Goal: Task Accomplishment & Management: Use online tool/utility

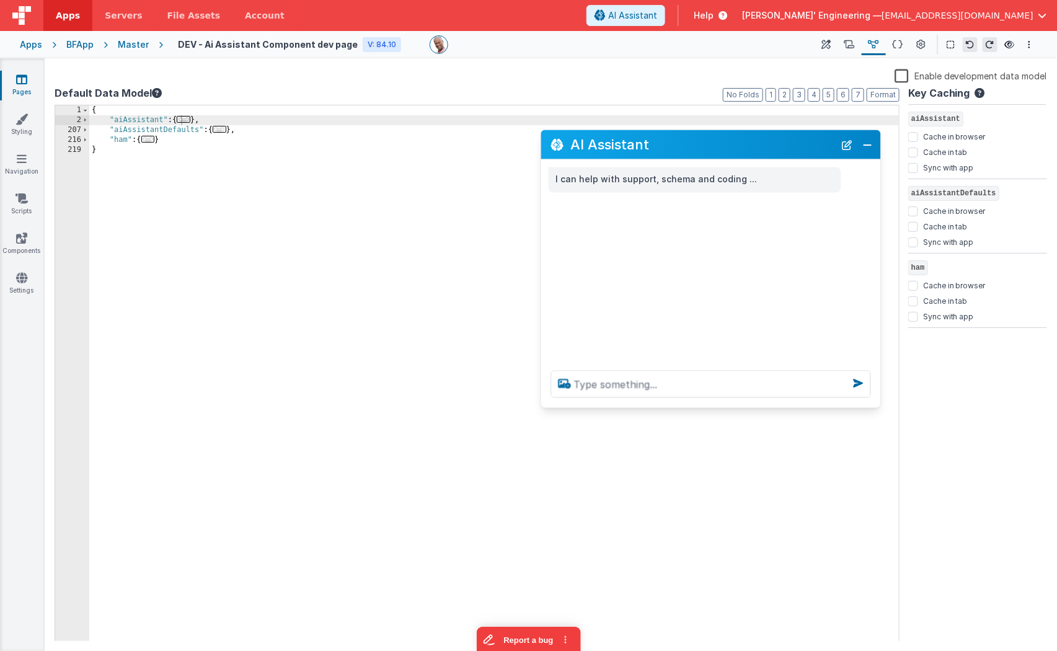
click at [30, 81] on link "Pages" at bounding box center [21, 85] width 45 height 25
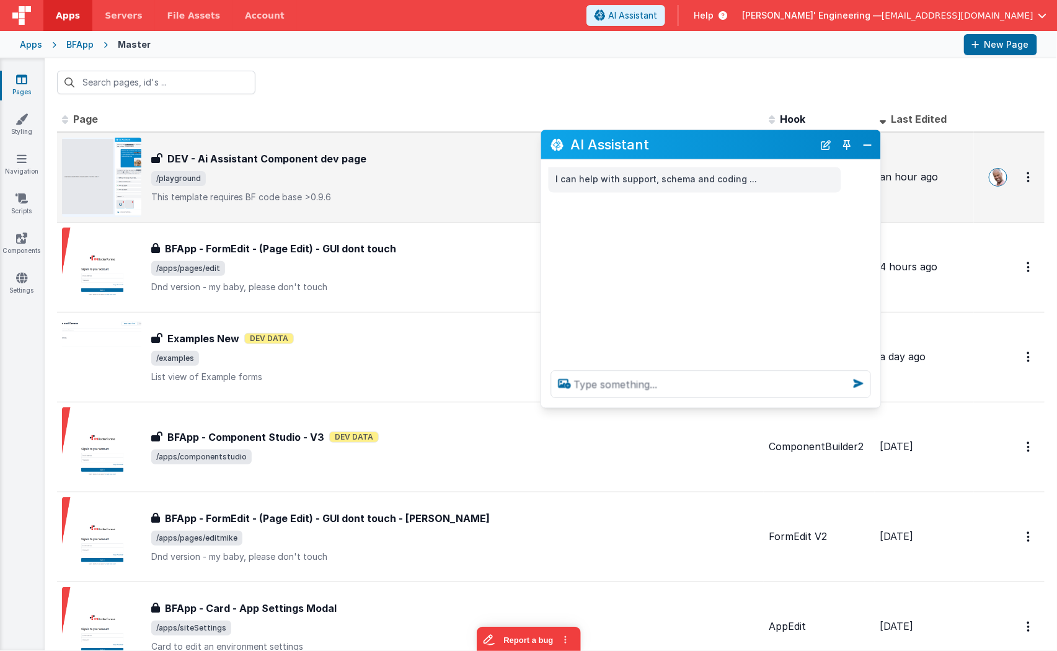
click at [353, 166] on div "DEV - Ai Assistant Component dev page DEV - Ai Assistant Component dev page /pl…" at bounding box center [455, 177] width 608 height 52
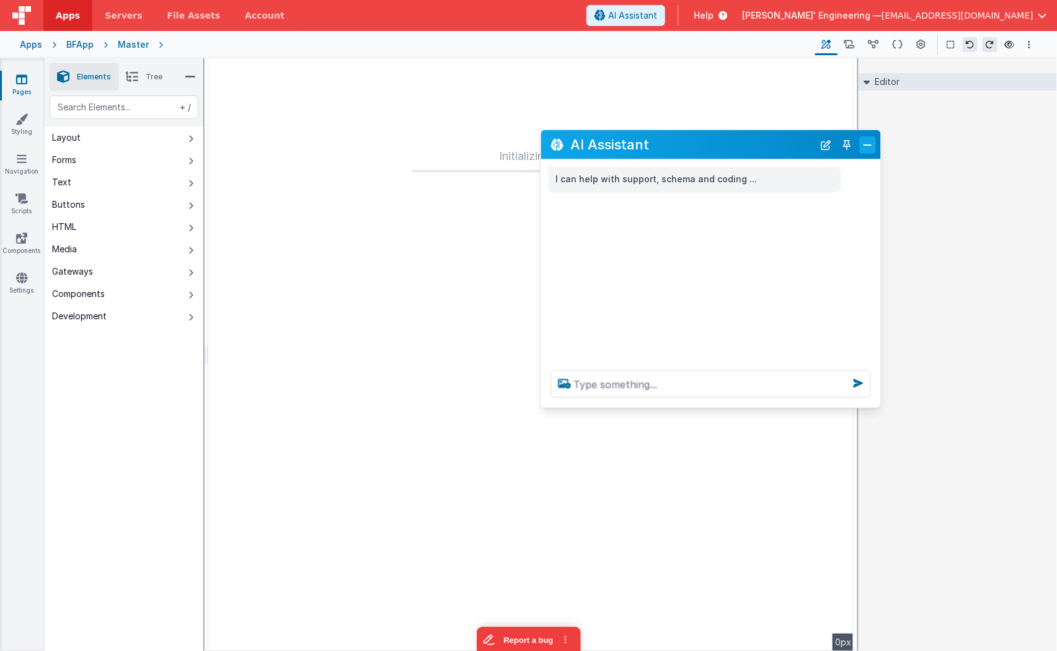
click at [868, 147] on button "Close" at bounding box center [868, 144] width 16 height 17
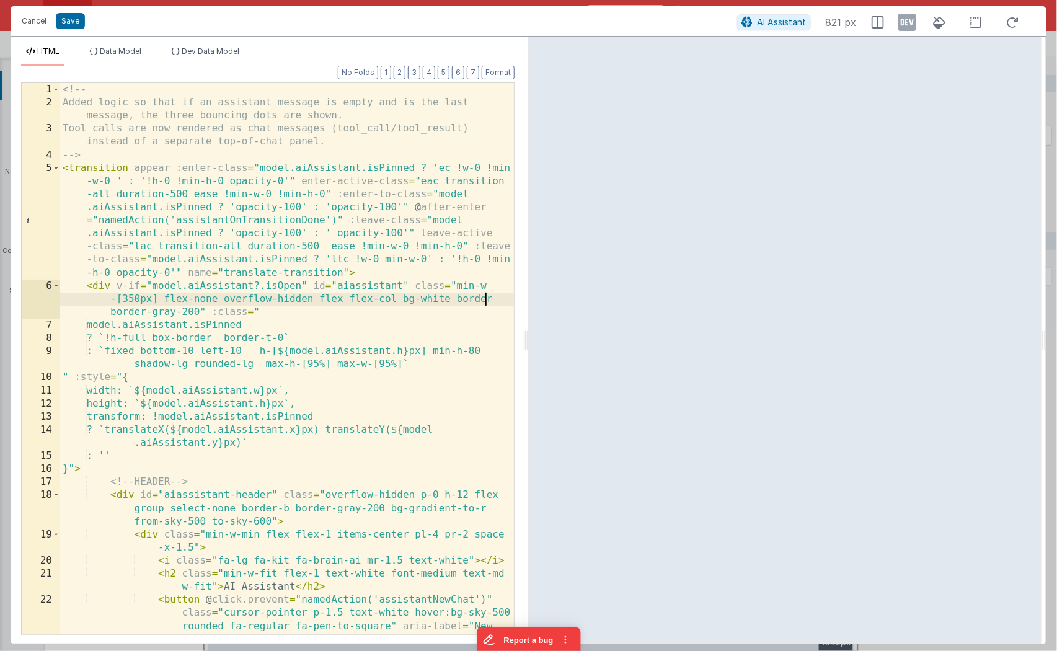
click at [484, 296] on div "<!-- Added logic so that if an assistant message is empty and is the last messa…" at bounding box center [287, 405] width 455 height 644
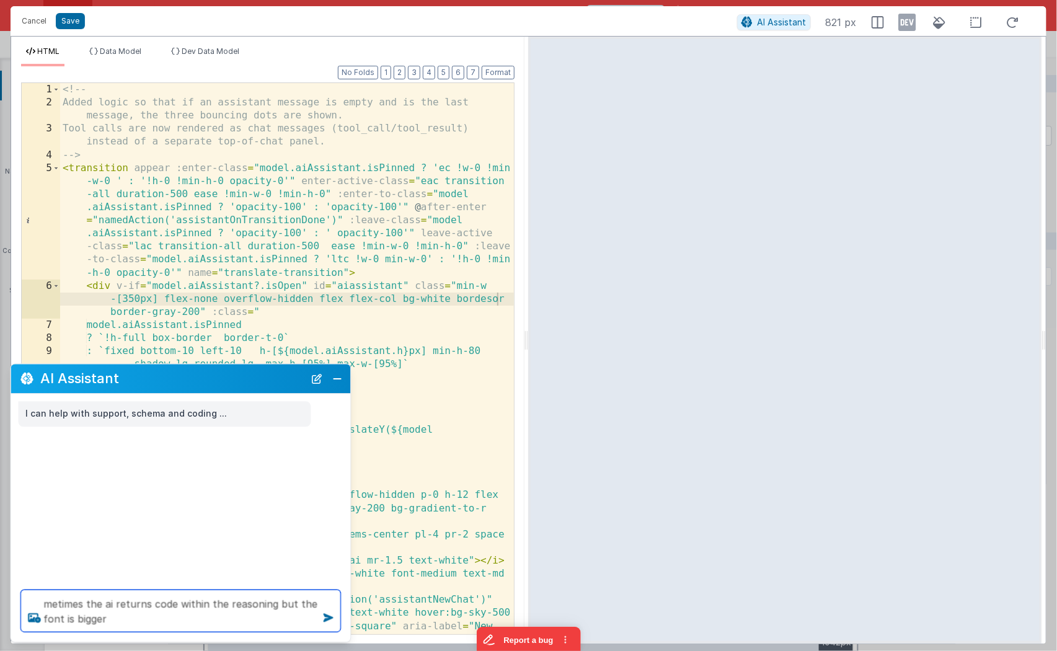
paste textarea "a"
type textarea "metimes the ai returns code within the reasoning but the font is bigger as seen…"
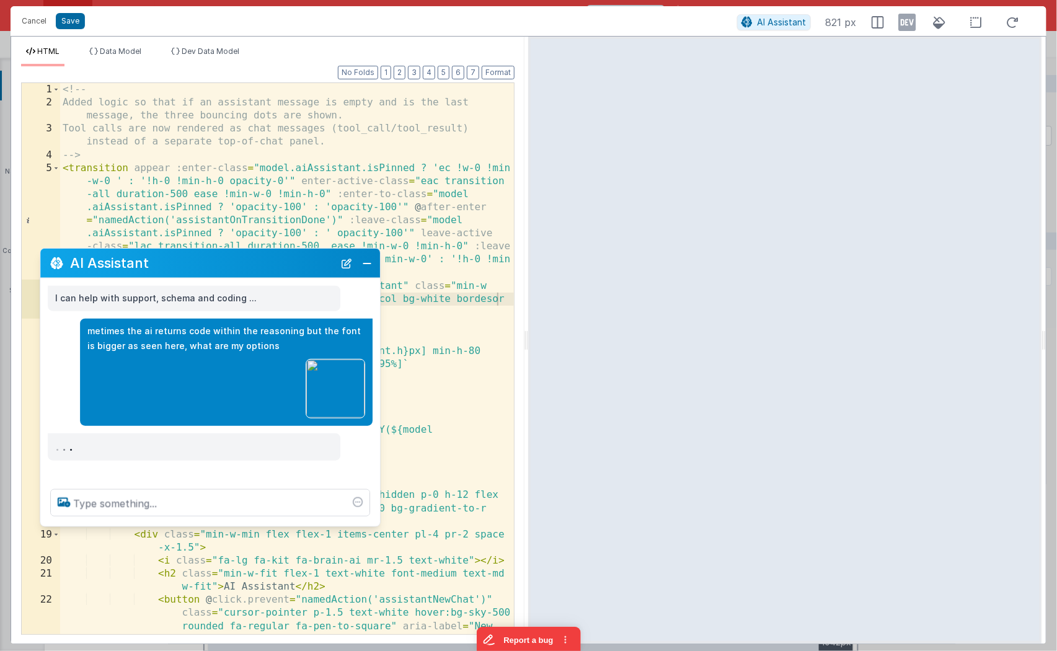
drag, startPoint x: 211, startPoint y: 384, endPoint x: 241, endPoint y: 268, distance: 119.6
click at [241, 268] on h2 "AI Assistant" at bounding box center [202, 262] width 264 height 15
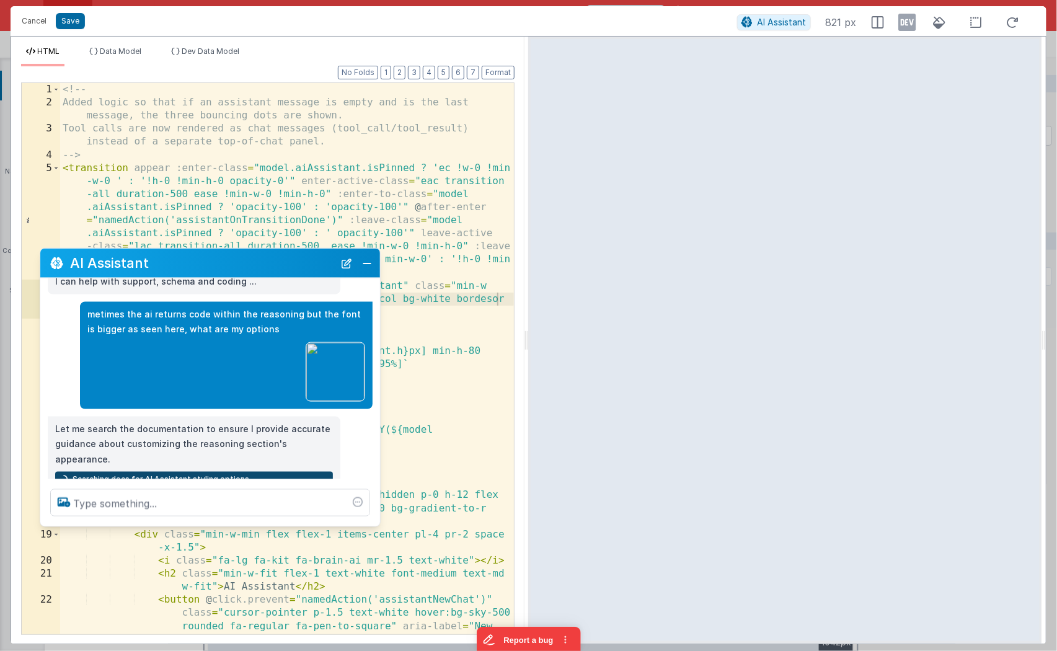
click at [376, 522] on div at bounding box center [210, 502] width 340 height 47
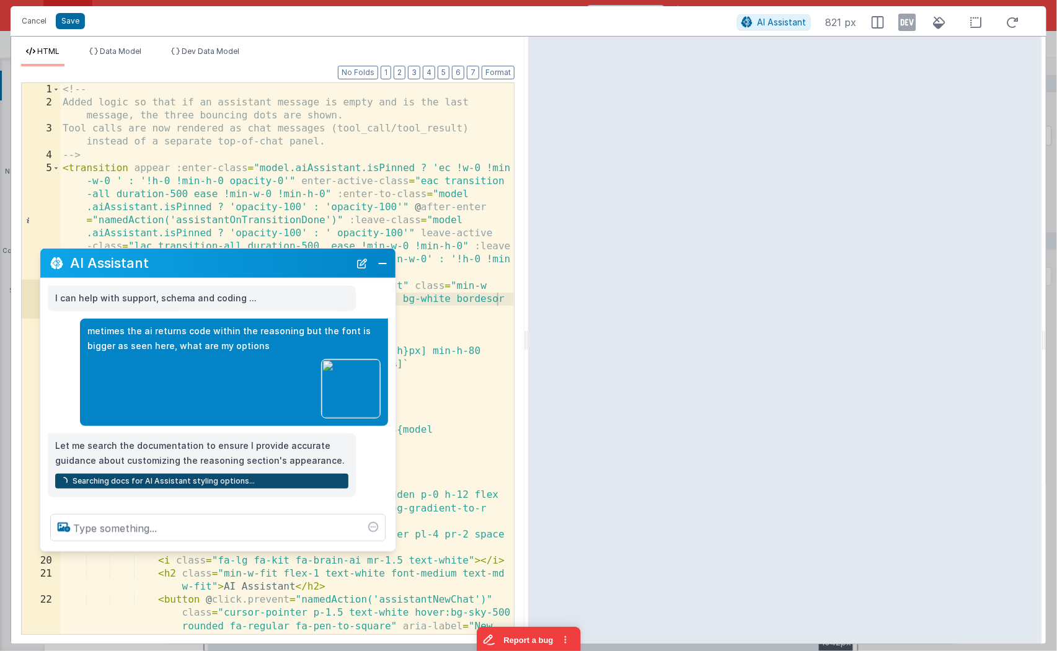
scroll to position [0, 0]
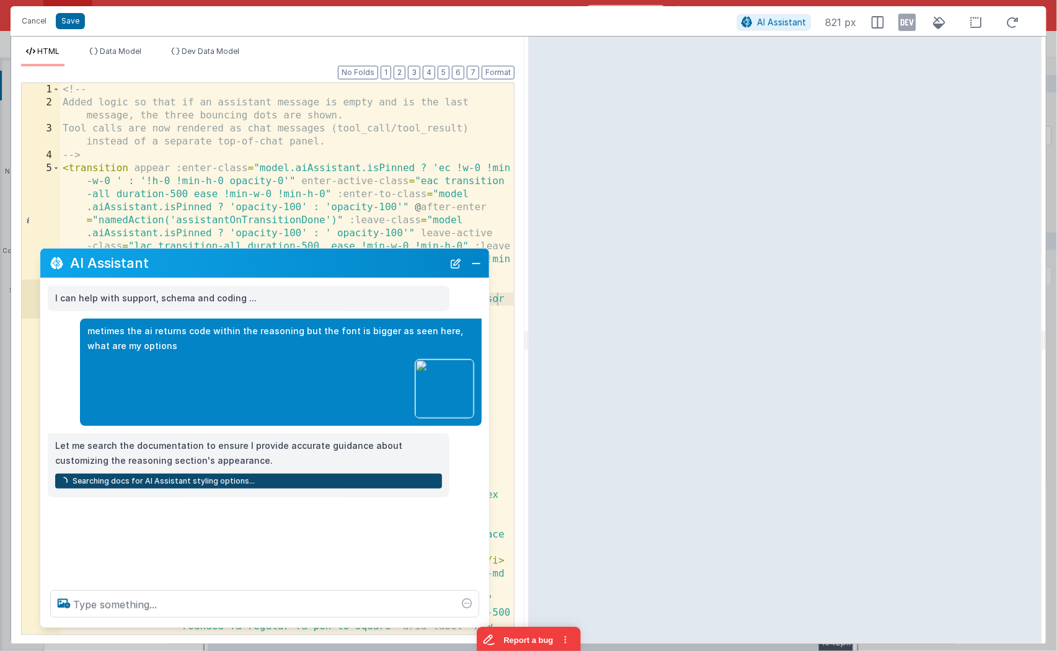
drag, startPoint x: 375, startPoint y: 523, endPoint x: 486, endPoint y: 625, distance: 150.5
click at [486, 625] on div at bounding box center [264, 603] width 449 height 47
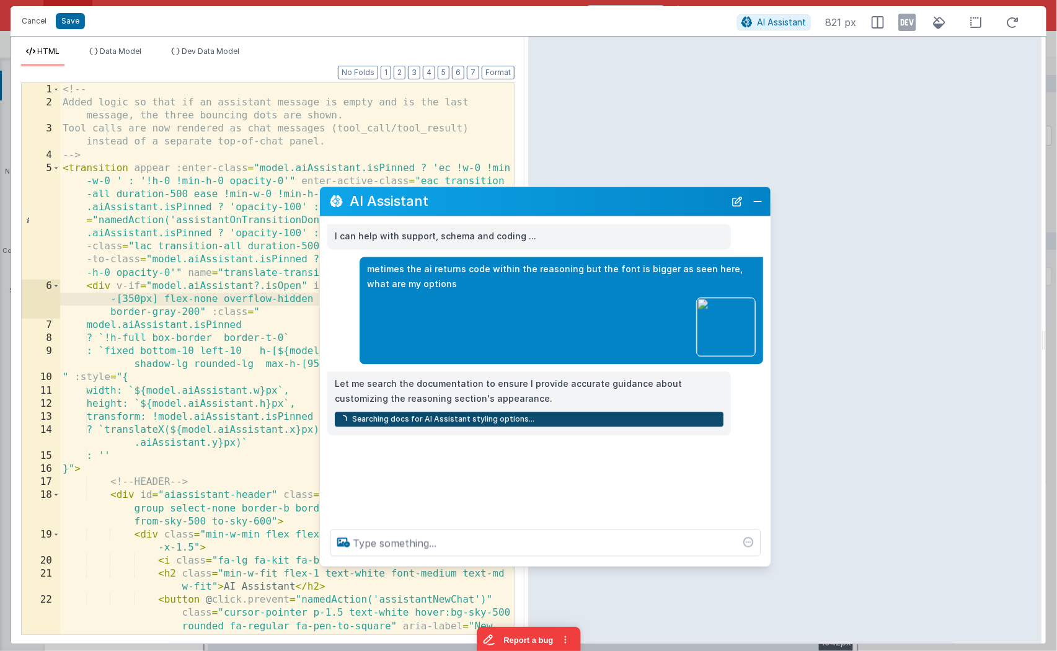
drag, startPoint x: 238, startPoint y: 259, endPoint x: 518, endPoint y: 197, distance: 286.5
click at [518, 197] on h2 "AI Assistant" at bounding box center [537, 201] width 375 height 15
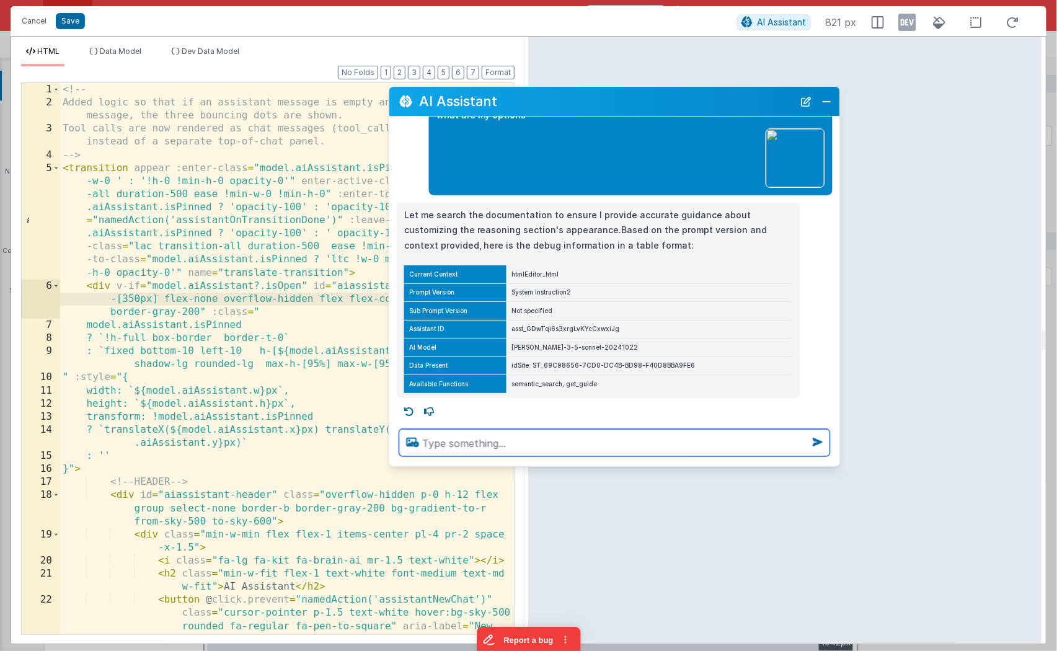
drag, startPoint x: 464, startPoint y: 198, endPoint x: 526, endPoint y: 100, distance: 116.5
click at [526, 100] on h2 "AI Assistant" at bounding box center [606, 101] width 375 height 15
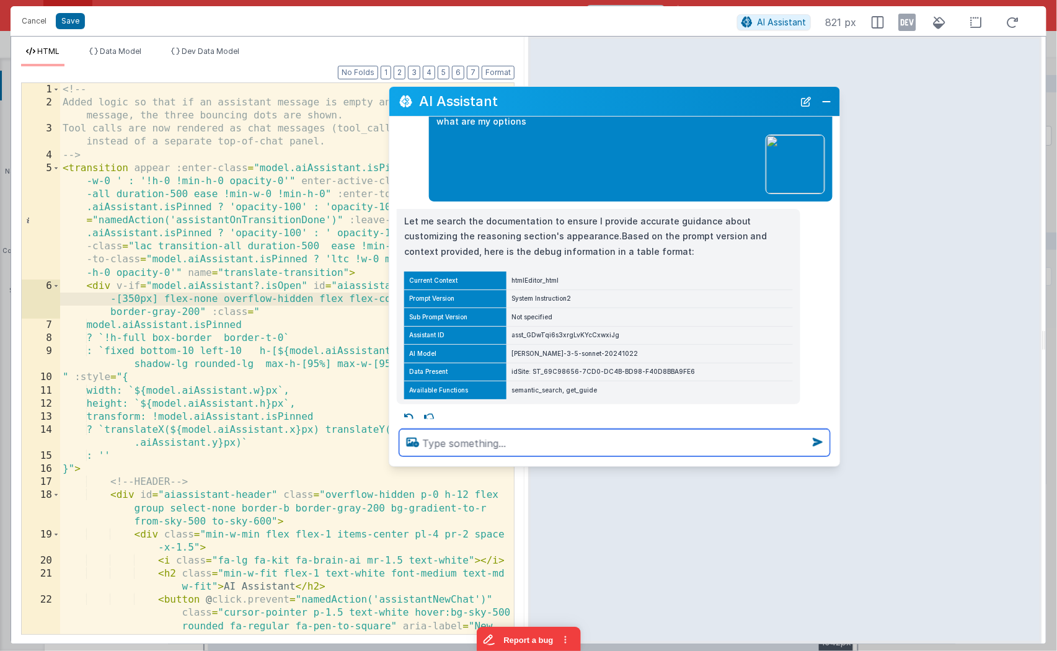
scroll to position [69, 0]
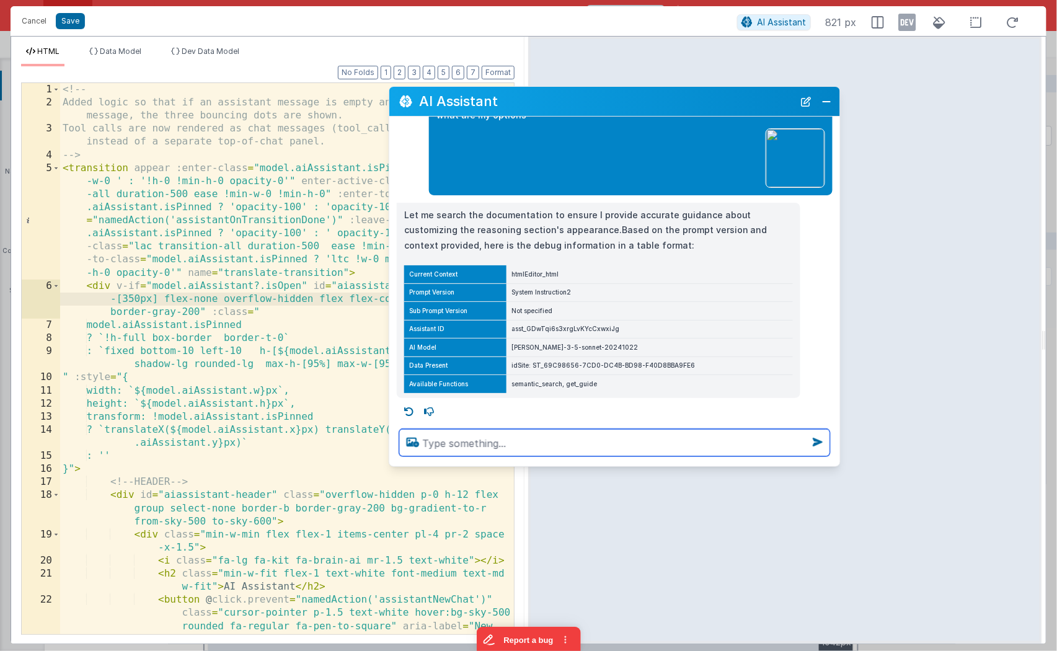
click at [510, 448] on textarea at bounding box center [614, 442] width 431 height 27
type textarea "how do I style the code block within the reasonign messages"
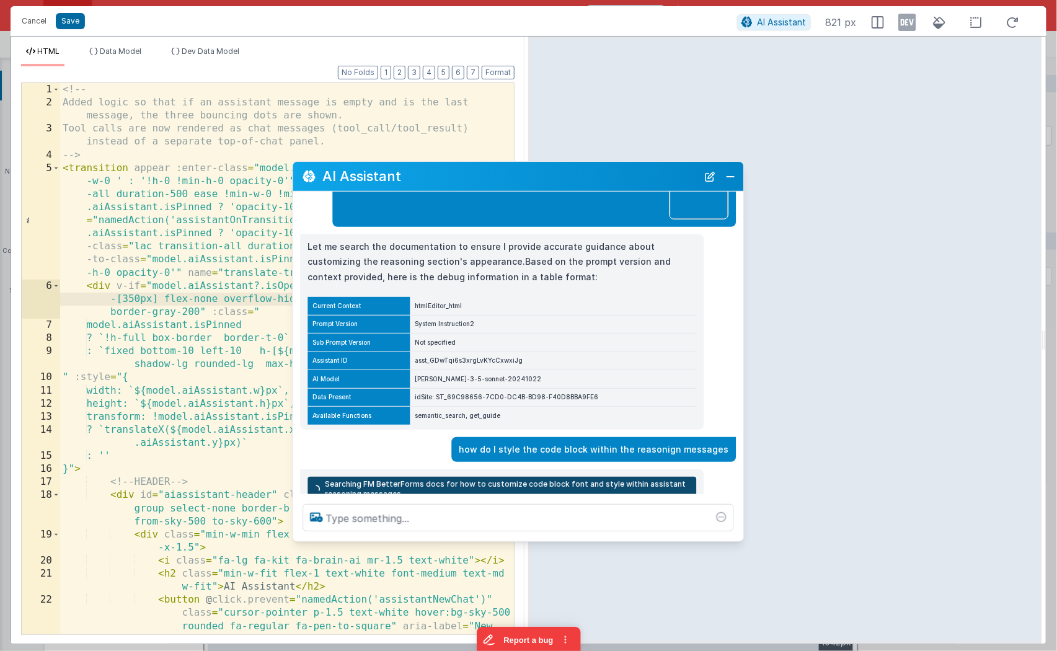
scroll to position [126, 0]
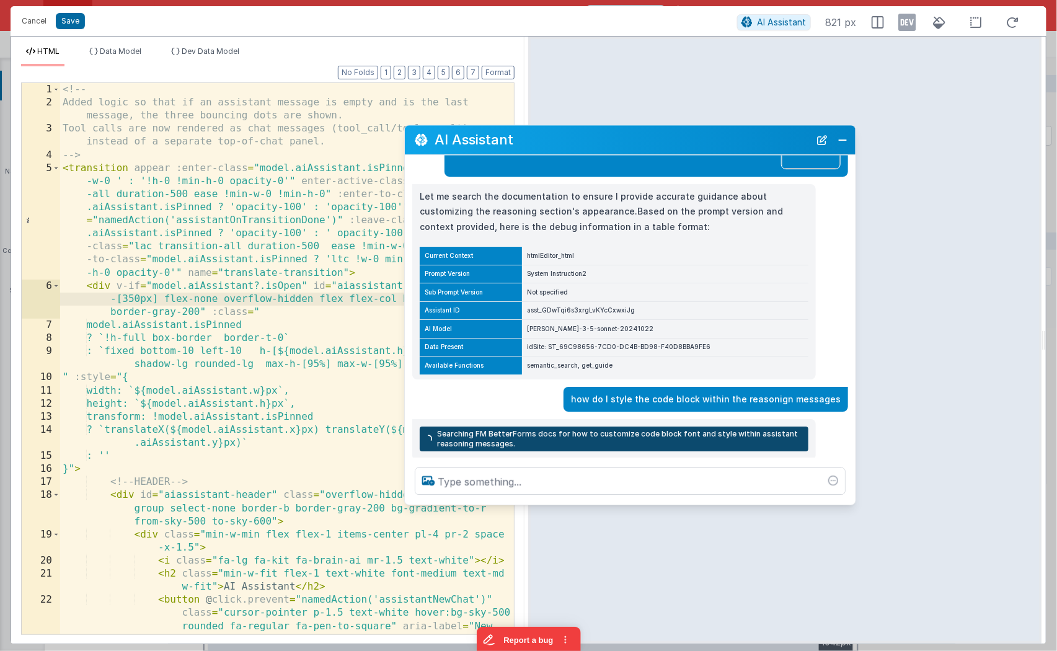
drag, startPoint x: 670, startPoint y: 100, endPoint x: 686, endPoint y: 138, distance: 41.5
click at [686, 138] on h2 "AI Assistant" at bounding box center [622, 140] width 375 height 15
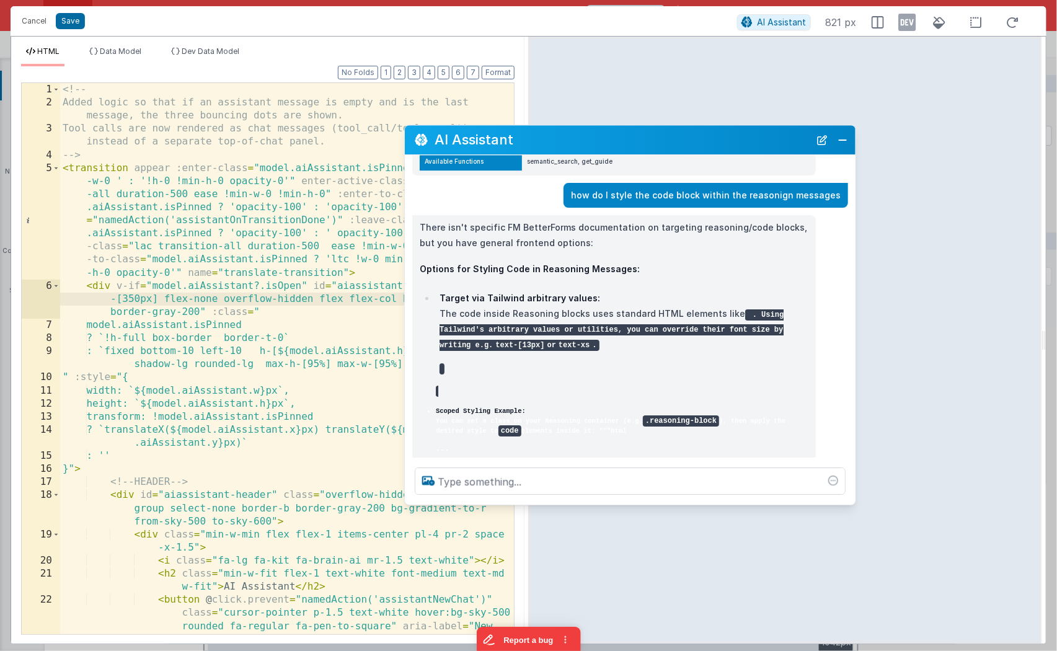
scroll to position [379, 0]
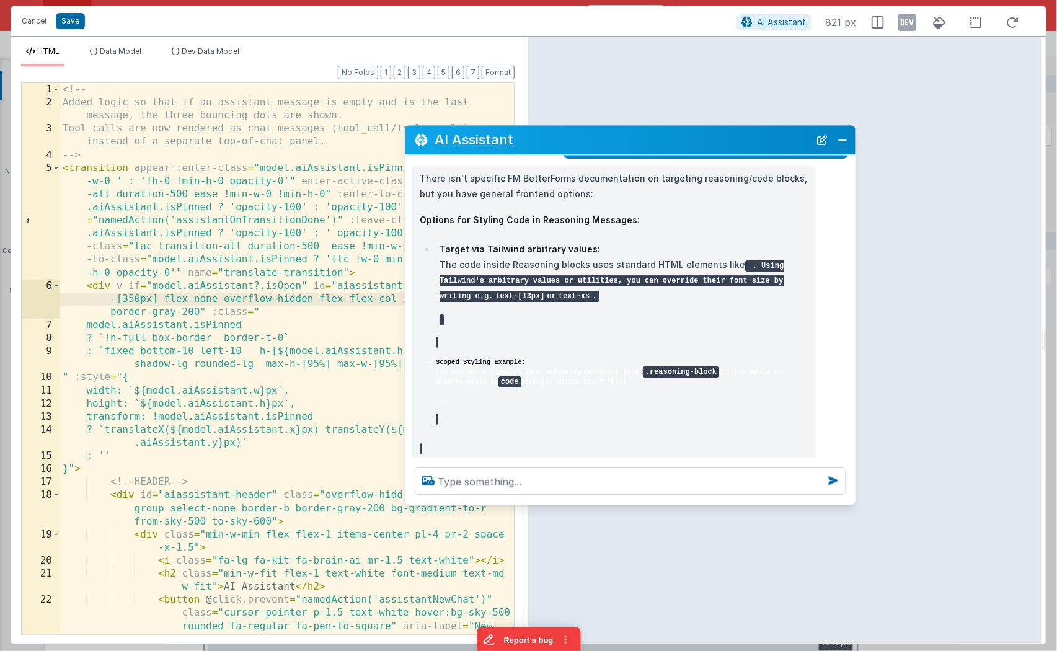
click at [603, 251] on p "Target via Tailwind arbitrary values: The code inside Reasoning blocks uses sta…" at bounding box center [624, 272] width 369 height 61
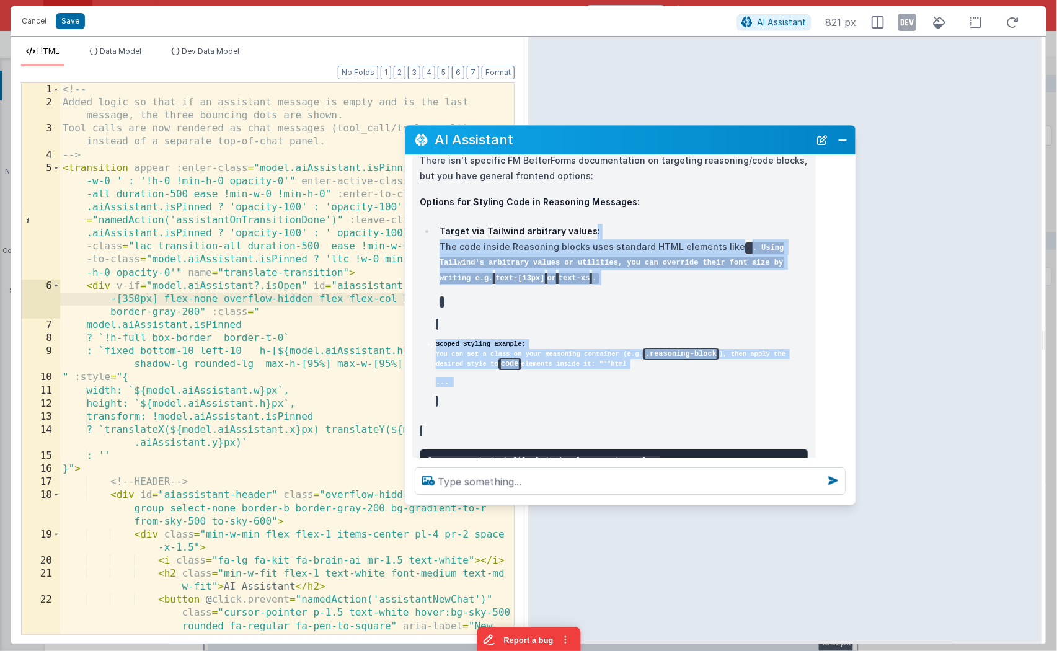
drag, startPoint x: 587, startPoint y: 247, endPoint x: 624, endPoint y: 426, distance: 183.0
click at [610, 453] on div "There isn't specific FM BetterForms documentation on targeting reasoning/code b…" at bounding box center [614, 429] width 389 height 550
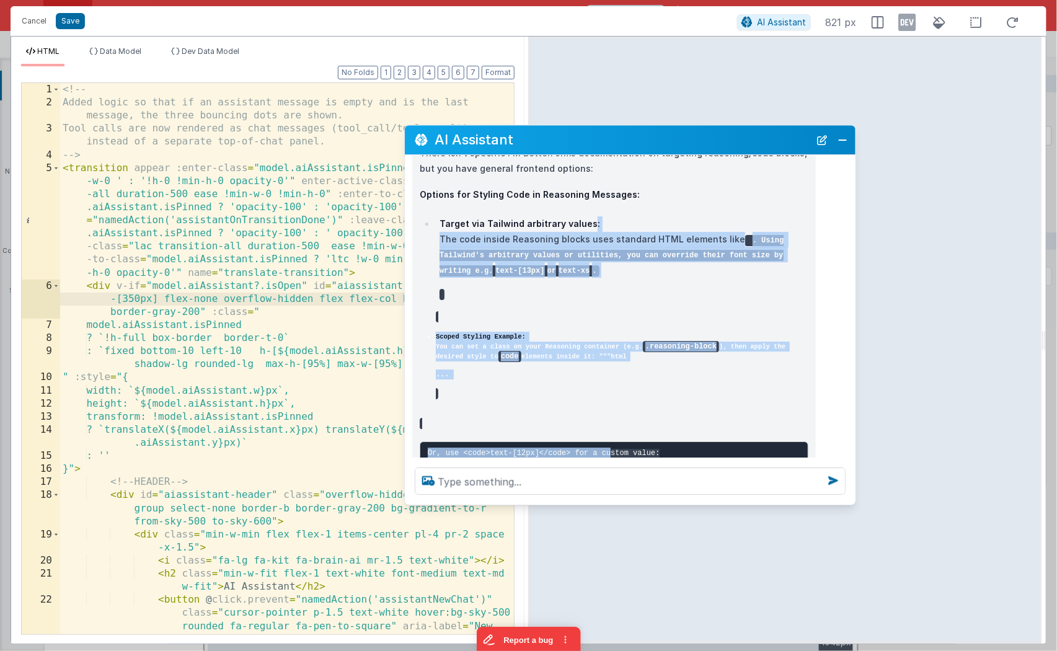
click at [648, 387] on ul "Target via Tailwind arbitrary values: The code inside Reasoning blocks uses sta…" at bounding box center [614, 308] width 389 height 186
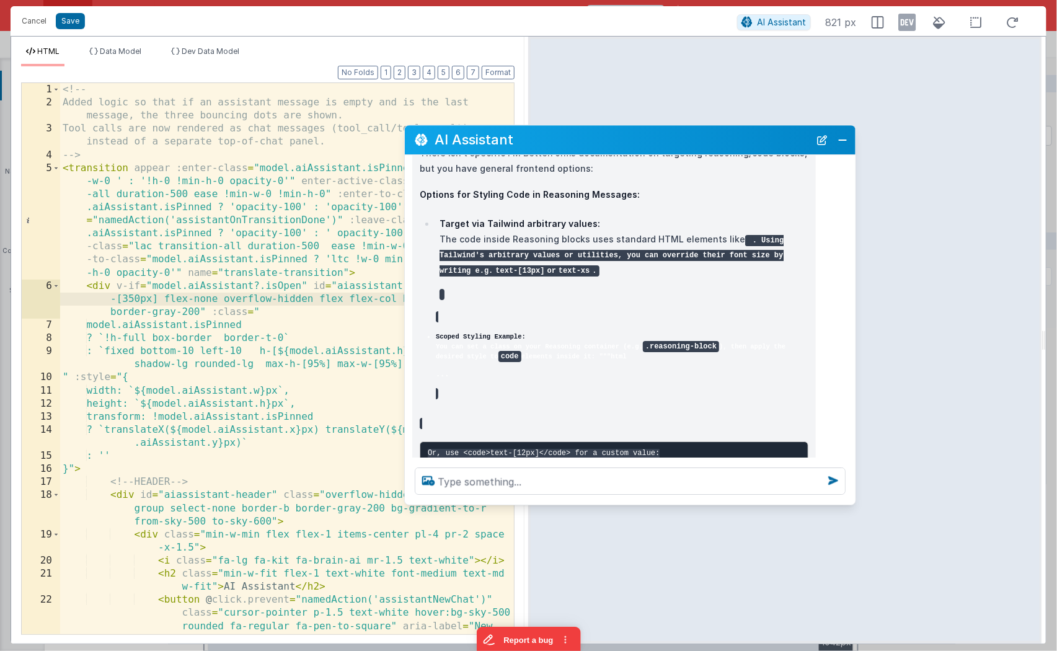
scroll to position [408, 0]
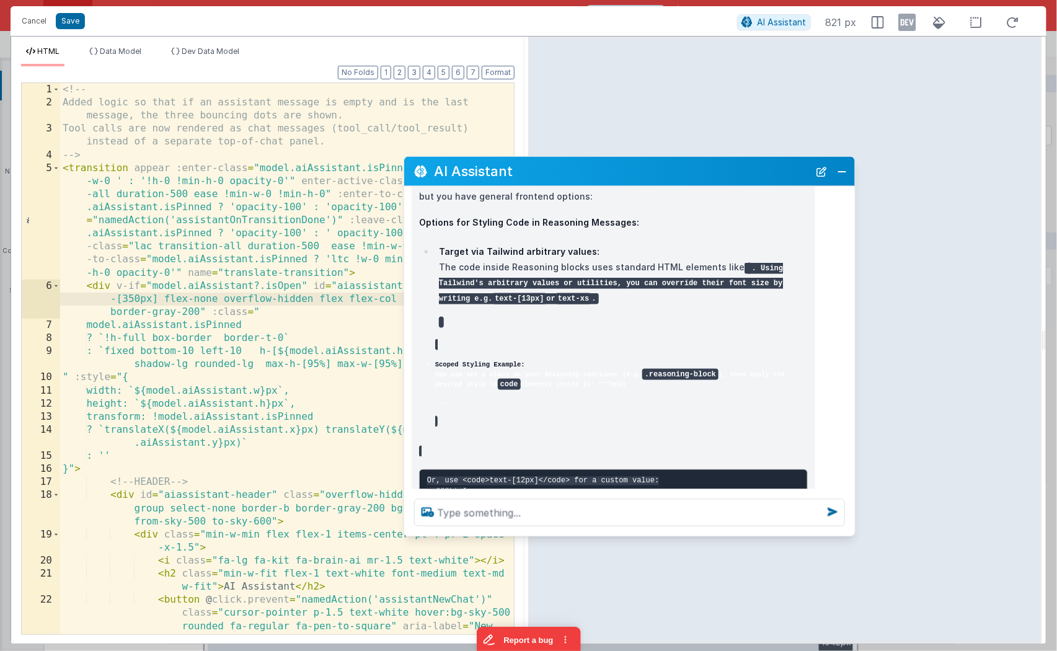
drag, startPoint x: 665, startPoint y: 162, endPoint x: 665, endPoint y: 169, distance: 6.2
click at [665, 169] on h2 "AI Assistant" at bounding box center [621, 171] width 375 height 15
click at [843, 169] on button "Close" at bounding box center [842, 171] width 16 height 17
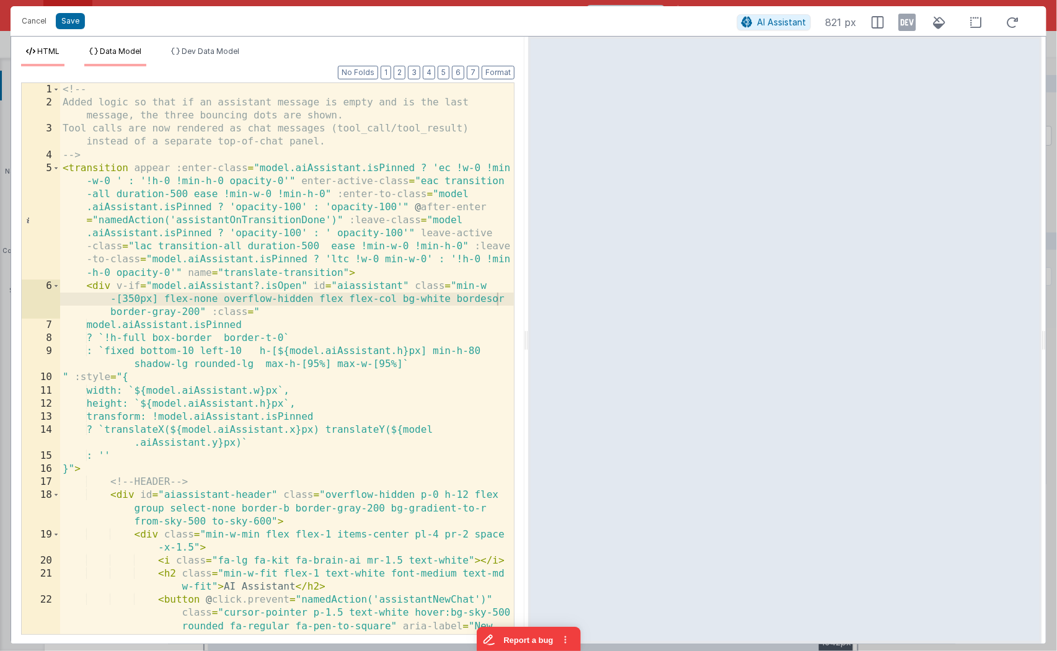
click at [127, 54] on span "Data Model" at bounding box center [121, 51] width 42 height 9
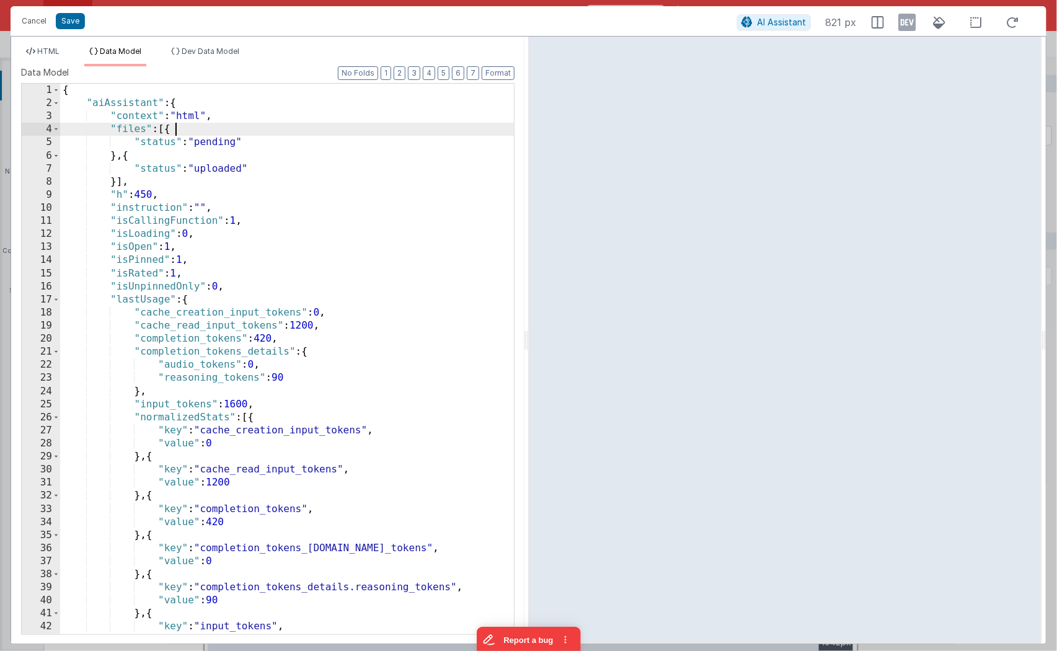
scroll to position [0, 0]
click at [213, 123] on div "{ "aiAssistant" : { "context" : "html" , "files" : [{ "status" : "pending" } , …" at bounding box center [287, 373] width 455 height 578
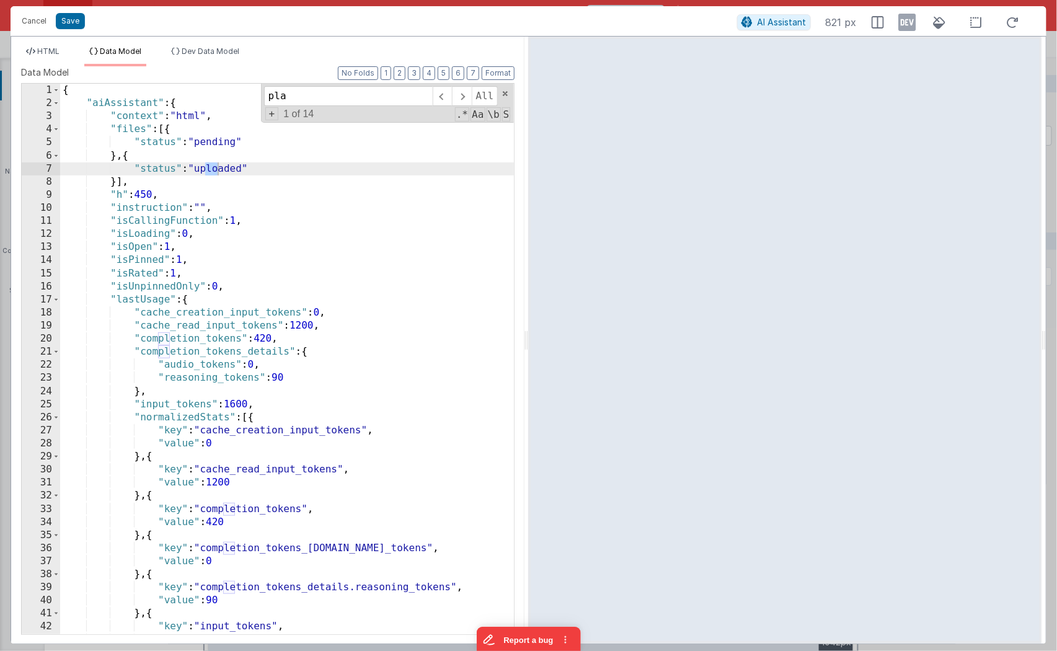
scroll to position [1517, 0]
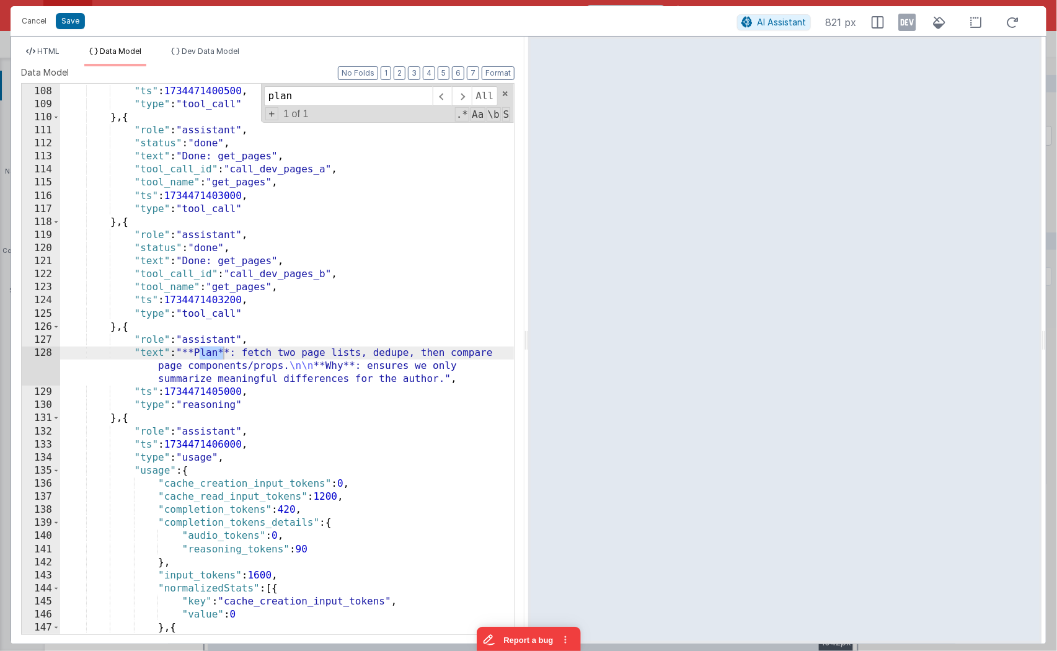
type input "plan"
click at [280, 370] on div ""tool_name" : "get_pages" , "ts" : 1734471400500 , "type" : "tool_call" } , { "…" at bounding box center [287, 361] width 455 height 578
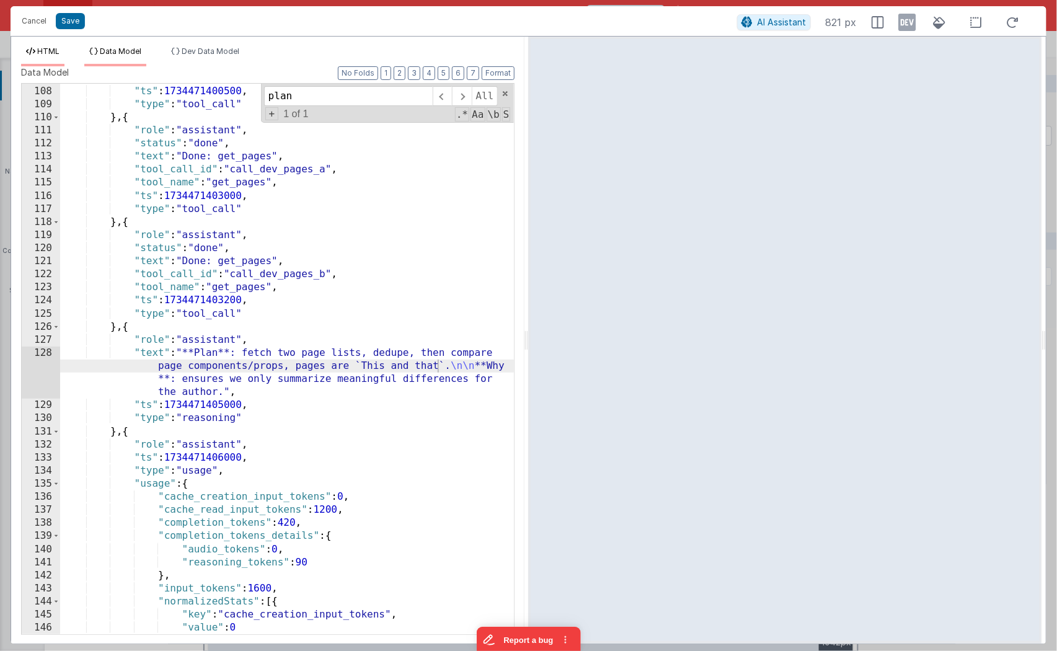
click at [51, 56] on li "HTML" at bounding box center [42, 57] width 43 height 20
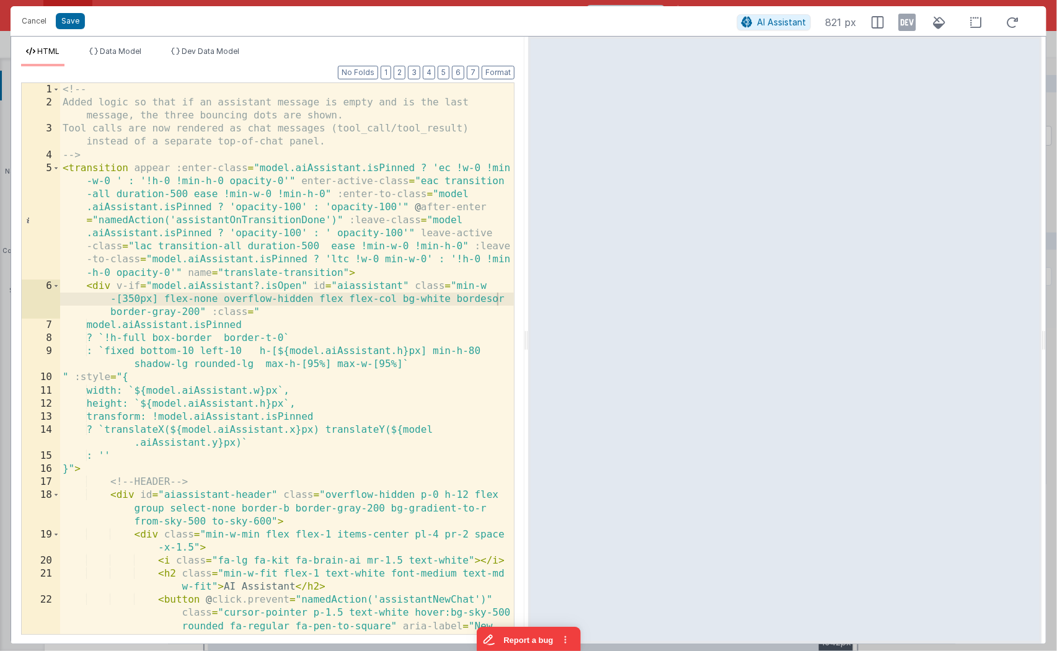
click at [264, 312] on div "<!-- Added logic so that if an assistant message is empty and is the last messa…" at bounding box center [287, 405] width 455 height 644
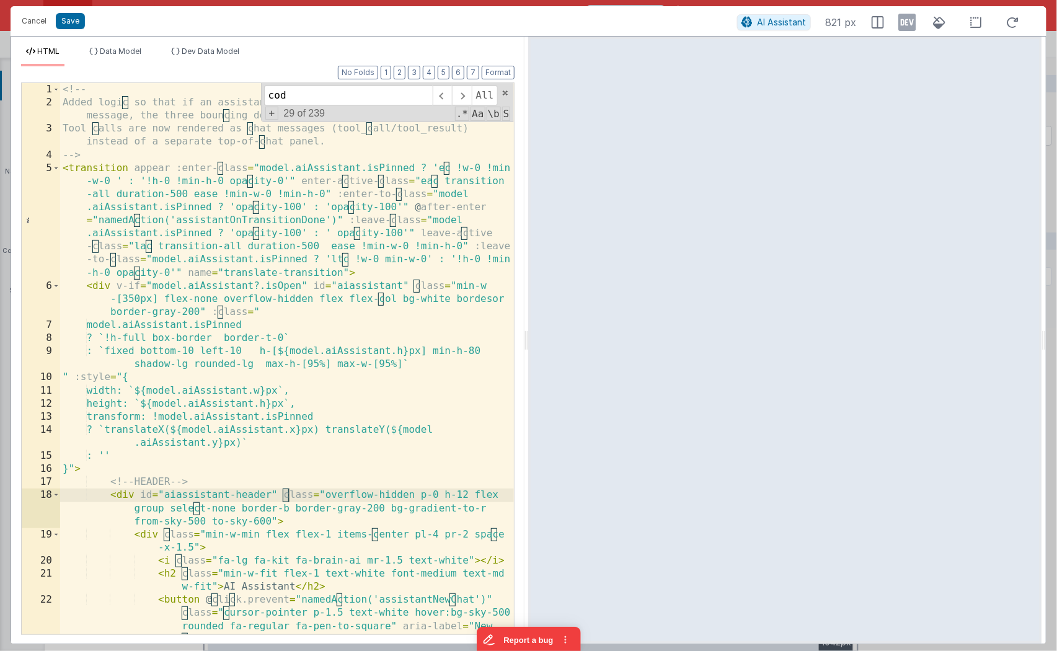
scroll to position [496, 0]
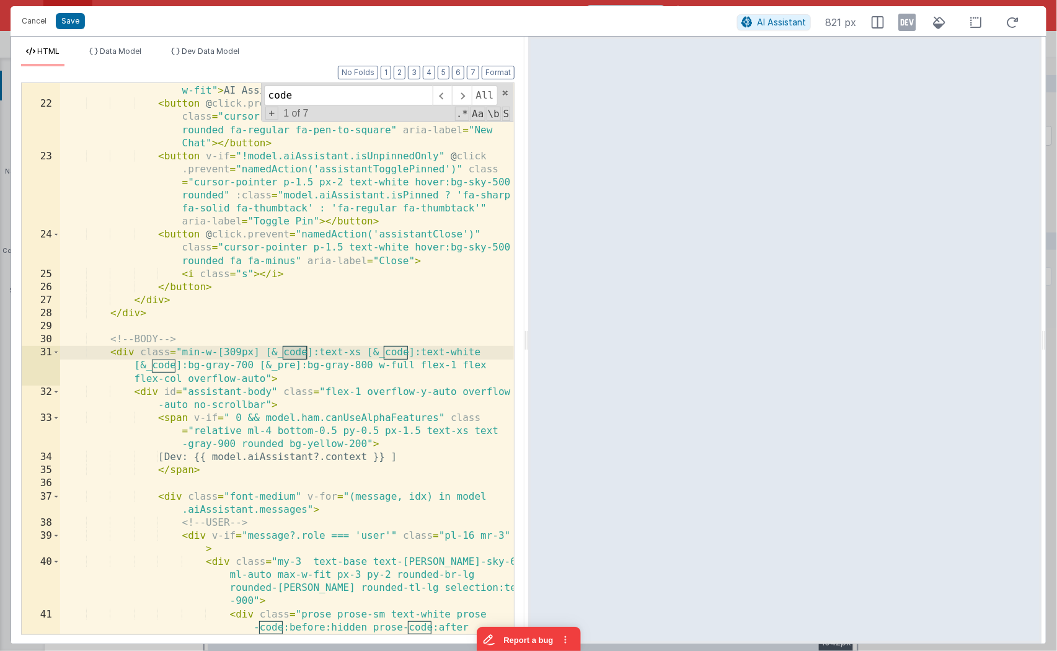
type input "code"
click at [241, 368] on div "< h2 class = "min-w-fit flex-1 text-white font-medium text-md w-fit" > AI Assis…" at bounding box center [287, 386] width 455 height 631
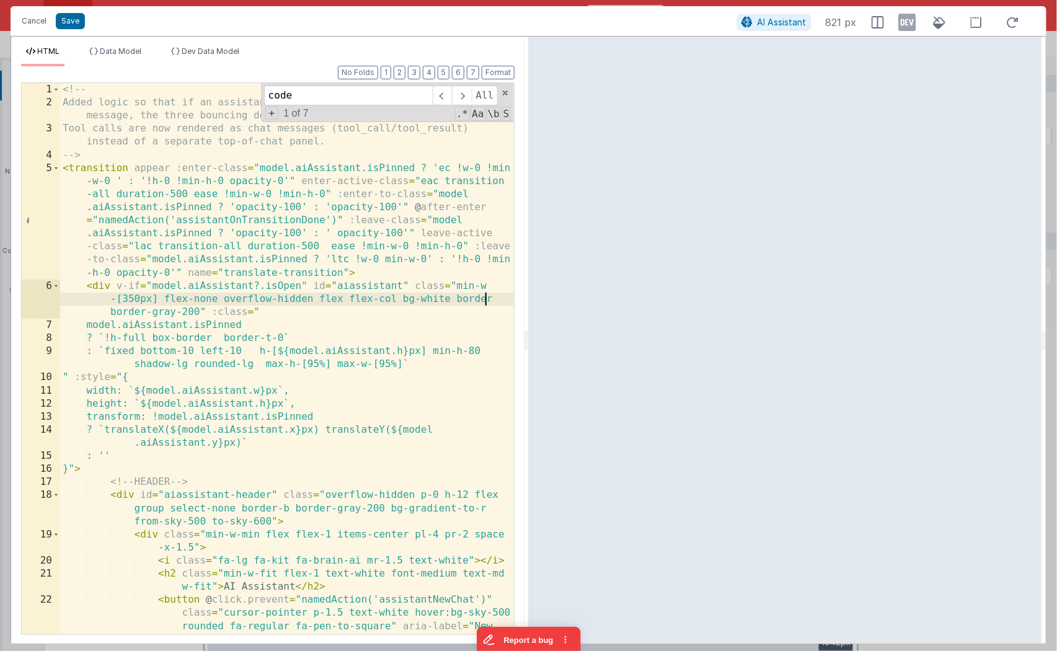
scroll to position [0, 0]
click at [461, 96] on span at bounding box center [461, 96] width 19 height 20
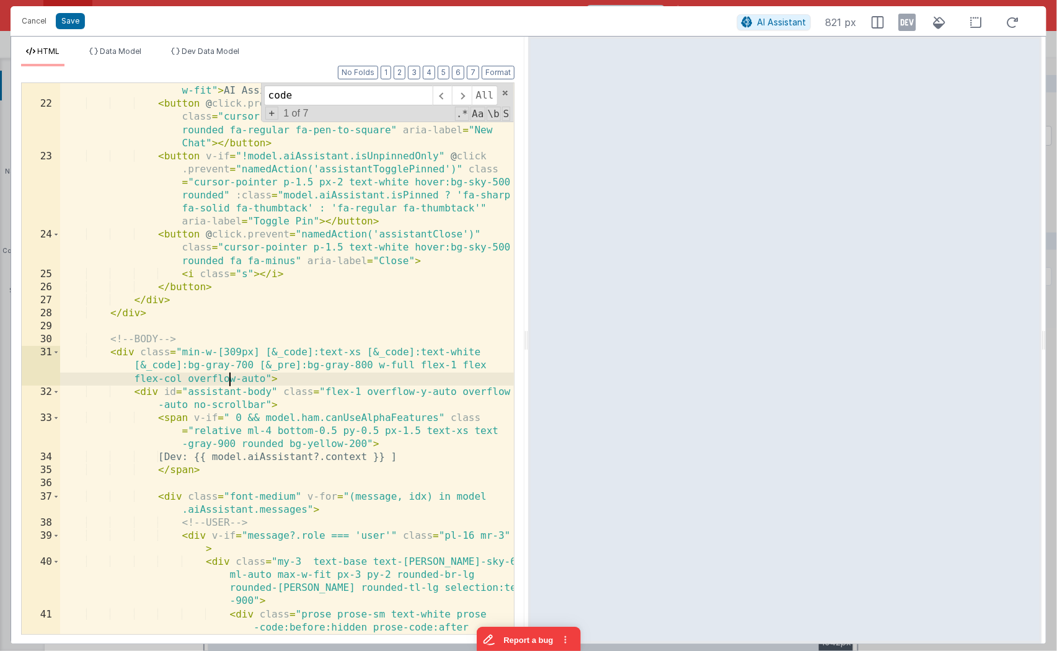
drag, startPoint x: 227, startPoint y: 373, endPoint x: 202, endPoint y: 365, distance: 26.1
click at [226, 373] on div "< h2 class = "min-w-fit flex-1 text-white font-medium text-md w-fit" > AI Assis…" at bounding box center [287, 386] width 455 height 631
drag, startPoint x: 133, startPoint y: 363, endPoint x: 185, endPoint y: 365, distance: 52.1
click at [185, 365] on div "< h2 class = "min-w-fit flex-1 text-white font-medium text-md w-fit" > AI Assis…" at bounding box center [287, 386] width 455 height 631
paste textarea
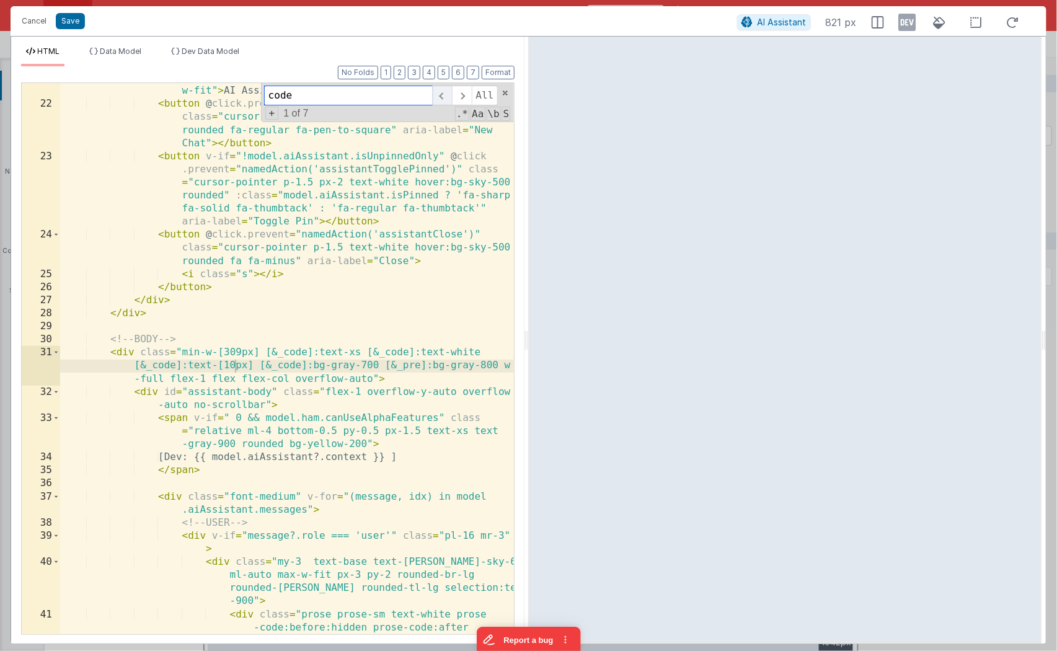
click at [451, 97] on span at bounding box center [442, 96] width 19 height 20
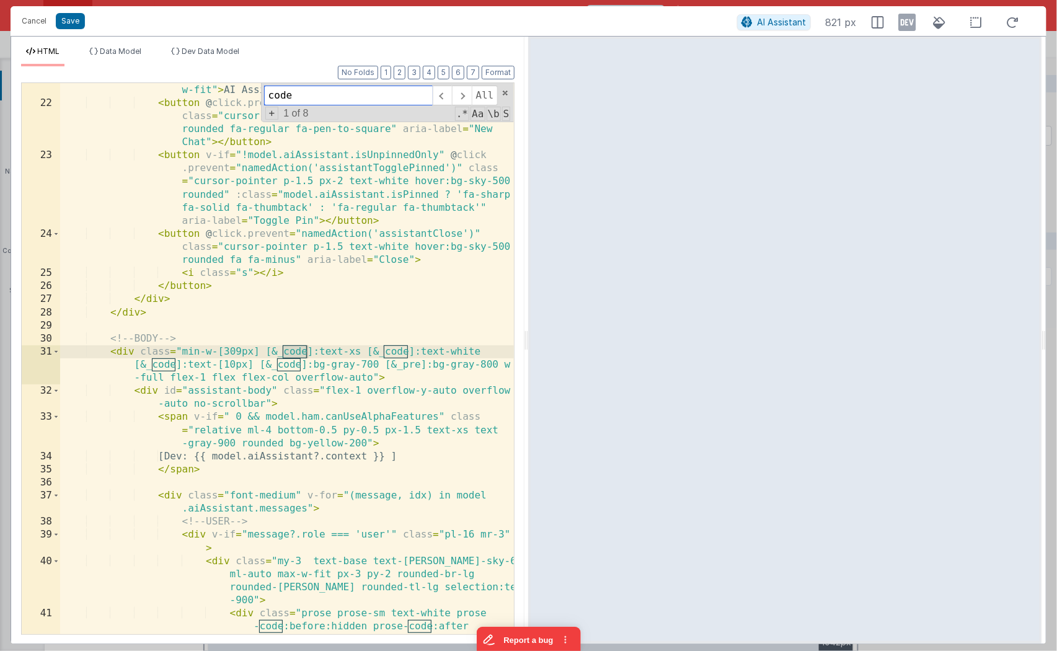
scroll to position [497, 0]
click at [450, 96] on span at bounding box center [442, 96] width 19 height 20
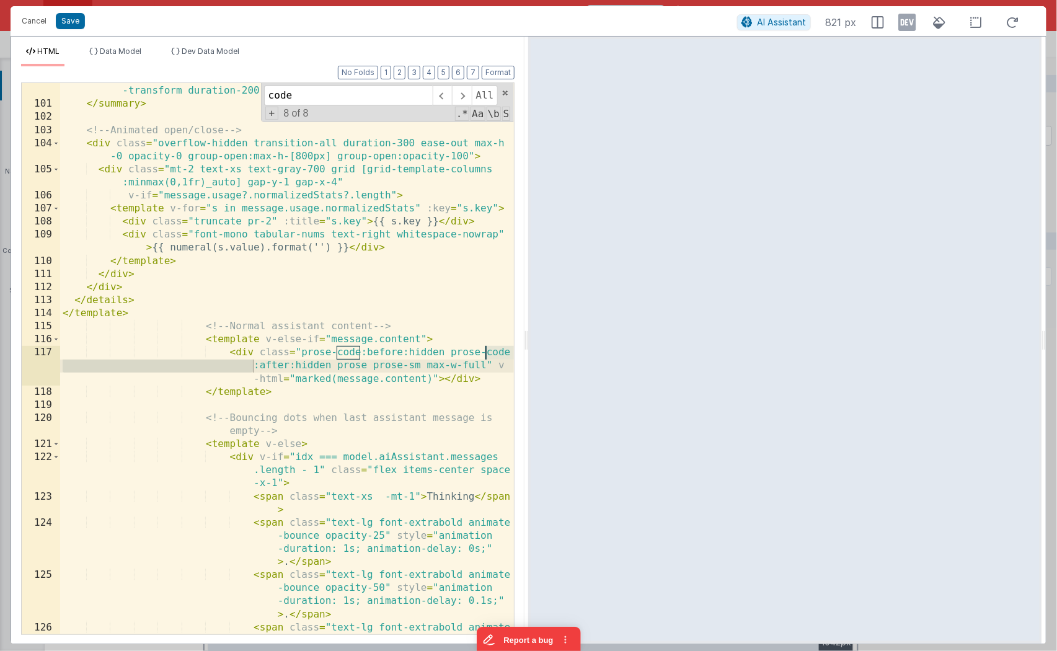
click at [347, 360] on div "< i class = "fa-regular fa-chevron-down text-gray-400 transition -transform dur…" at bounding box center [287, 380] width 455 height 618
drag, startPoint x: 301, startPoint y: 352, endPoint x: 365, endPoint y: 364, distance: 65.1
click at [365, 364] on div "< i class = "fa-regular fa-chevron-down text-gray-400 transition -transform dur…" at bounding box center [287, 380] width 455 height 618
drag, startPoint x: 419, startPoint y: 366, endPoint x: 407, endPoint y: 366, distance: 11.2
click at [407, 366] on div "< i class = "fa-regular fa-chevron-down text-gray-400 transition -transform dur…" at bounding box center [287, 380] width 455 height 618
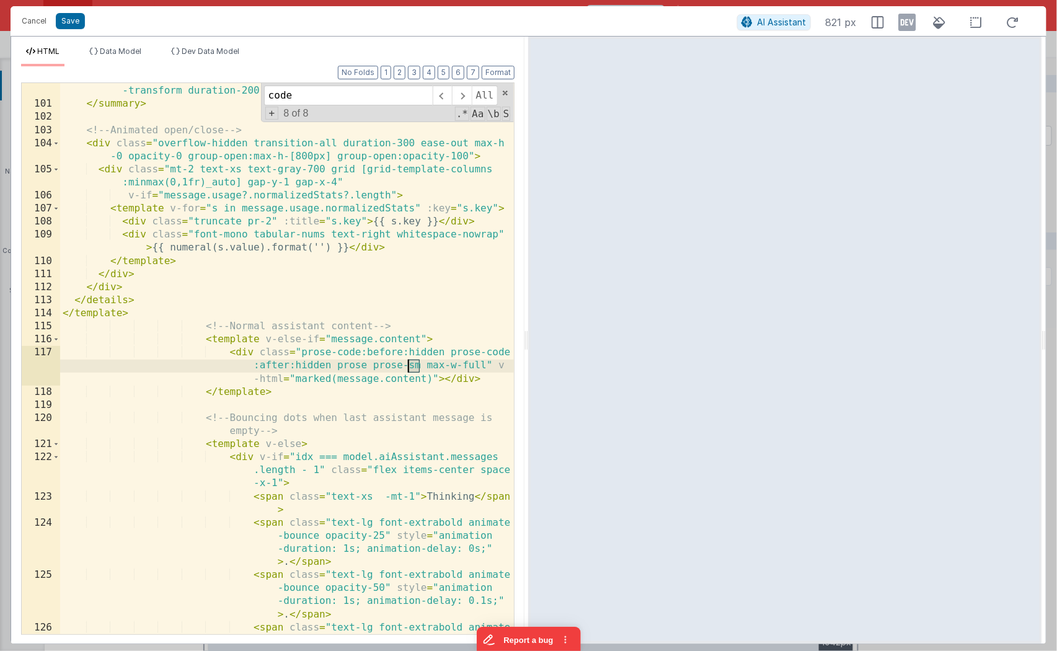
click at [420, 365] on div "< i class = "fa-regular fa-chevron-down text-gray-400 transition -transform dur…" at bounding box center [287, 380] width 455 height 618
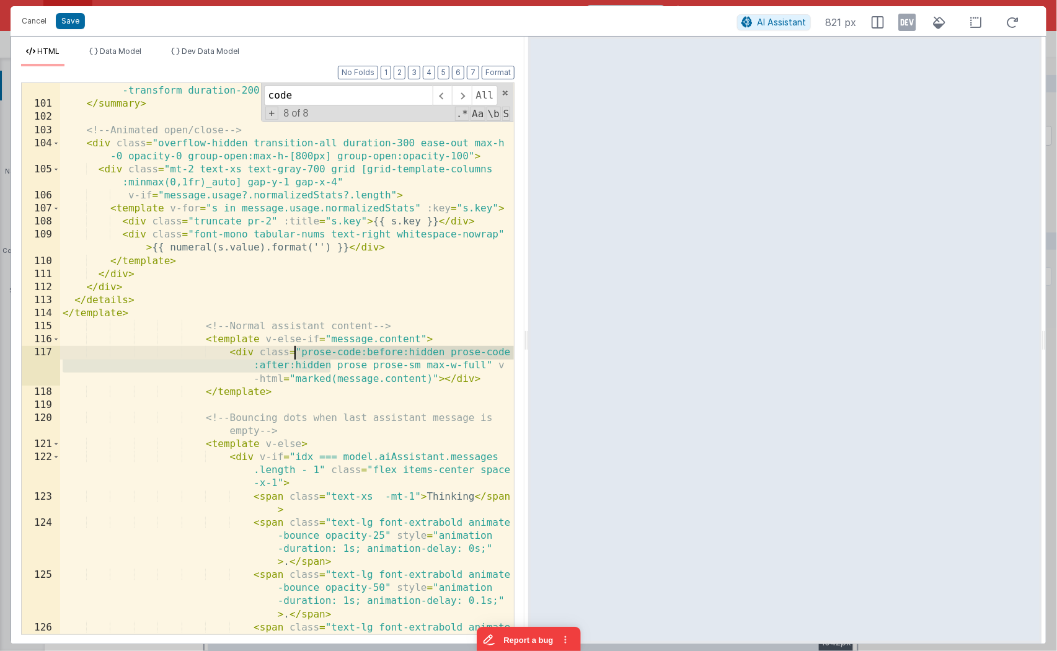
drag, startPoint x: 331, startPoint y: 366, endPoint x: 296, endPoint y: 350, distance: 38.3
click at [296, 350] on div "< i class = "fa-regular fa-chevron-down text-gray-400 transition -transform dur…" at bounding box center [287, 380] width 455 height 618
click at [296, 350] on div "< i class = "fa-regular fa-chevron-down text-gray-400 transition -transform dur…" at bounding box center [287, 358] width 454 height 551
click at [300, 350] on div "< i class = "fa-regular fa-chevron-down text-gray-400 transition -transform dur…" at bounding box center [287, 380] width 455 height 618
click at [332, 364] on div "< i class = "fa-regular fa-chevron-down text-gray-400 transition -transform dur…" at bounding box center [287, 380] width 455 height 618
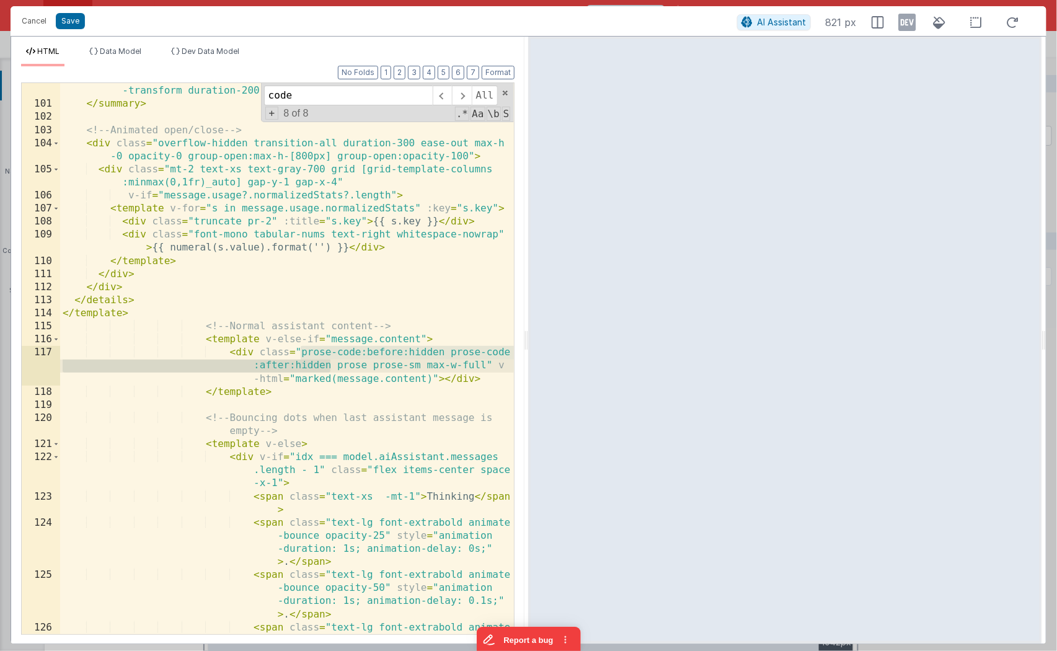
click at [337, 365] on div "< i class = "fa-regular fa-chevron-down text-gray-400 transition -transform dur…" at bounding box center [287, 380] width 455 height 618
drag, startPoint x: 384, startPoint y: 96, endPoint x: 213, endPoint y: 81, distance: 171.8
click at [213, 81] on div "Format 7 6 5 4 3 2 1 No Folds 100 101 102 103 104 105 106 107 108 109 110 111 1…" at bounding box center [268, 357] width 494 height 553
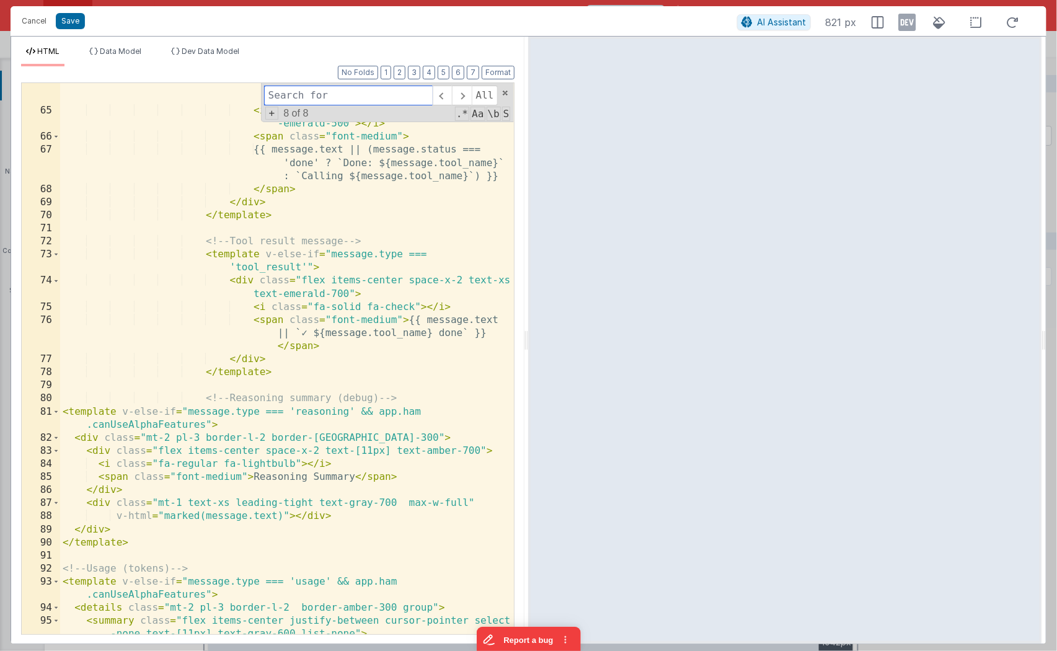
scroll to position [1653, 0]
click at [476, 293] on div "< i v-if = "message.status !== 'done'" class = "fa-solid fa-spinner-third fa-sp…" at bounding box center [287, 368] width 455 height 605
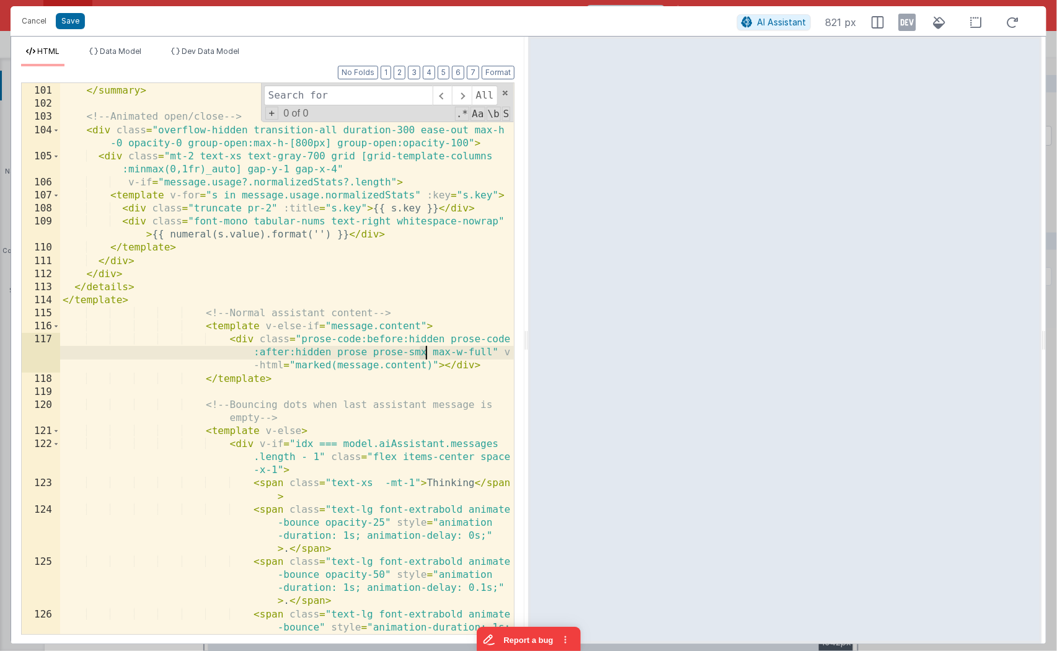
scroll to position [2290, 0]
click at [402, 94] on input at bounding box center [348, 96] width 169 height 20
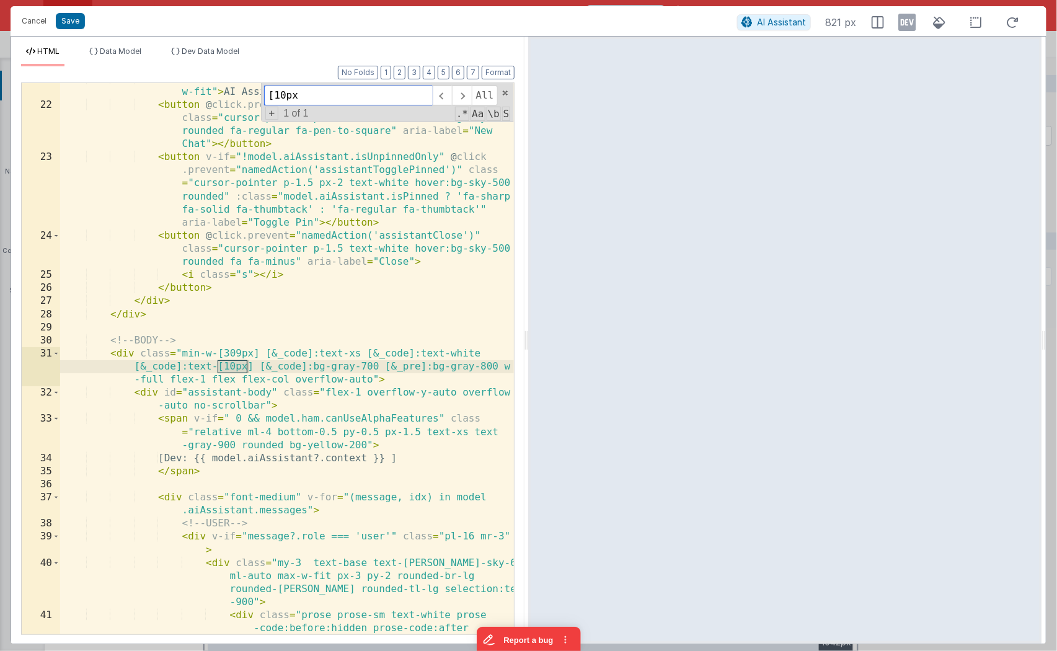
scroll to position [495, 0]
type input "[10px"
click at [370, 378] on div "< h2 class = "min-w-fit flex-1 text-white font-medium text-md w-fit" > AI Assis…" at bounding box center [287, 388] width 455 height 631
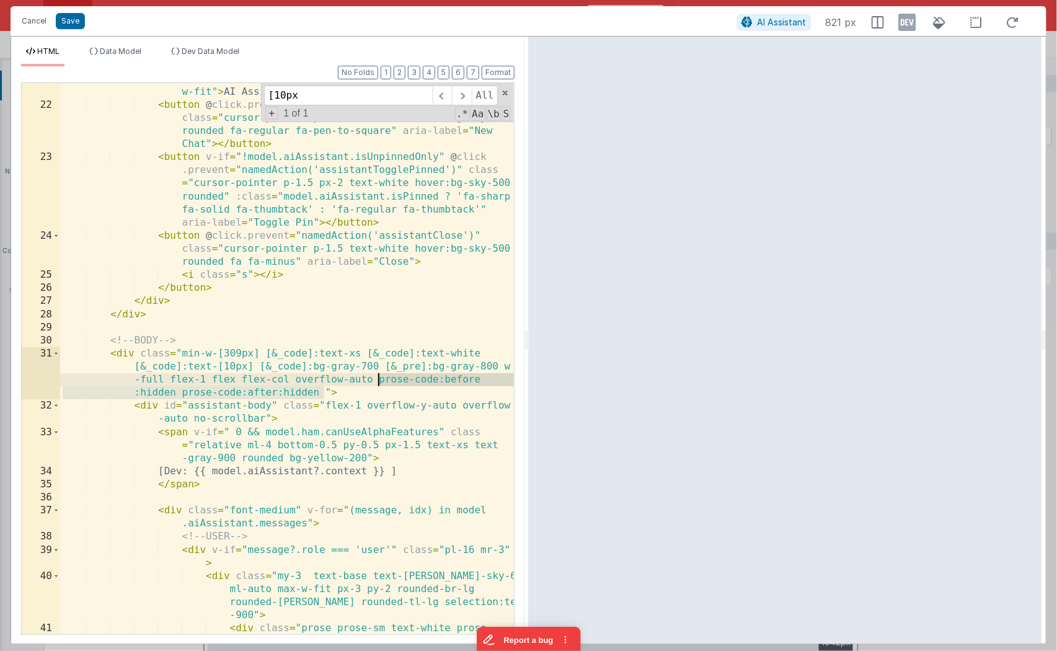
click at [380, 380] on div "< h2 class = "min-w-fit flex-1 text-white font-medium text-md w-fit" > AI Assis…" at bounding box center [287, 388] width 455 height 631
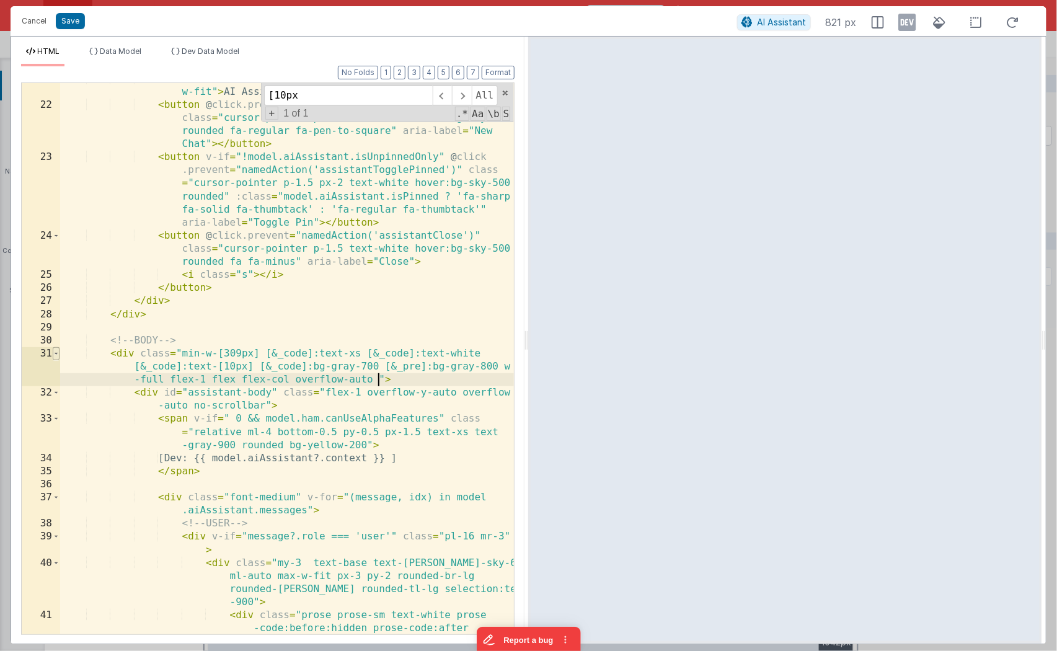
click at [53, 353] on span at bounding box center [56, 353] width 7 height 13
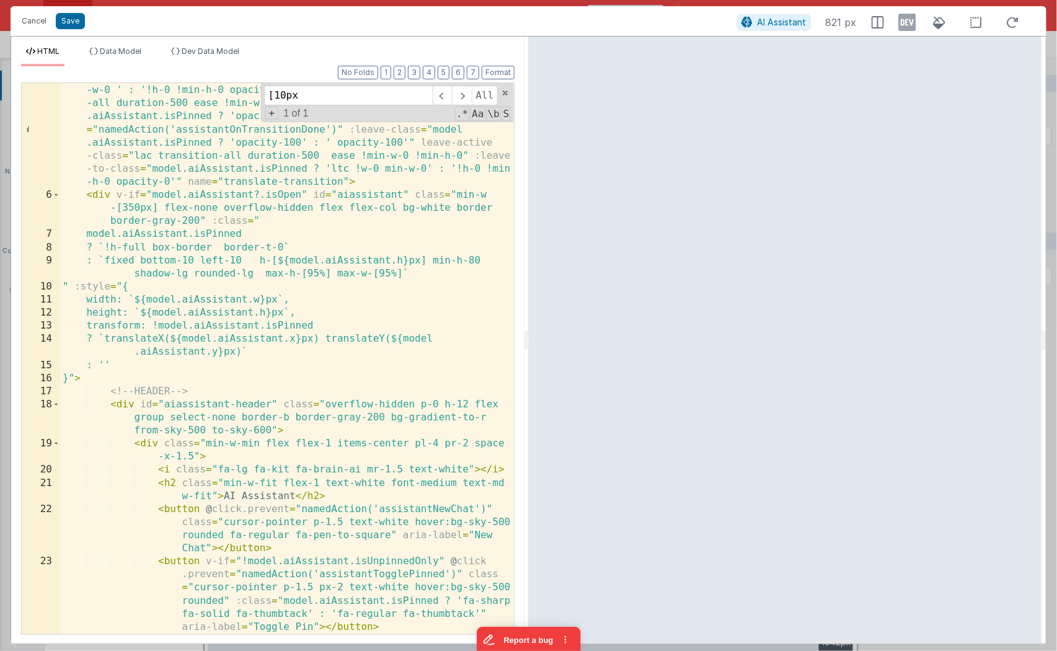
scroll to position [91, 0]
click at [56, 406] on span at bounding box center [56, 404] width 7 height 13
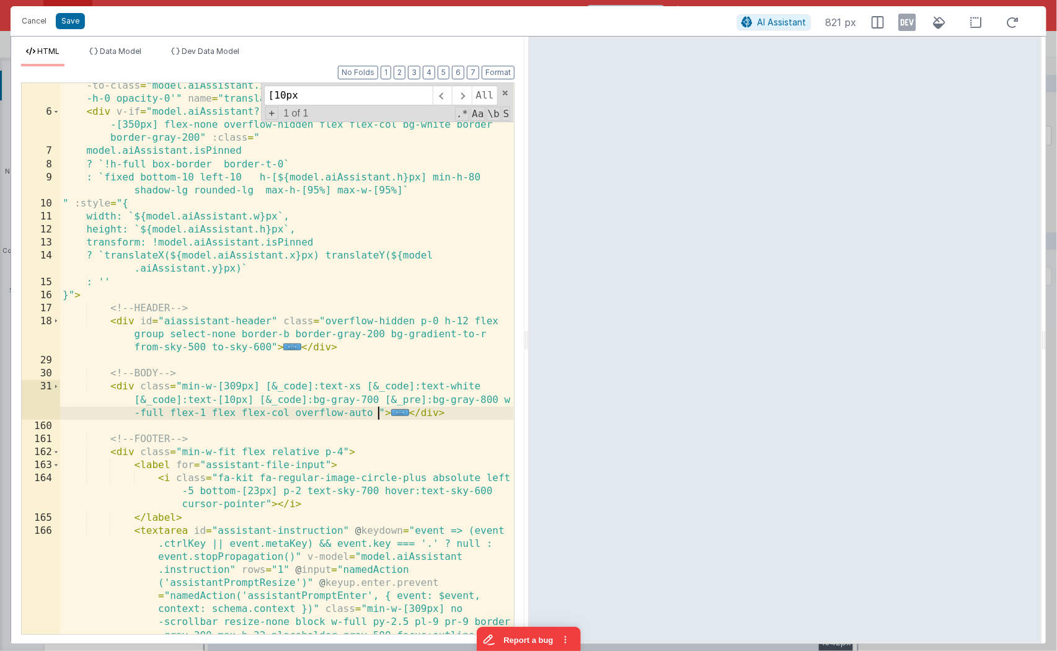
scroll to position [174, 0]
click at [376, 413] on div "< transition appear :enter-class = "model.aiAssistant.isPinned ? 'ec !w-0 !min …" at bounding box center [287, 395] width 455 height 814
click at [375, 413] on div "< transition appear :enter-class = "model.aiAssistant.isPinned ? 'ec !w-0 !min …" at bounding box center [287, 395] width 455 height 814
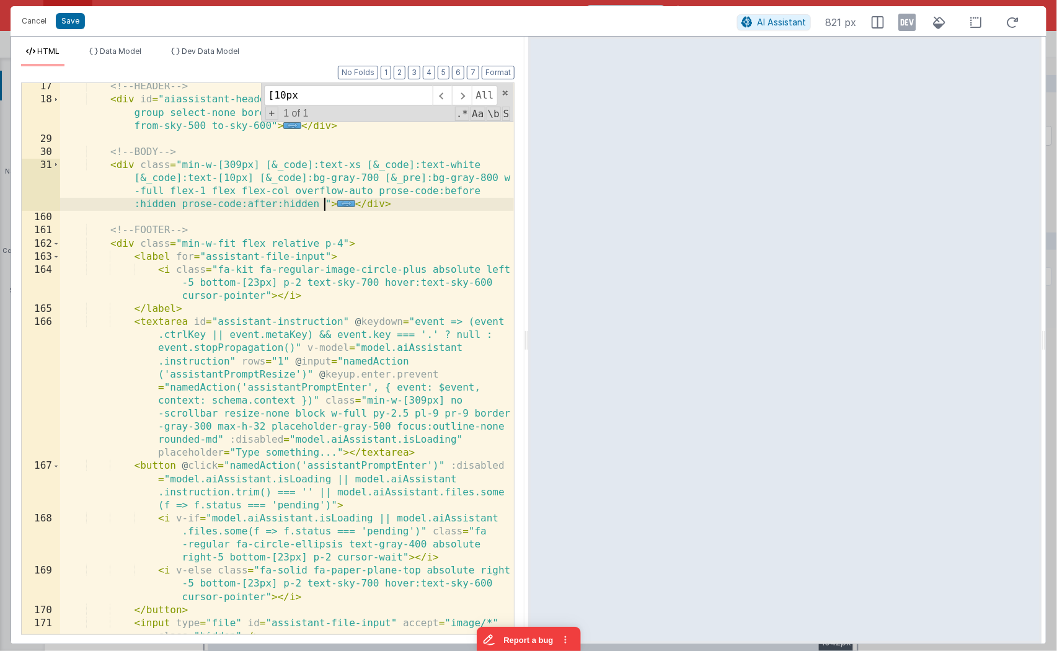
scroll to position [396, 0]
click at [255, 205] on div "<!-- HEADER --> < div id = "aiassistant-header" class = "overflow-hidden p-0 h-…" at bounding box center [287, 369] width 455 height 579
drag, startPoint x: 247, startPoint y: 205, endPoint x: 306, endPoint y: 206, distance: 58.9
click at [306, 206] on div "<!-- HEADER --> < div id = "aiassistant-header" class = "overflow-hidden p-0 h-…" at bounding box center [287, 369] width 455 height 579
type input "after:hidd"
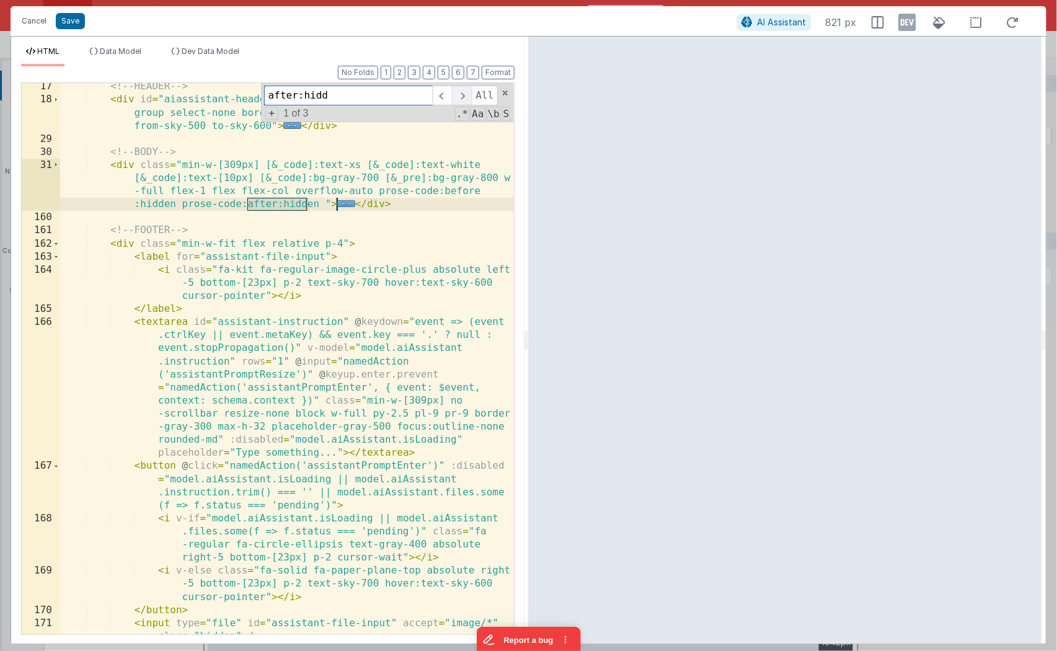
click at [464, 94] on span at bounding box center [461, 96] width 19 height 20
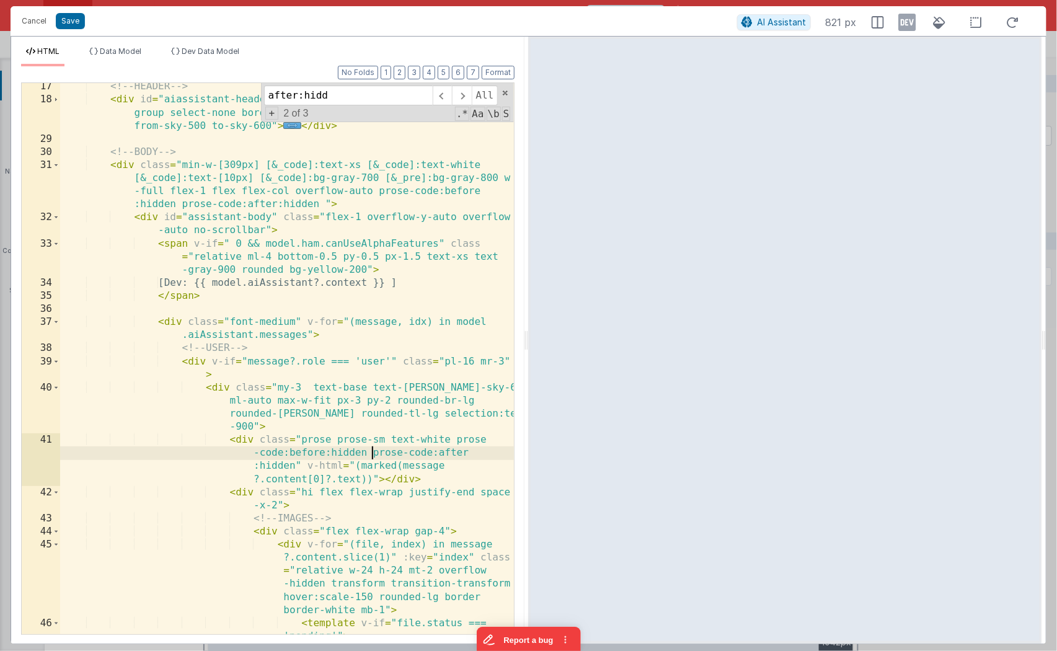
click at [373, 455] on div "<!-- HEADER --> < div id = "aiassistant-header" class = "overflow-hidden p-0 h-…" at bounding box center [287, 389] width 455 height 618
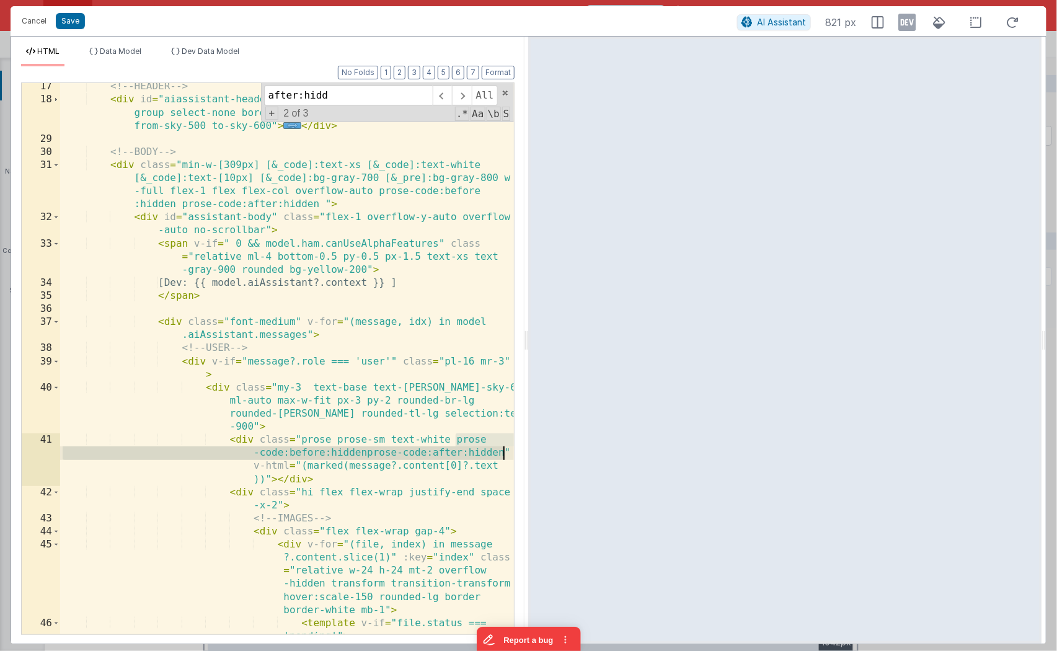
drag, startPoint x: 455, startPoint y: 442, endPoint x: 501, endPoint y: 455, distance: 47.7
click at [501, 455] on div "<!-- HEADER --> < div id = "aiassistant-header" class = "overflow-hidden p-0 h-…" at bounding box center [287, 389] width 455 height 618
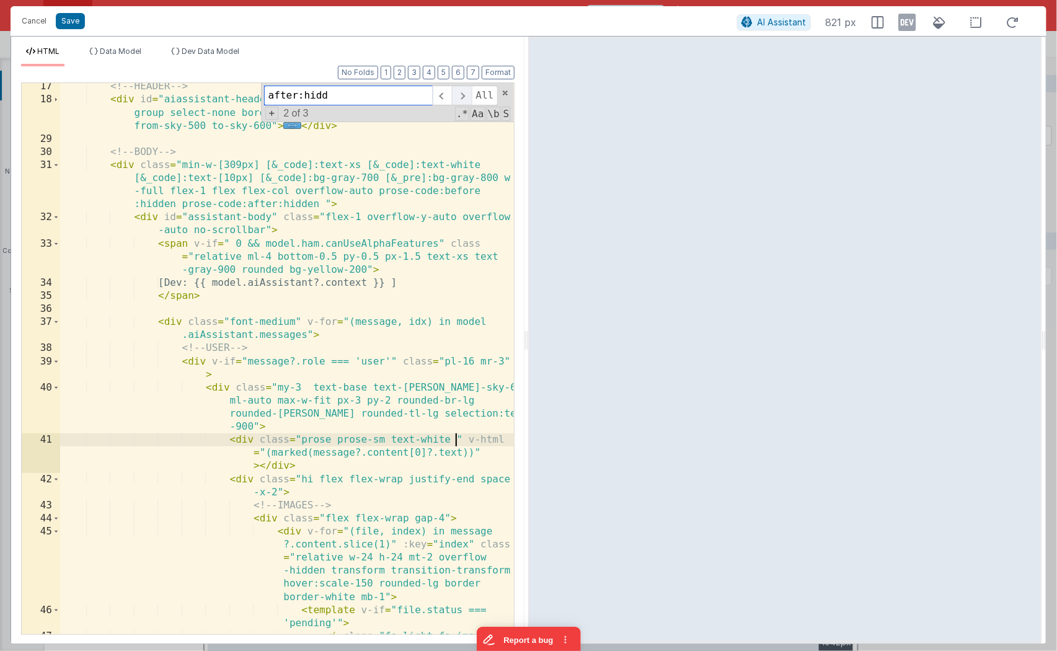
click at [465, 93] on span at bounding box center [461, 96] width 19 height 20
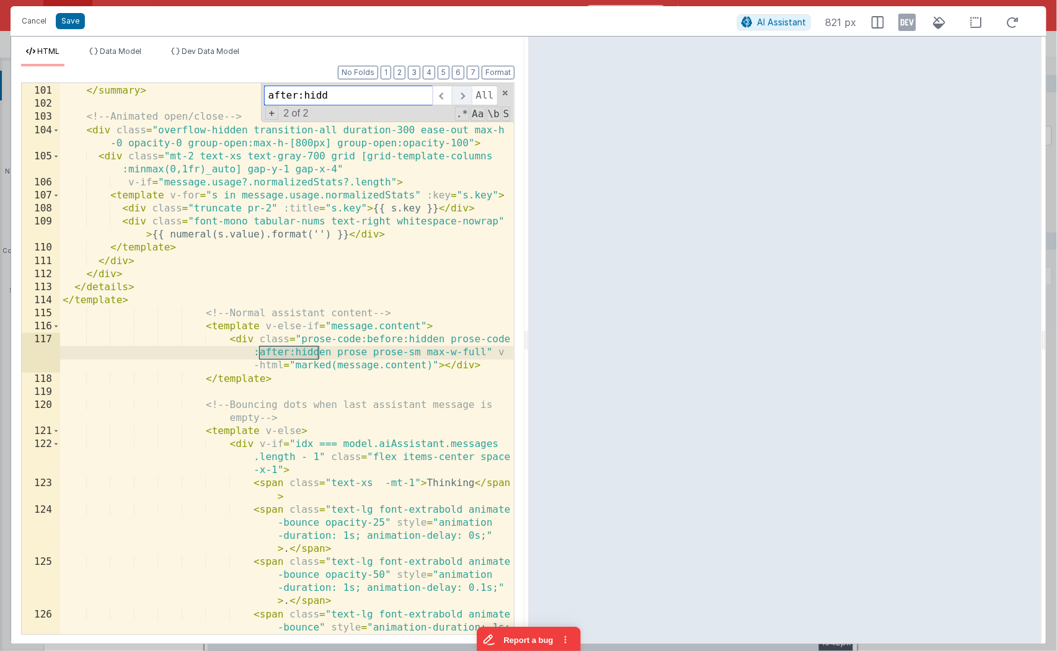
scroll to position [2001, 0]
click at [327, 349] on div "< i class = "fa-regular fa-chevron-down text-gray-400 transition -transform dur…" at bounding box center [287, 367] width 455 height 618
drag, startPoint x: 328, startPoint y: 349, endPoint x: 300, endPoint y: 340, distance: 29.6
click at [300, 340] on div "< i class = "fa-regular fa-chevron-down text-gray-400 transition -transform dur…" at bounding box center [287, 367] width 455 height 618
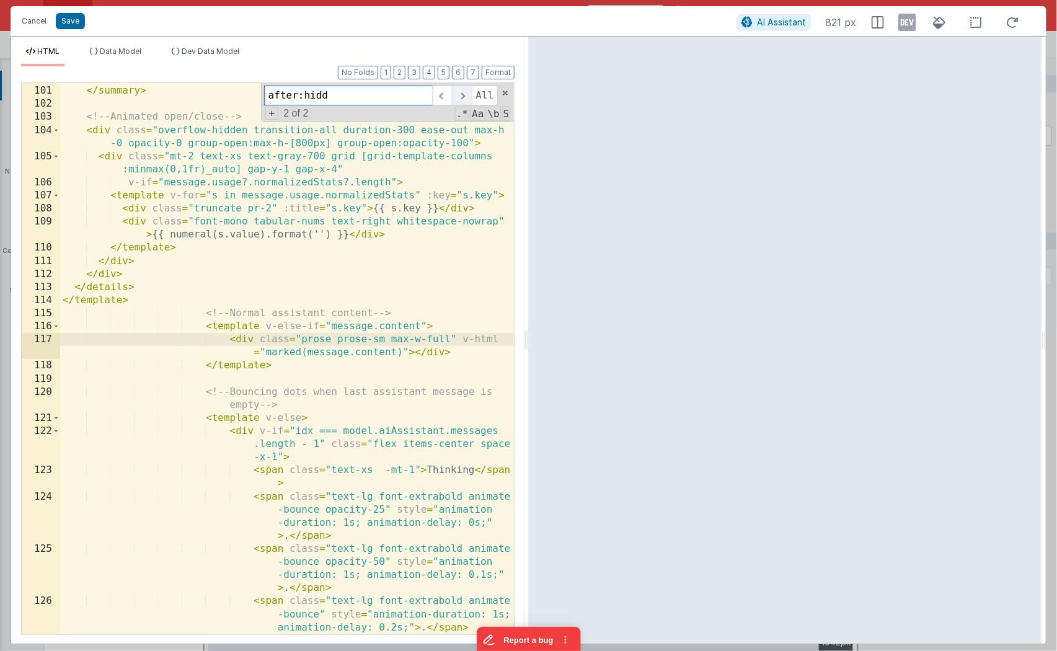
click at [464, 95] on span at bounding box center [461, 96] width 19 height 20
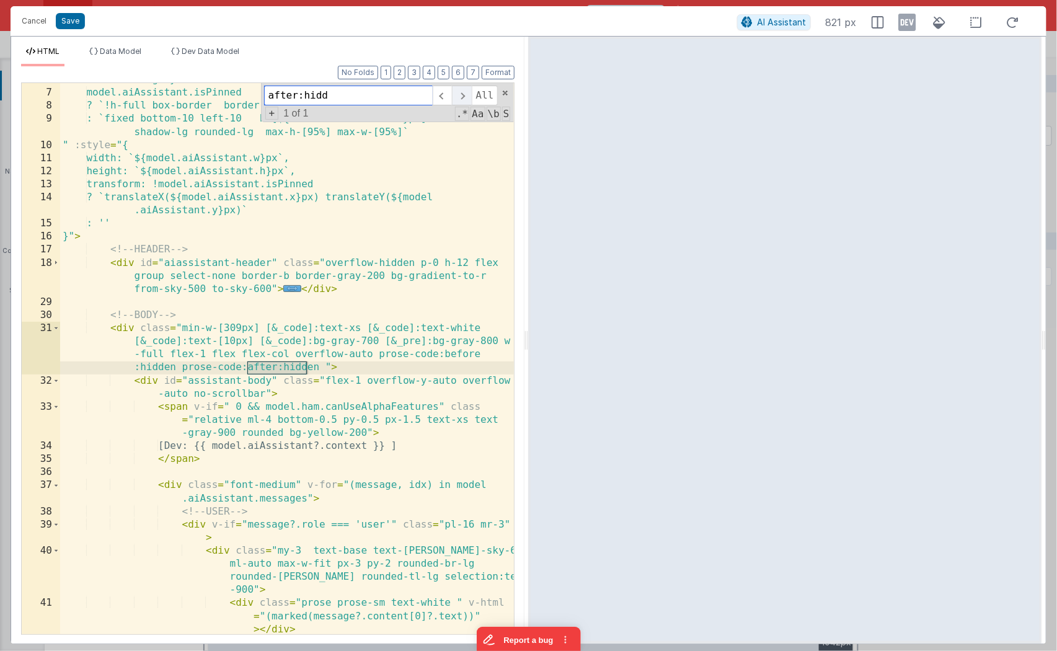
scroll to position [233, 0]
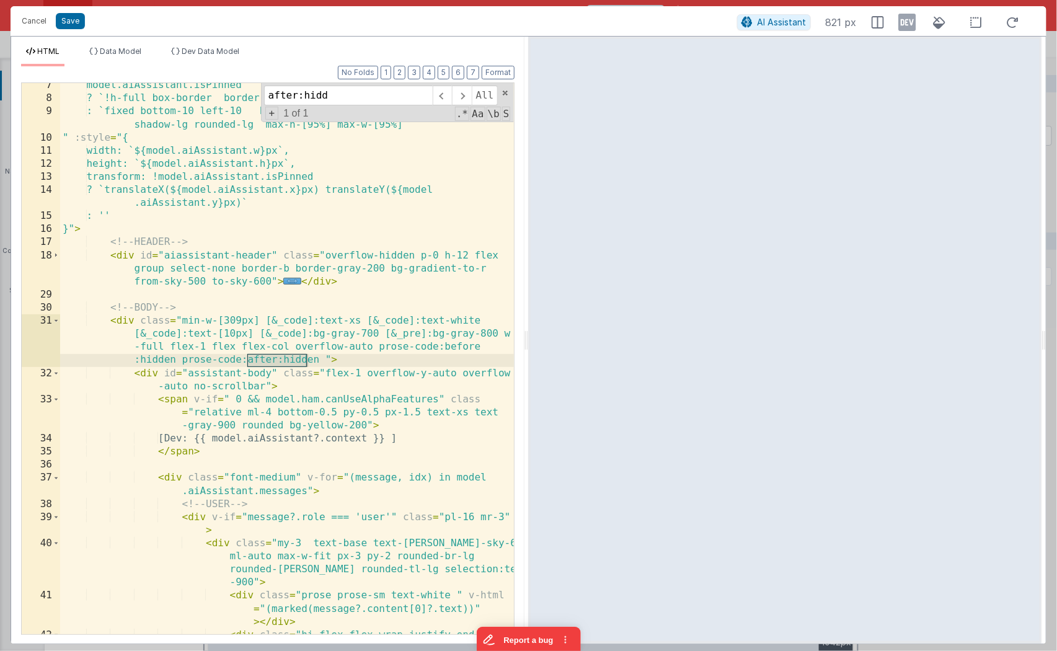
click at [317, 362] on div "model.aiAssistant.isPinned ? `!h-full box-border border-t-0` : `fixed bottom-10…" at bounding box center [287, 375] width 455 height 592
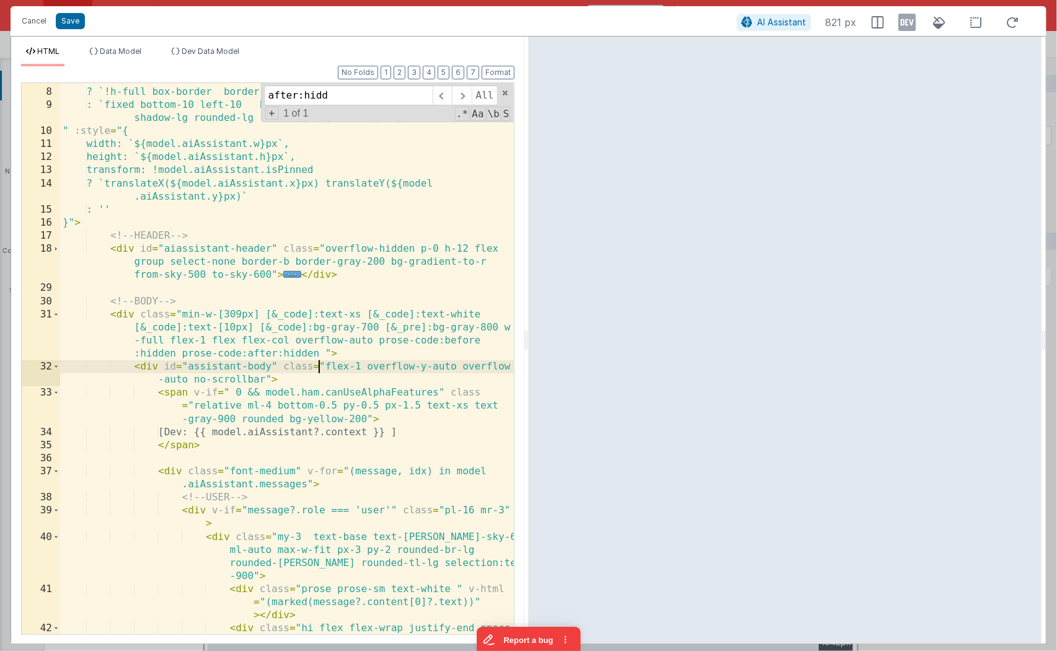
scroll to position [243, 0]
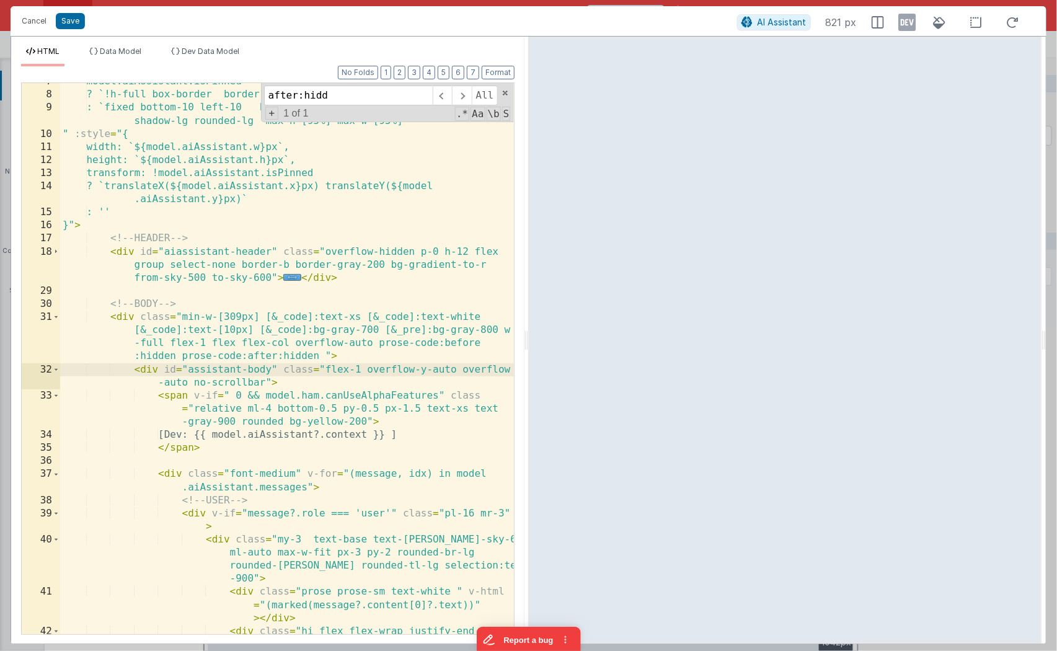
click at [228, 359] on div "model.aiAssistant.isPinned ? `!h-full box-border border-t-0` : `fixed bottom-10…" at bounding box center [287, 371] width 455 height 592
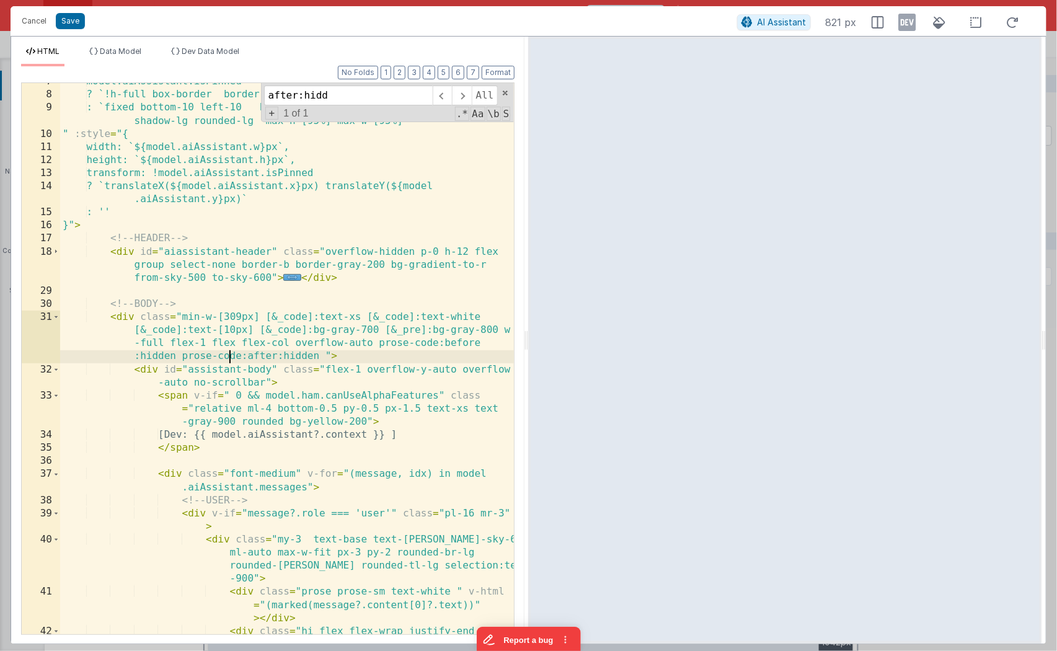
click at [184, 358] on div "model.aiAssistant.isPinned ? `!h-full box-border border-t-0` : `fixed bottom-10…" at bounding box center [287, 371] width 455 height 592
click at [168, 355] on div "model.aiAssistant.isPinned ? `!h-full box-border border-t-0` : `fixed bottom-10…" at bounding box center [287, 371] width 455 height 592
click at [280, 358] on div "model.aiAssistant.isPinned ? `!h-full box-border border-t-0` : `fixed bottom-10…" at bounding box center [287, 371] width 455 height 592
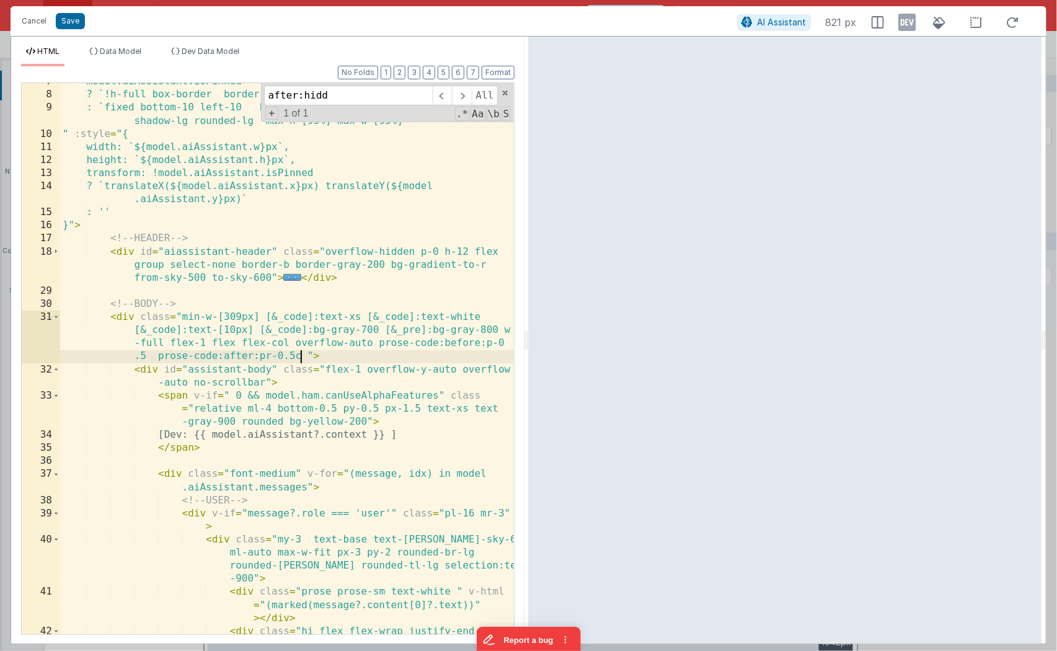
click at [257, 357] on div "model.aiAssistant.isPinned ? `!h-full box-border border-t-0` : `fixed bottom-10…" at bounding box center [287, 371] width 455 height 592
click at [340, 357] on div "model.aiAssistant.isPinned ? `!h-full box-border border-t-0` : `fixed bottom-10…" at bounding box center [287, 371] width 455 height 592
click at [494, 342] on div "model.aiAssistant.isPinned ? `!h-full box-border border-t-0` : `fixed bottom-10…" at bounding box center [287, 371] width 455 height 592
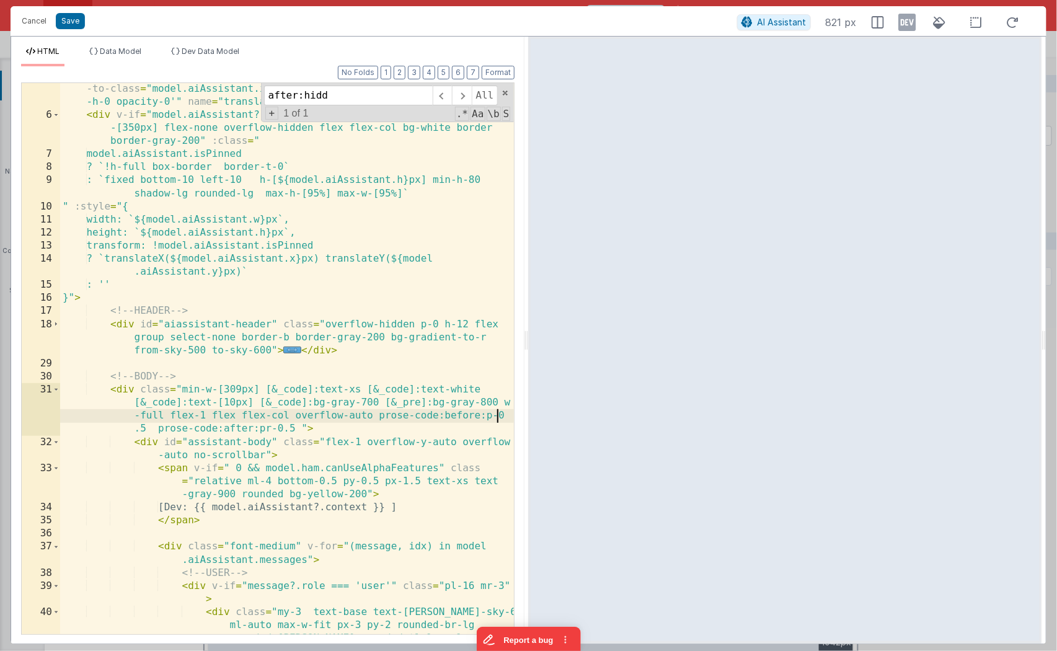
scroll to position [171, 0]
drag, startPoint x: 360, startPoint y: 94, endPoint x: 249, endPoint y: 80, distance: 111.9
click at [249, 80] on div "Format 7 6 5 4 3 2 1 No Folds 5 6 7 8 9 10 11 12 13 14 15 16 17 18 29 30 31 32 …" at bounding box center [268, 349] width 494 height 567
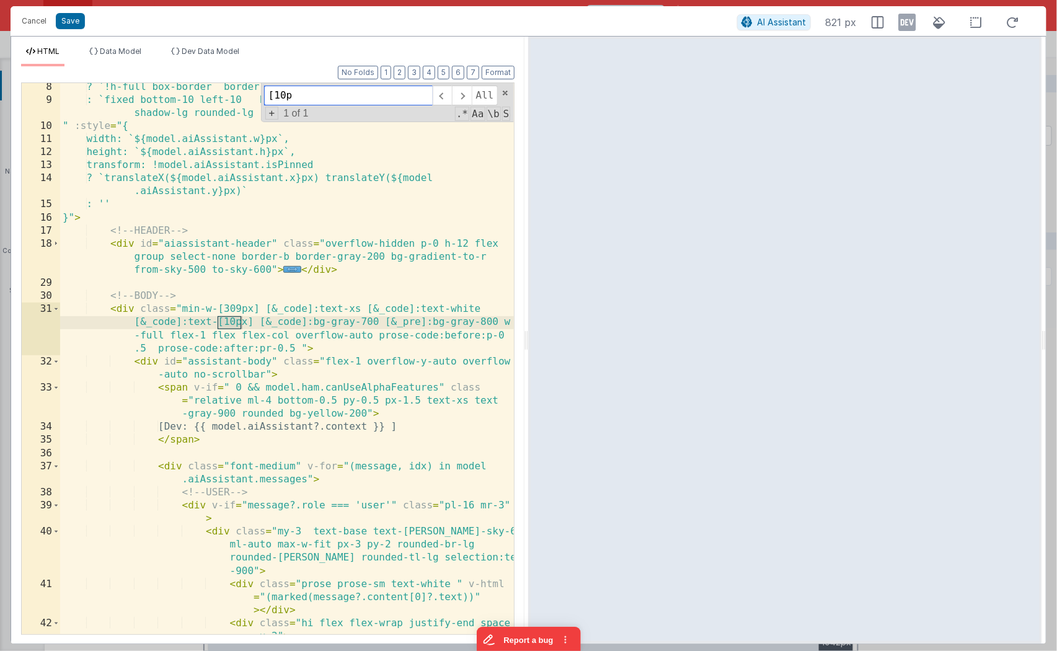
scroll to position [252, 0]
type input "[10p"
click at [251, 326] on div "? `!h-full box-border border-t-0` : `fixed bottom-10 left-10 h-[${model.aiAssis…" at bounding box center [287, 368] width 455 height 579
click at [247, 325] on div "? `!h-full box-border border-t-0` : `fixed bottom-10 left-10 h-[${model.aiAssis…" at bounding box center [287, 368] width 455 height 579
click at [262, 310] on div "? `!h-full box-border border-t-0` : `fixed bottom-10 left-10 h-[${model.aiAssis…" at bounding box center [287, 368] width 455 height 579
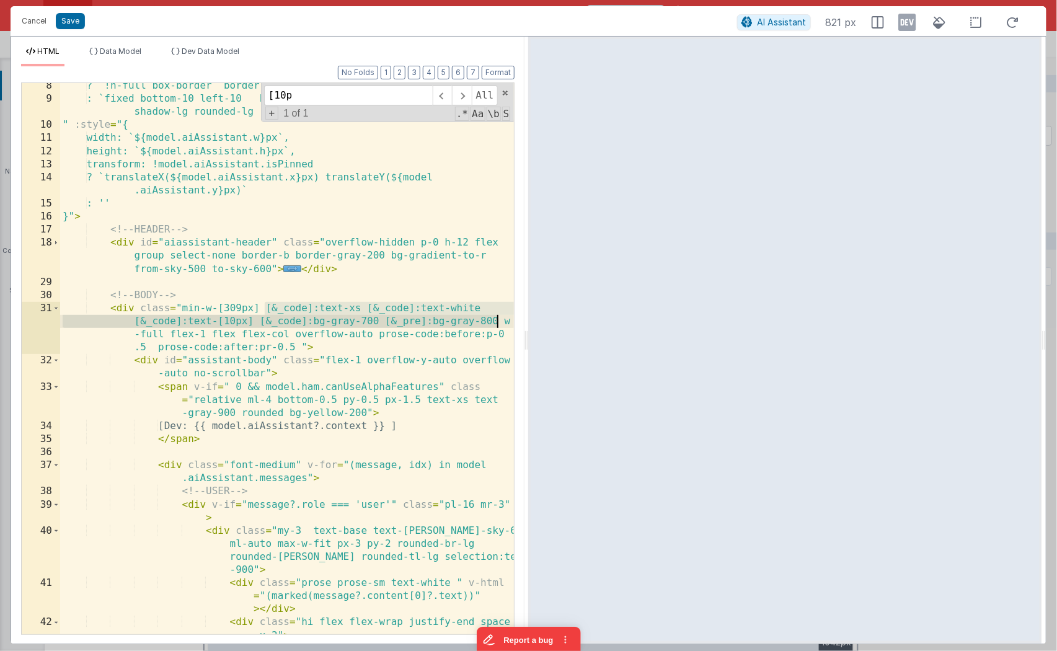
click at [497, 324] on div "? `!h-full box-border border-t-0` : `fixed bottom-10 left-10 h-[${model.aiAssis…" at bounding box center [287, 368] width 455 height 579
click at [497, 334] on div "? `!h-full box-border border-t-0` : `fixed bottom-10 left-10 h-[${model.aiAssis…" at bounding box center [287, 368] width 455 height 579
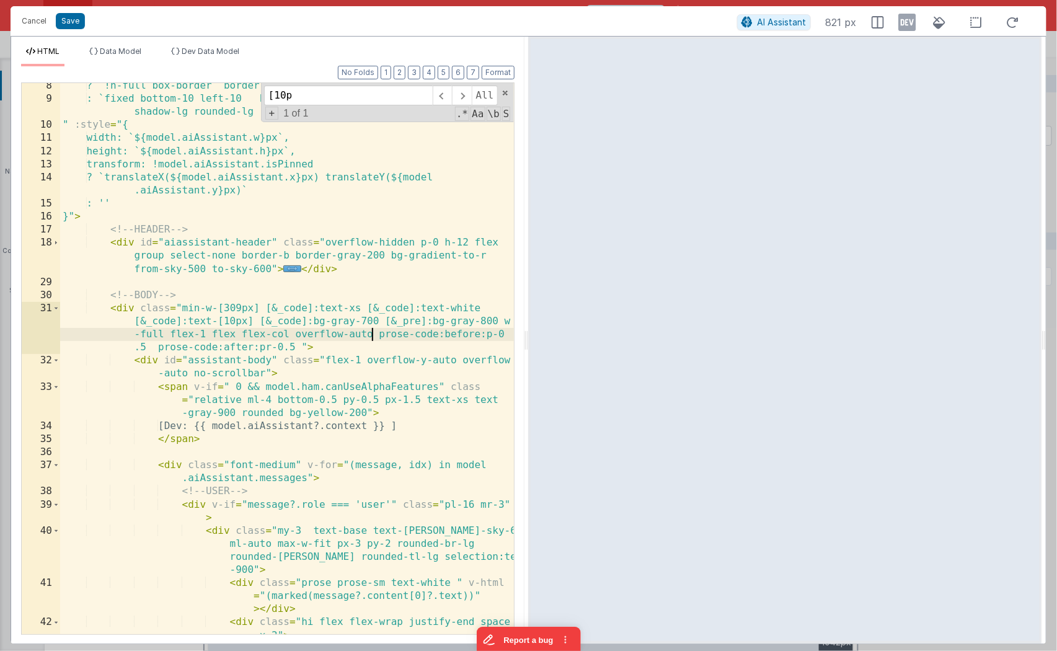
click at [374, 334] on div "? `!h-full box-border border-t-0` : `fixed bottom-10 left-10 h-[${model.aiAssis…" at bounding box center [287, 368] width 455 height 579
click at [235, 321] on div "? `!h-full box-border border-t-0` : `fixed bottom-10 left-10 h-[${model.aiAssis…" at bounding box center [287, 368] width 455 height 579
click at [284, 325] on div "? `!h-full box-border border-t-0` : `fixed bottom-10 left-10 h-[${model.aiAssis…" at bounding box center [287, 368] width 455 height 579
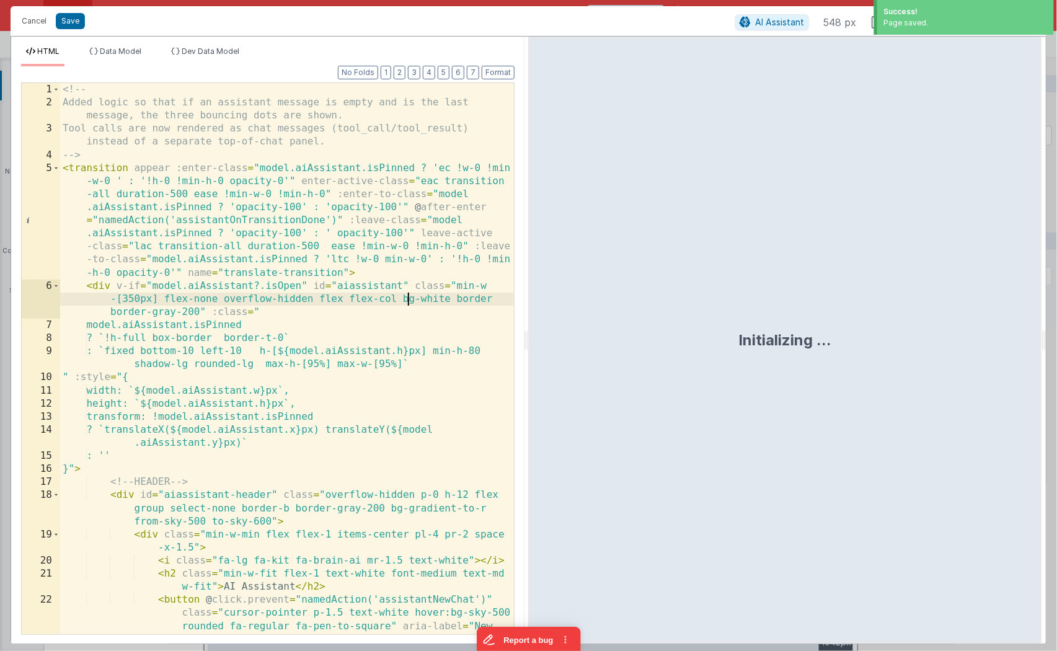
scroll to position [0, 0]
click at [407, 294] on div "<!-- Added logic so that if an assistant message is empty and is the last messa…" at bounding box center [287, 405] width 455 height 644
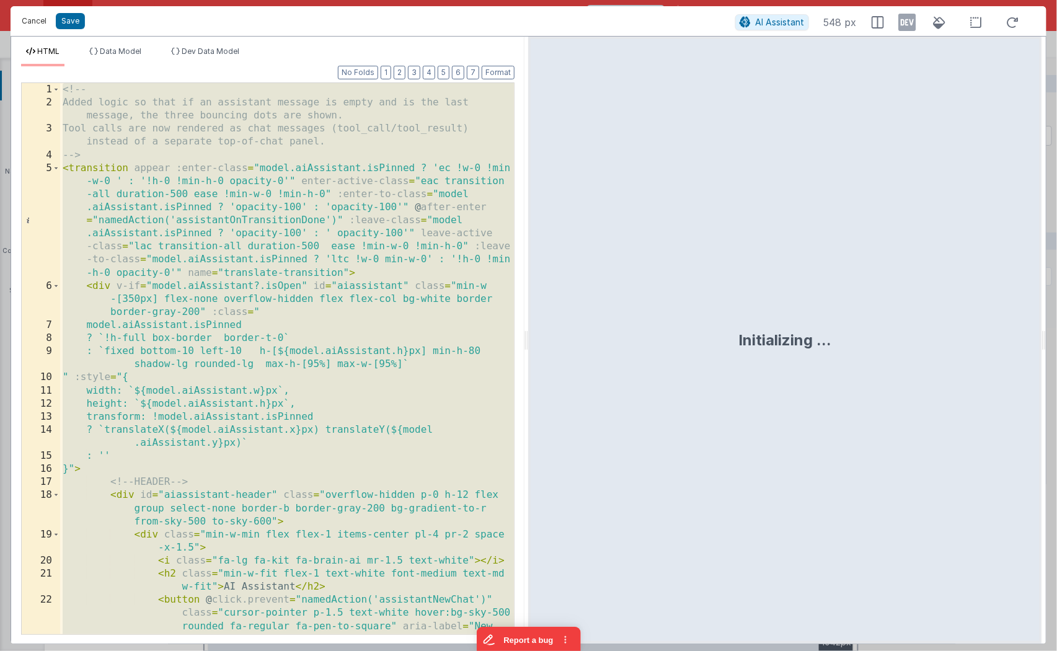
click at [30, 14] on button "Cancel" at bounding box center [34, 20] width 37 height 17
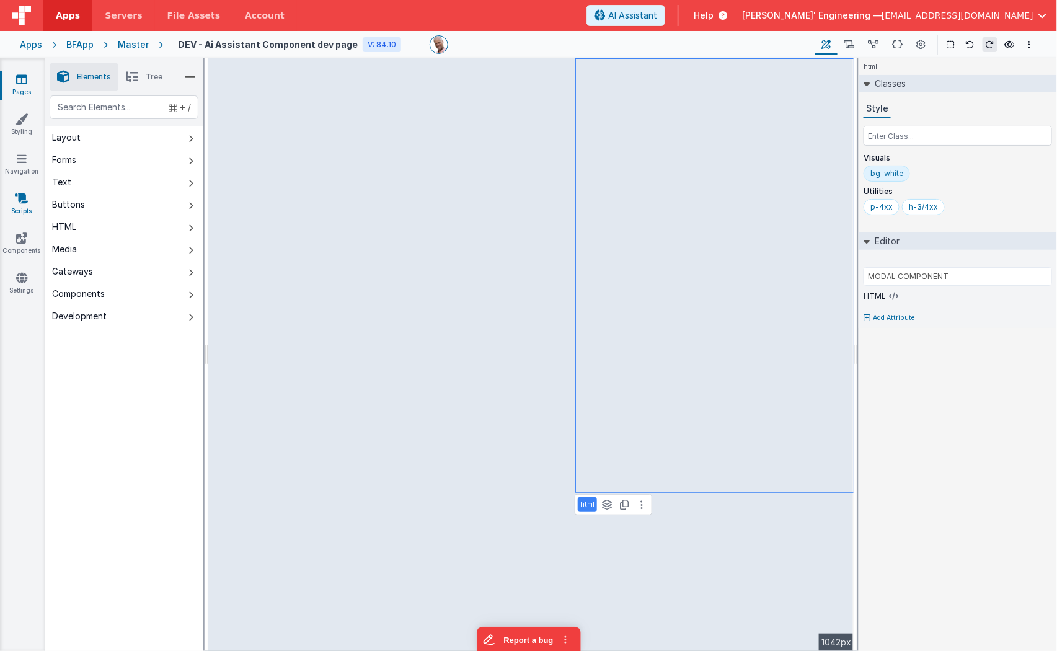
click at [20, 202] on icon at bounding box center [22, 198] width 12 height 12
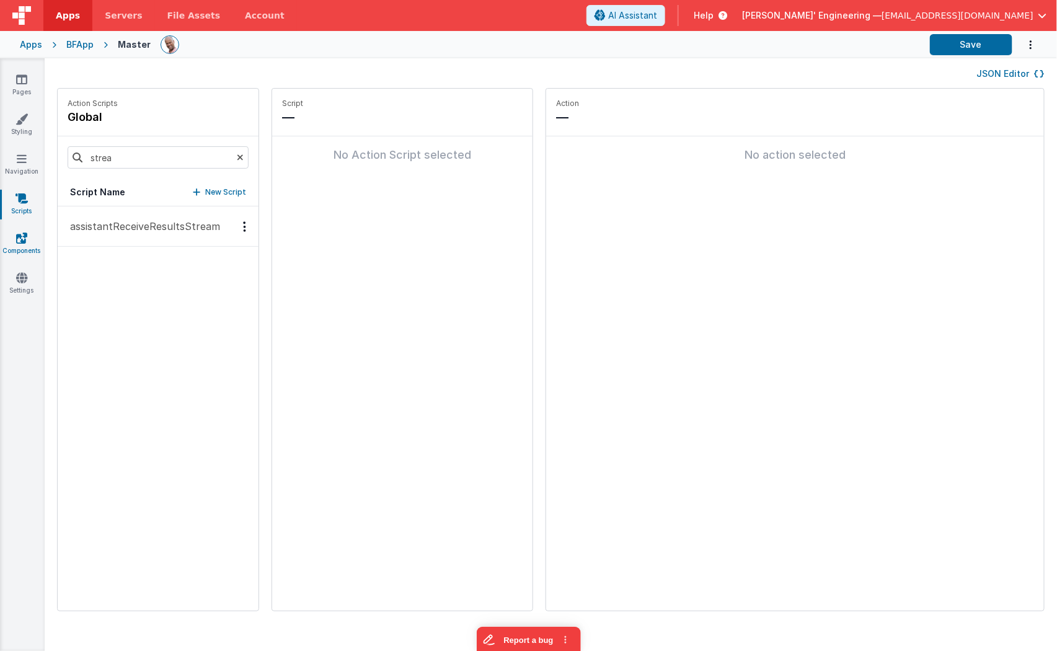
click at [22, 243] on icon at bounding box center [21, 238] width 11 height 12
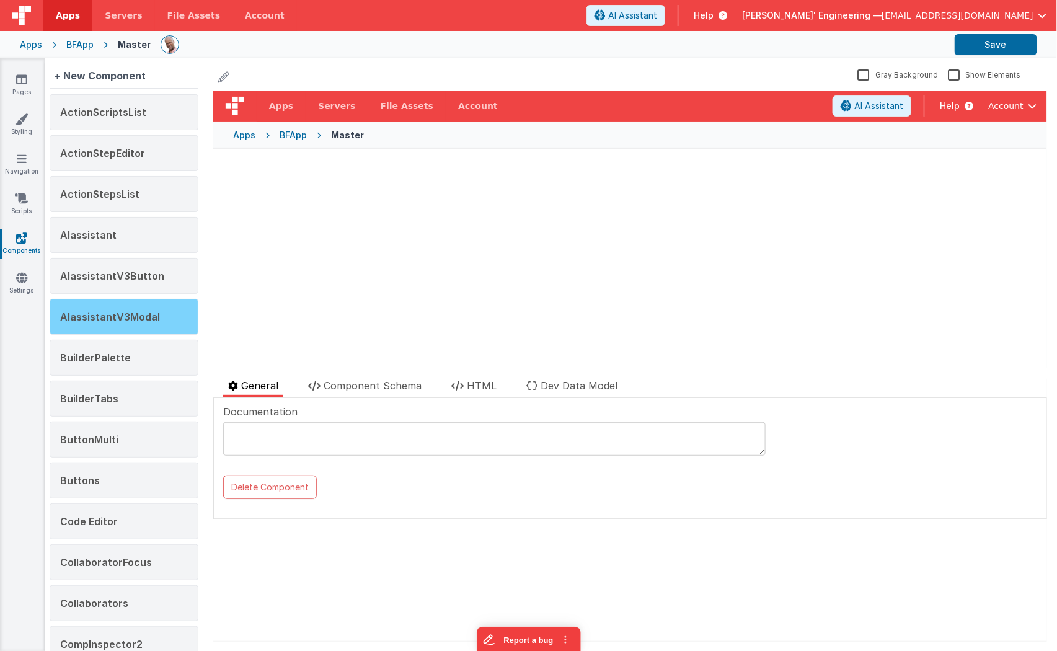
click at [169, 319] on div "AIassistantV3Modal" at bounding box center [124, 317] width 149 height 36
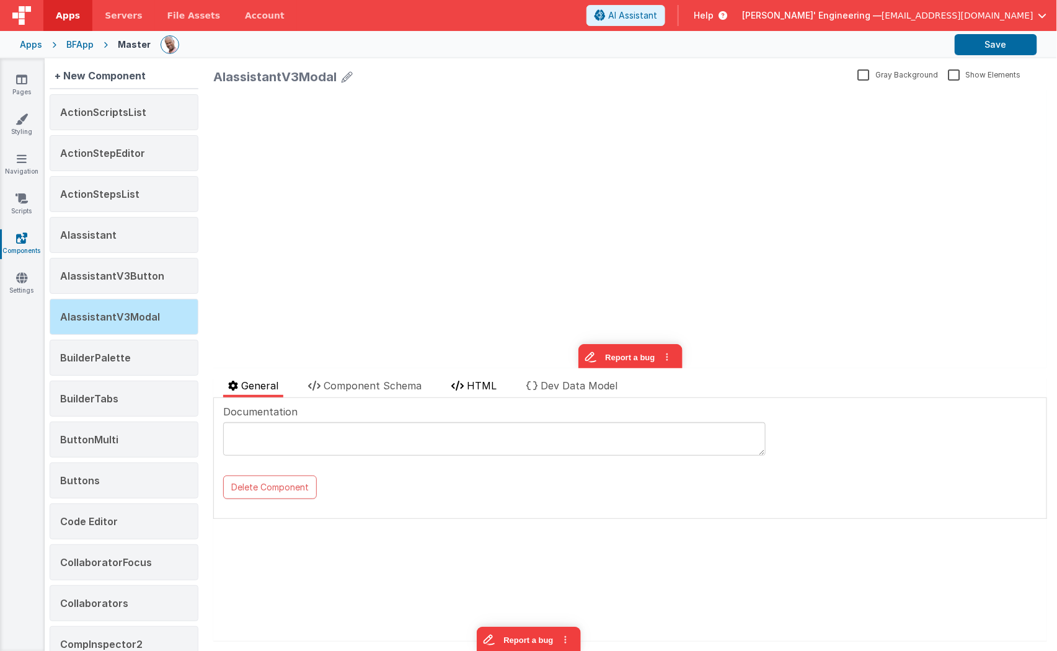
click at [486, 384] on span "HTML" at bounding box center [482, 386] width 30 height 12
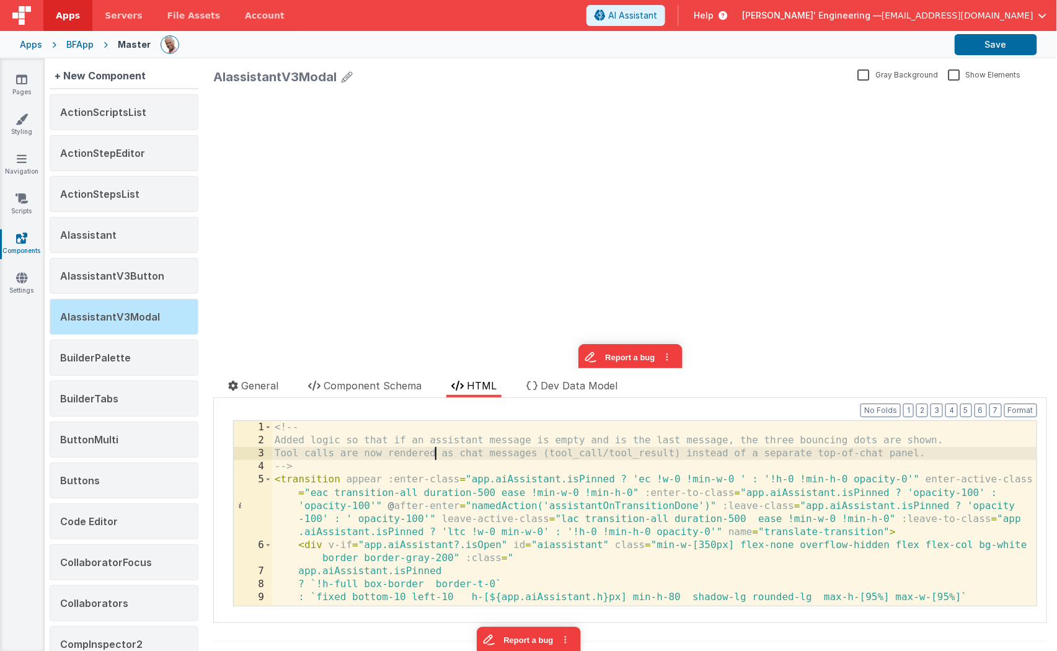
click at [438, 458] on div "<!-- Added logic so that if an assistant message is empty and is the last messa…" at bounding box center [655, 526] width 766 height 211
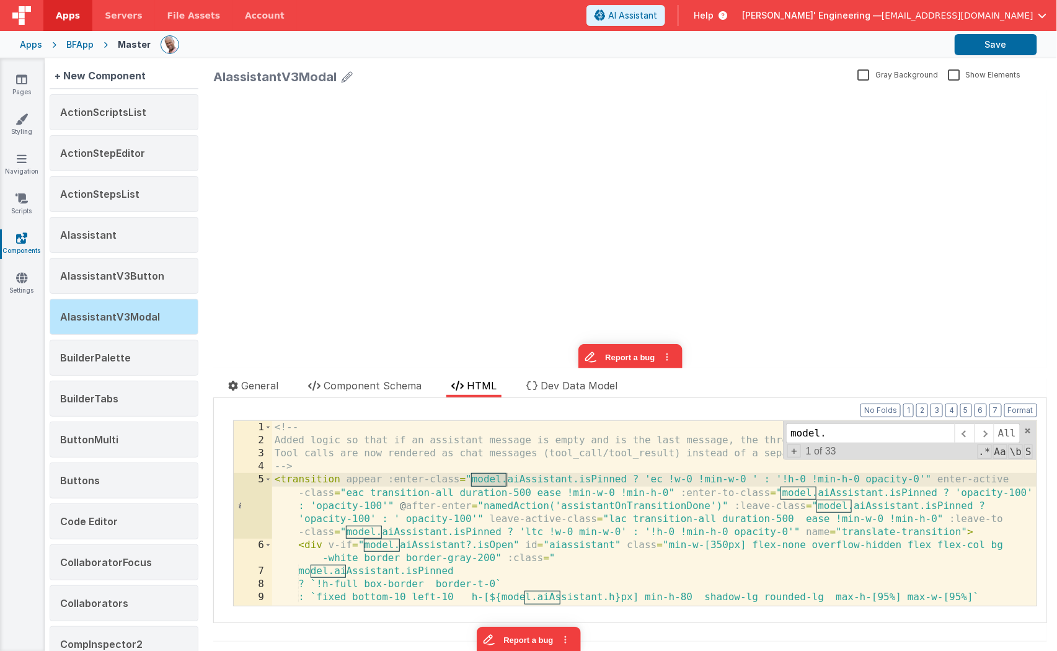
type input "model."
click at [788, 450] on div "+ 1 of 33 .* Aa \b S" at bounding box center [909, 452] width 247 height 12
click at [794, 449] on span "+" at bounding box center [795, 451] width 14 height 13
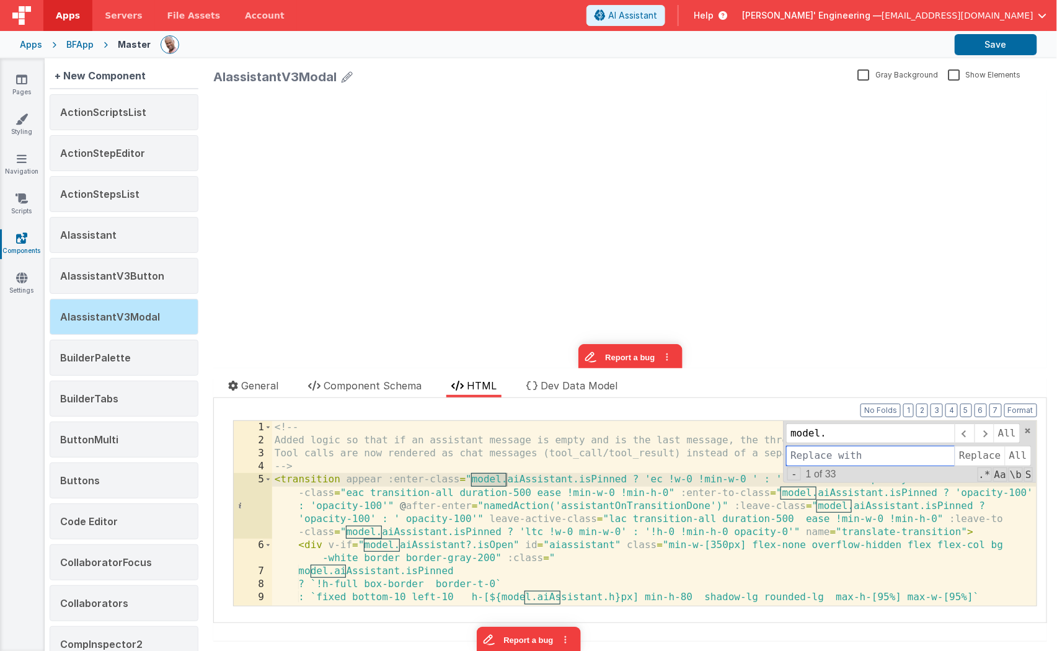
click at [799, 446] on input at bounding box center [870, 456] width 169 height 20
type input "app."
click at [1025, 455] on span "All" at bounding box center [1018, 456] width 27 height 20
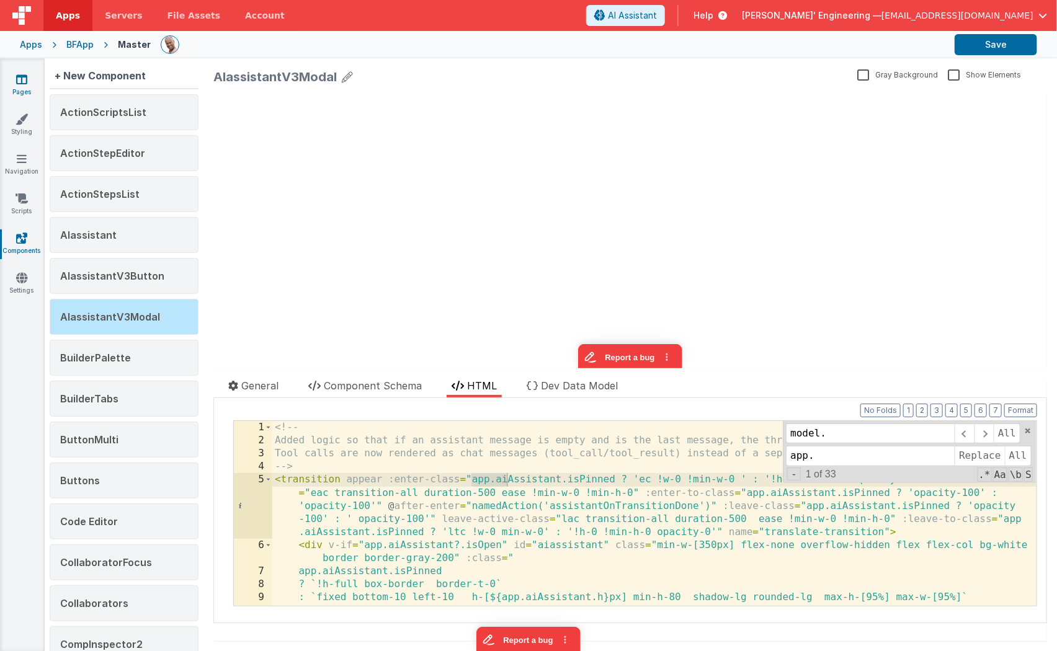
click at [24, 85] on link "Pages" at bounding box center [21, 85] width 45 height 25
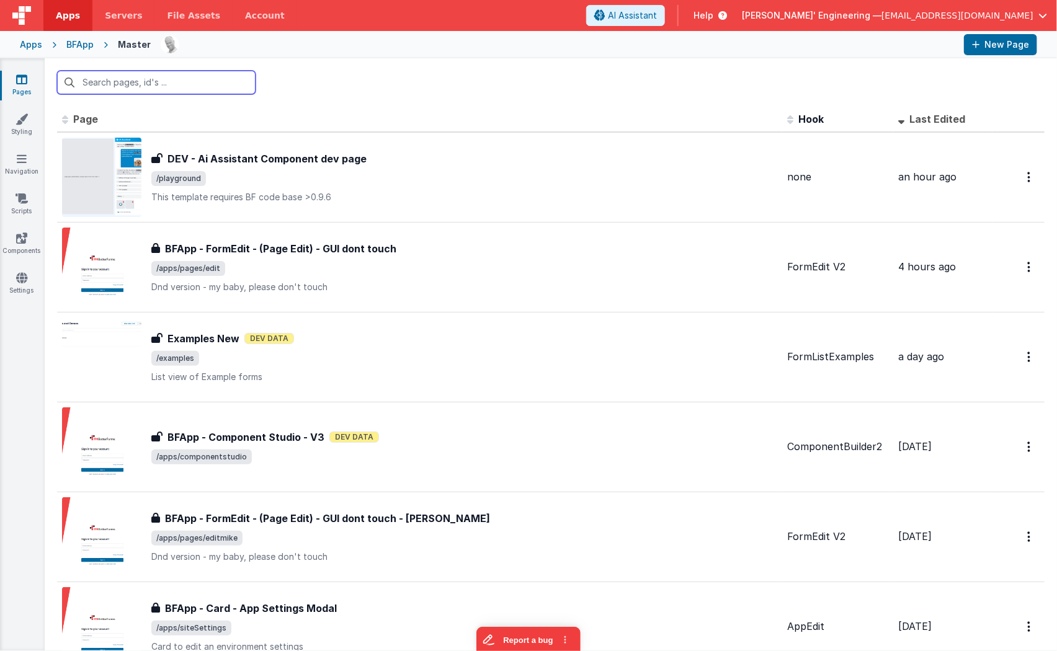
click at [156, 78] on input "text" at bounding box center [156, 83] width 198 height 24
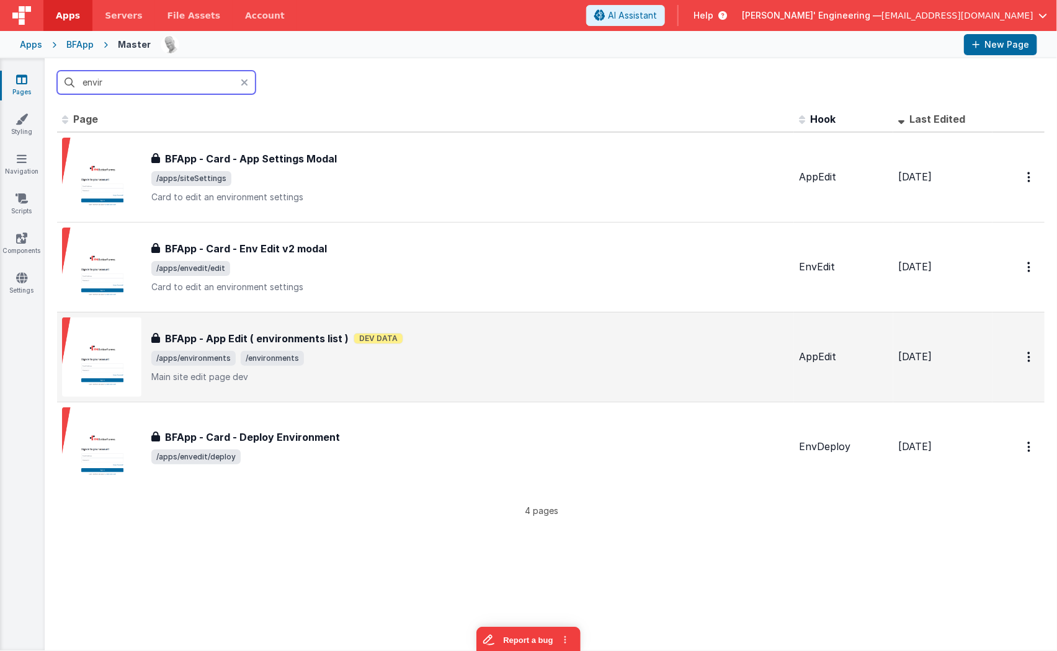
type input "envir"
click at [334, 357] on span "/apps/environments /environments" at bounding box center [469, 358] width 637 height 15
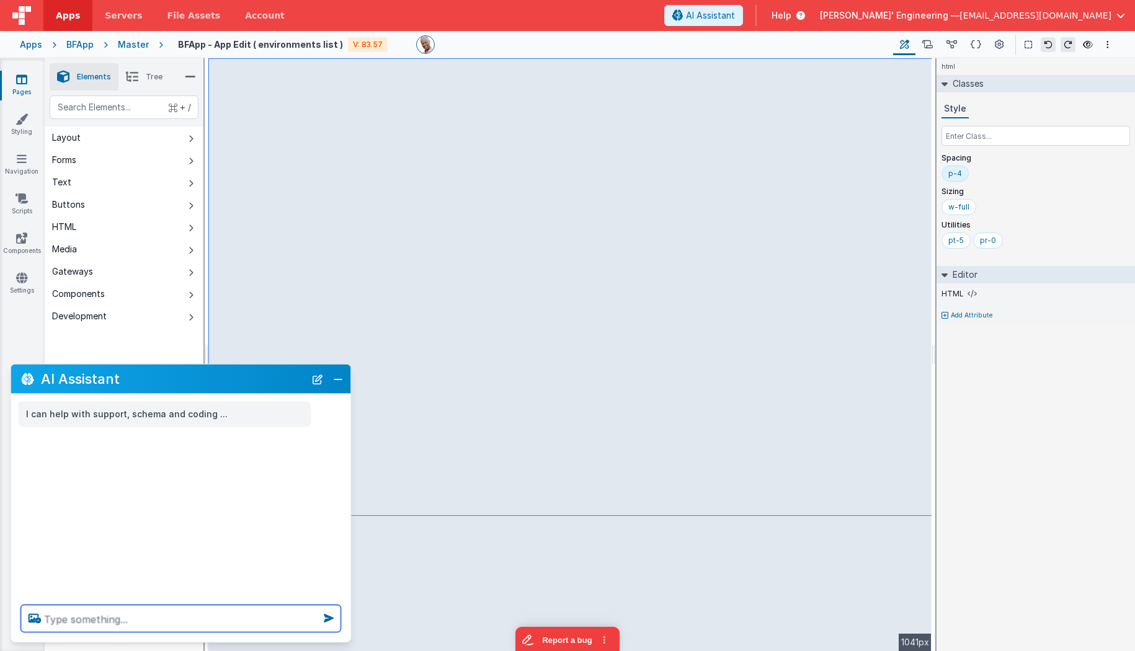
type textarea "c"
type textarea "break out the sketom loading into its own element"
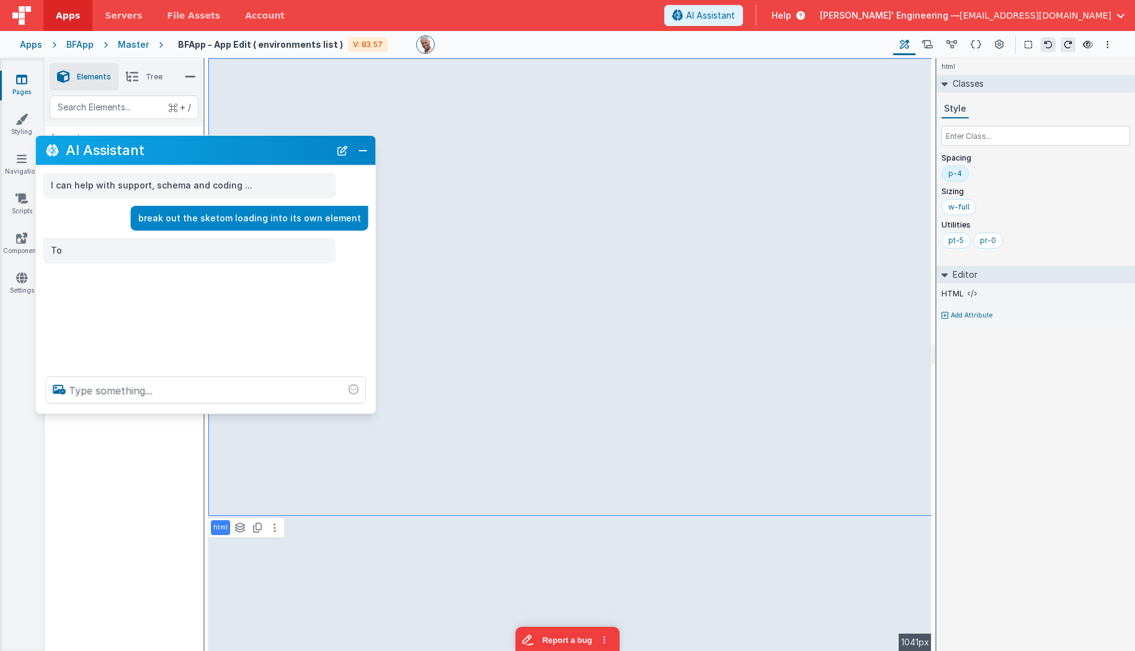
drag, startPoint x: 84, startPoint y: 378, endPoint x: 109, endPoint y: 149, distance: 230.2
click at [109, 149] on h2 "AI Assistant" at bounding box center [198, 150] width 264 height 15
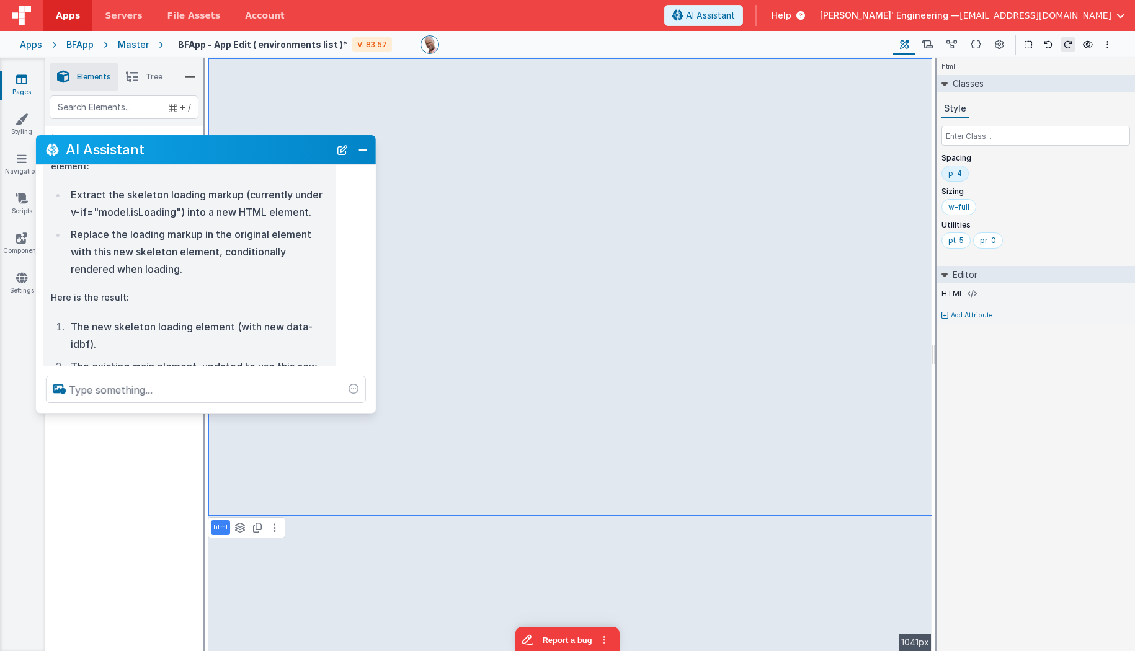
scroll to position [119, 0]
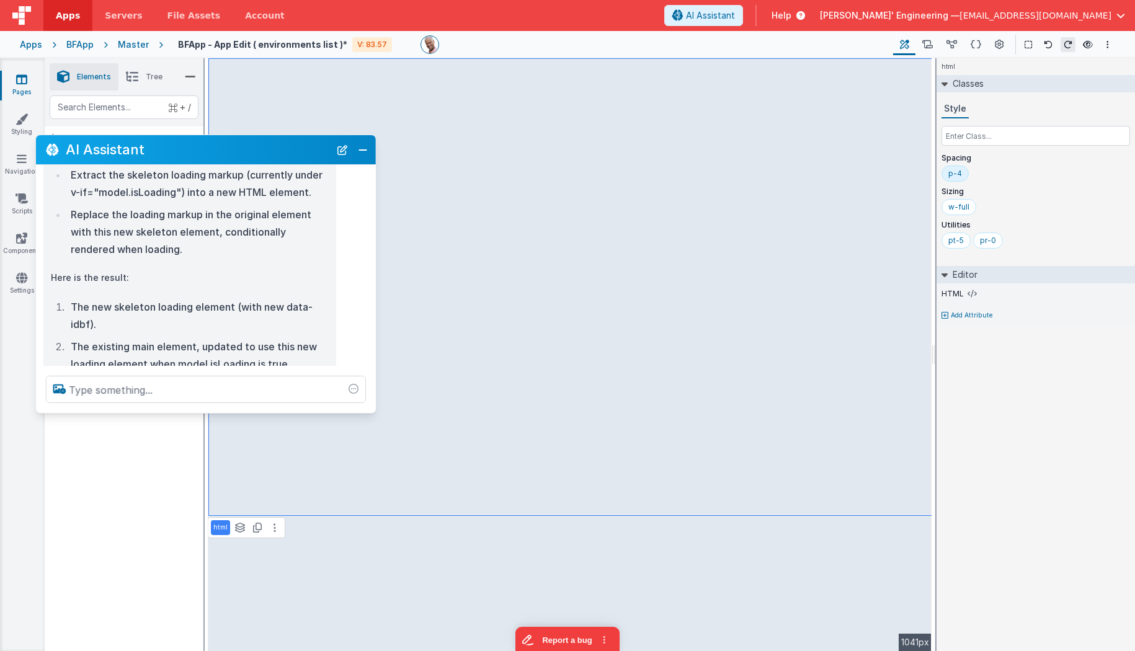
click at [158, 411] on div at bounding box center [206, 389] width 340 height 47
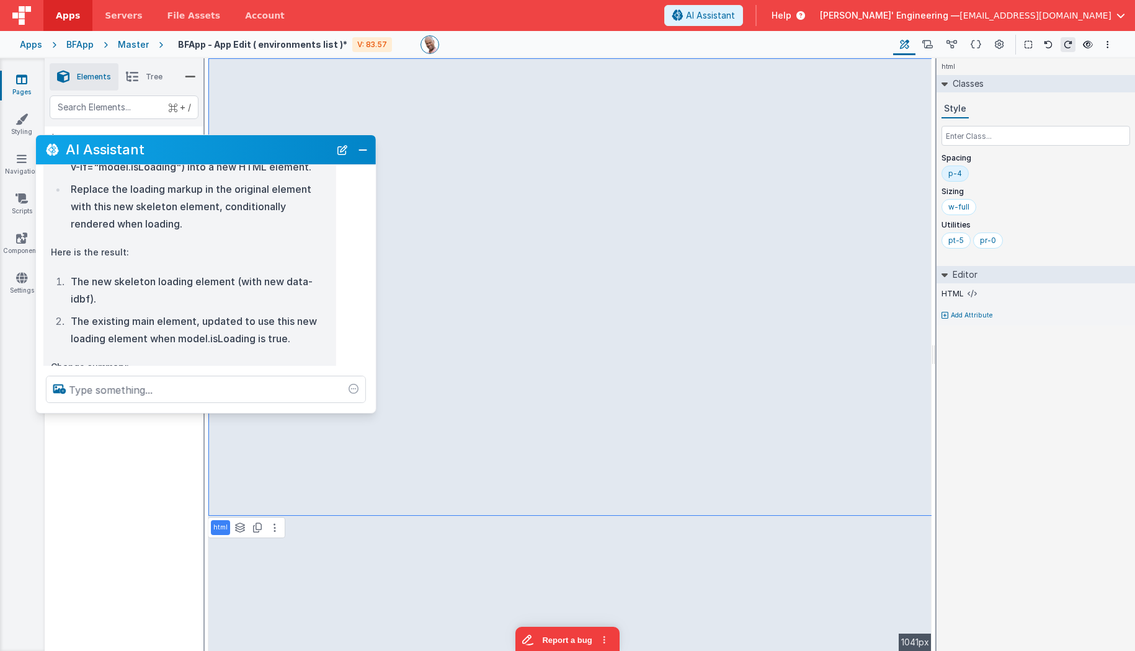
scroll to position [177, 0]
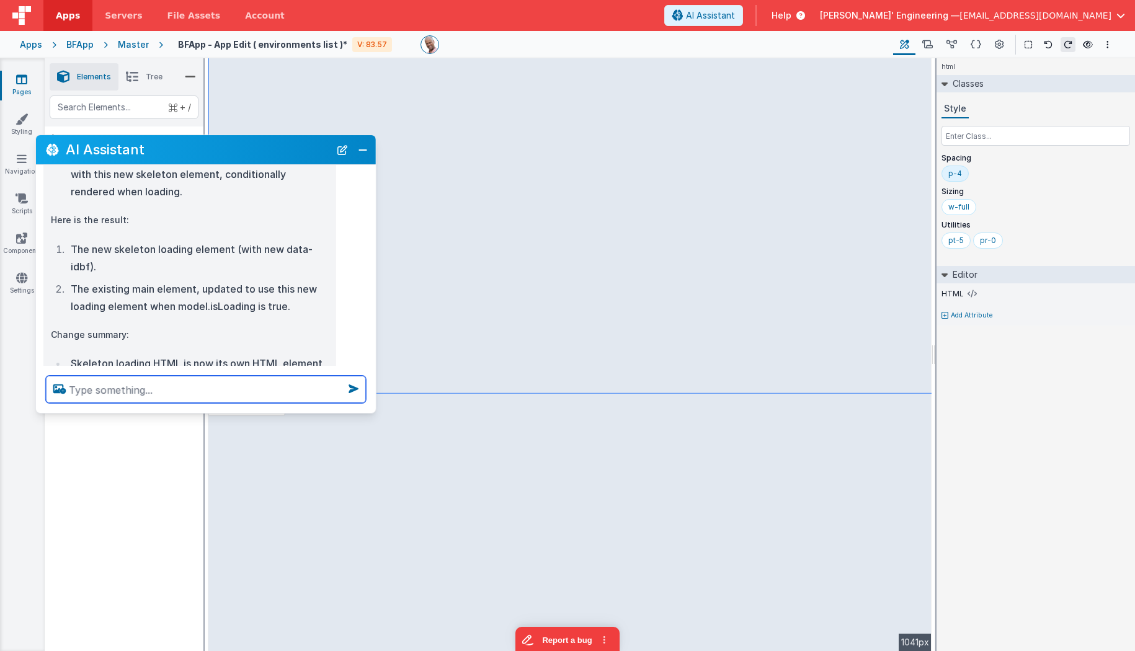
click at [188, 384] on textarea at bounding box center [206, 389] width 320 height 27
type textarea "ok and make sure the visible calc replace the v-if if possible for both new ele…"
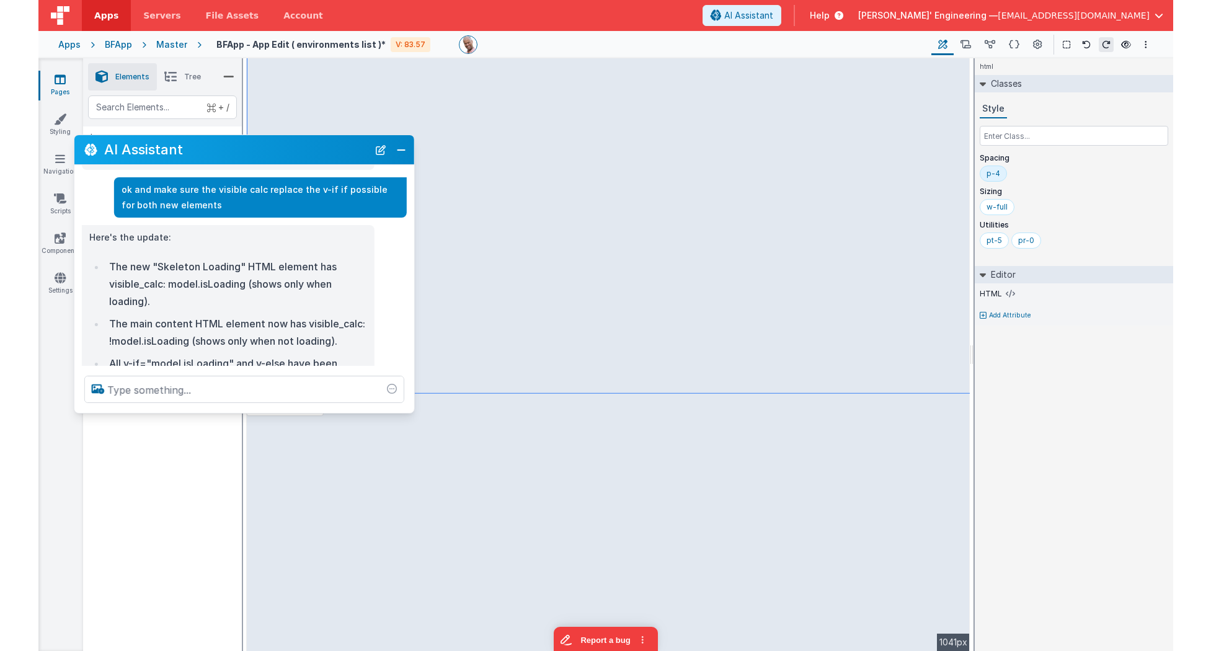
scroll to position [497, 0]
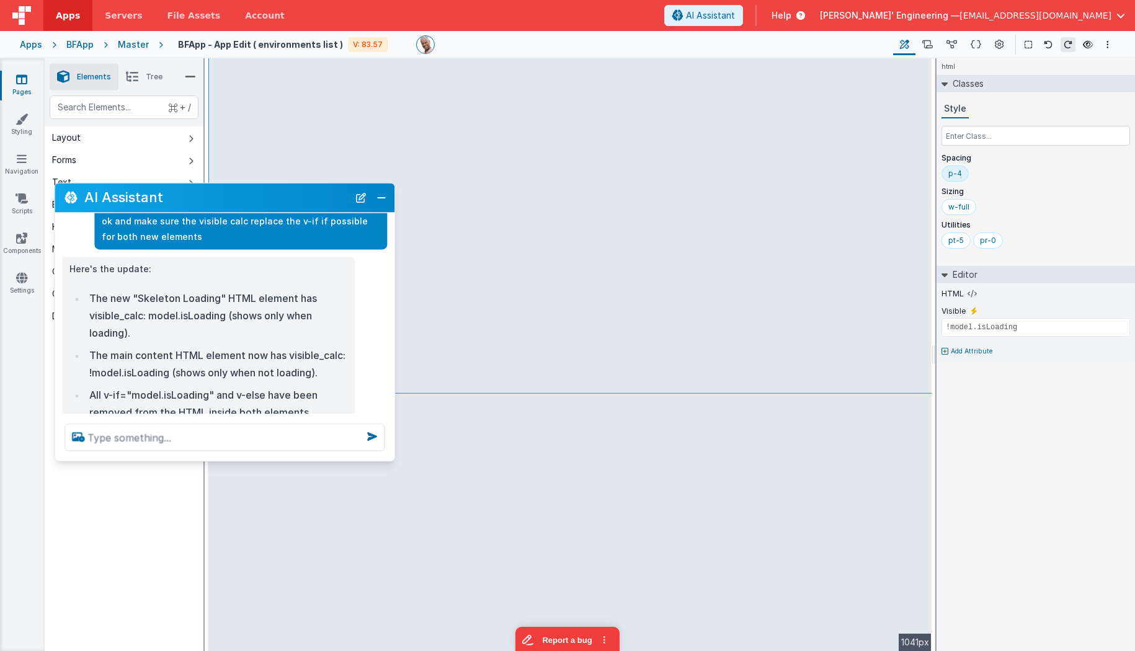
drag, startPoint x: 295, startPoint y: 159, endPoint x: 315, endPoint y: 211, distance: 55.7
click at [315, 211] on div "AI Assistant" at bounding box center [225, 197] width 340 height 29
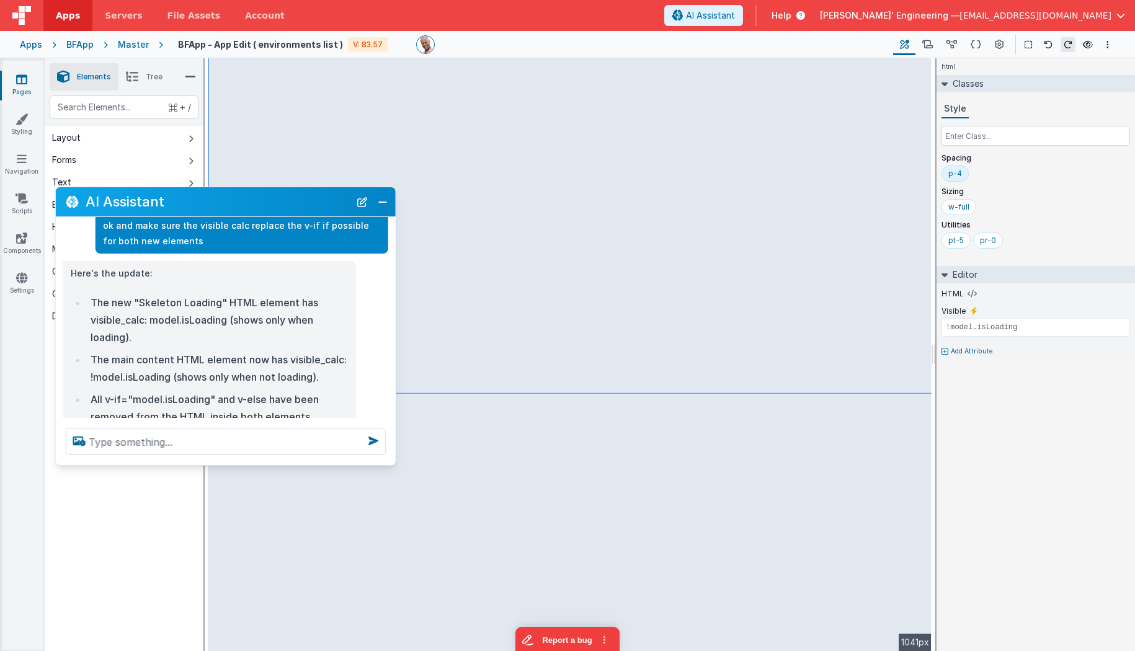
click at [24, 86] on link "Pages" at bounding box center [21, 85] width 45 height 25
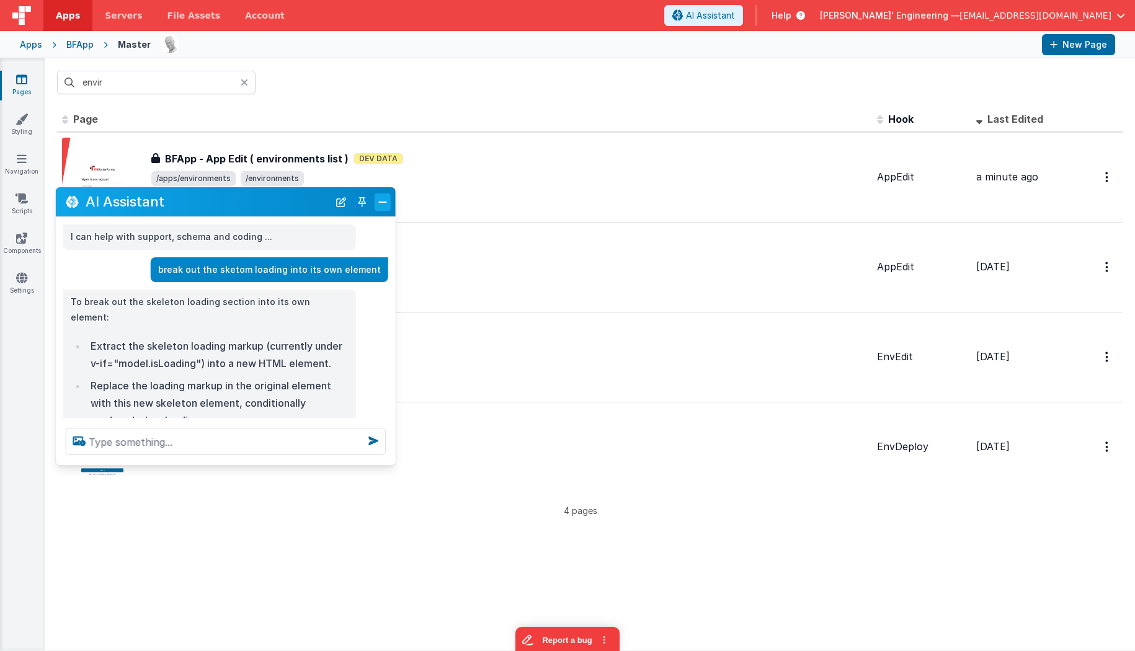
click at [386, 204] on button "Close" at bounding box center [383, 201] width 16 height 17
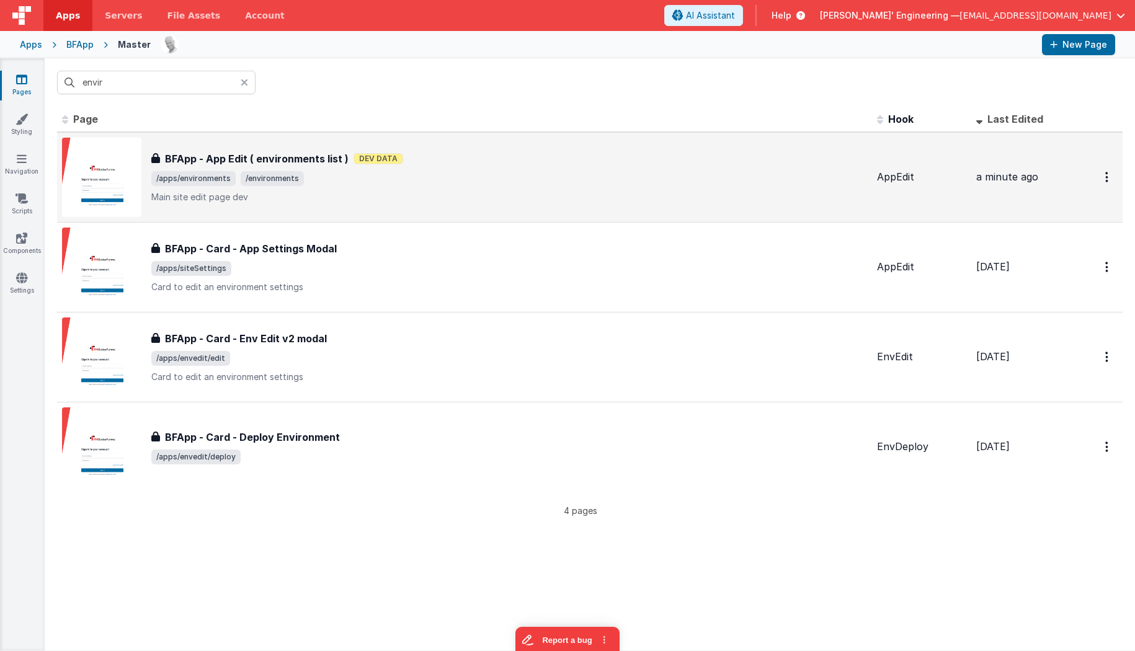
click at [428, 182] on span "/apps/environments /environments" at bounding box center [509, 178] width 716 height 15
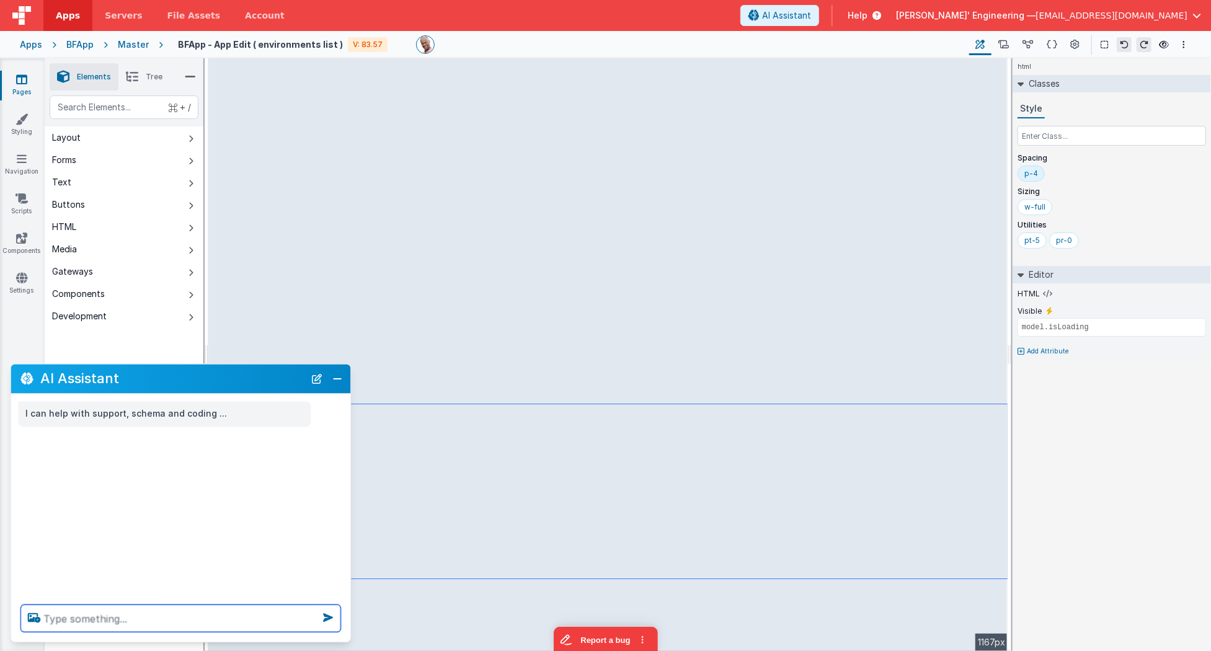
paste textarea
paste textarea ","
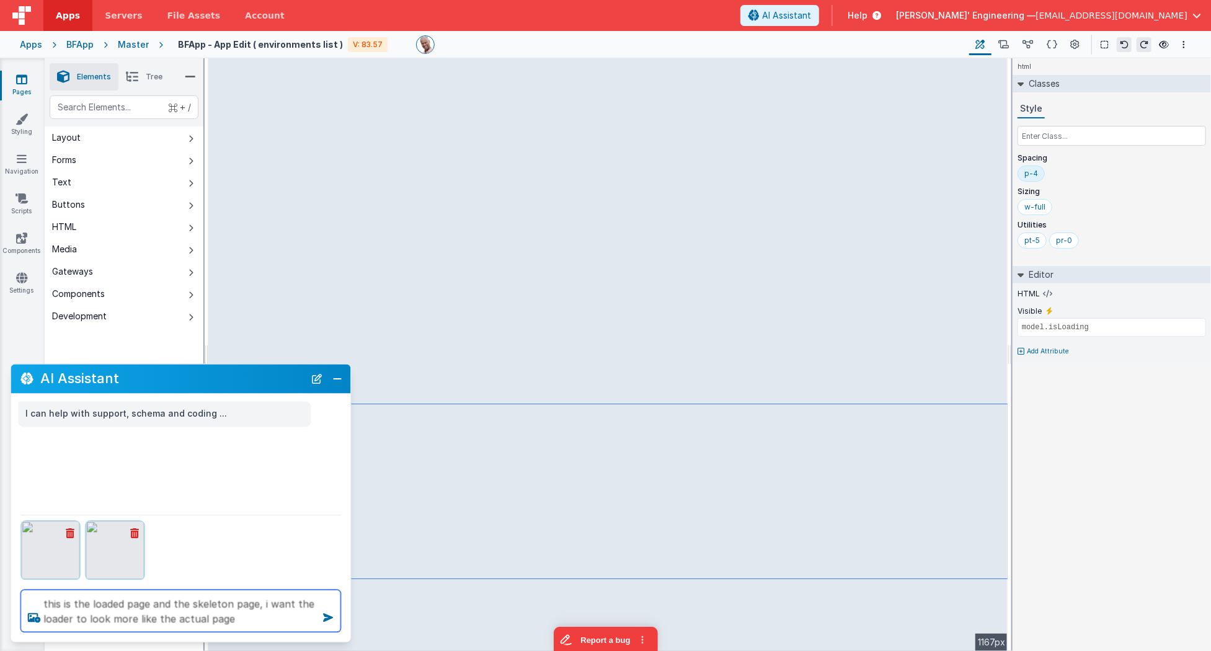
type textarea "this is the loaded page and the skeleton page, i want the loader to look more l…"
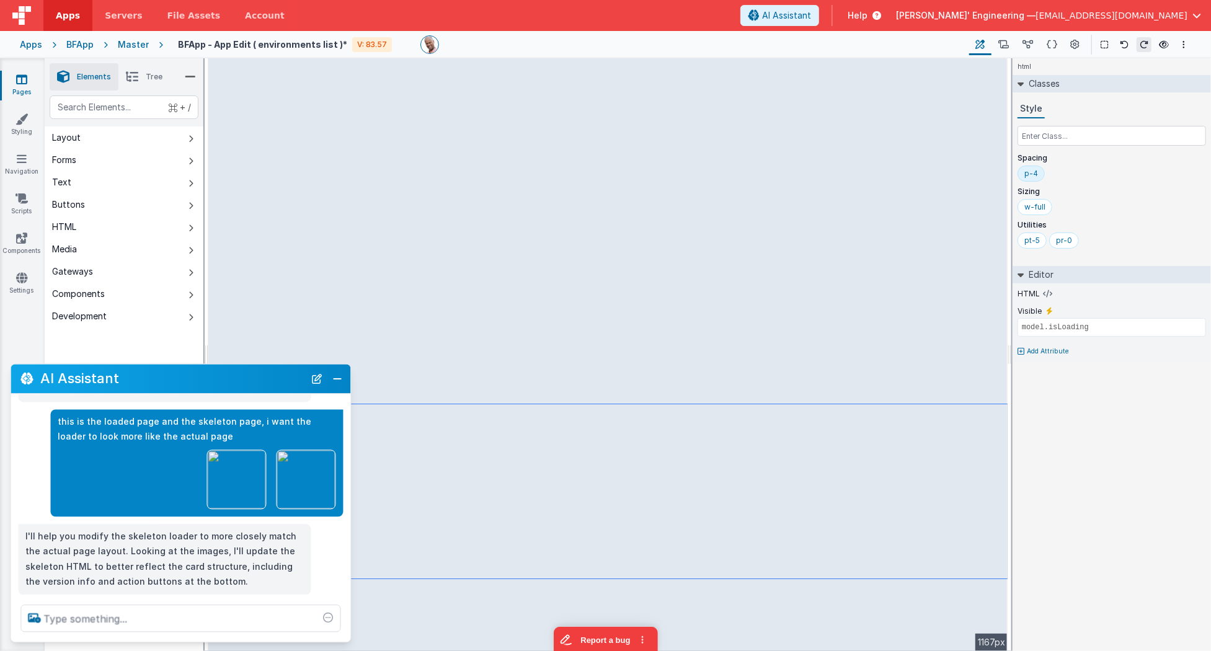
scroll to position [24, 0]
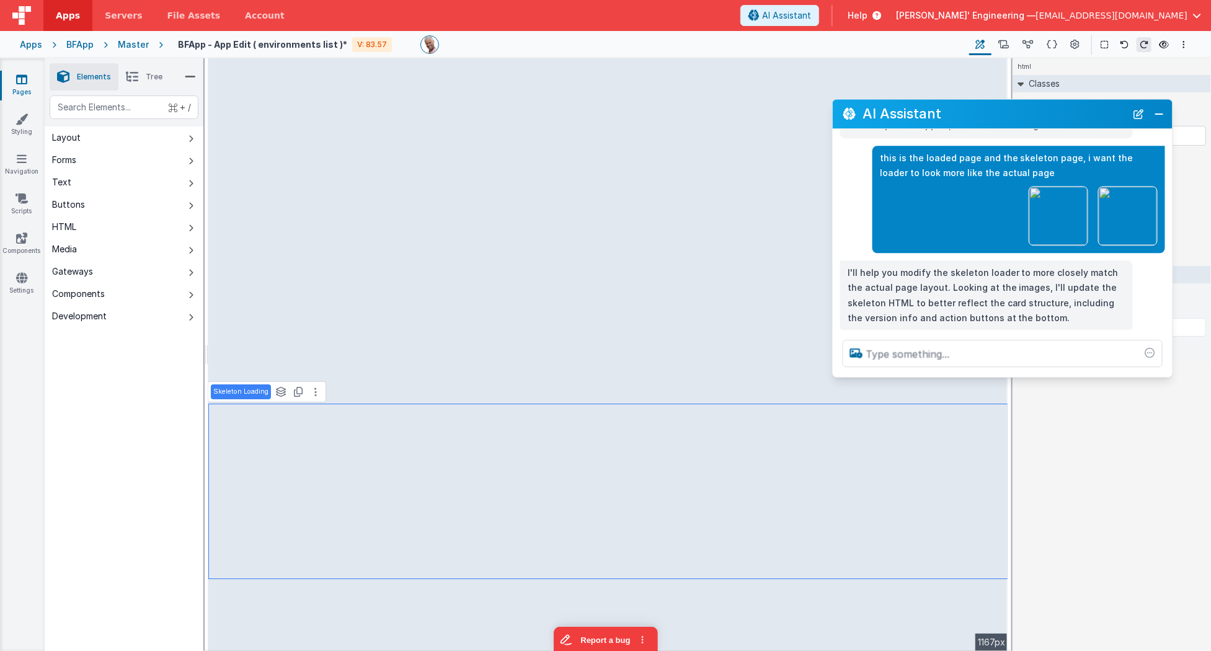
drag, startPoint x: 168, startPoint y: 380, endPoint x: 990, endPoint y: 115, distance: 863.3
click at [990, 115] on h2 "AI Assistant" at bounding box center [995, 114] width 264 height 15
click at [1051, 375] on div at bounding box center [1003, 353] width 340 height 47
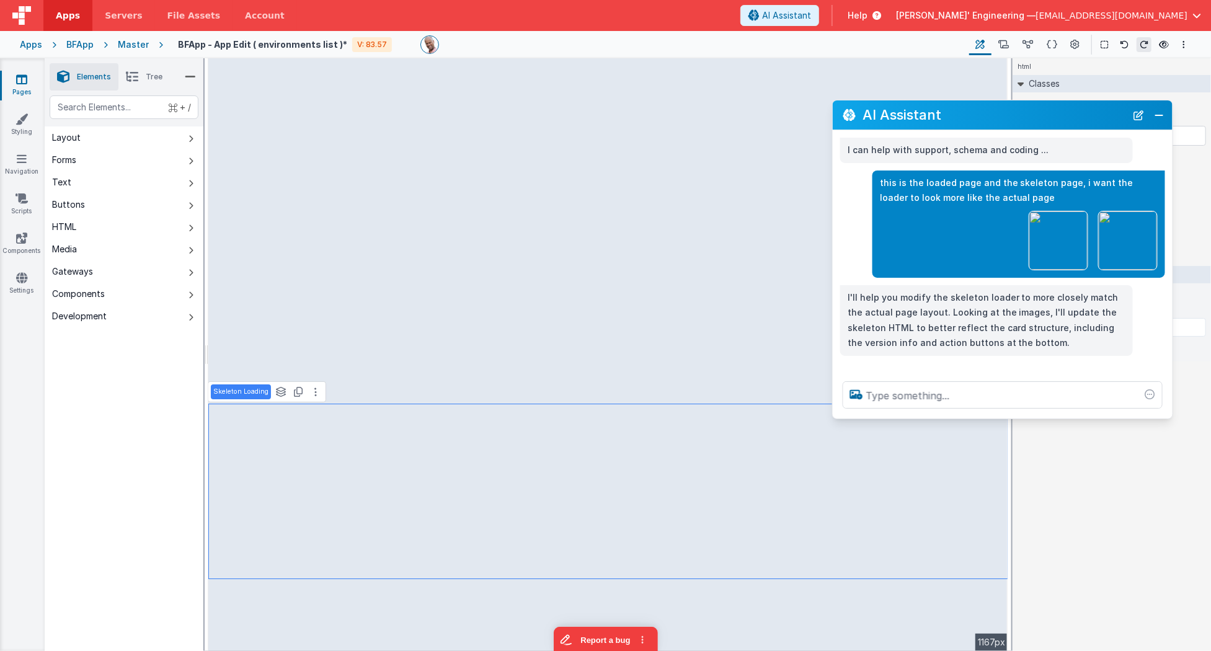
scroll to position [0, 0]
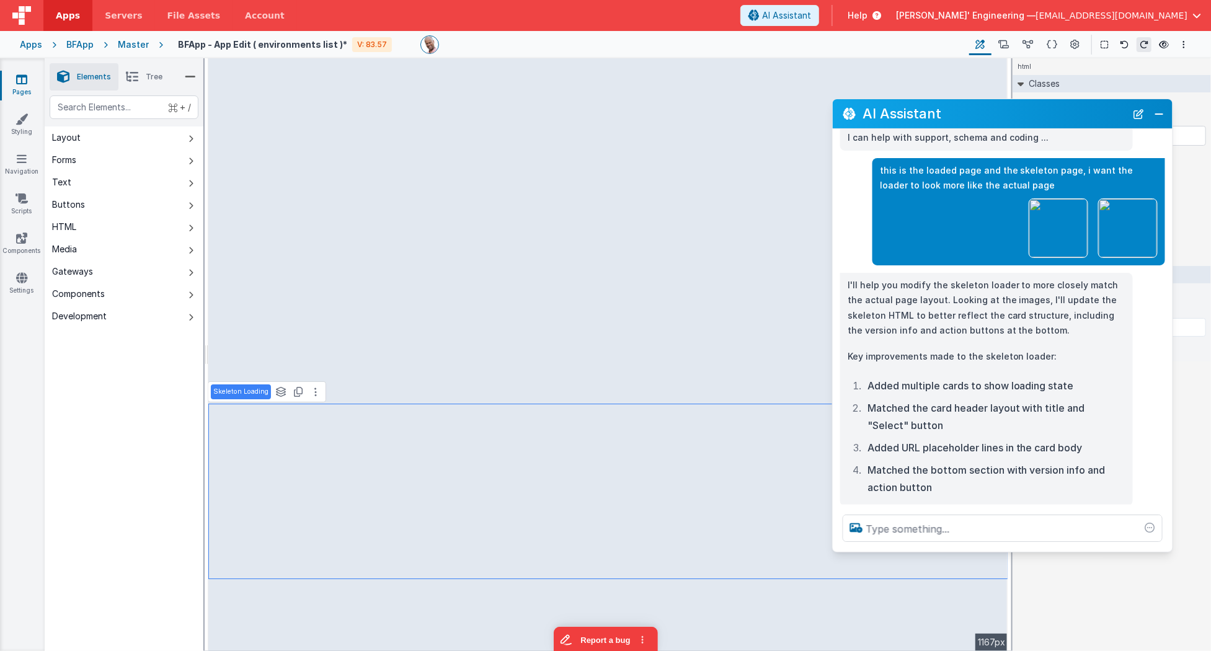
drag, startPoint x: 1047, startPoint y: 409, endPoint x: 1056, endPoint y: 551, distance: 142.3
click at [1056, 551] on div at bounding box center [1003, 528] width 340 height 47
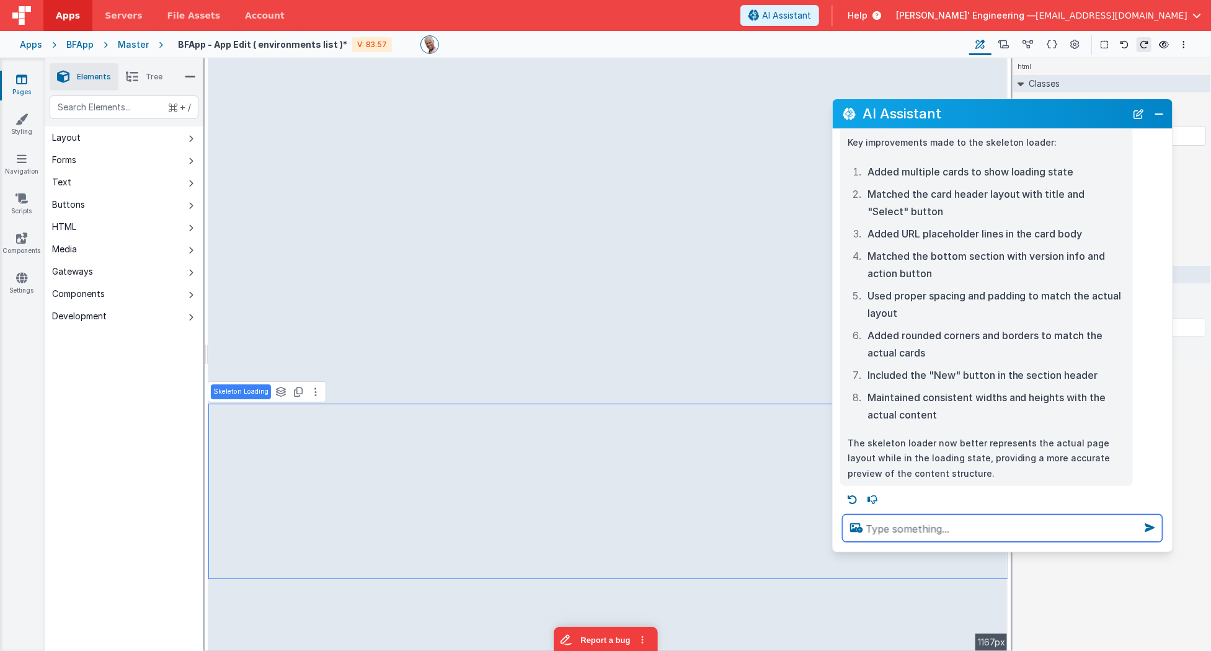
scroll to position [229, 0]
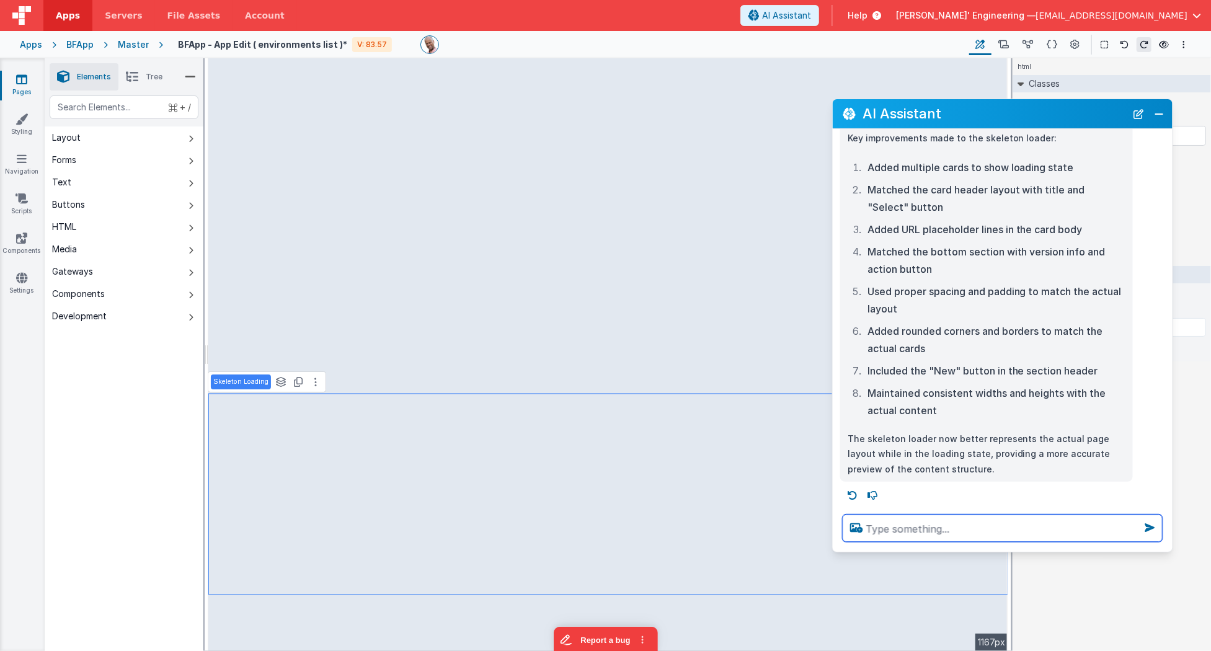
click at [924, 523] on textarea at bounding box center [1003, 528] width 320 height 27
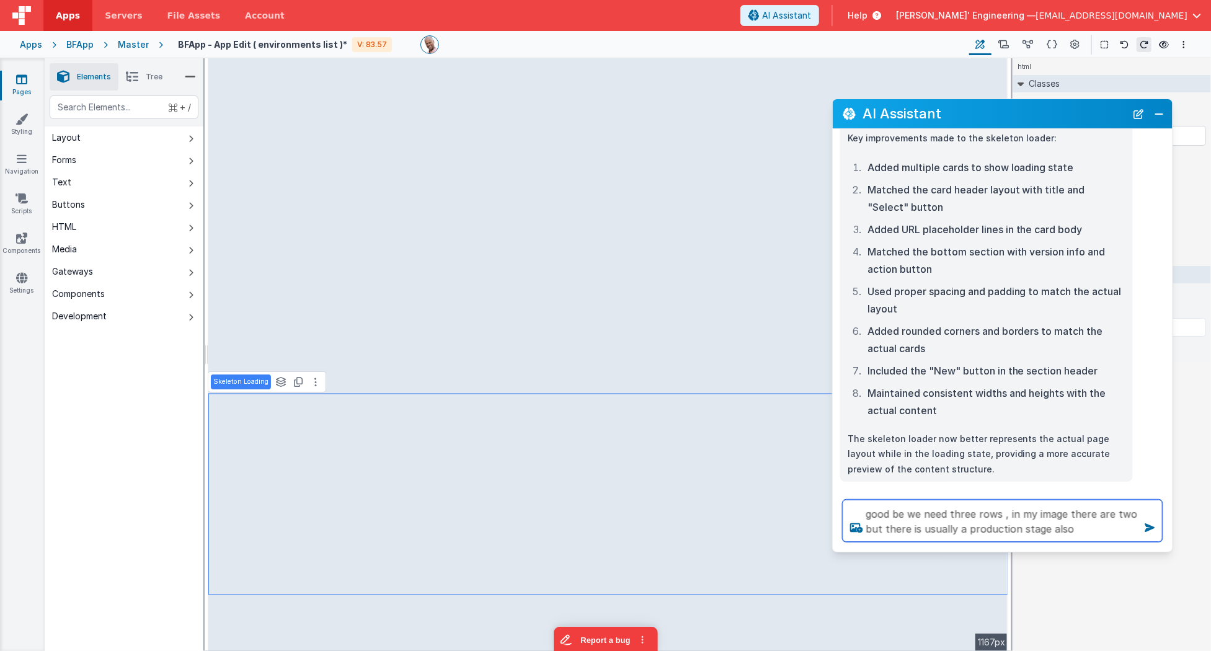
type textarea "good be we need three rows , in my image there are two but there is usually a p…"
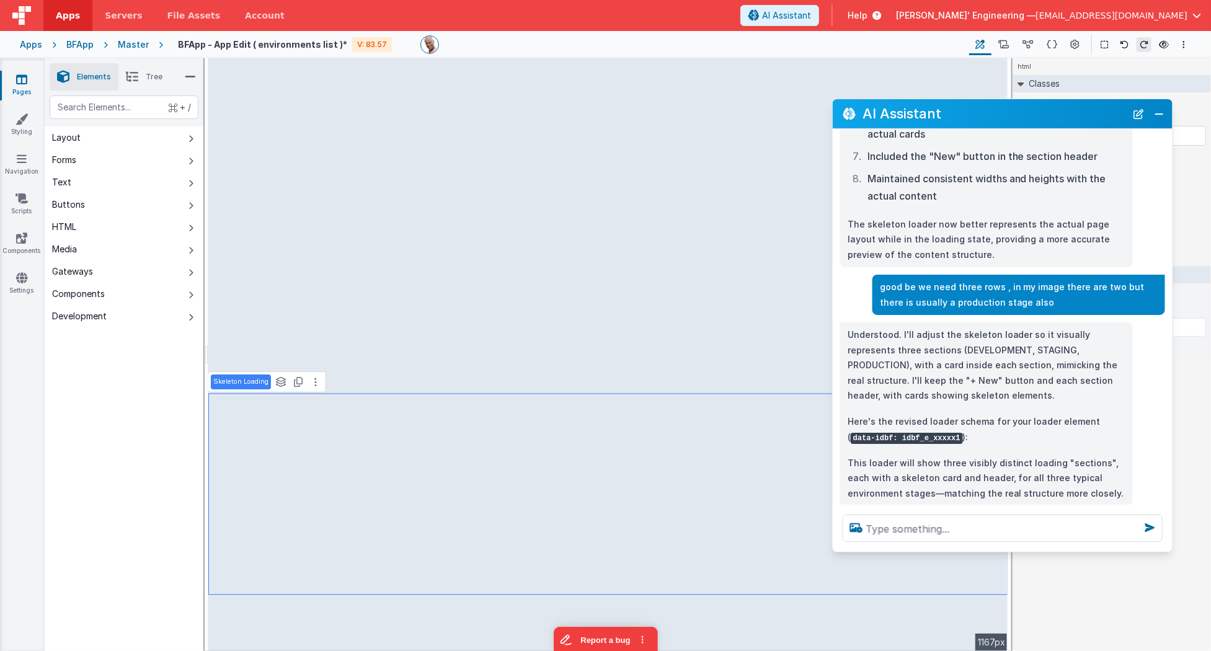
scroll to position [468, 0]
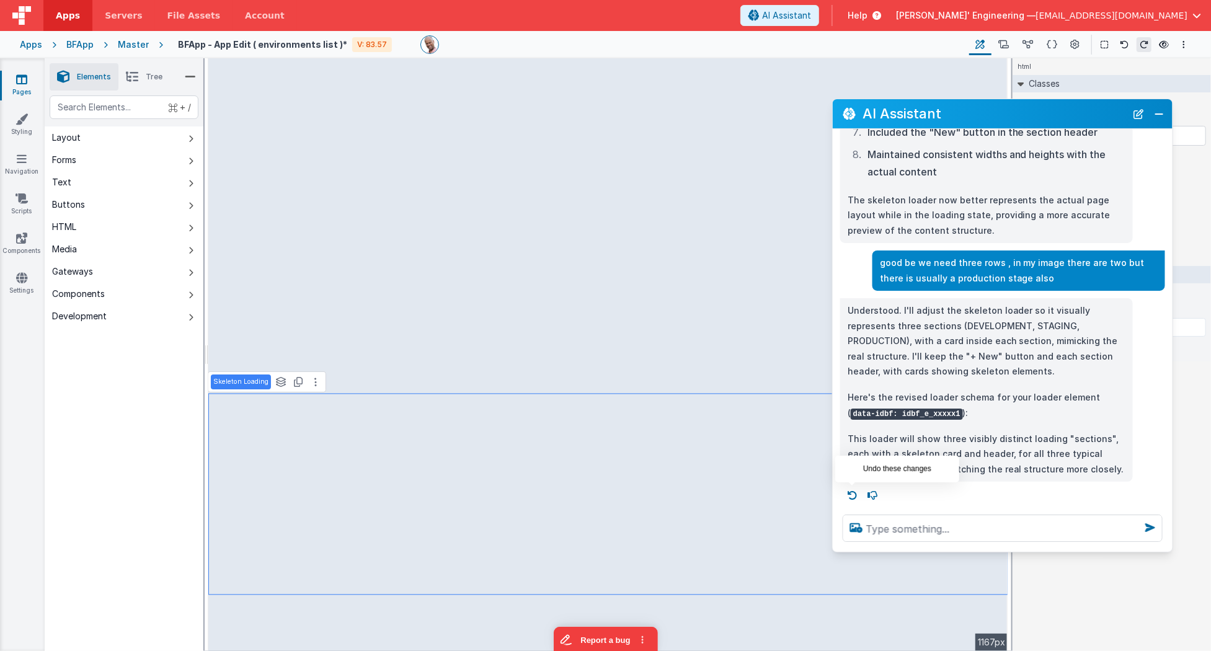
click at [856, 494] on icon at bounding box center [853, 496] width 20 height 20
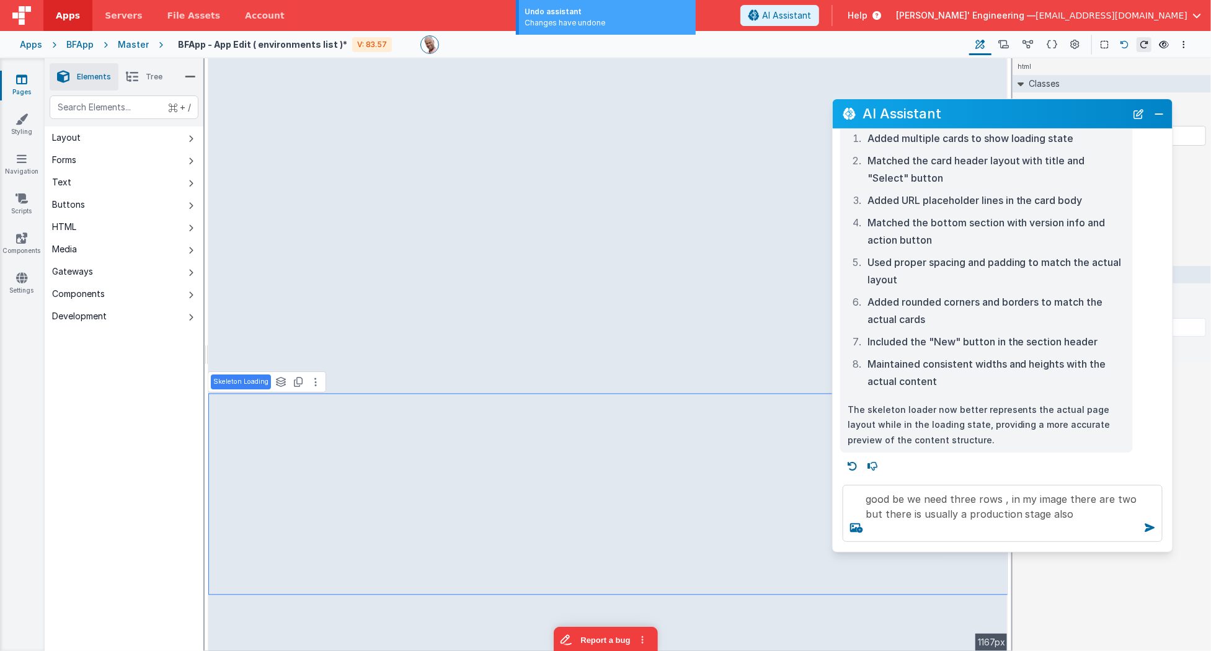
click at [1057, 47] on icon at bounding box center [1124, 44] width 9 height 9
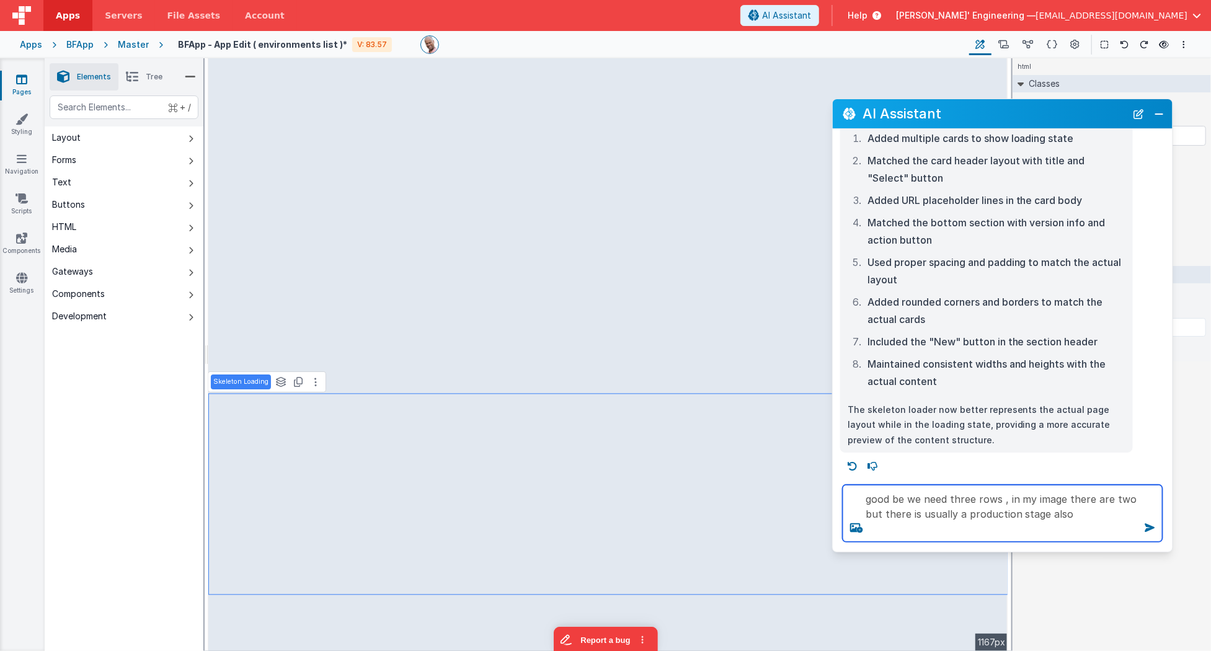
click at [1057, 525] on textarea "good be we need three rows , in my image there are two but there is usually a p…" at bounding box center [1003, 513] width 320 height 57
type textarea "good be we need three rows , in my image there are two but there is usually a p…"
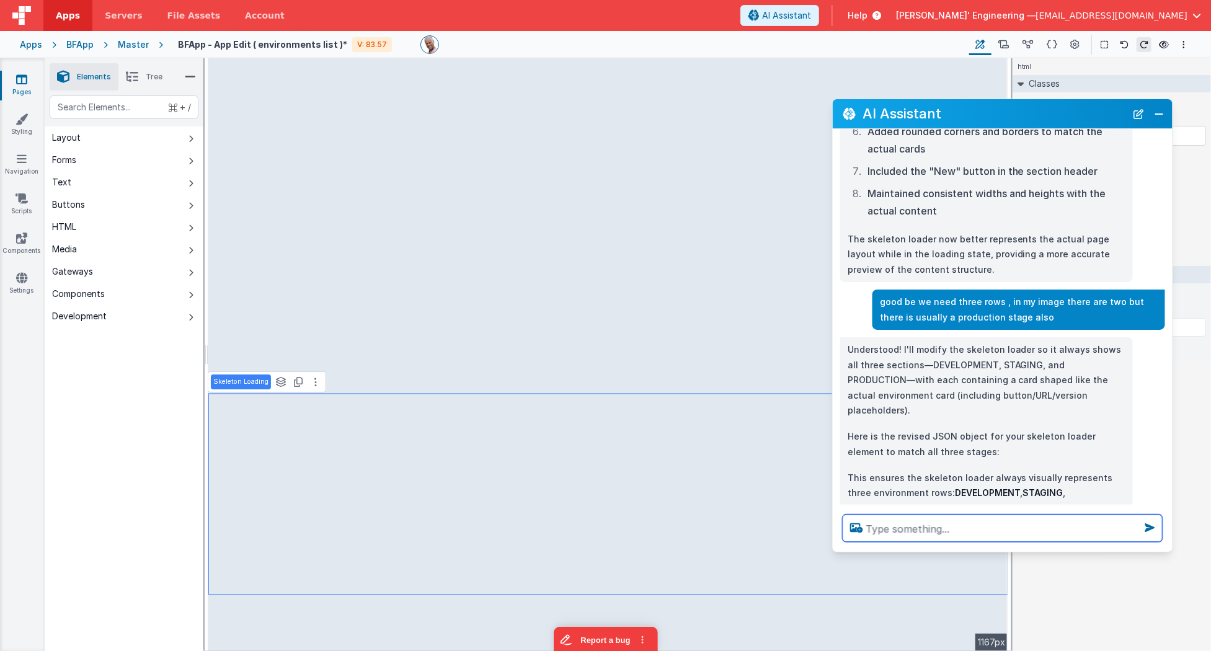
scroll to position [453, 0]
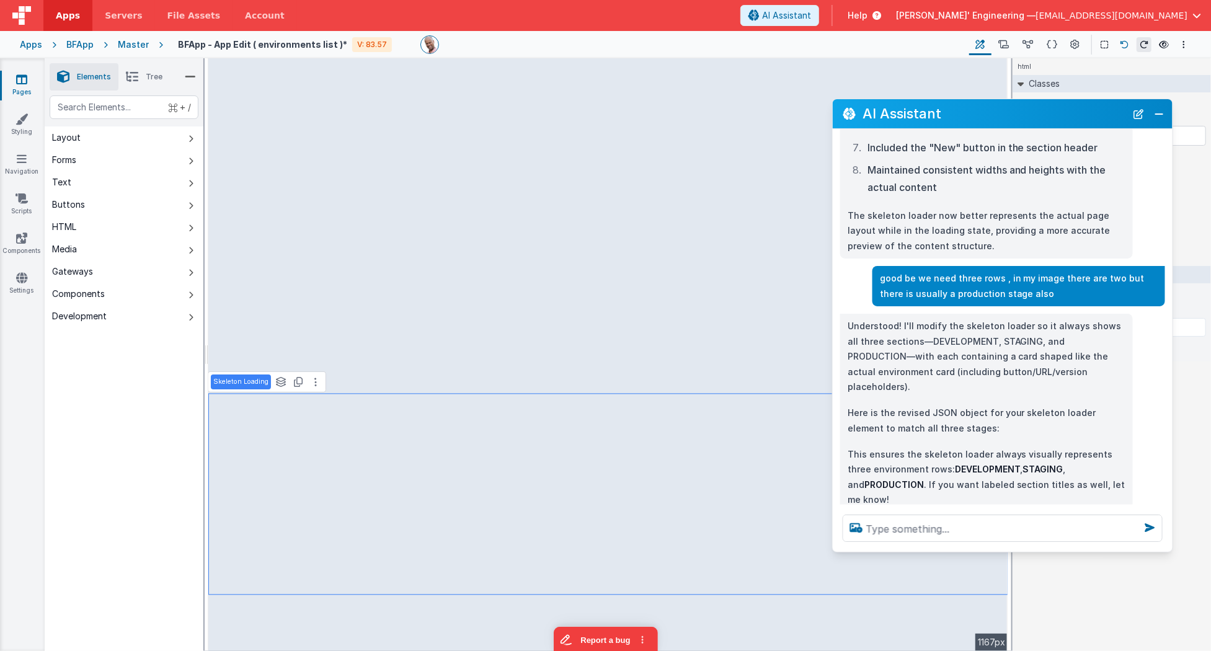
click at [1057, 41] on icon at bounding box center [1124, 44] width 9 height 9
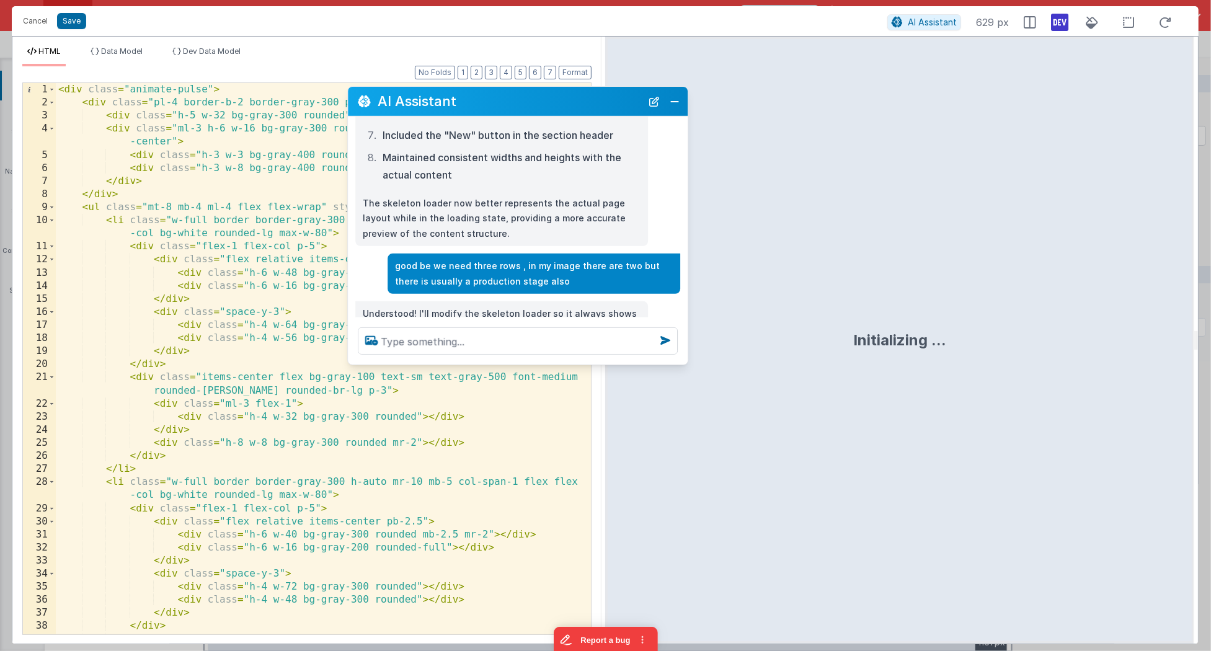
drag, startPoint x: 190, startPoint y: 378, endPoint x: 526, endPoint y: 102, distance: 435.8
click at [526, 100] on h2 "AI Assistant" at bounding box center [510, 101] width 264 height 15
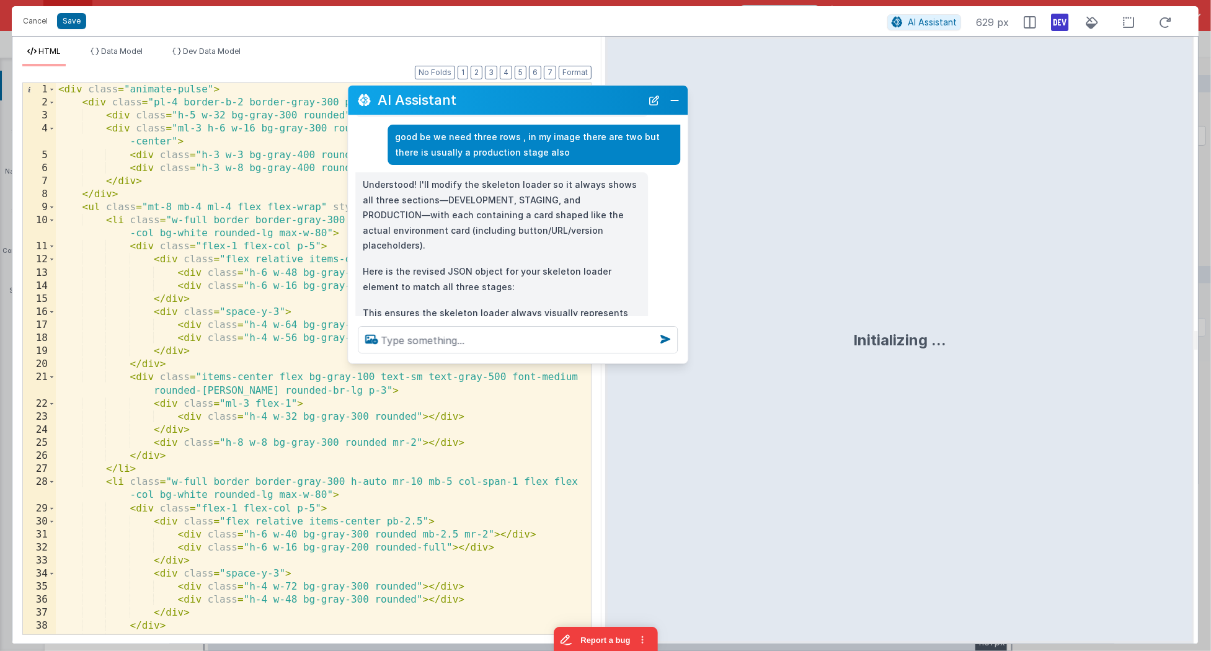
scroll to position [628, 0]
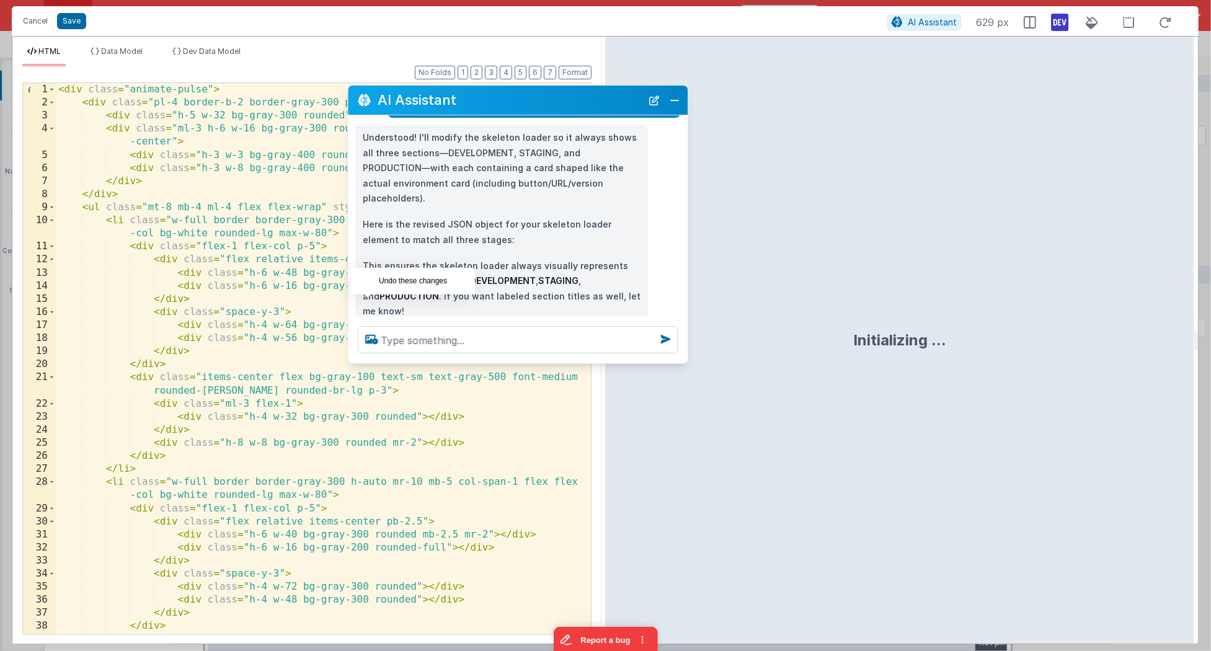
click at [368, 328] on icon at bounding box center [368, 338] width 20 height 20
type textarea "good be we need three rows , in my image there are two but there is usually a p…"
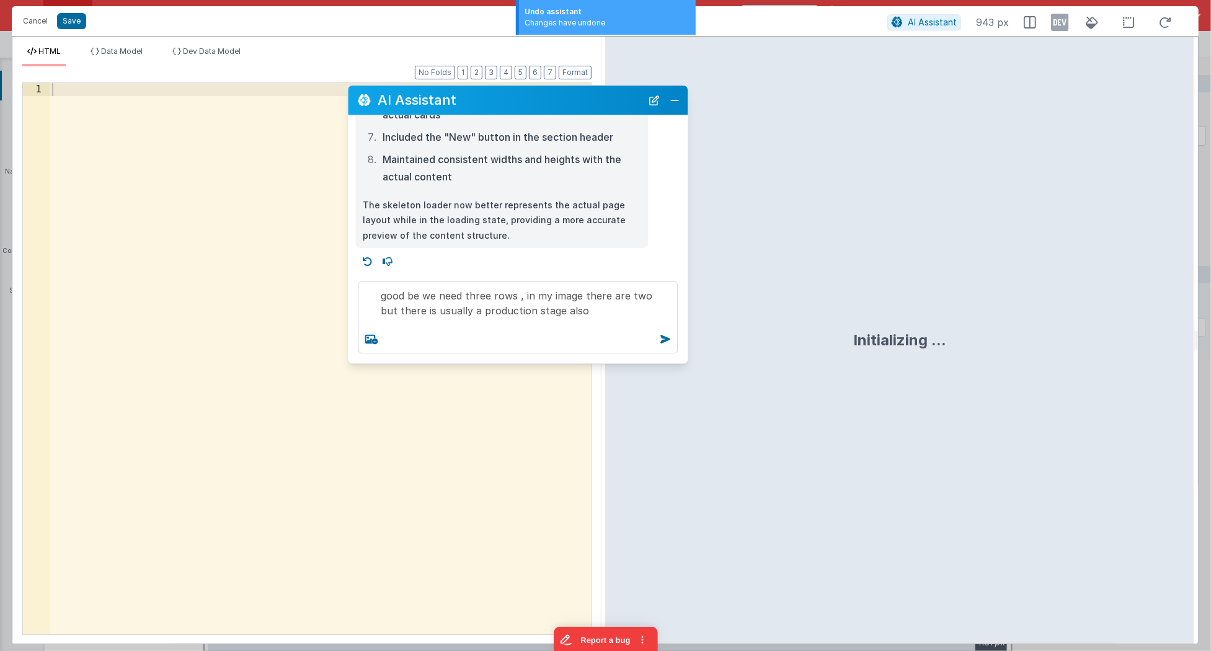
scroll to position [448, 0]
click at [597, 313] on textarea "good be we need three rows , in my image there are two but there is usually a p…" at bounding box center [518, 318] width 320 height 72
click at [238, 188] on div at bounding box center [321, 372] width 542 height 579
click at [37, 22] on button "Cancel" at bounding box center [35, 20] width 37 height 17
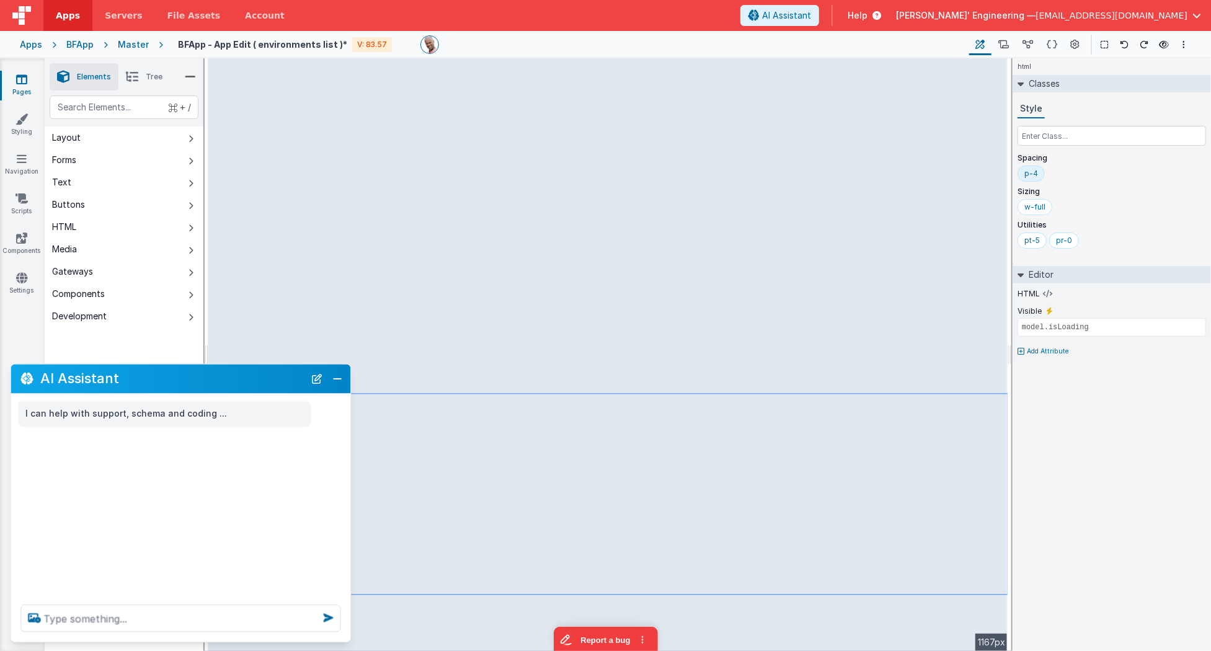
scroll to position [0, 0]
click at [333, 378] on button "Close" at bounding box center [338, 378] width 16 height 17
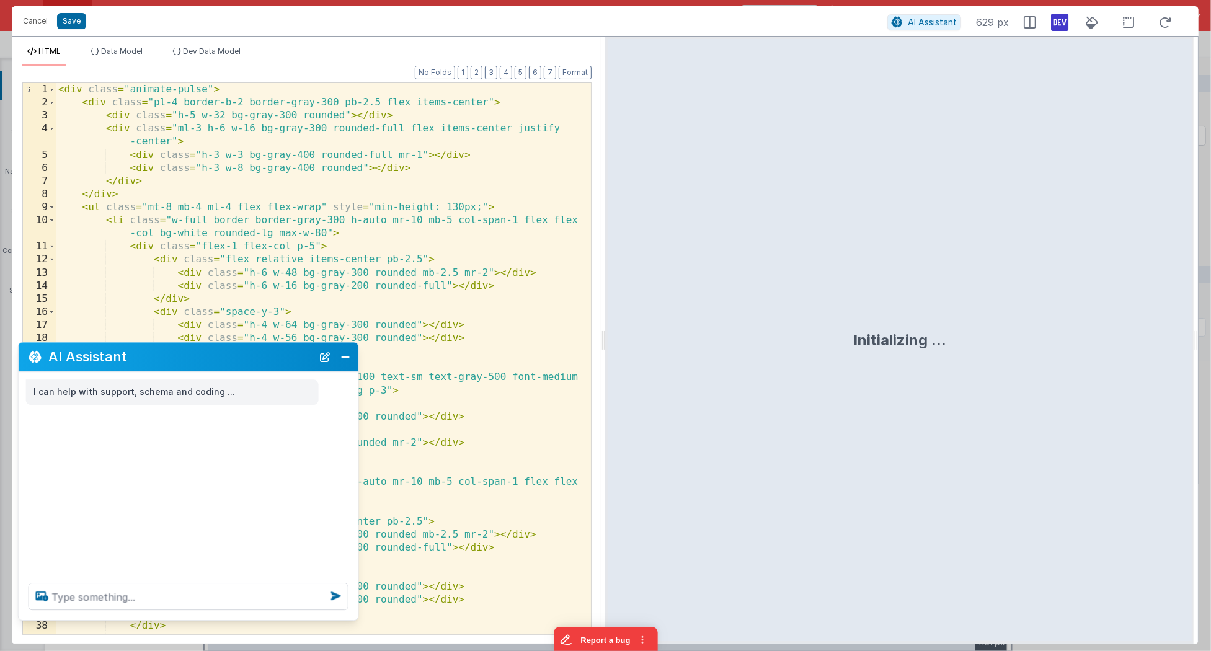
drag, startPoint x: 220, startPoint y: 361, endPoint x: 224, endPoint y: 355, distance: 7.2
click at [224, 355] on h2 "AI Assistant" at bounding box center [180, 357] width 264 height 15
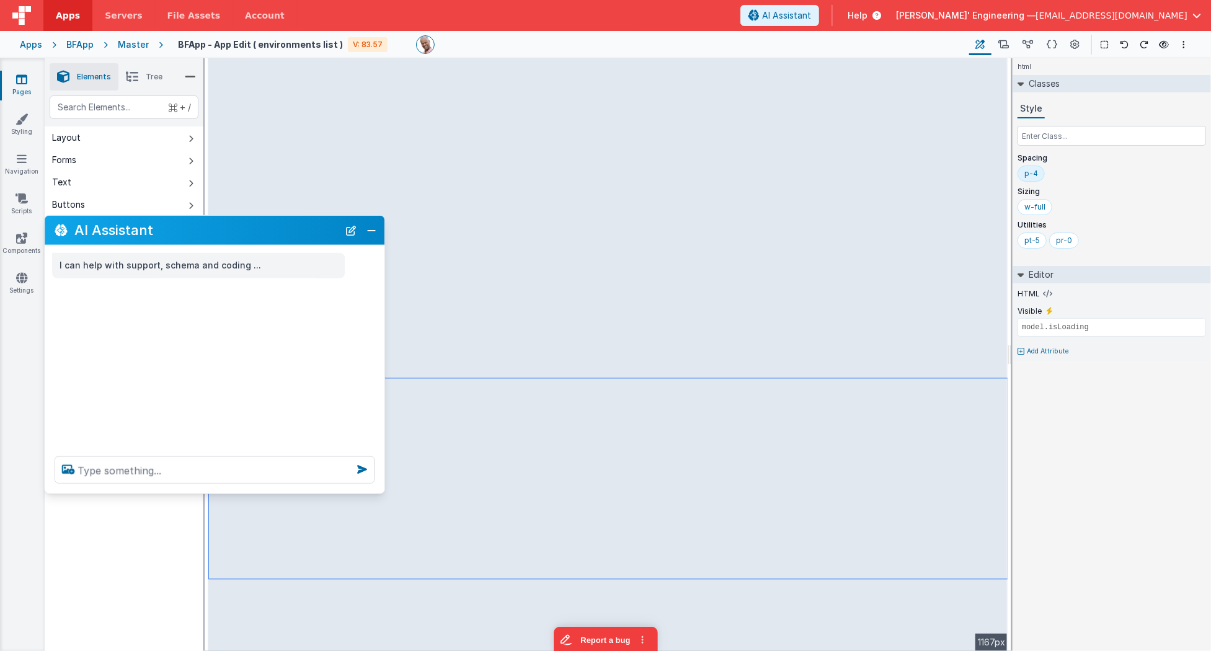
drag, startPoint x: 246, startPoint y: 377, endPoint x: 281, endPoint y: 229, distance: 152.2
click at [280, 228] on h2 "AI Assistant" at bounding box center [206, 230] width 264 height 15
click at [371, 235] on button "Close" at bounding box center [371, 229] width 16 height 17
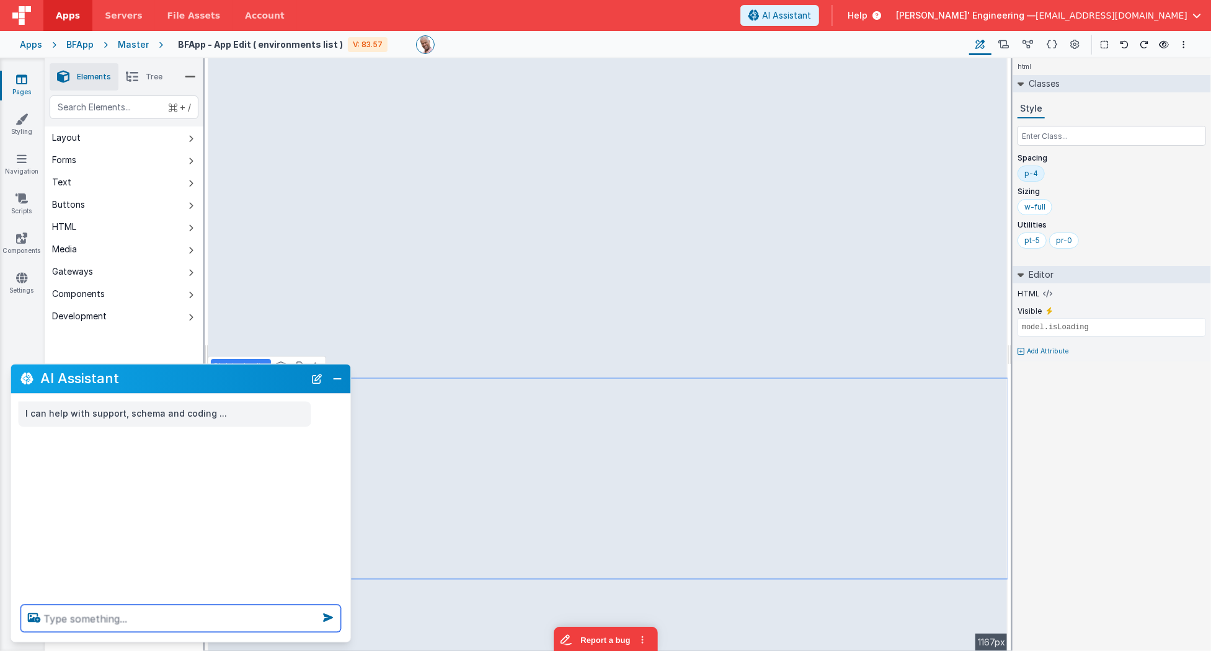
paste textarea "a"
type textarea "adjust the skelton to have three rows to mathc pic"
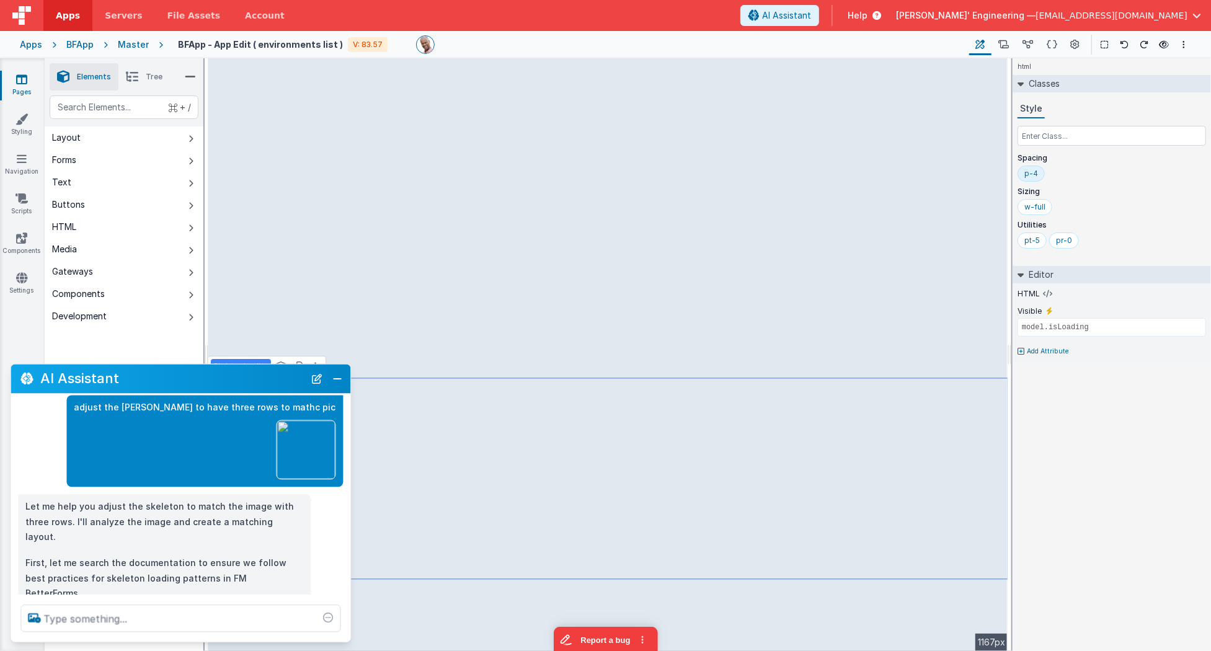
scroll to position [43, 0]
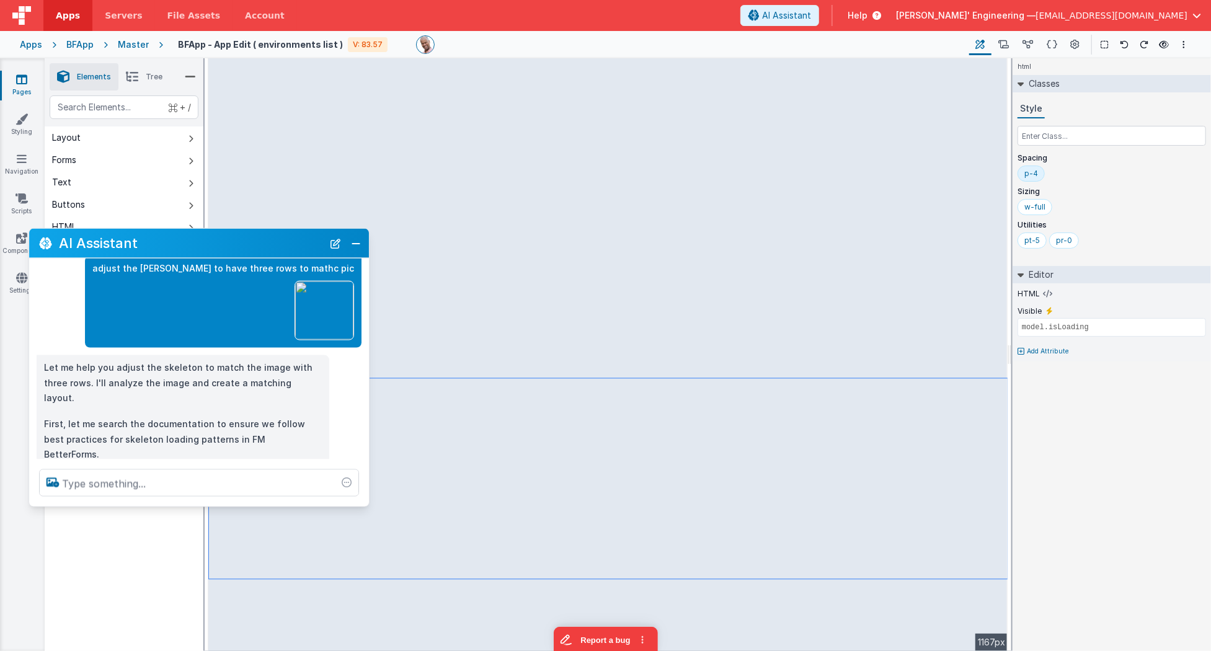
drag, startPoint x: 165, startPoint y: 381, endPoint x: 184, endPoint y: 246, distance: 136.5
click at [184, 246] on h2 "AI Assistant" at bounding box center [191, 243] width 264 height 15
click at [166, 502] on div at bounding box center [199, 483] width 340 height 47
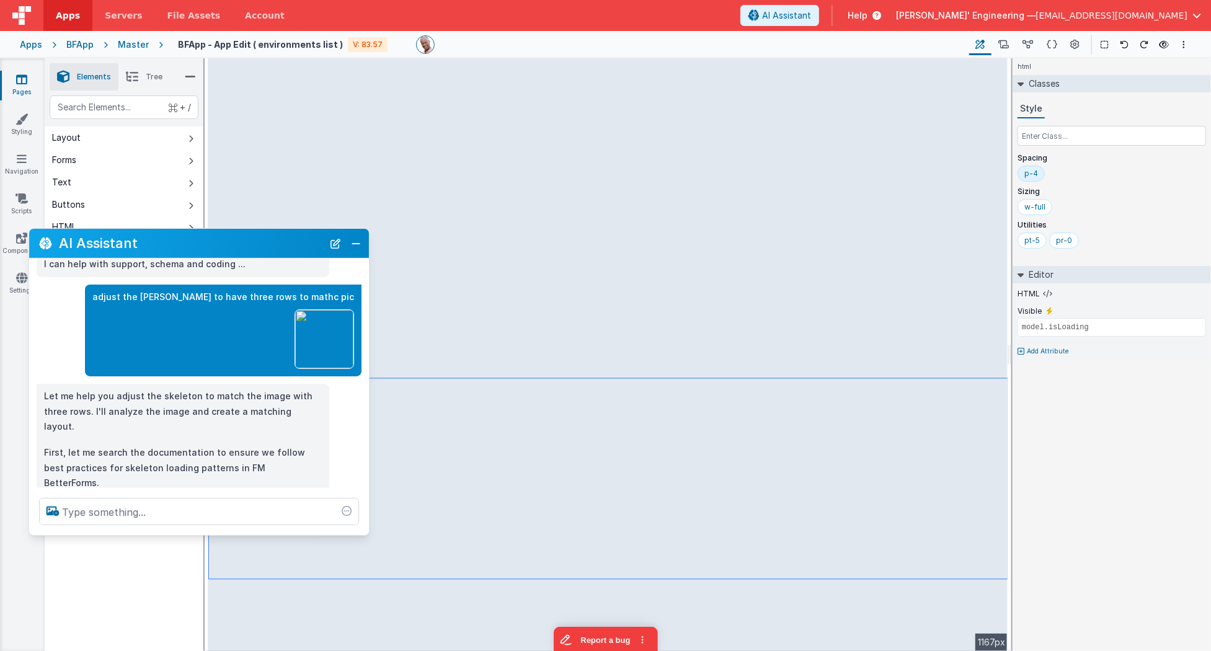
scroll to position [0, 0]
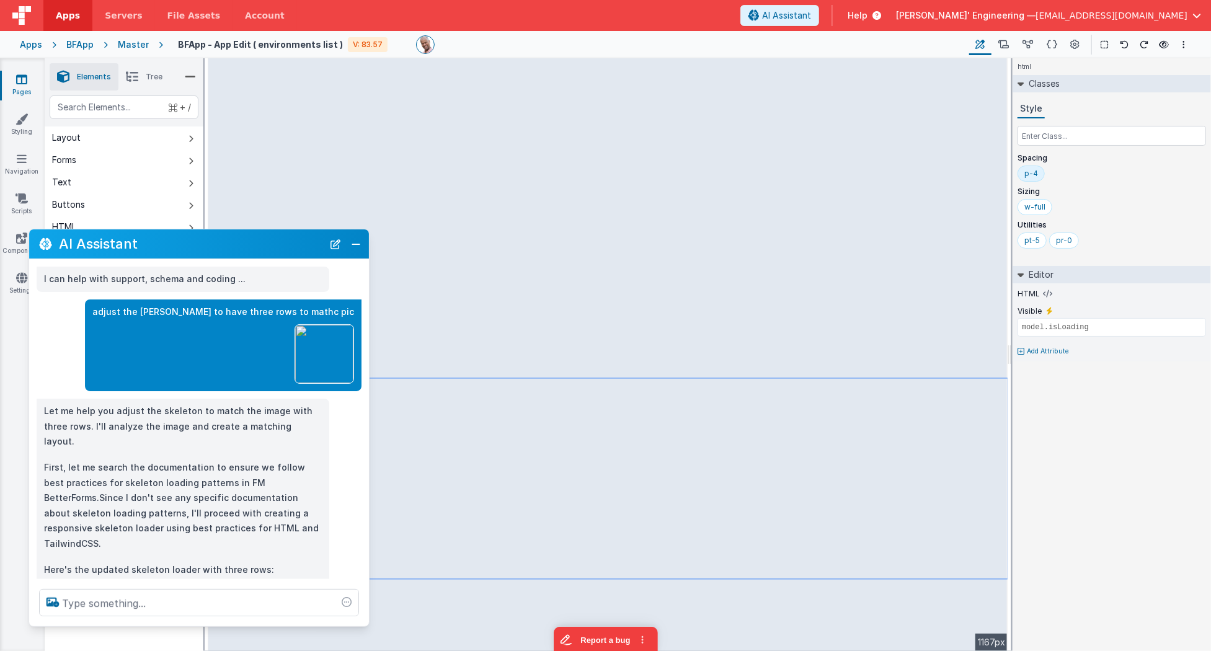
drag, startPoint x: 164, startPoint y: 506, endPoint x: 165, endPoint y: 626, distance: 119.7
click at [165, 626] on div at bounding box center [199, 602] width 340 height 47
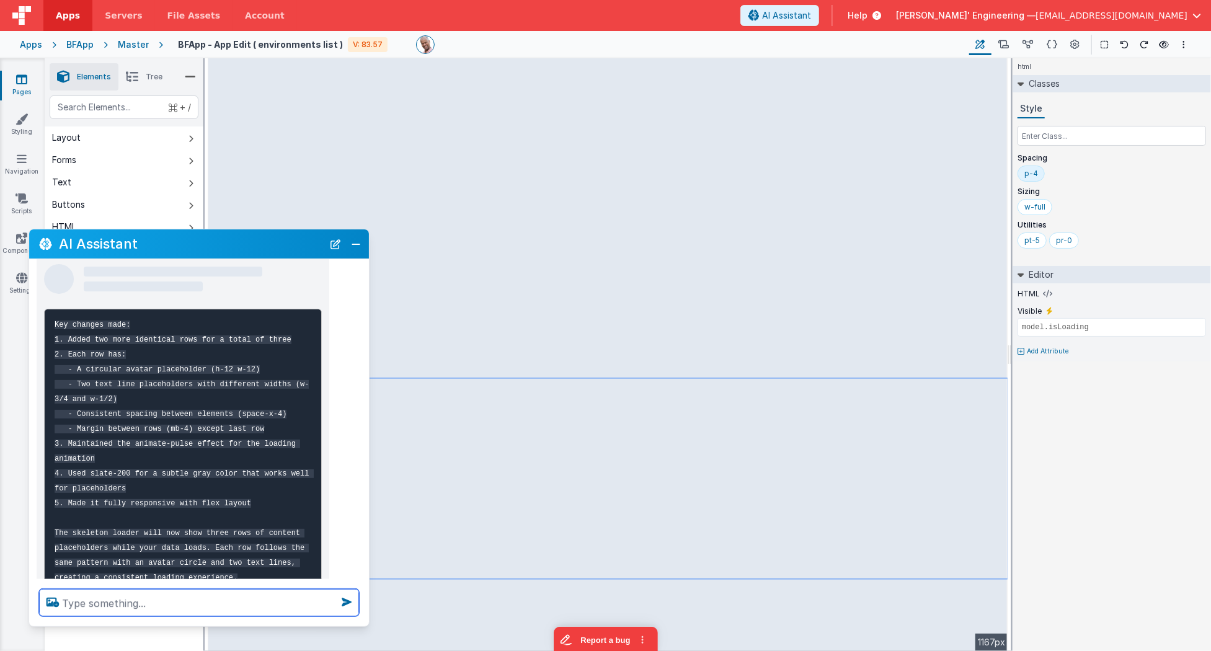
scroll to position [431, 0]
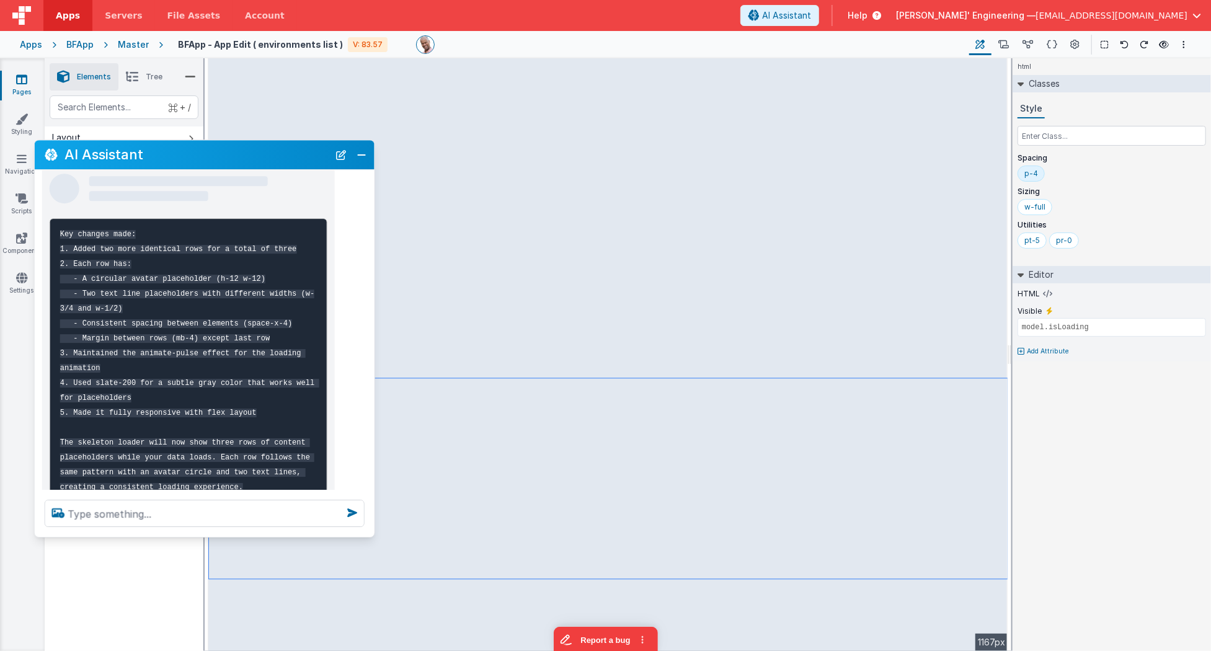
drag, startPoint x: 174, startPoint y: 242, endPoint x: 180, endPoint y: 148, distance: 94.5
click at [180, 148] on h2 "AI Assistant" at bounding box center [196, 155] width 264 height 15
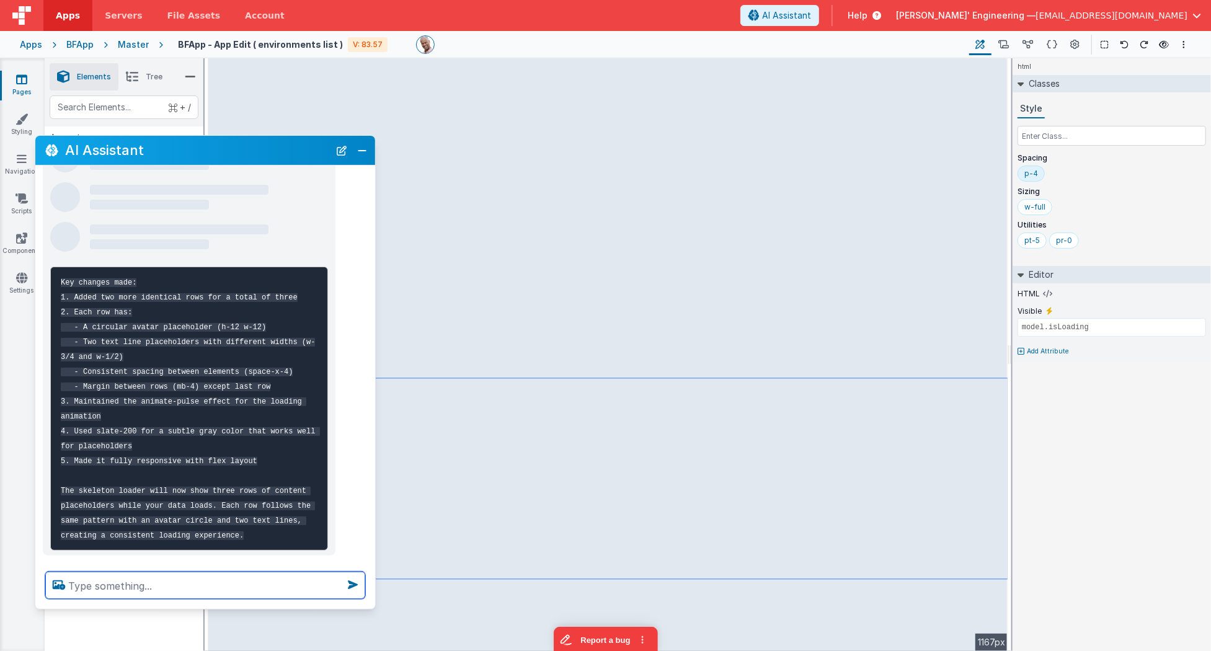
drag, startPoint x: 180, startPoint y: 529, endPoint x: 184, endPoint y: 605, distance: 76.4
click at [184, 605] on div at bounding box center [205, 585] width 340 height 47
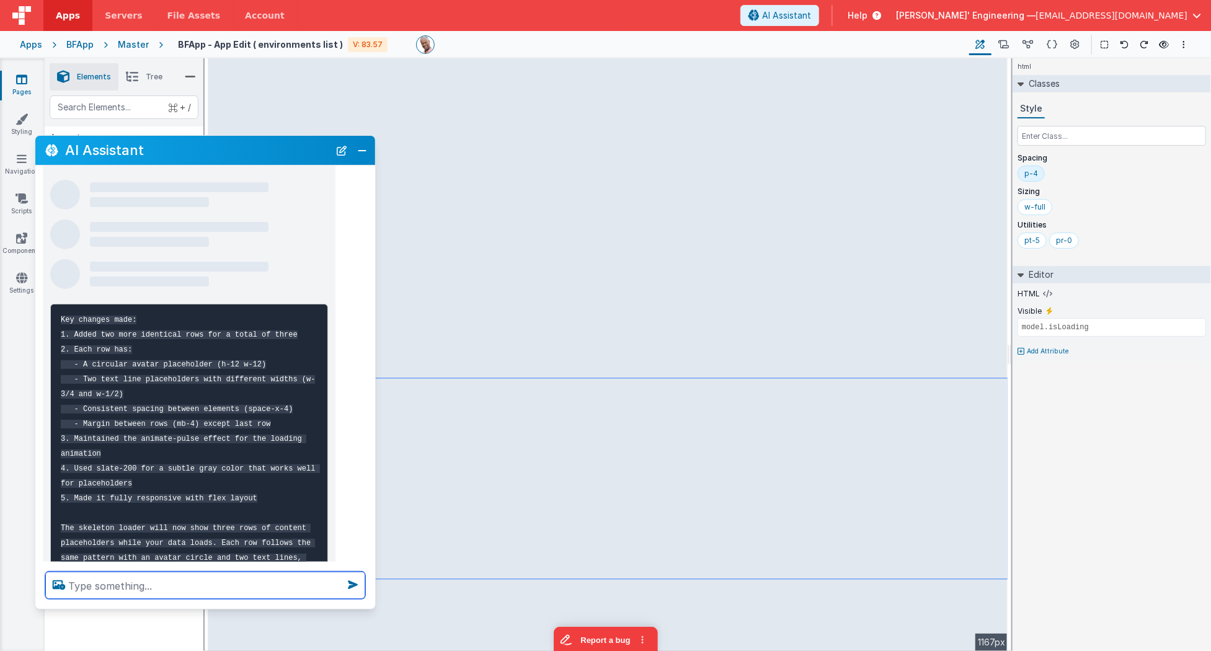
scroll to position [378, 0]
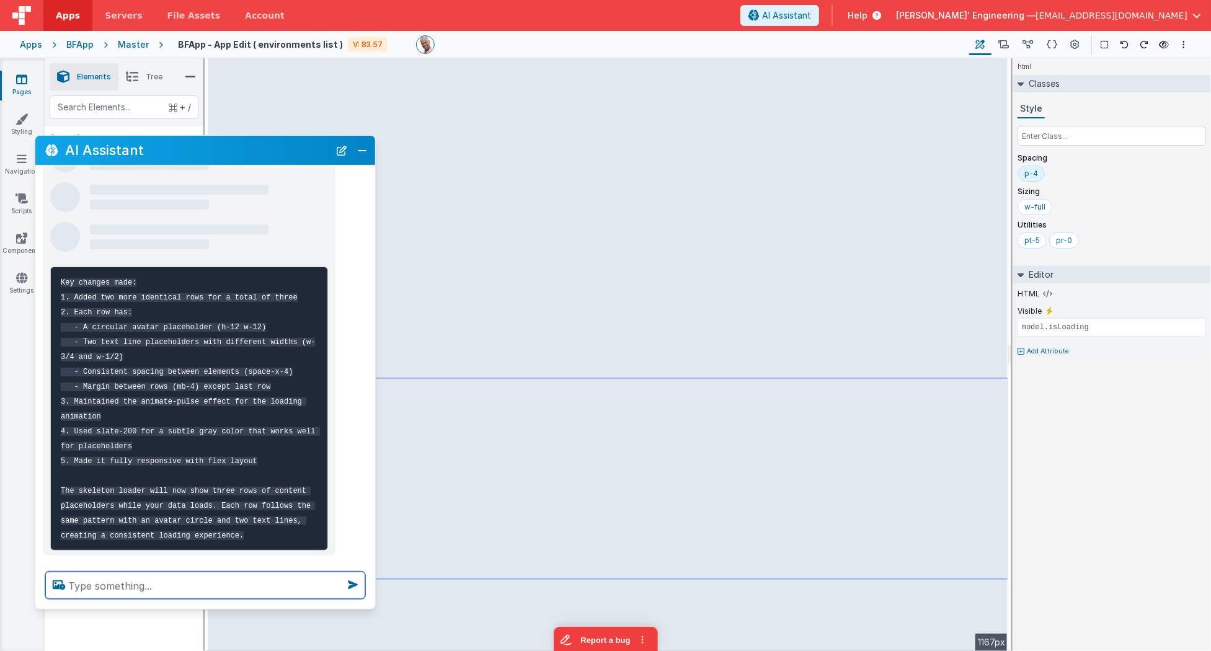
click at [208, 572] on textarea at bounding box center [205, 585] width 320 height 27
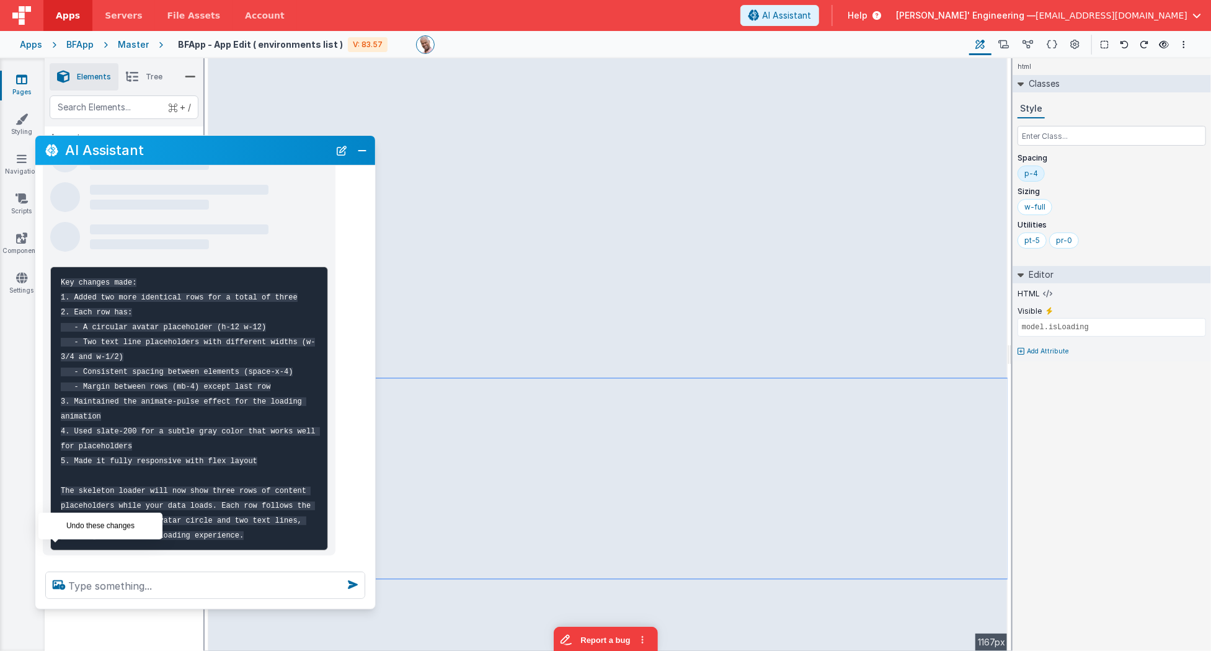
click at [60, 559] on icon at bounding box center [55, 569] width 20 height 20
type textarea "adjust the skelton to have three rows to mathc pic"
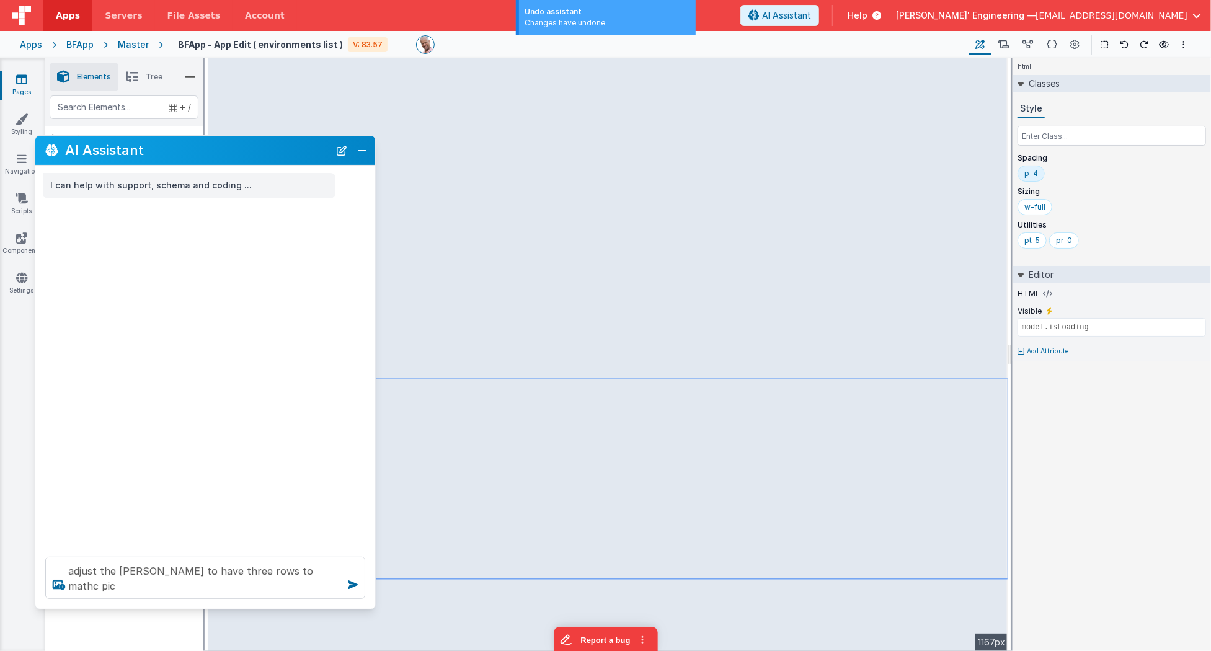
scroll to position [0, 0]
drag, startPoint x: 302, startPoint y: 580, endPoint x: 104, endPoint y: 546, distance: 201.4
click at [104, 546] on div "AI Assistant I can help with support, schema and coding ... adjust the skelton …" at bounding box center [205, 372] width 341 height 474
click at [363, 152] on button "Close" at bounding box center [362, 150] width 16 height 17
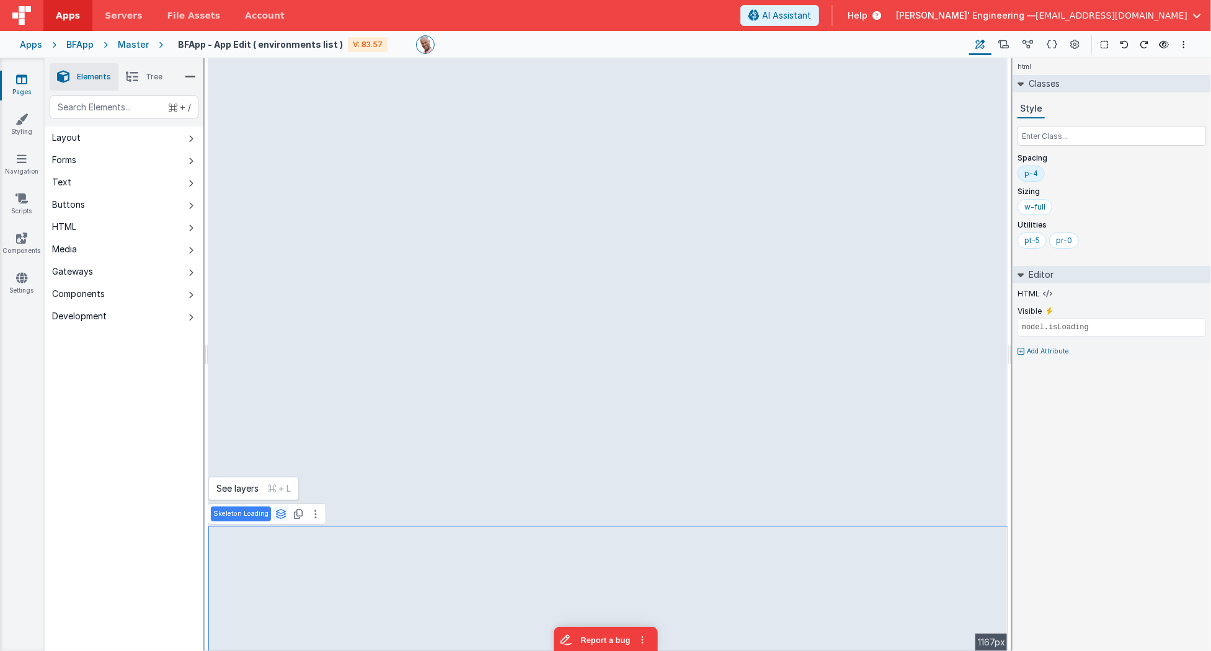
click at [281, 516] on icon at bounding box center [280, 514] width 11 height 10
click at [241, 493] on button "group" at bounding box center [236, 488] width 51 height 15
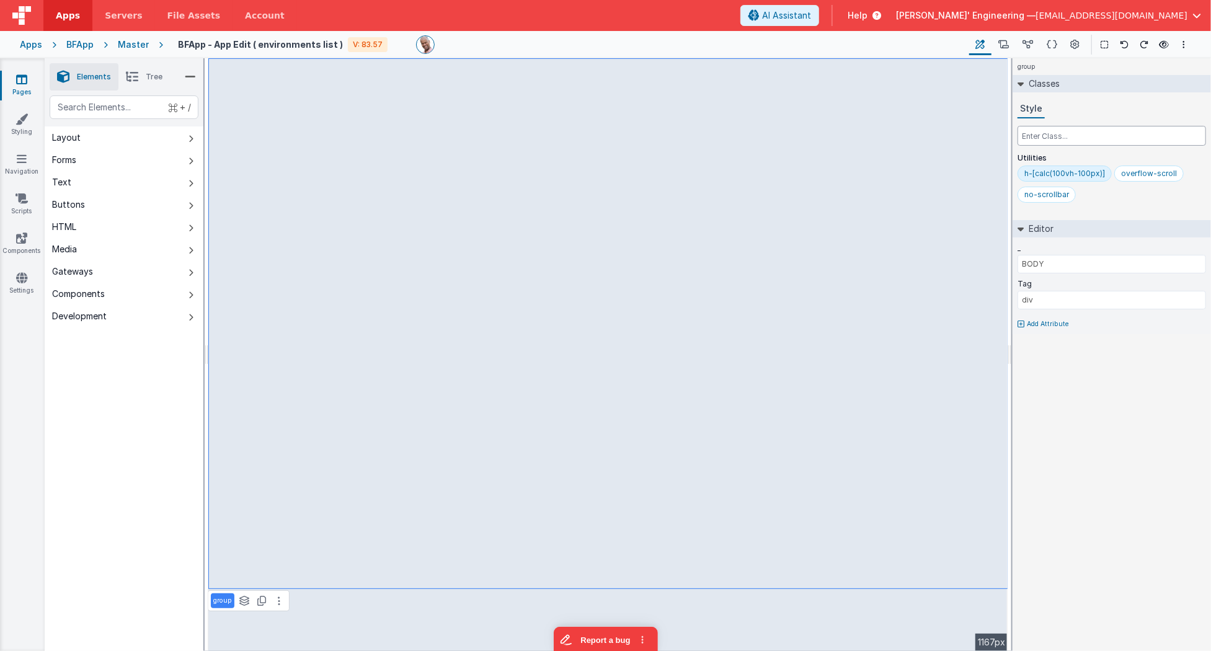
click at [1040, 133] on input "text" at bounding box center [1112, 136] width 189 height 20
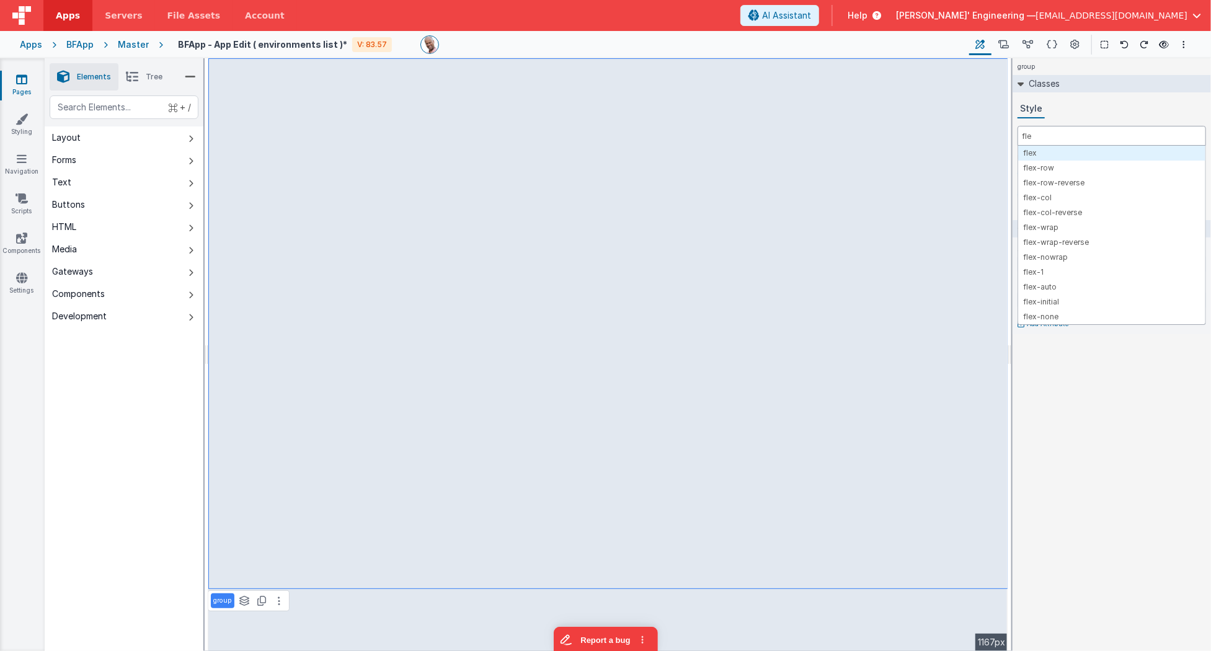
type input "flex"
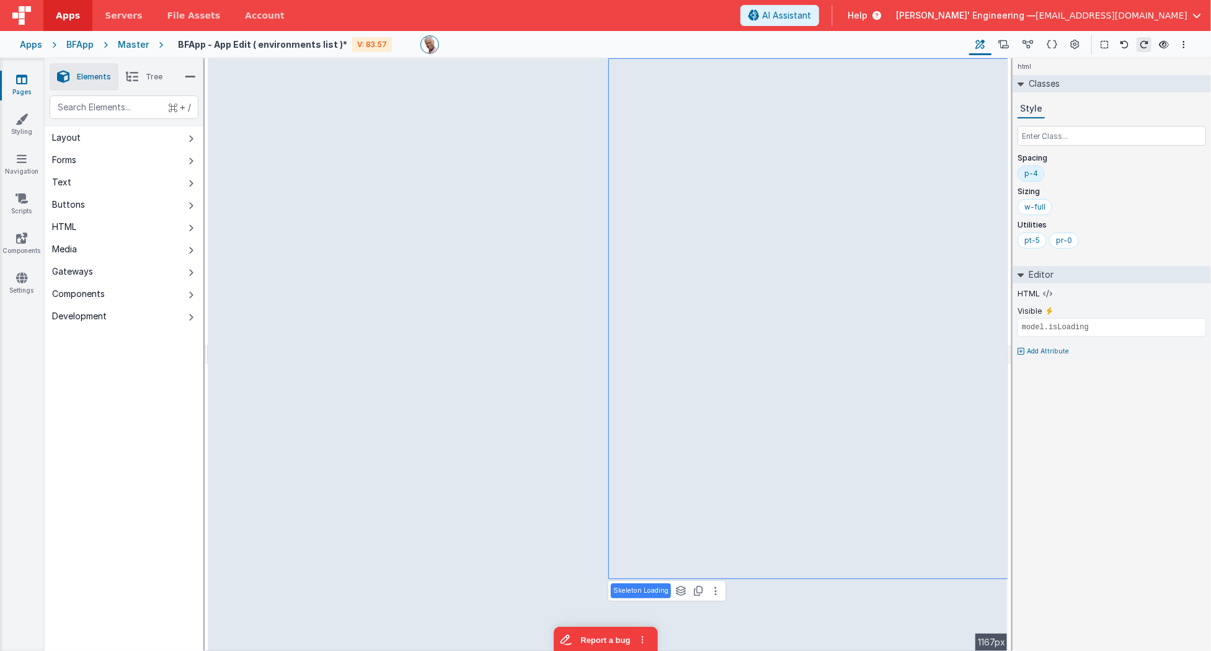
click at [1112, 432] on div "html Classes Style Spacing p-4 Sizing w-full Utilities pt-5 pr-0 Editor HTML Vi…" at bounding box center [1112, 354] width 198 height 593
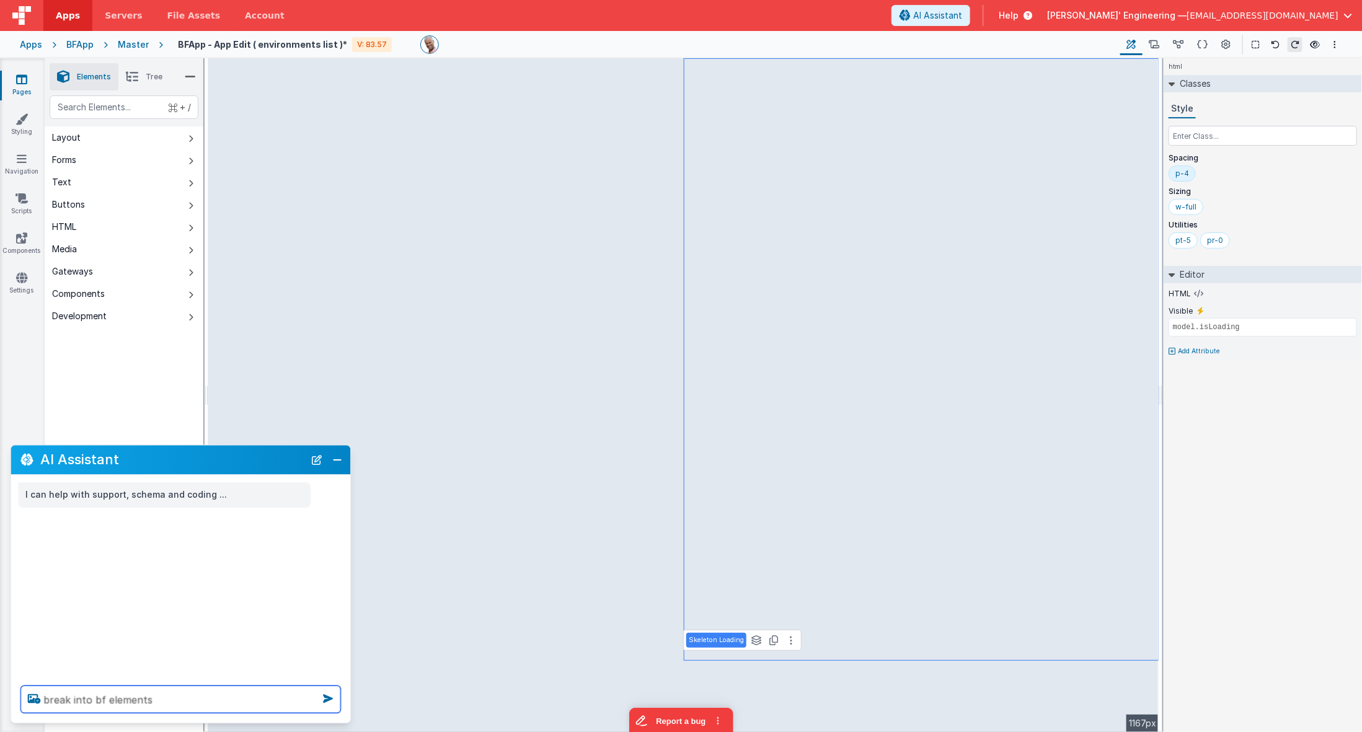
type textarea "break into bf elements"
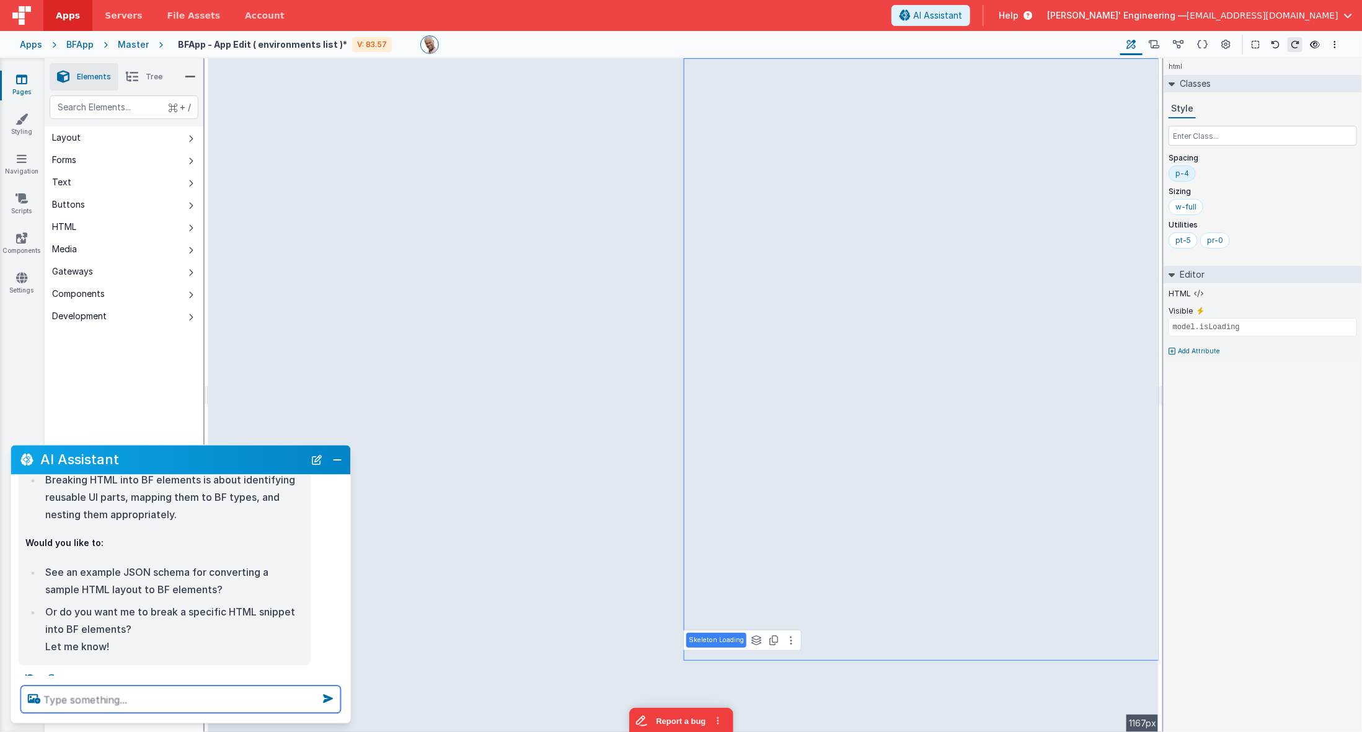
scroll to position [446, 0]
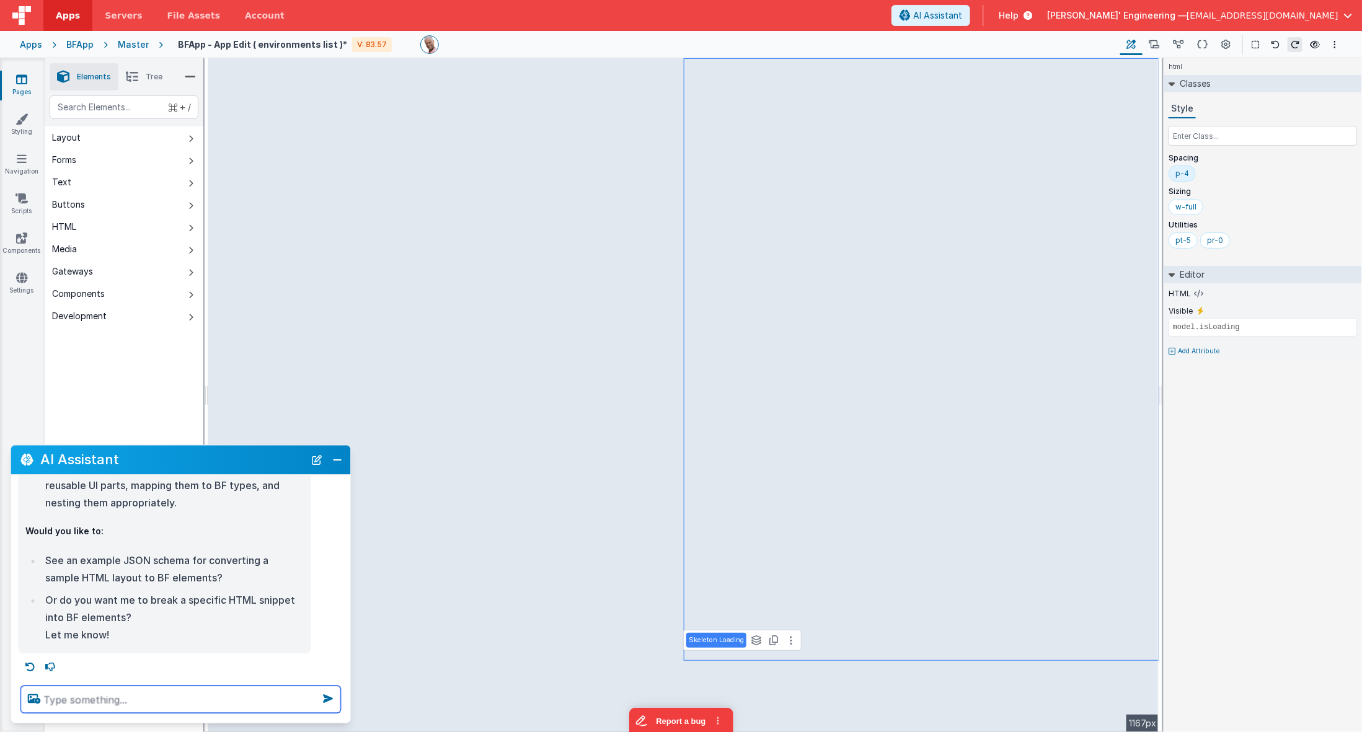
click at [182, 651] on textarea at bounding box center [181, 699] width 320 height 27
type textarea "take this skeleton loader and split into bf elements"
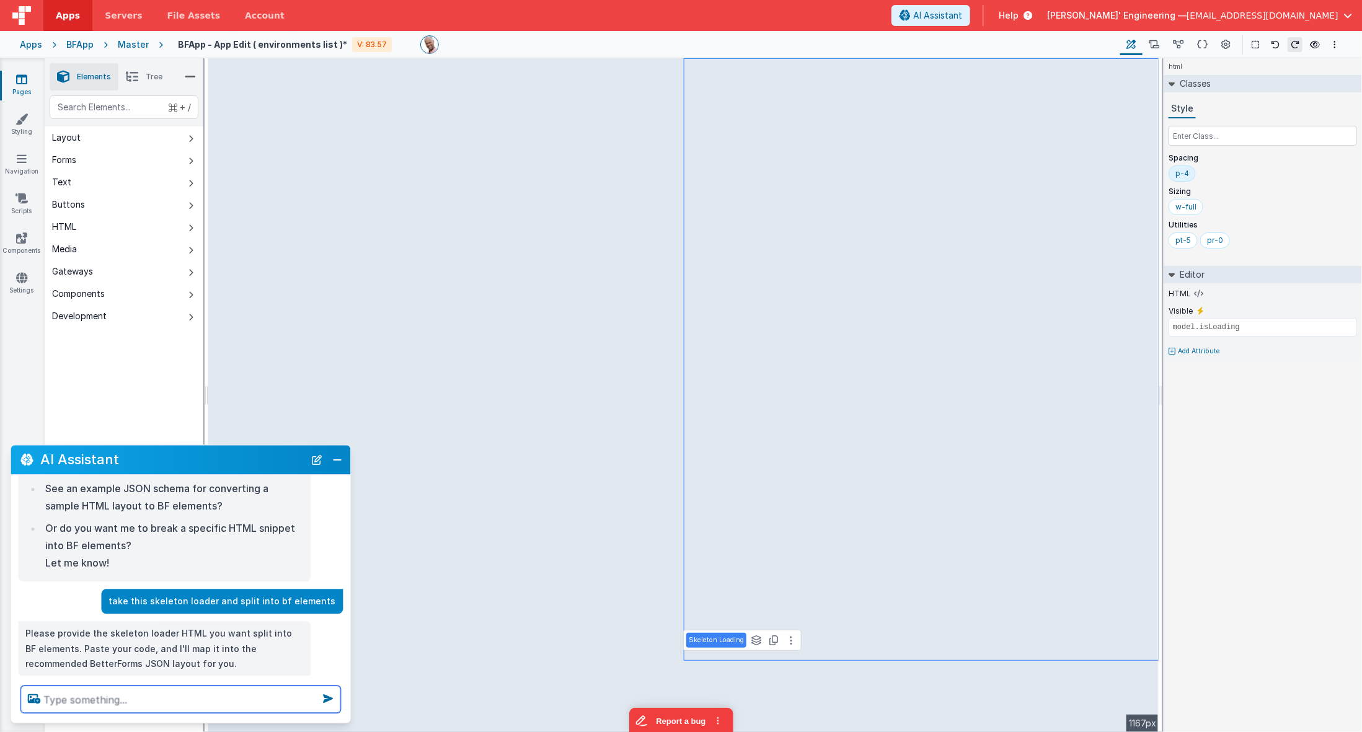
scroll to position [541, 0]
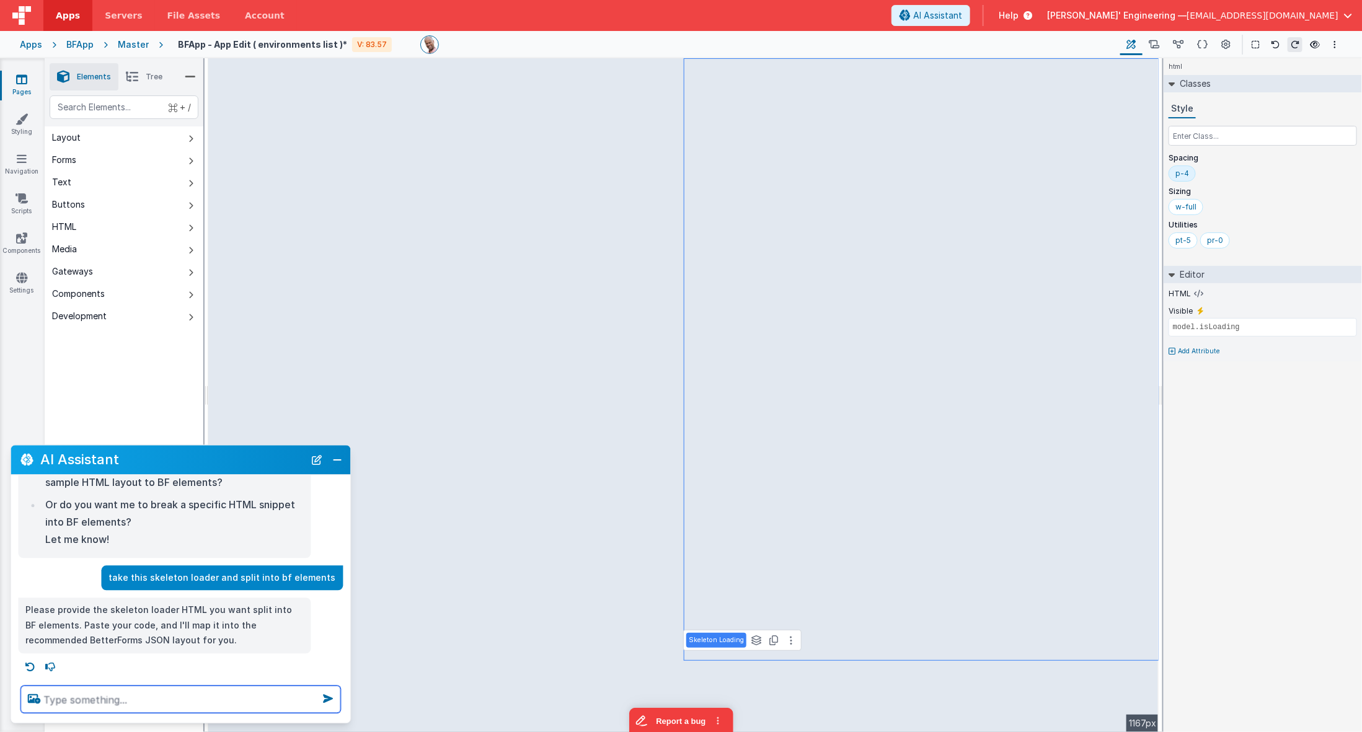
click at [100, 651] on textarea at bounding box center [181, 699] width 320 height 27
type textarea "the active elemtn"
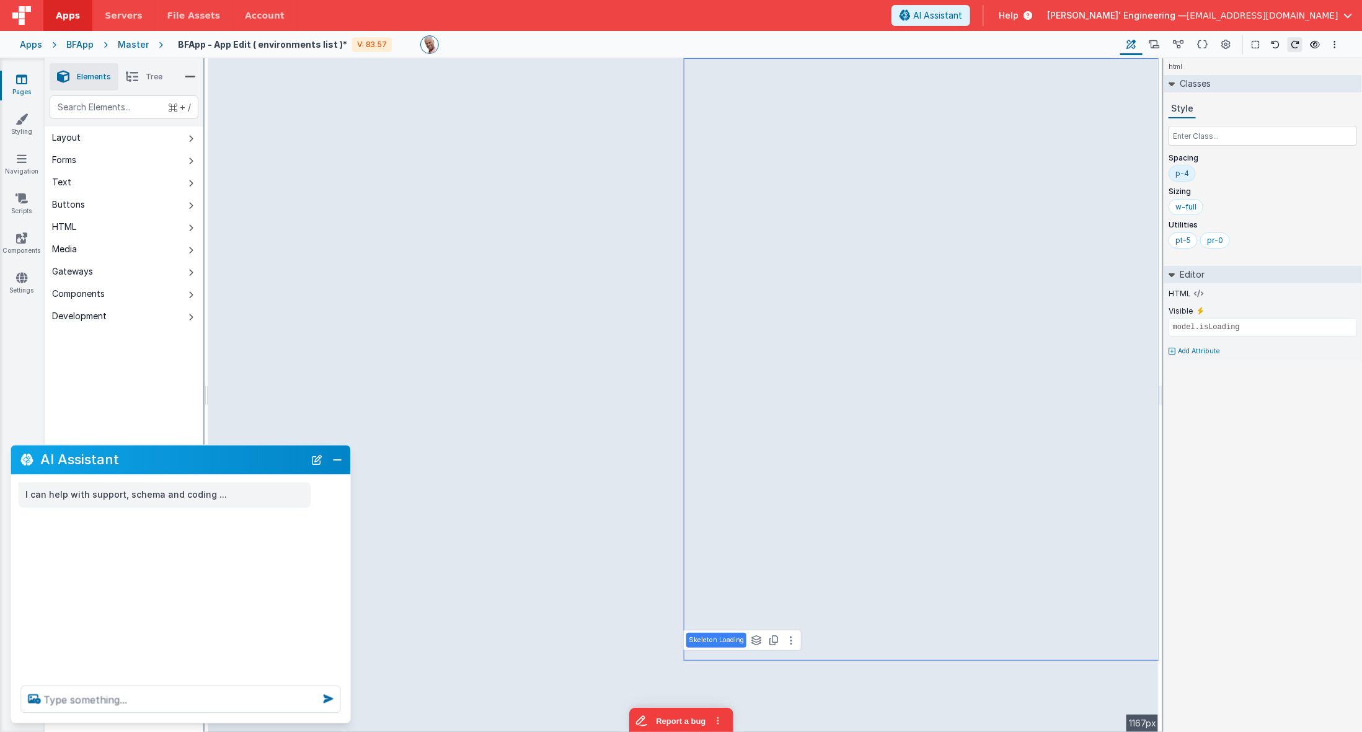
scroll to position [0, 0]
click at [103, 110] on div "text" at bounding box center [124, 108] width 149 height 24
type div "gr"
click at [134, 74] on icon at bounding box center [132, 76] width 12 height 17
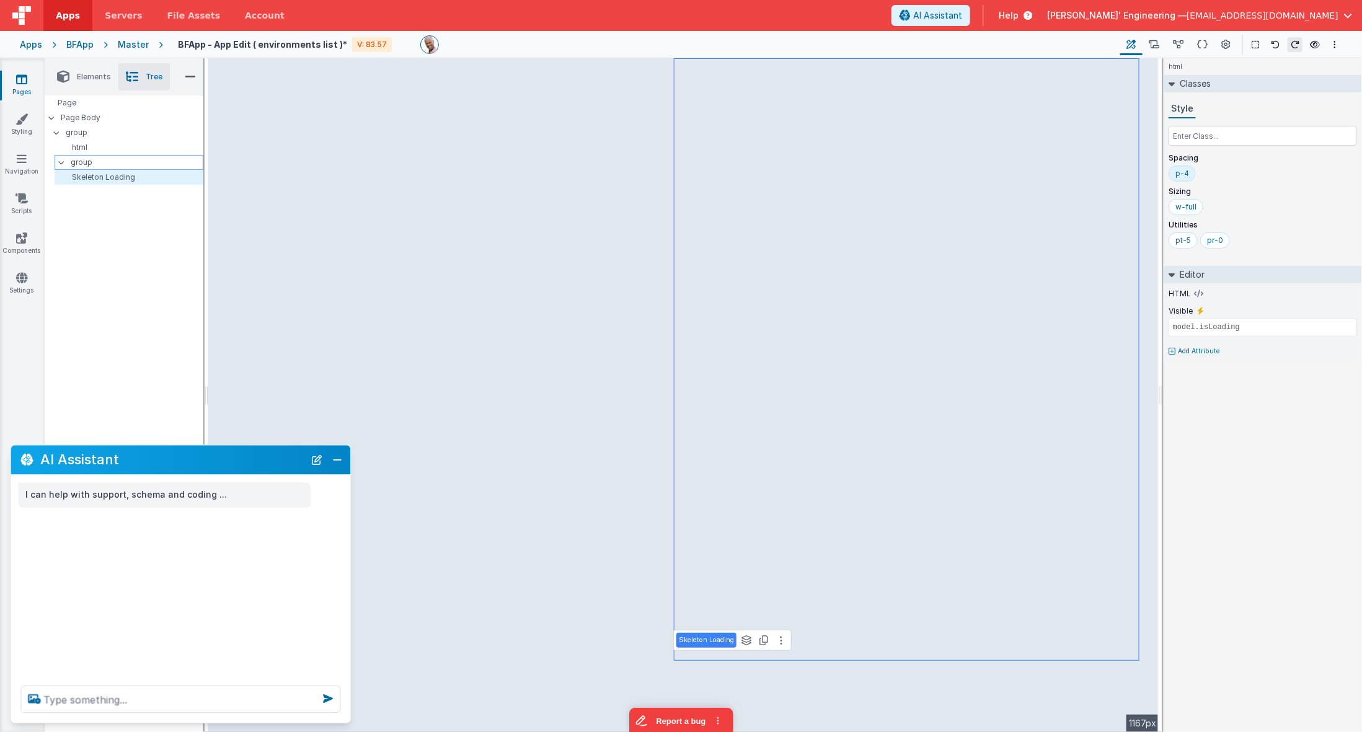
click at [83, 167] on p "group" at bounding box center [137, 163] width 132 height 14
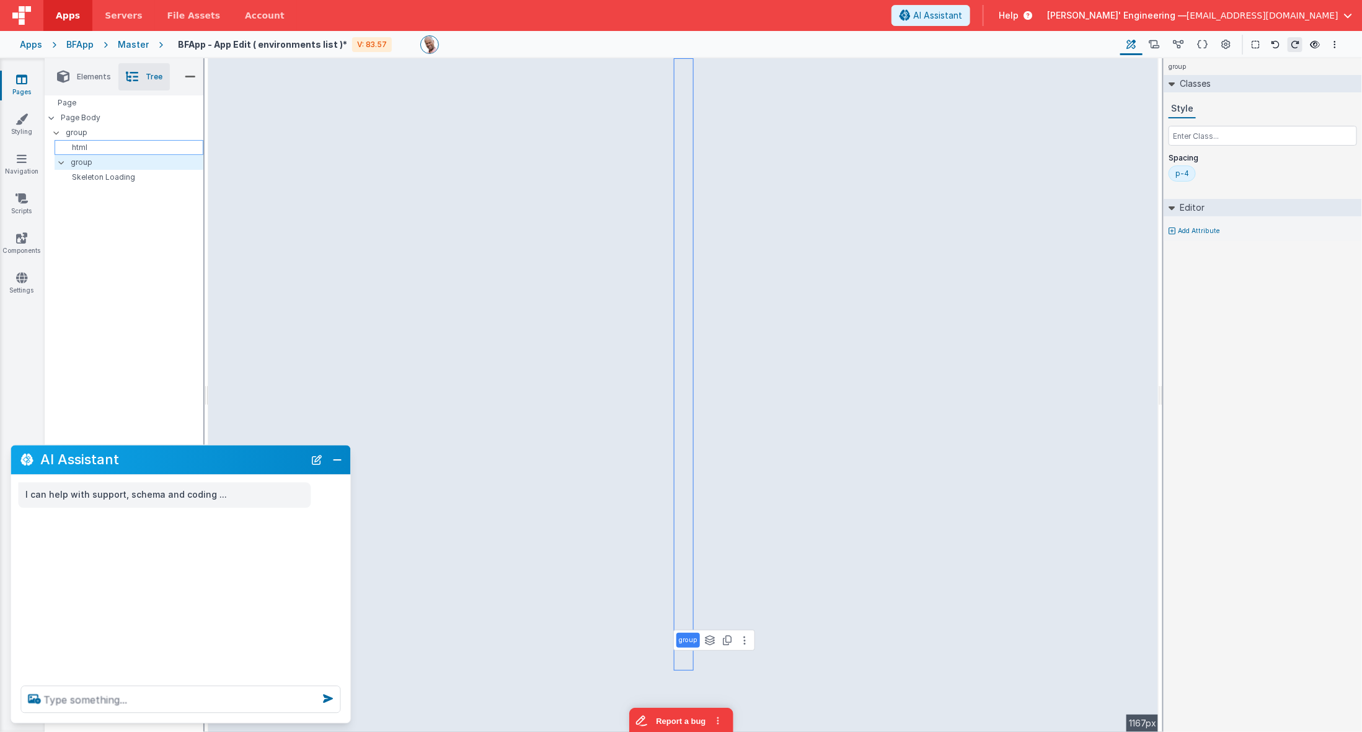
click at [84, 151] on p "html" at bounding box center [131, 148] width 143 height 10
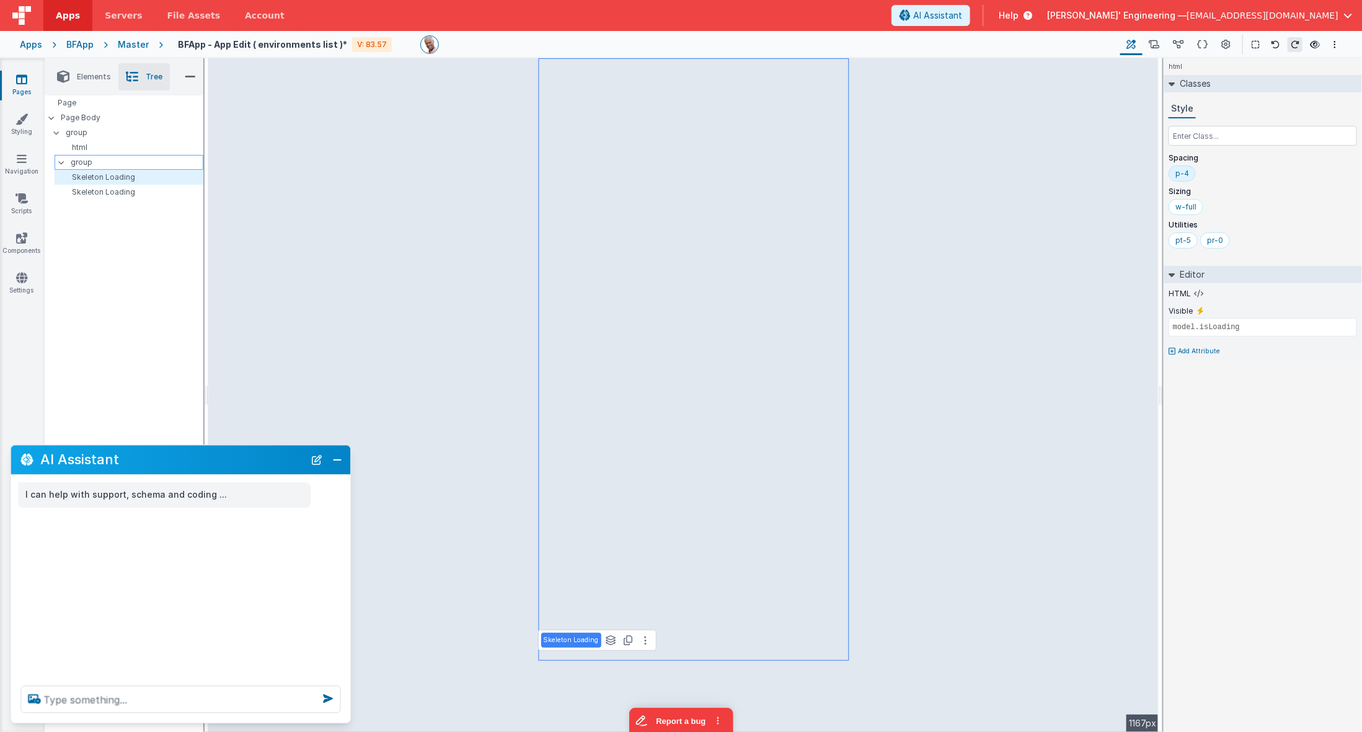
click at [99, 162] on p "group" at bounding box center [137, 163] width 132 height 14
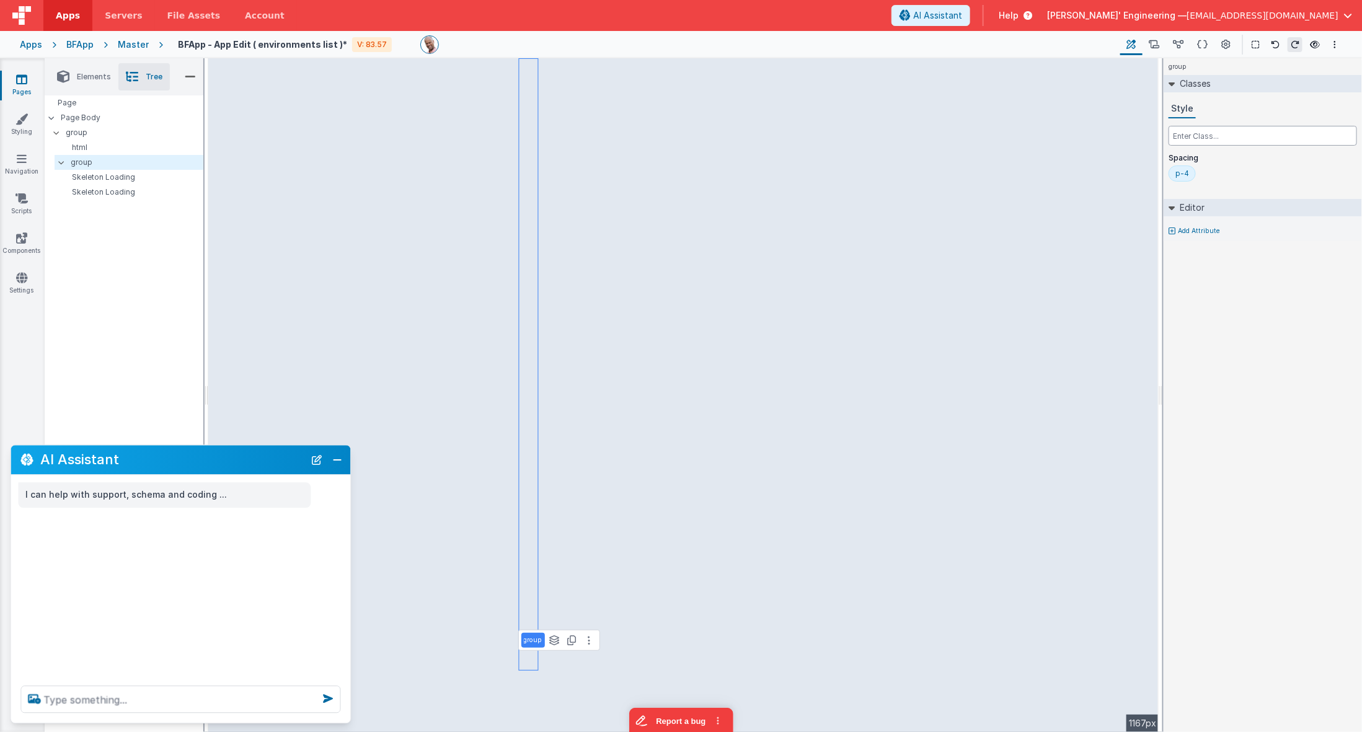
click at [1209, 127] on input "text" at bounding box center [1263, 136] width 189 height 20
click at [81, 164] on p "group" at bounding box center [137, 163] width 132 height 14
click at [86, 175] on p "Skeleton Loading" at bounding box center [131, 177] width 143 height 10
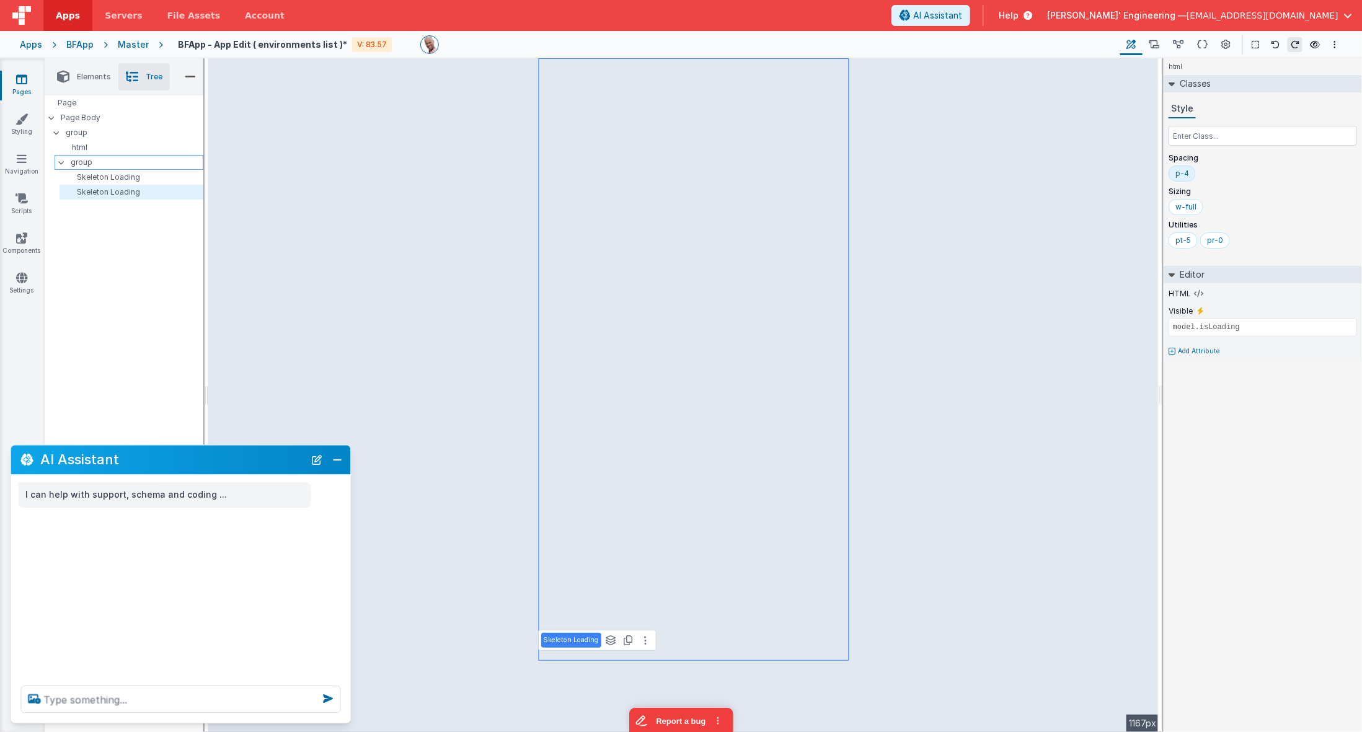
click at [75, 164] on p "group" at bounding box center [137, 163] width 132 height 14
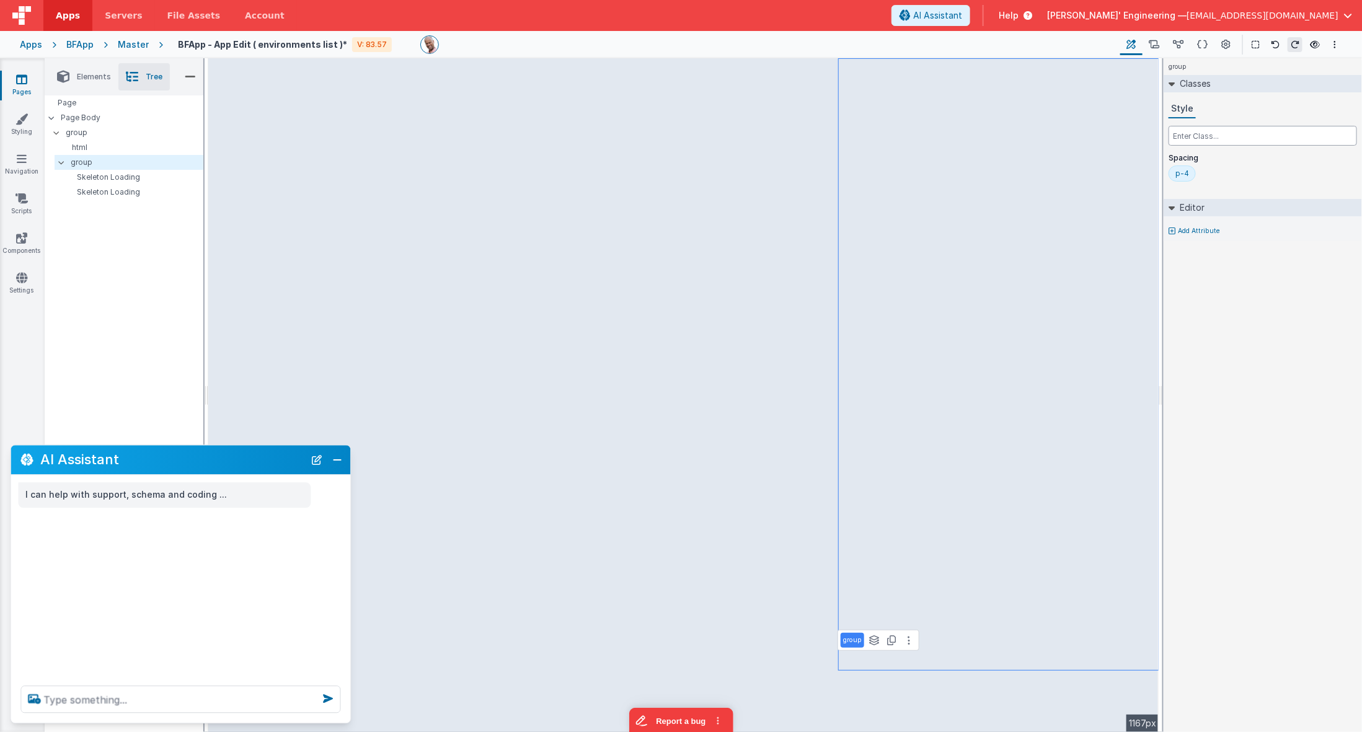
click at [1206, 135] on input "text" at bounding box center [1263, 136] width 189 height 20
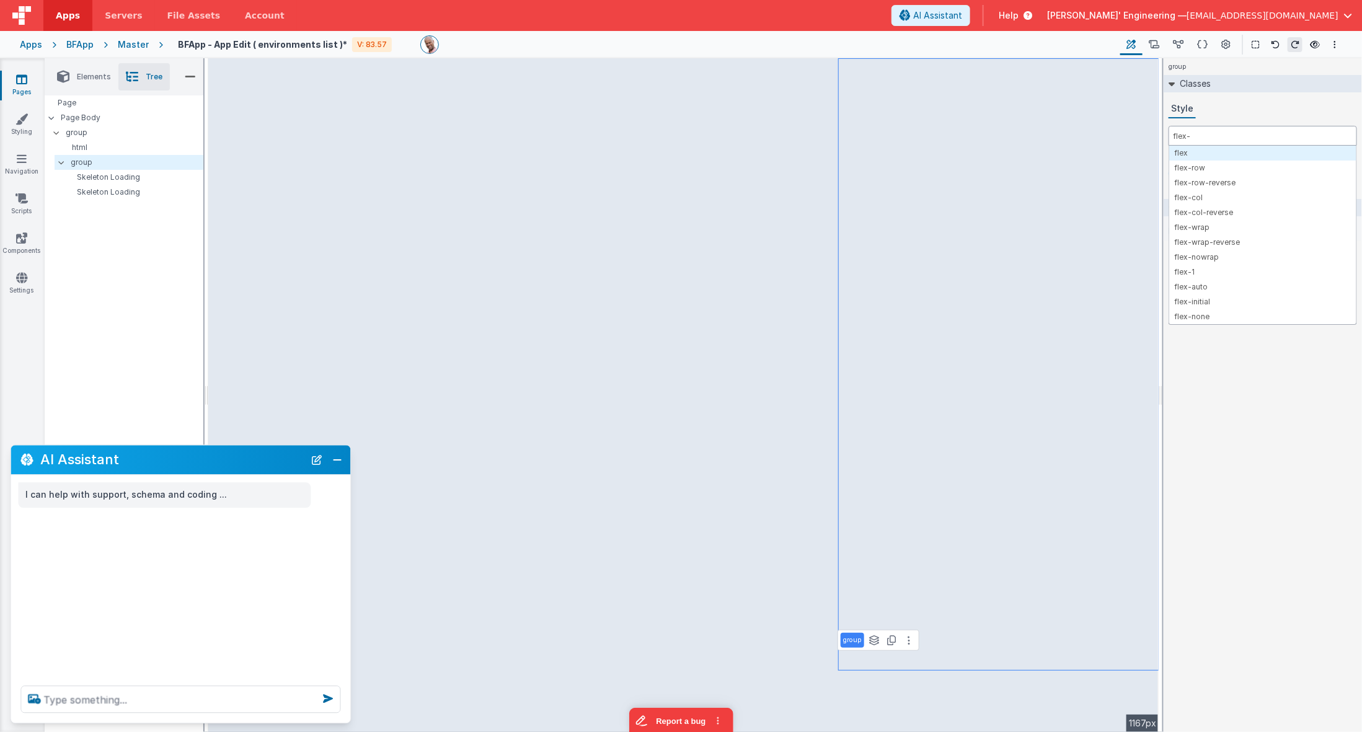
type input "flex-1"
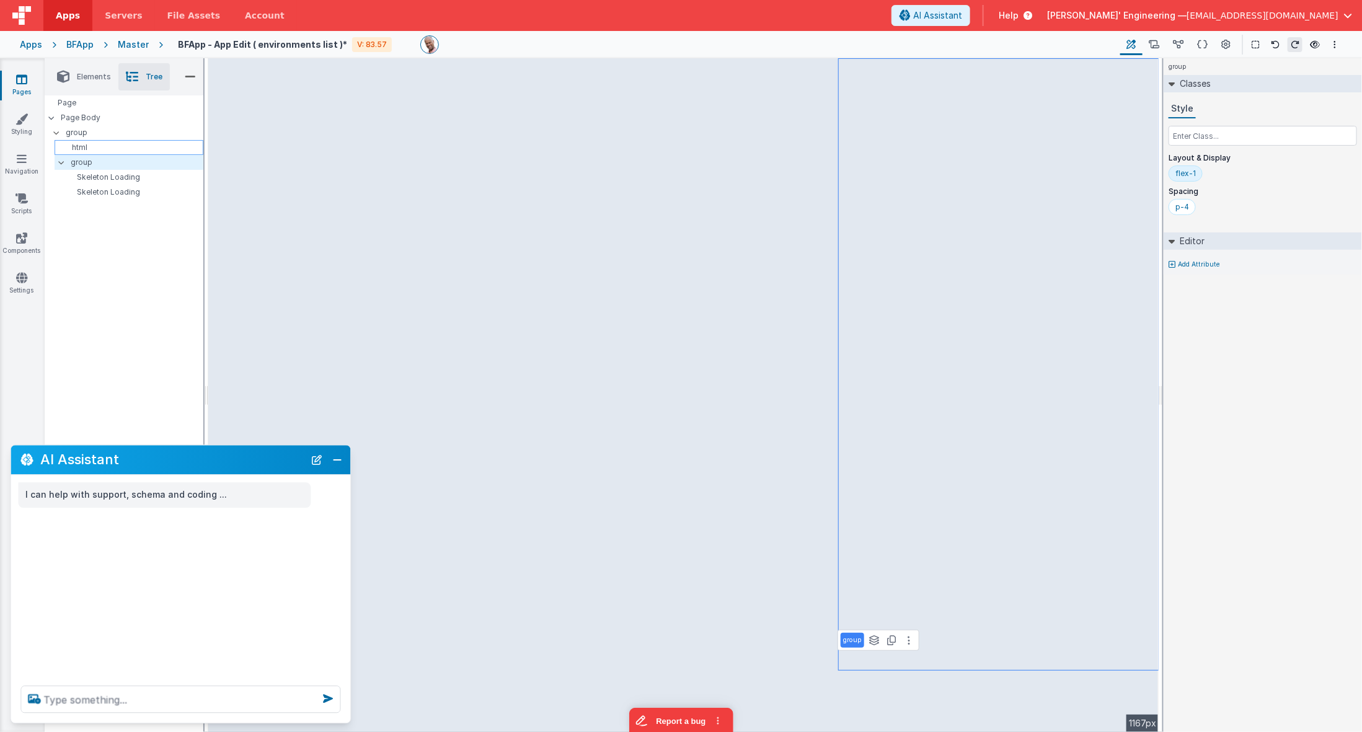
click at [79, 143] on p "html" at bounding box center [131, 148] width 143 height 10
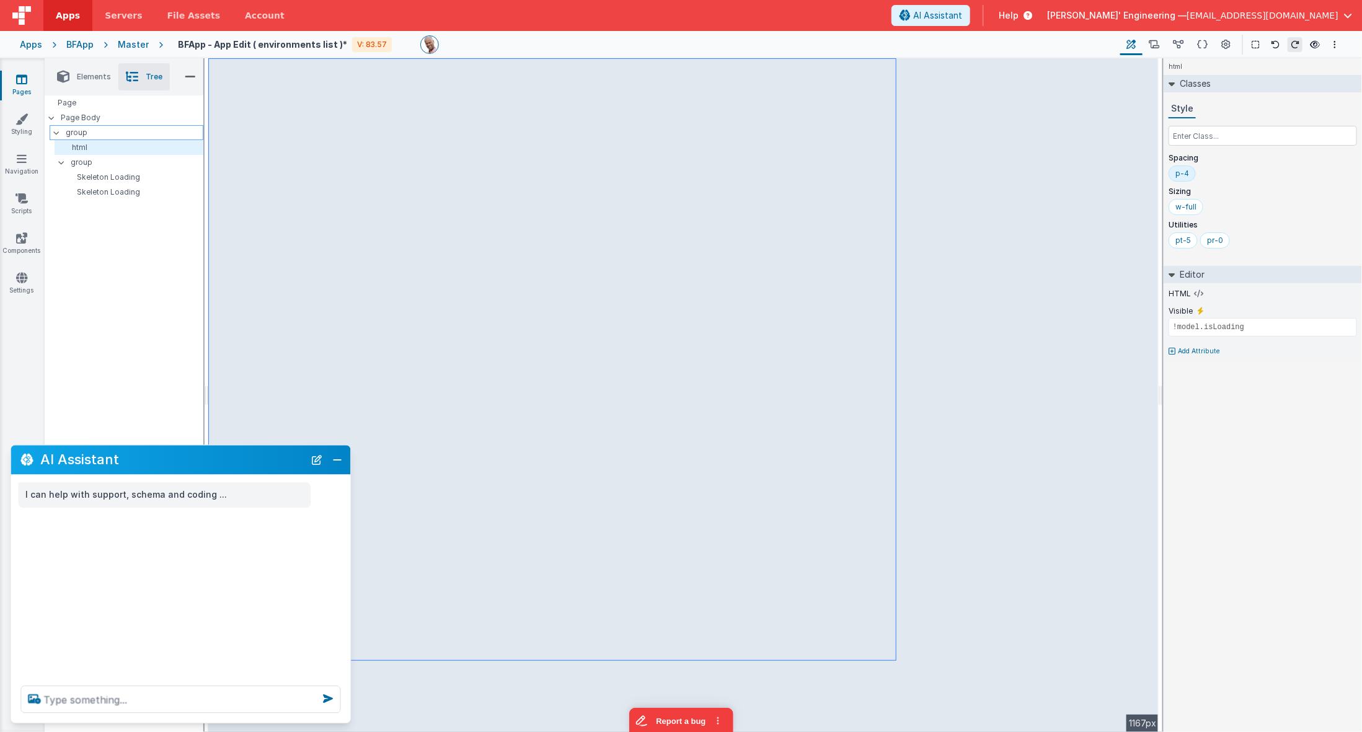
click at [82, 136] on p "group" at bounding box center [134, 133] width 137 height 14
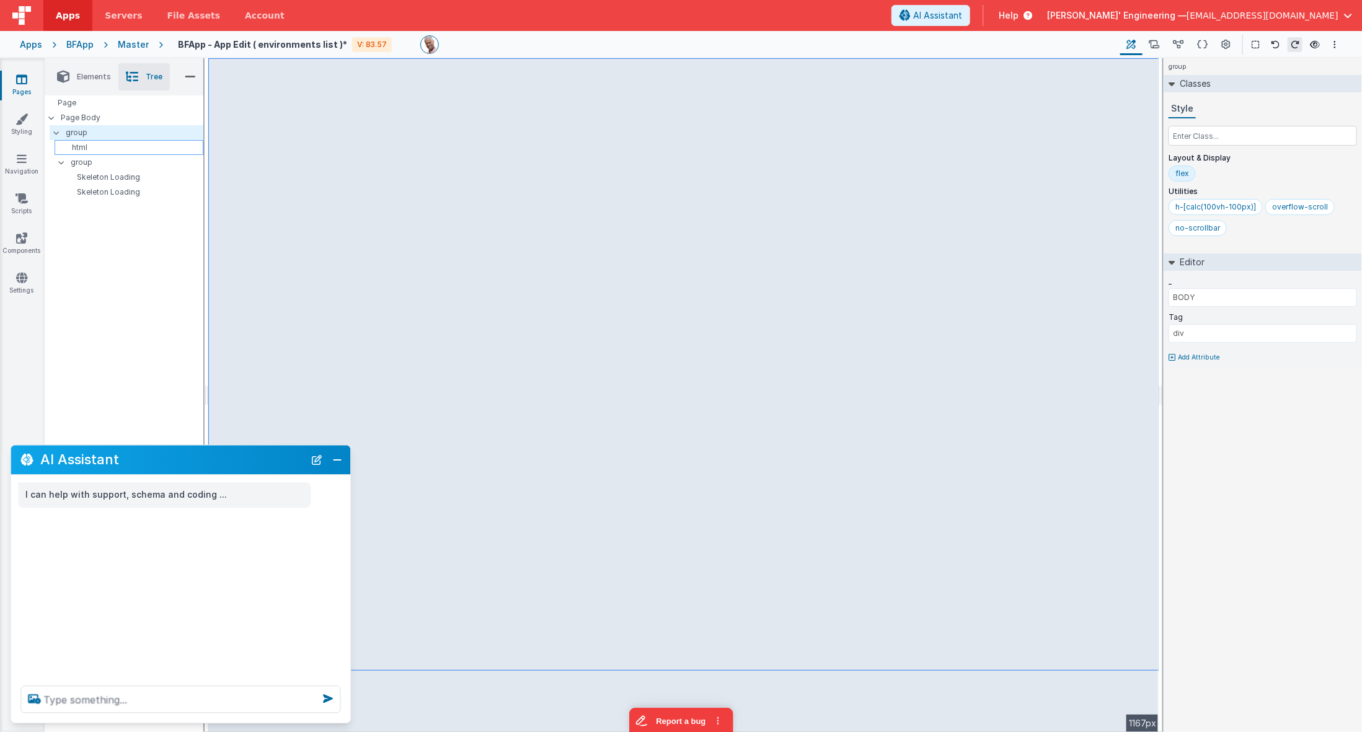
click at [81, 148] on p "html" at bounding box center [131, 148] width 143 height 10
type input "!model.isLoading"
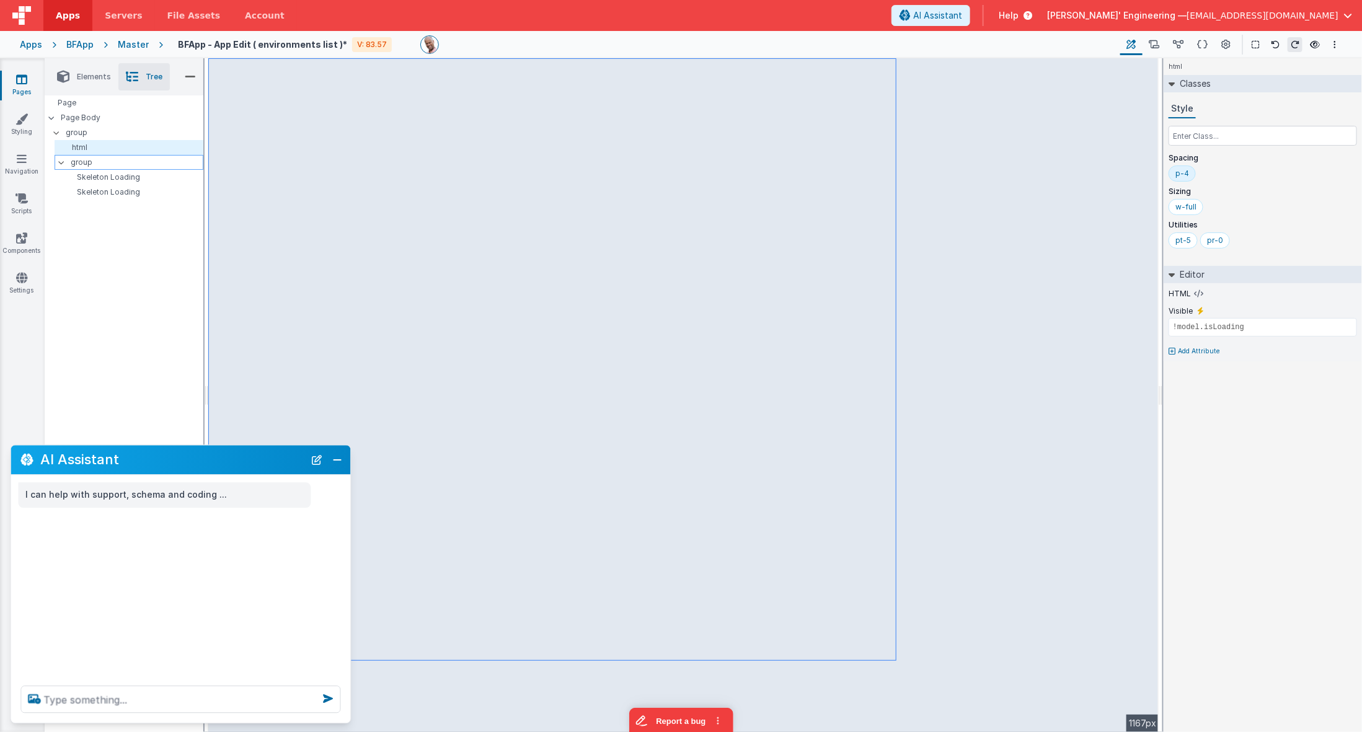
click at [79, 158] on p "group" at bounding box center [137, 163] width 132 height 14
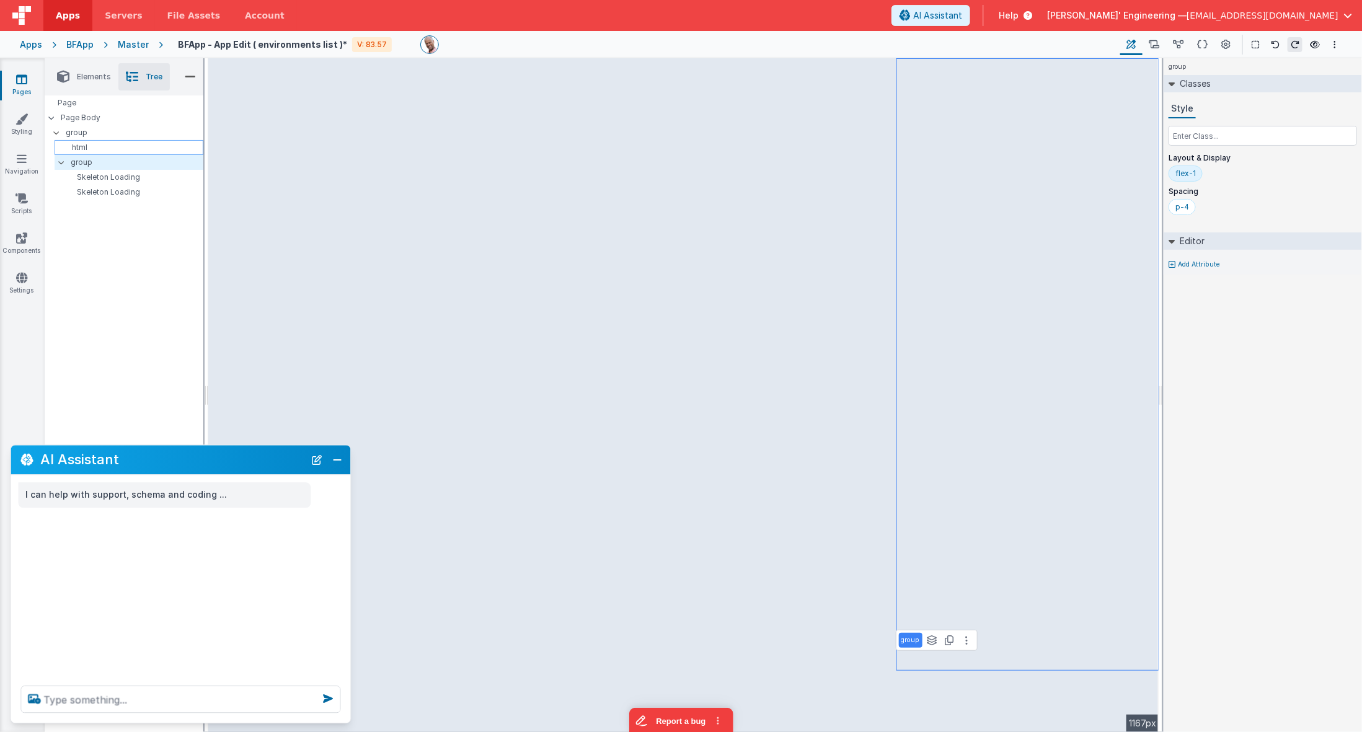
click at [81, 146] on p "html" at bounding box center [131, 148] width 143 height 10
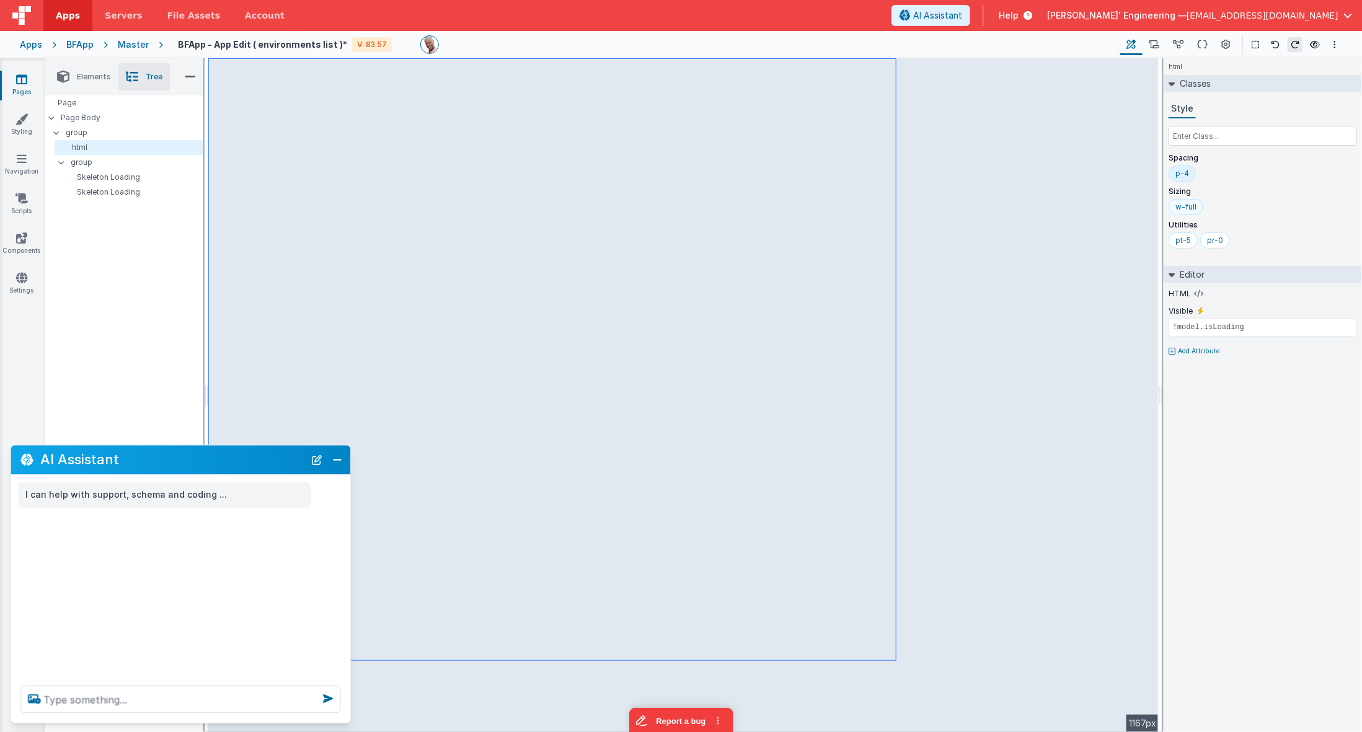
click at [1194, 202] on div "w-full" at bounding box center [1186, 207] width 21 height 10
type input "w-fullx"
click at [1197, 138] on input "text" at bounding box center [1263, 136] width 189 height 20
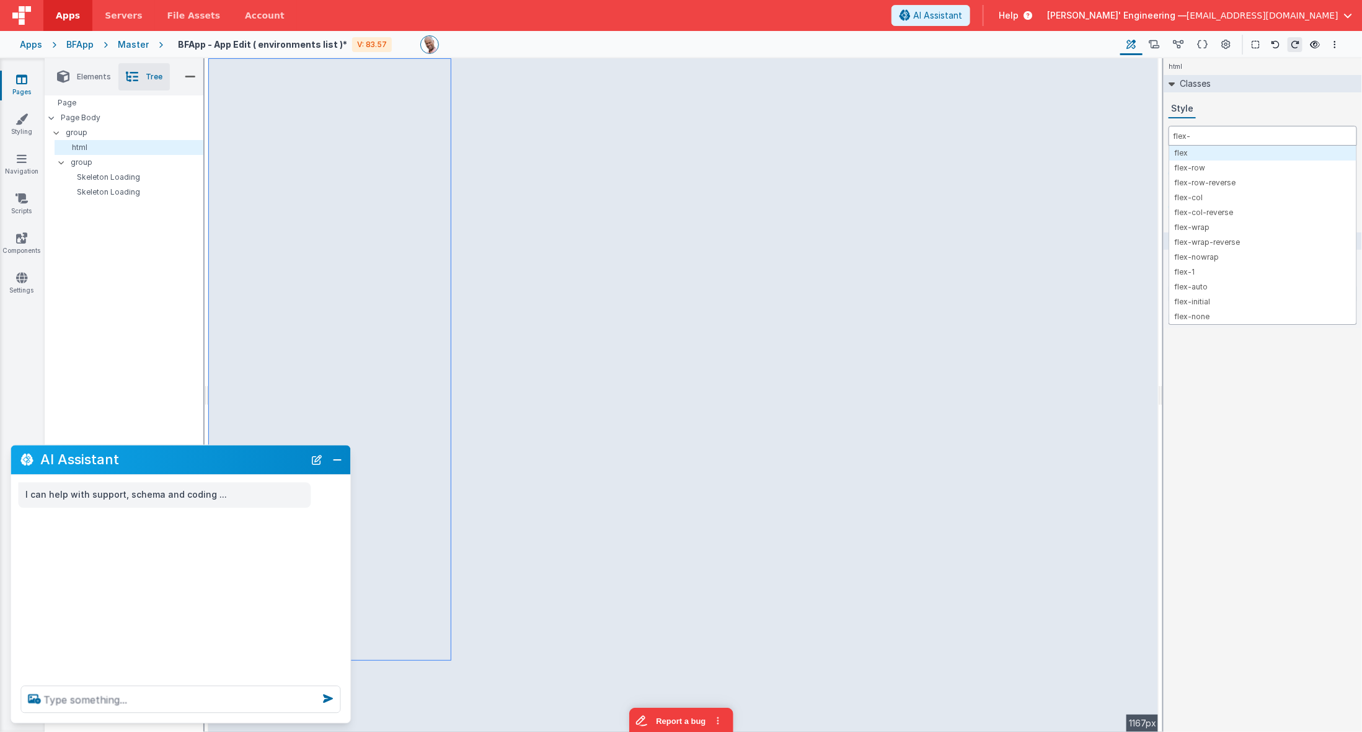
type input "flex-1"
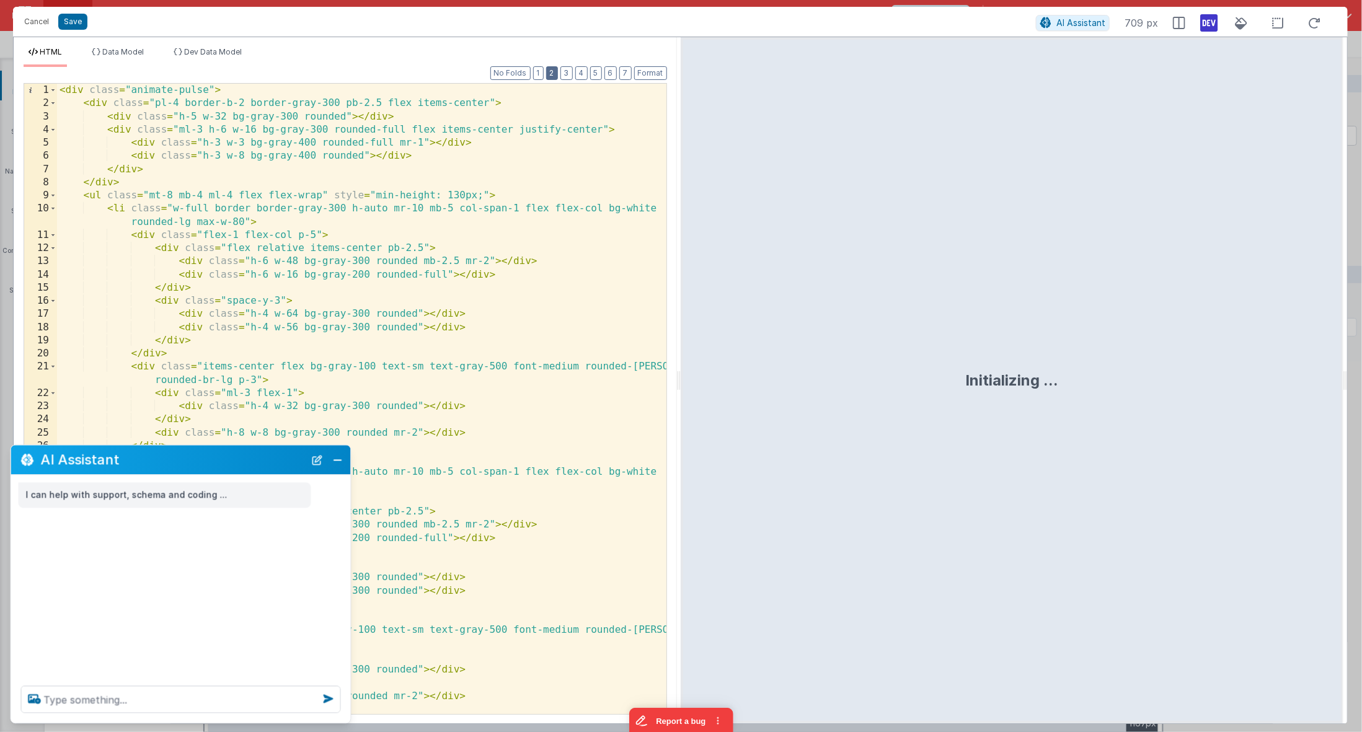
click at [558, 78] on button "2" at bounding box center [552, 73] width 12 height 14
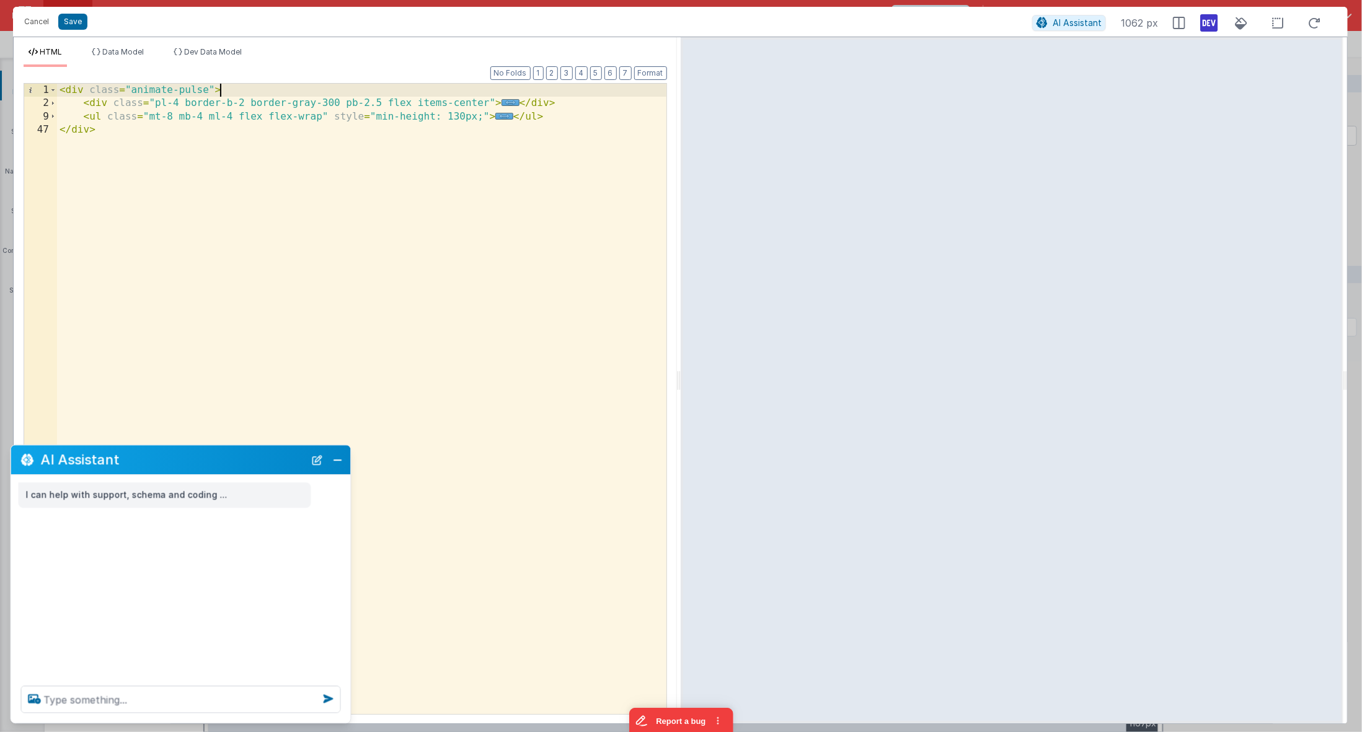
click at [262, 90] on div "< div class = "animate-pulse" > < div class = "pl-4 border-b-2 border-gray-300 …" at bounding box center [362, 413] width 610 height 659
drag, startPoint x: 270, startPoint y: 86, endPoint x: 65, endPoint y: 67, distance: 206.1
click at [65, 67] on div "Format 7 6 5 4 3 2 1 No Folds 1 2 9 47 < div class = "animate-pulse" > < div cl…" at bounding box center [346, 390] width 644 height 647
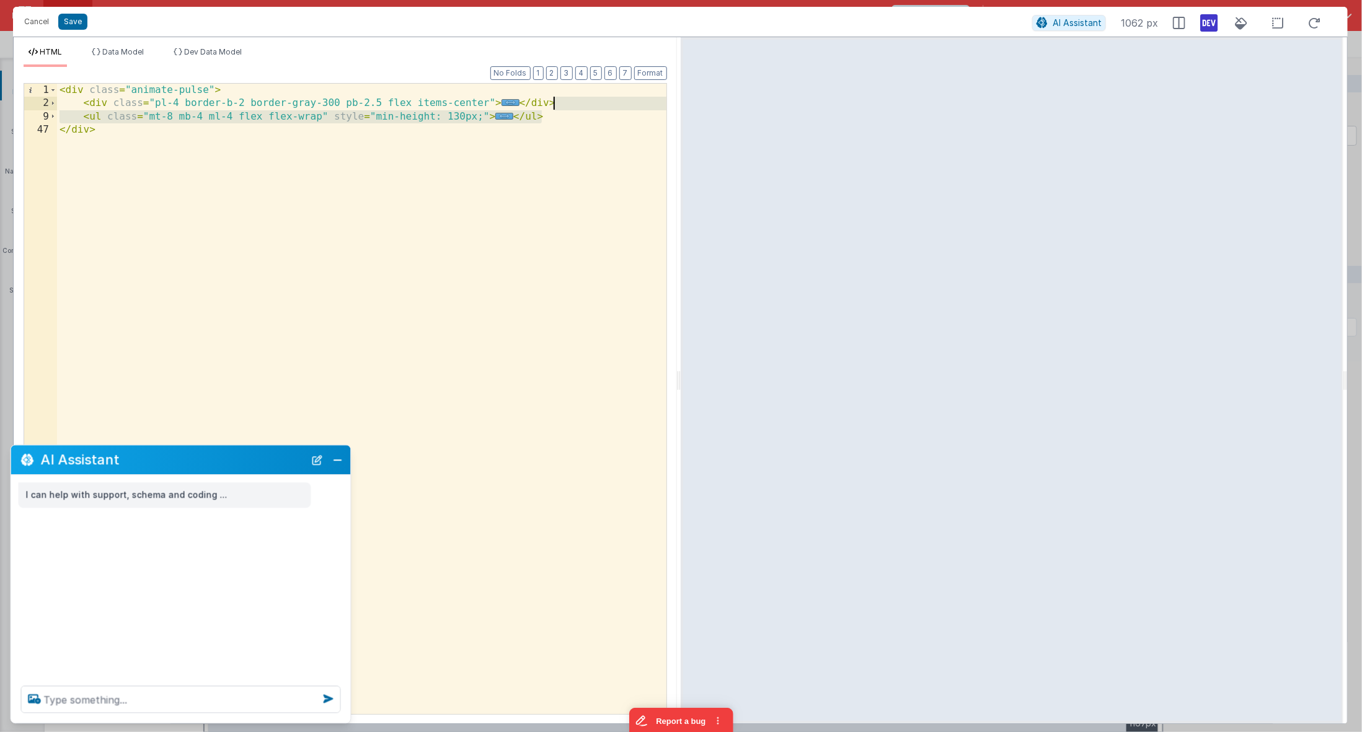
click at [572, 106] on div "< div class = "animate-pulse" > < div class = "pl-4 border-b-2 border-gray-300 …" at bounding box center [362, 413] width 610 height 659
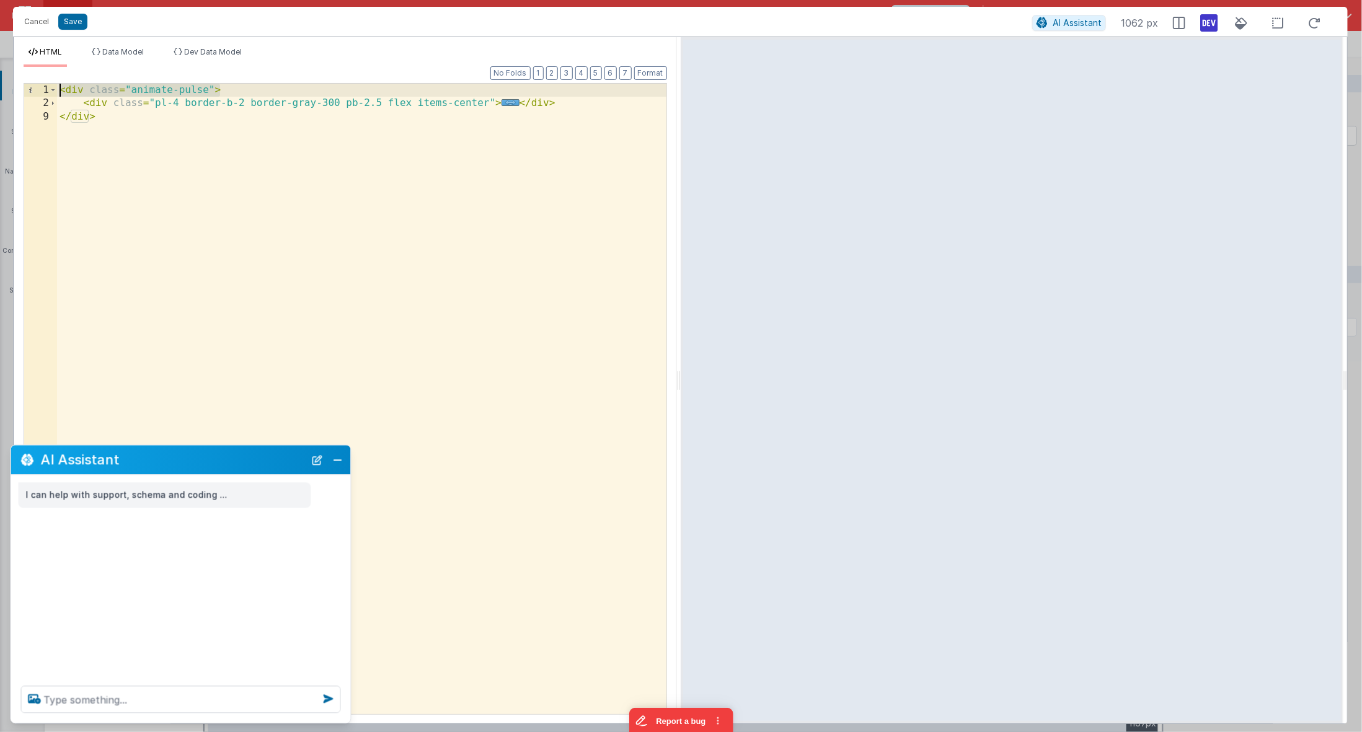
drag, startPoint x: 259, startPoint y: 89, endPoint x: 262, endPoint y: 76, distance: 12.6
click at [262, 76] on div "Format 7 6 5 4 3 2 1 No Folds 1 2 9 < div class = "animate-pulse" > < div class…" at bounding box center [346, 390] width 644 height 647
drag, startPoint x: 120, startPoint y: 107, endPoint x: 28, endPoint y: 112, distance: 91.9
click at [25, 107] on div "1 8 < div class = "pl-4 border-b-2 border-gray-300 pb-2.5 flex items-center" > …" at bounding box center [346, 399] width 644 height 632
click at [73, 17] on button "Save" at bounding box center [72, 22] width 29 height 16
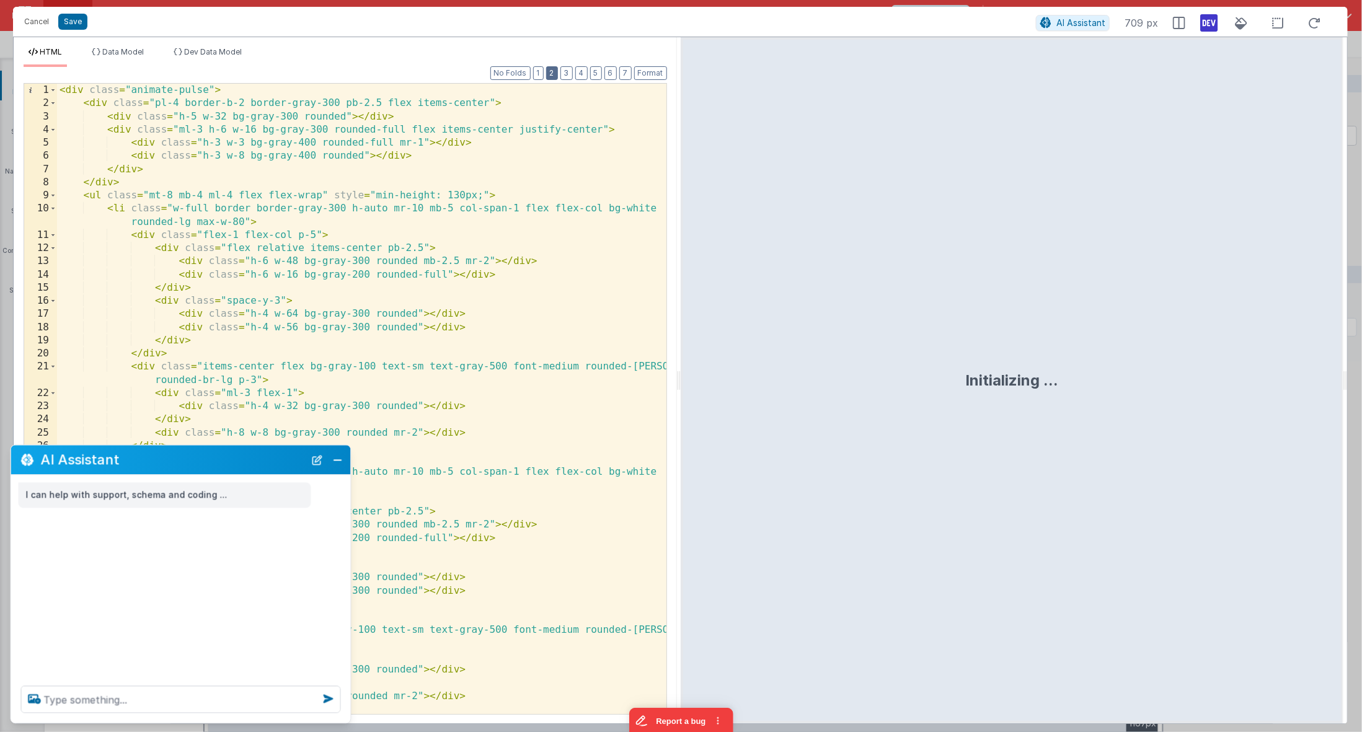
click at [558, 73] on button "2" at bounding box center [552, 73] width 12 height 14
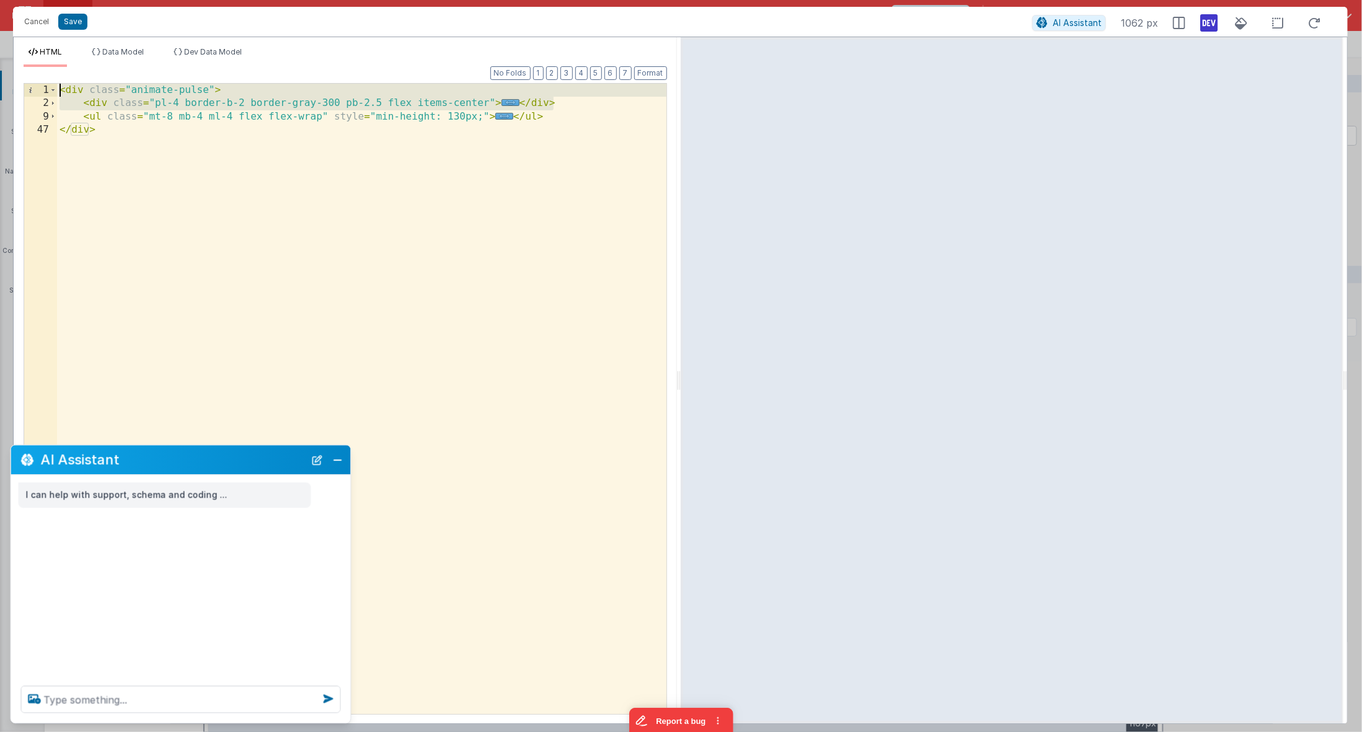
click at [557, 82] on div "Format 7 6 5 4 3 2 1 No Folds 1 2 9 47 < div class = "animate-pulse" > < div cl…" at bounding box center [346, 398] width 644 height 632
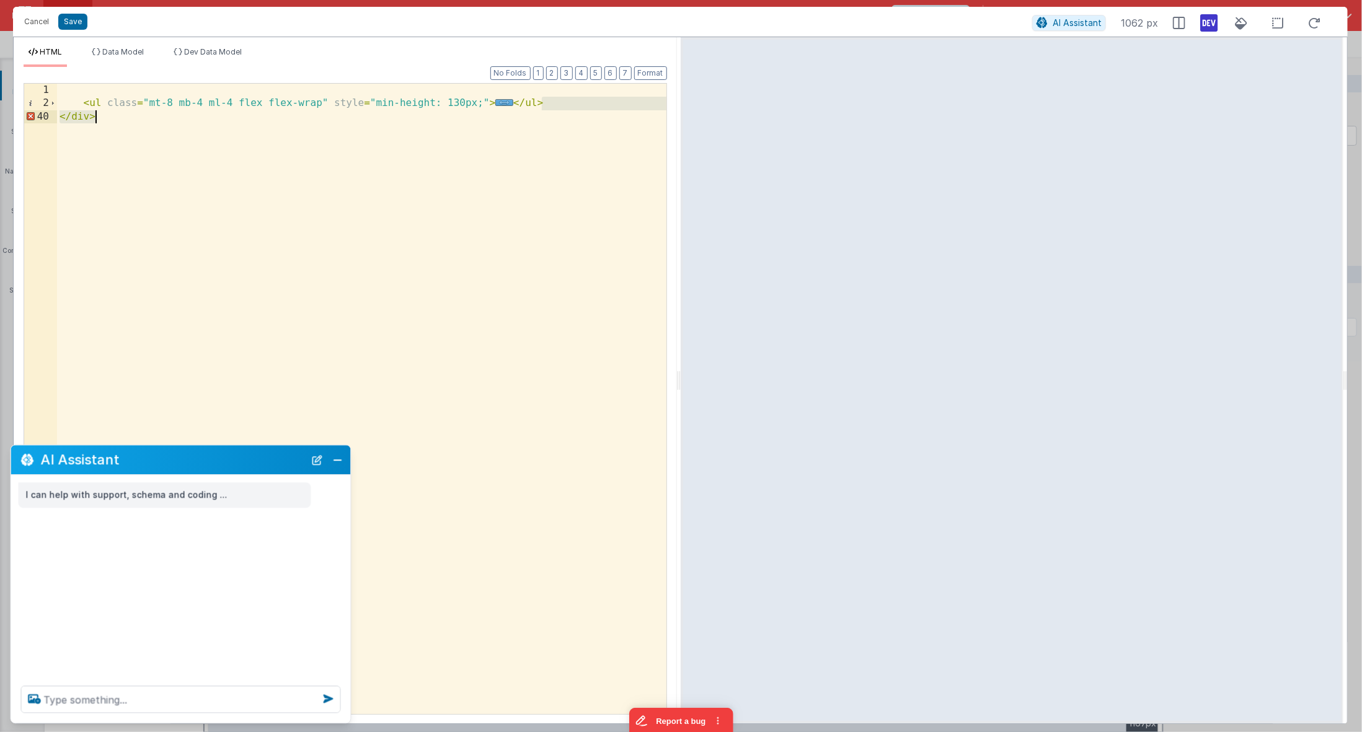
drag, startPoint x: 559, startPoint y: 102, endPoint x: 558, endPoint y: 127, distance: 24.8
click at [558, 127] on div "< ul class = "mt-8 mb-4 ml-4 flex flex-wrap" style = "min-height: 130px;" > ...…" at bounding box center [362, 413] width 610 height 659
click at [76, 28] on button "Save" at bounding box center [72, 22] width 29 height 16
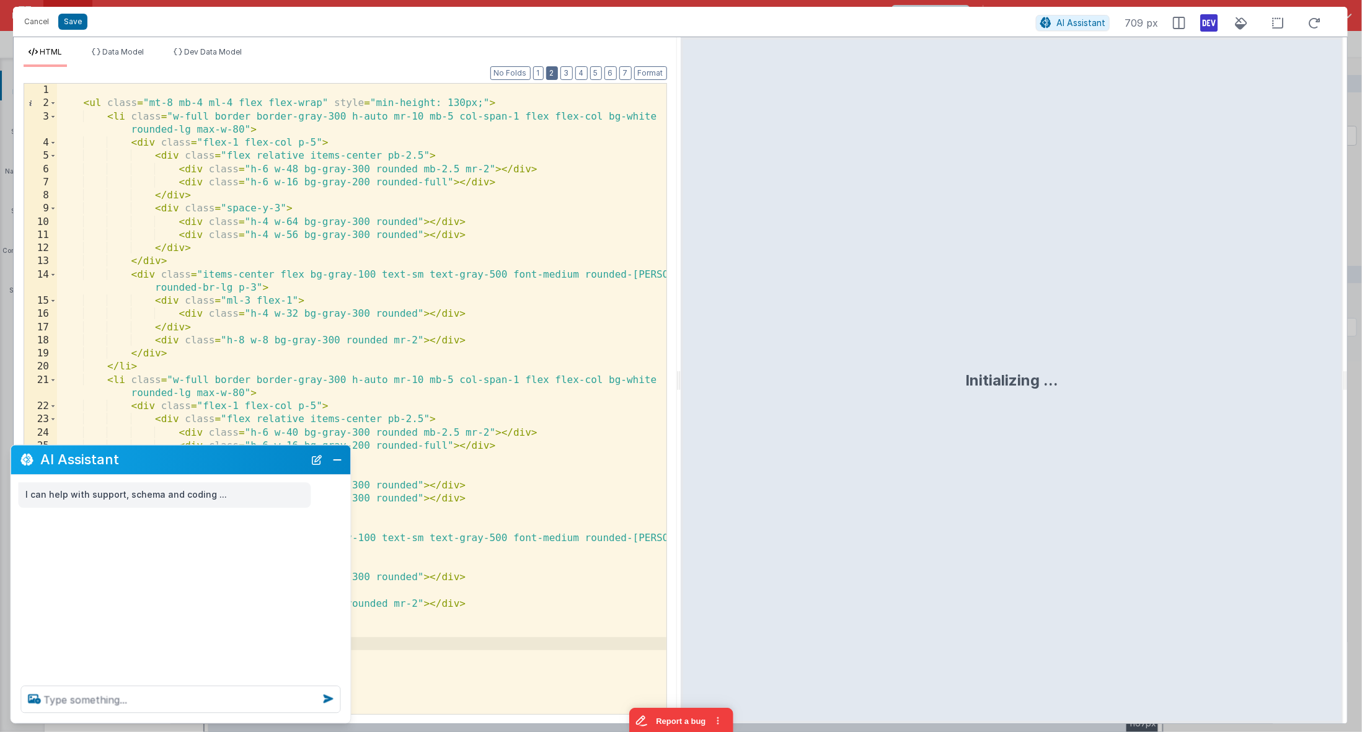
click at [558, 71] on button "2" at bounding box center [552, 73] width 12 height 14
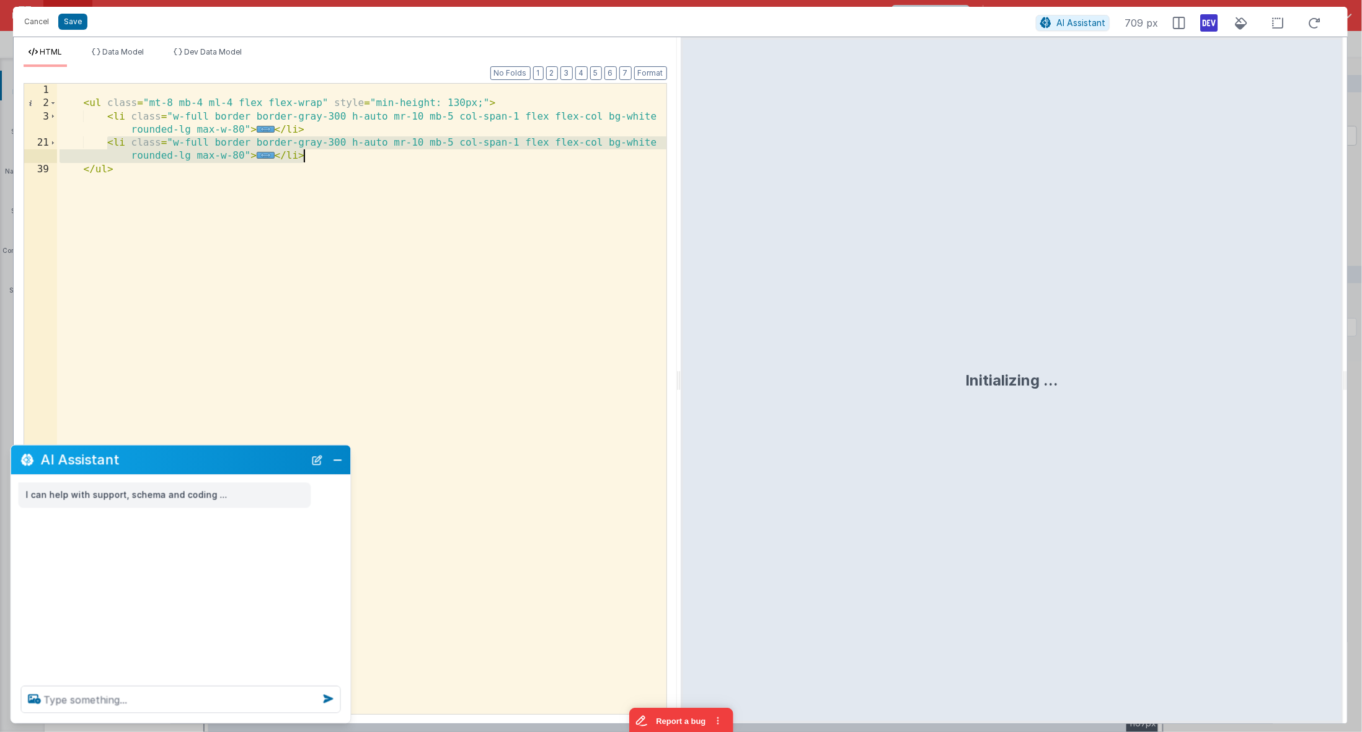
drag, startPoint x: 109, startPoint y: 141, endPoint x: 367, endPoint y: 154, distance: 258.9
click at [367, 154] on div "< ul class = "mt-8 mb-4 ml-4 flex flex-wrap" style = "min-height: 130px;" > < l…" at bounding box center [362, 413] width 610 height 659
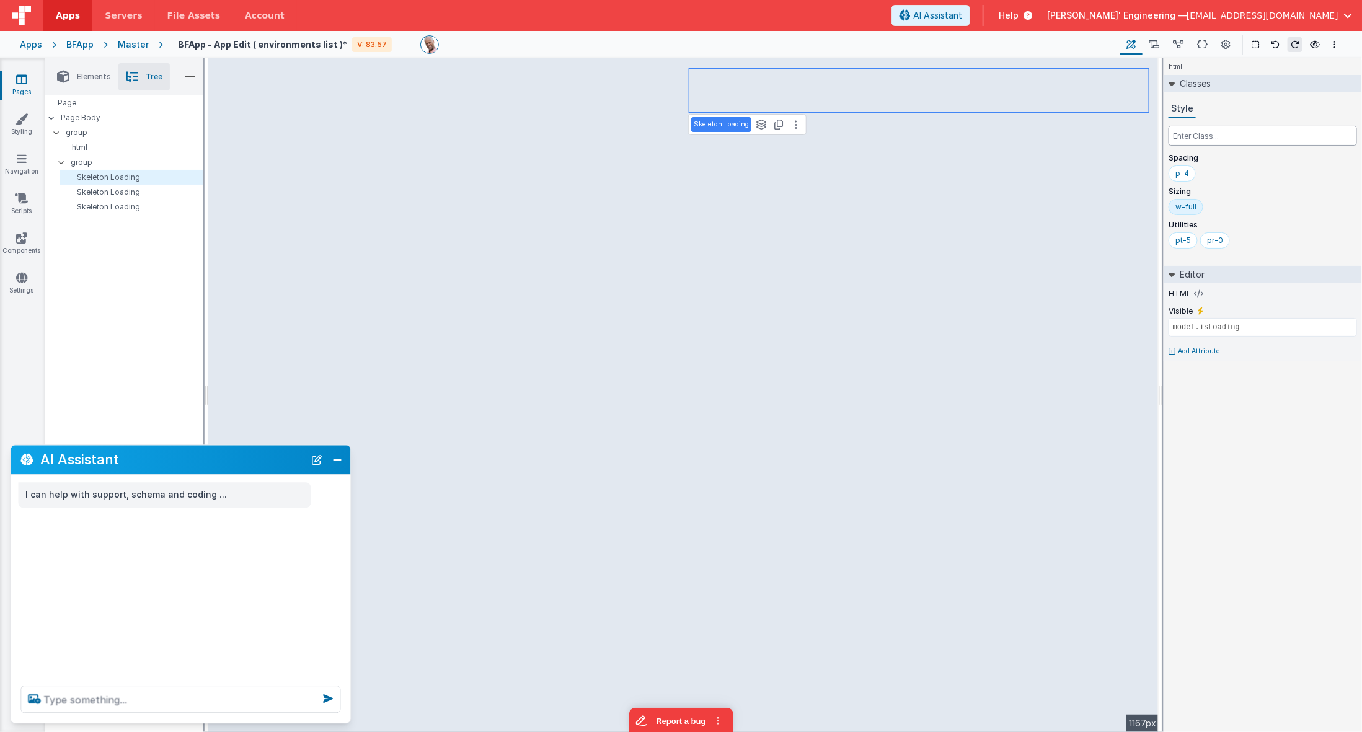
click at [1193, 131] on input "text" at bounding box center [1263, 136] width 189 height 20
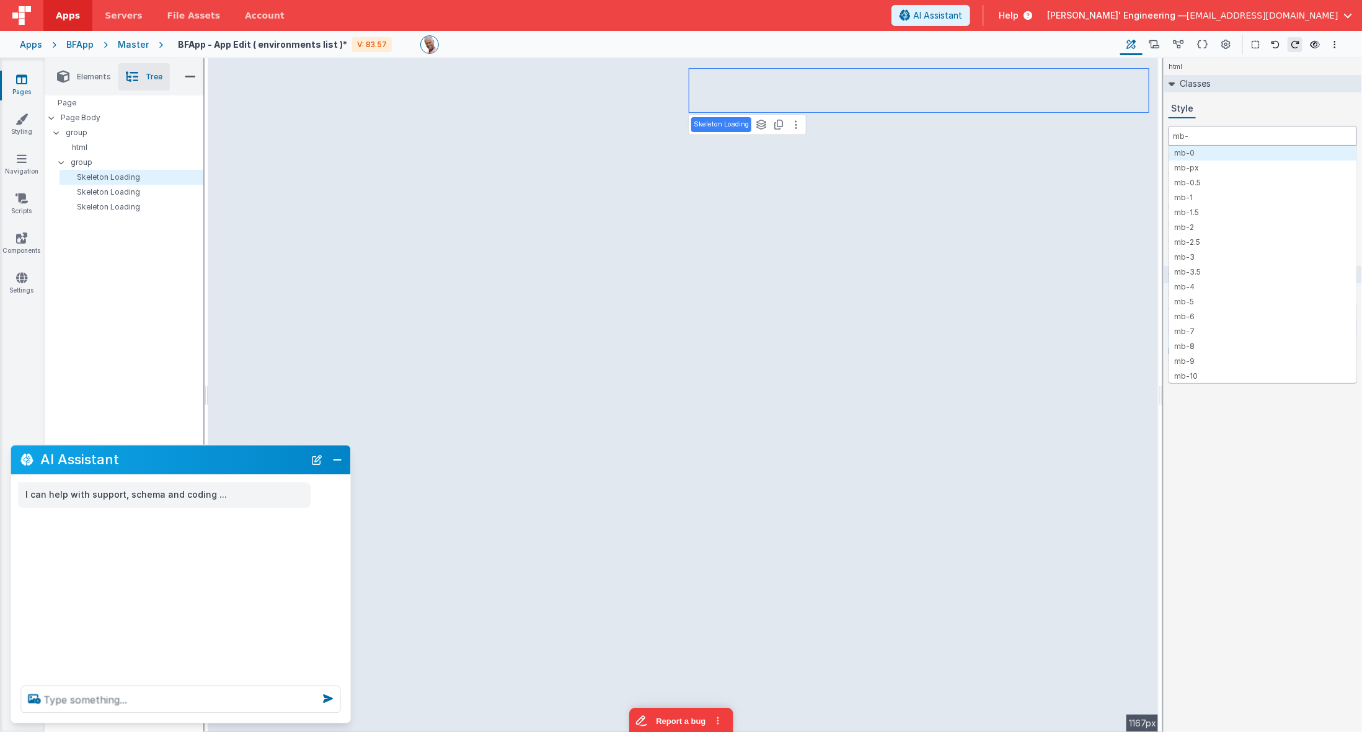
type input "mb-0"
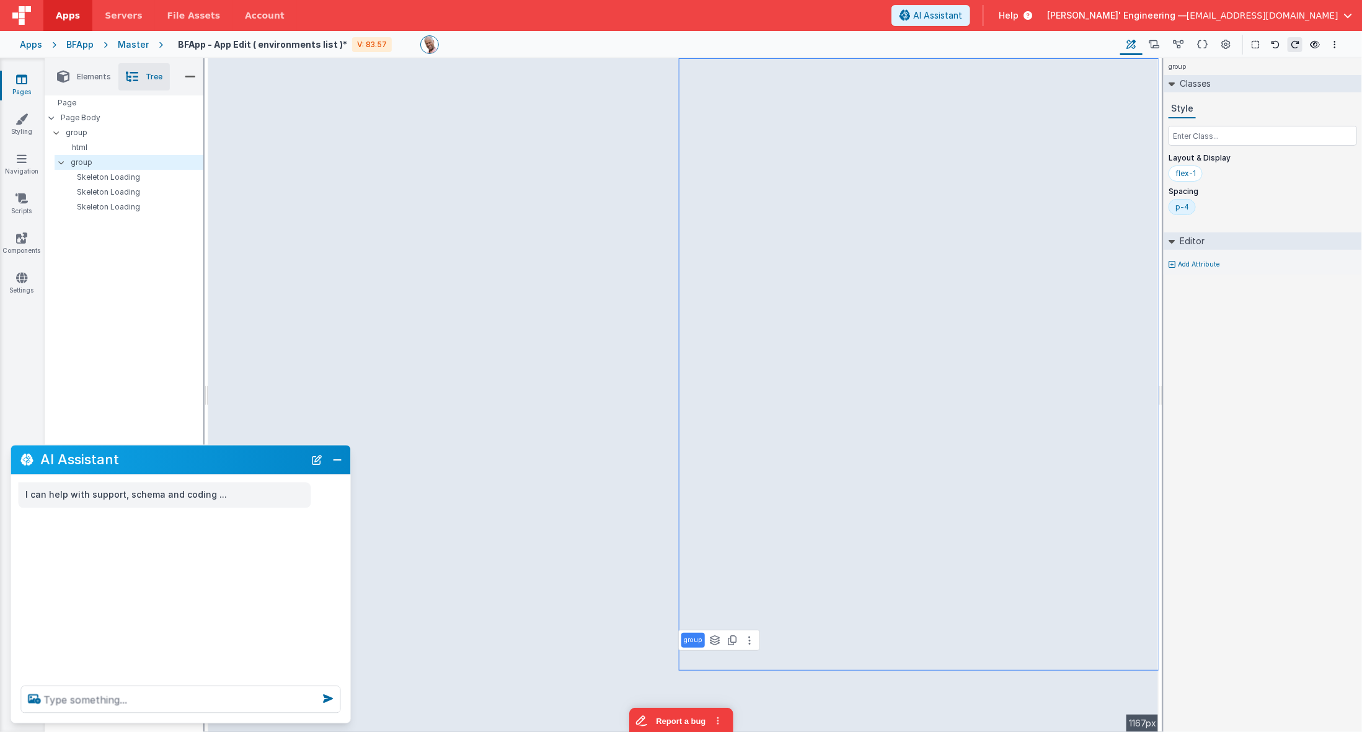
click at [1188, 203] on div "p-4" at bounding box center [1183, 207] width 14 height 10
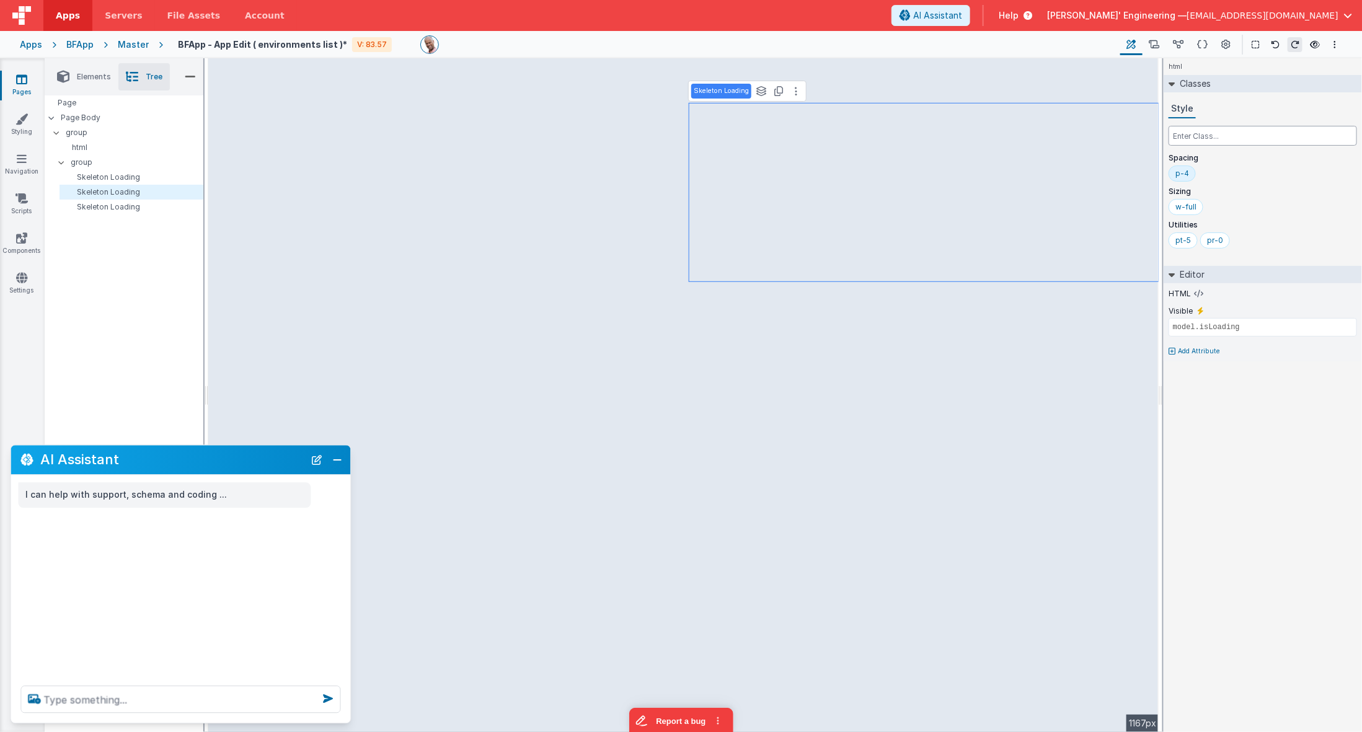
click at [1211, 144] on input "text" at bounding box center [1263, 136] width 189 height 20
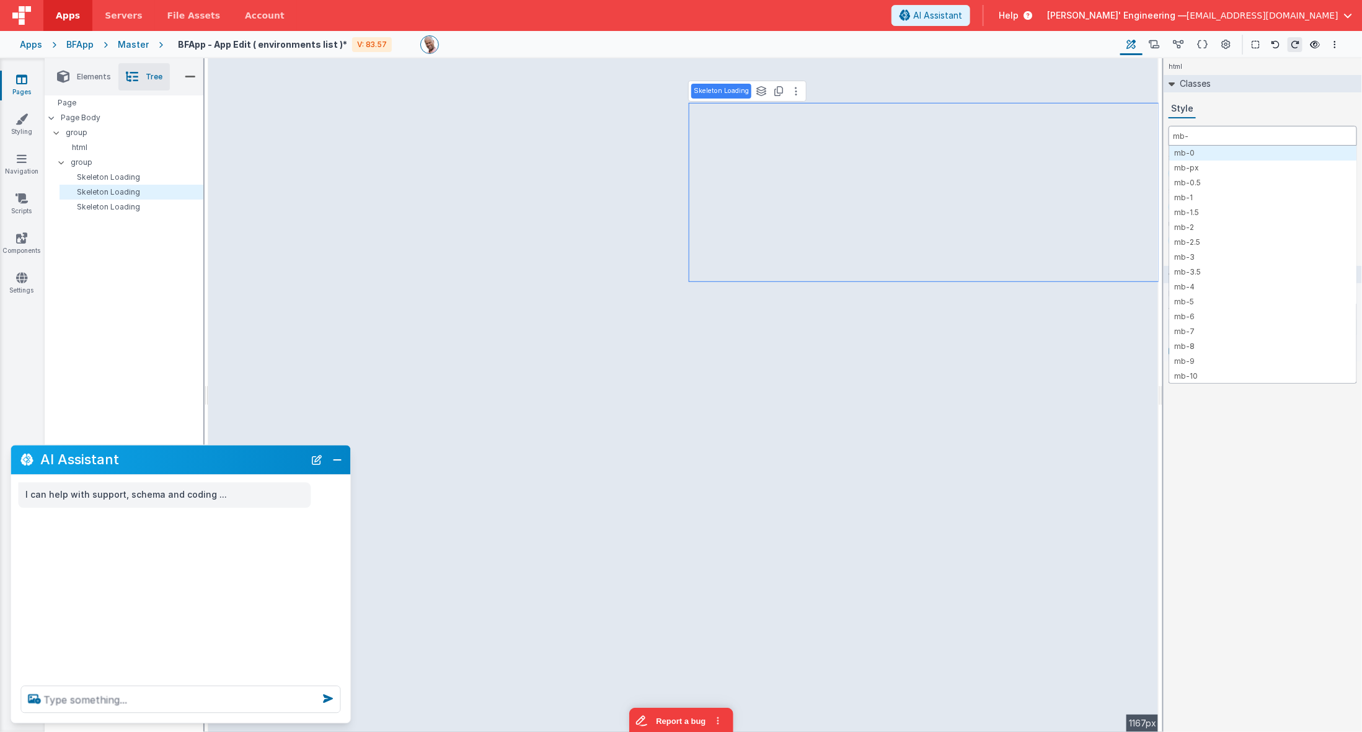
type input "mb-0"
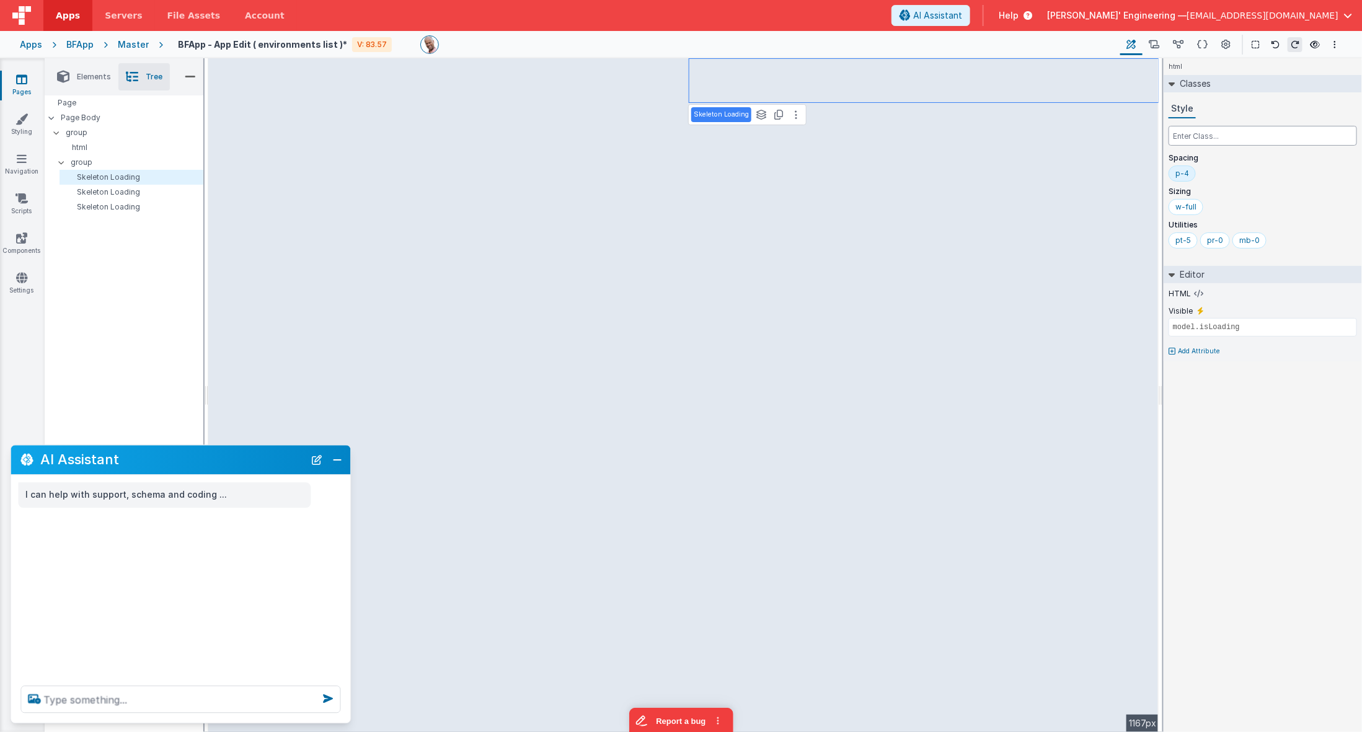
click at [1189, 136] on input "text" at bounding box center [1263, 136] width 189 height 20
type input "mt-[3px]"
click at [1211, 135] on input "mt-[3px]" at bounding box center [1263, 136] width 189 height 20
click at [1185, 244] on div "pt-5" at bounding box center [1184, 241] width 16 height 10
click at [1184, 241] on div "pr-0" at bounding box center [1184, 241] width 16 height 10
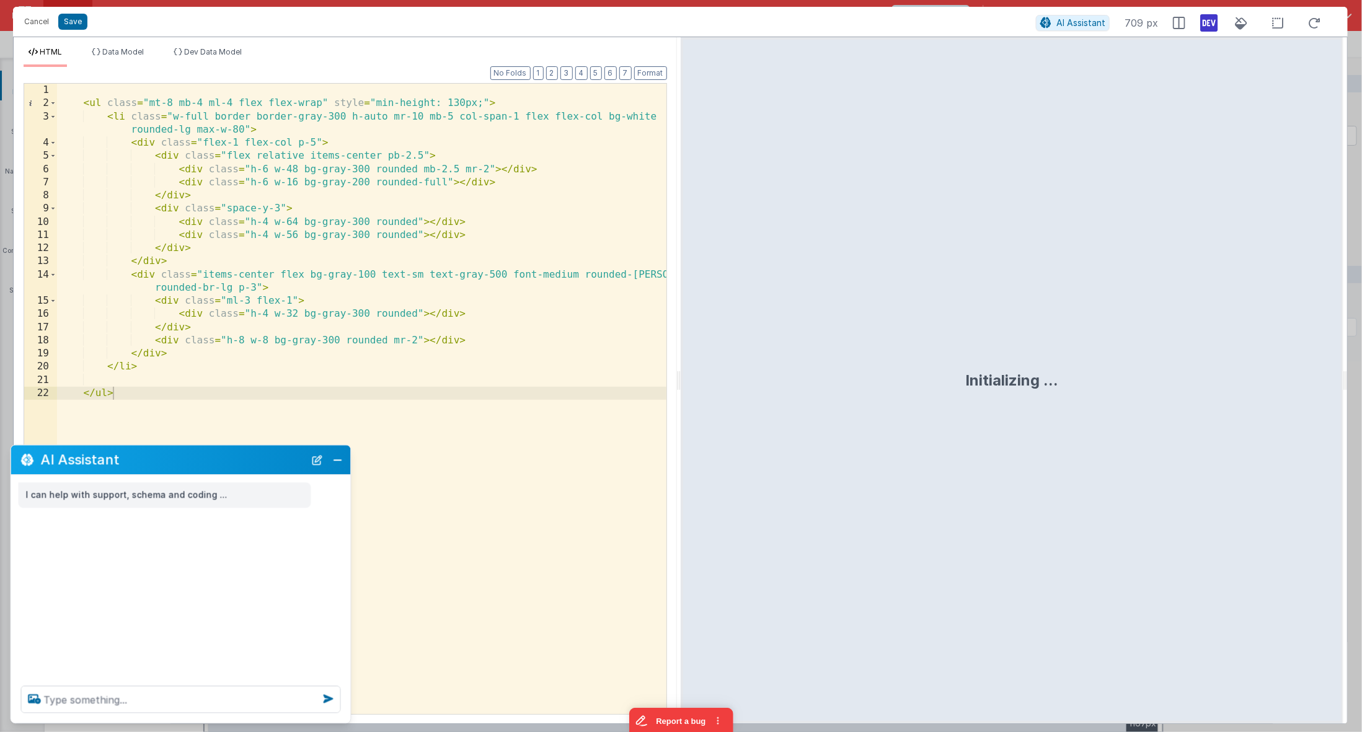
click at [180, 101] on div "< ul class = "mt-8 mb-4 ml-4 flex flex-wrap" style = "min-height: 130px;" > < l…" at bounding box center [362, 413] width 610 height 659
drag, startPoint x: 165, startPoint y: 104, endPoint x: 148, endPoint y: 105, distance: 16.8
click at [148, 106] on div "< ul class = "mt-8 mb-4 ml-4 flex flex-wrap" style = "min-height: 130px;" > < l…" at bounding box center [362, 413] width 610 height 659
drag, startPoint x: 179, startPoint y: 104, endPoint x: 153, endPoint y: 105, distance: 26.1
click at [153, 105] on div "< ul class = " mb-4 ml-4 flex flex-wrap" style = "min-height: 130px;" > < li cl…" at bounding box center [362, 413] width 610 height 659
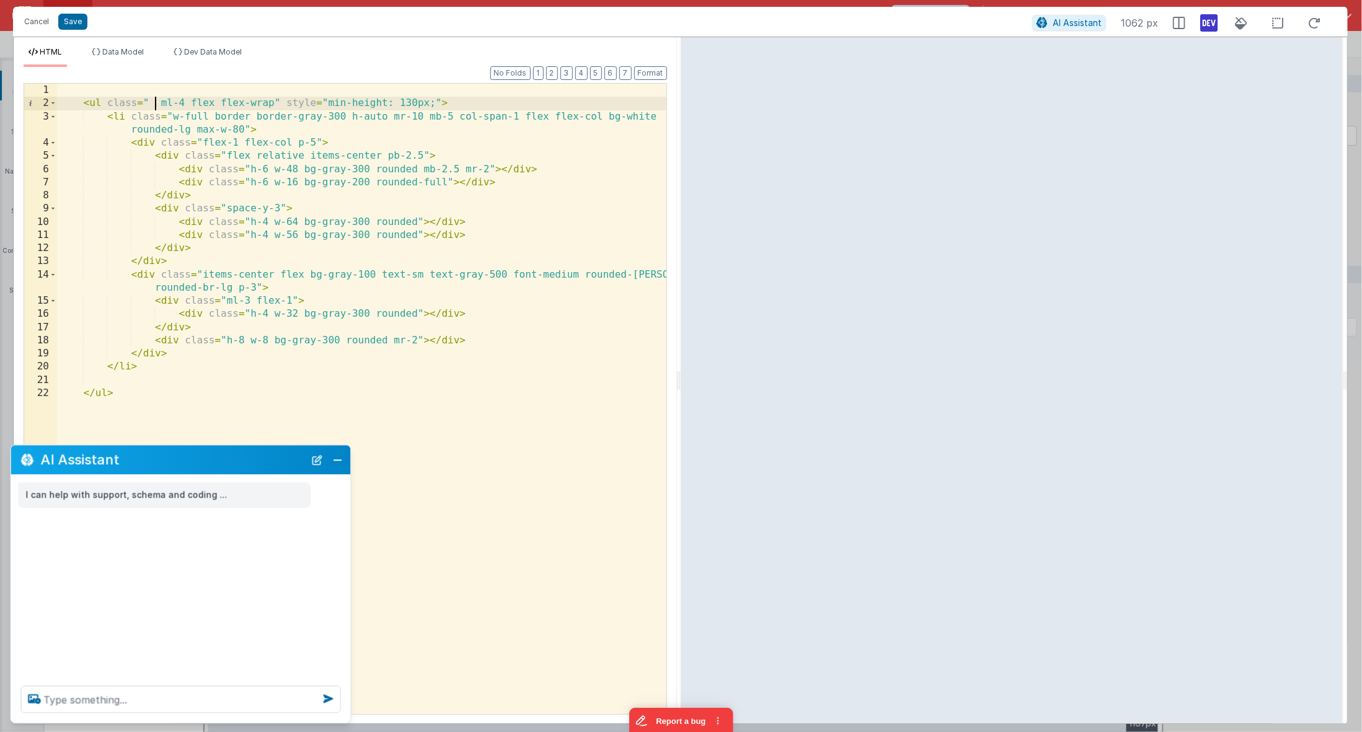
click at [64, 7] on div "Cancel Save AI Assistant 1062 px" at bounding box center [680, 22] width 1335 height 30
click at [71, 24] on button "Save" at bounding box center [72, 22] width 29 height 16
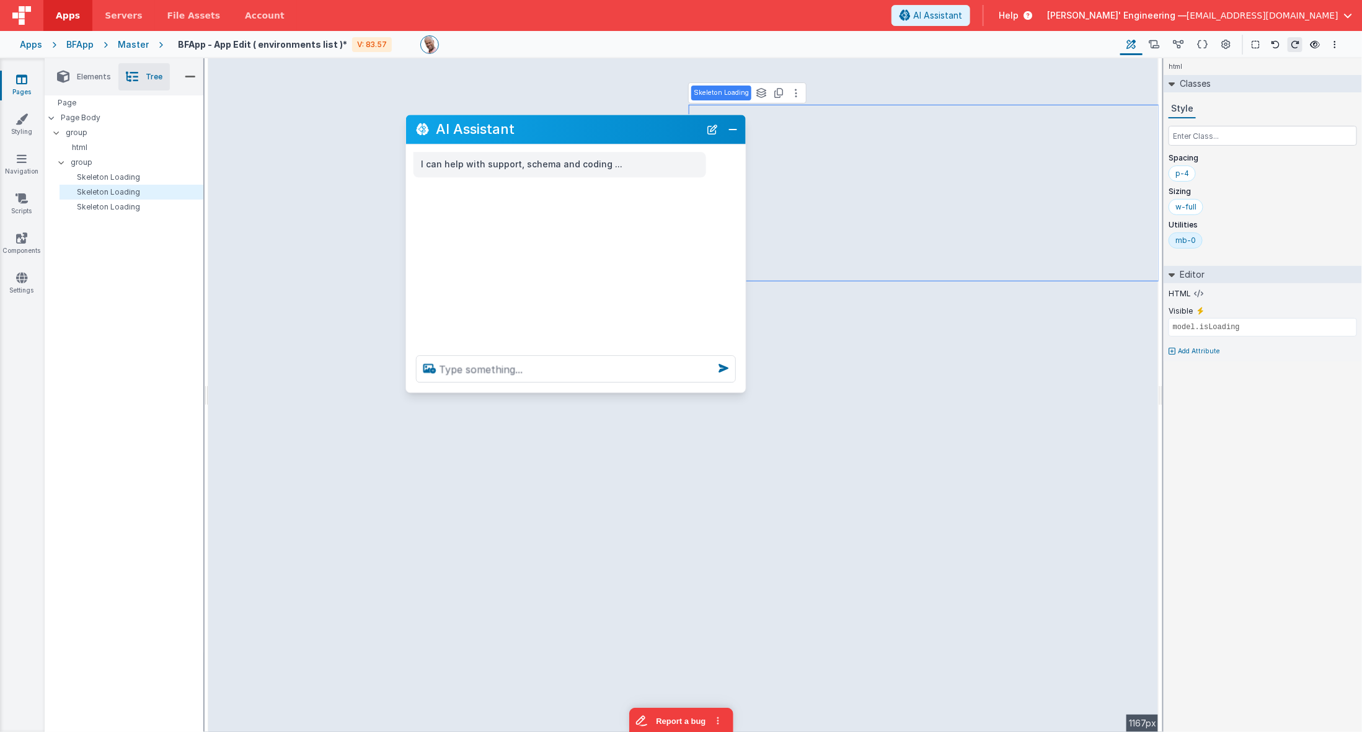
drag, startPoint x: 223, startPoint y: 449, endPoint x: 584, endPoint y: 127, distance: 483.6
click at [584, 127] on h2 "AI Assistant" at bounding box center [568, 129] width 264 height 15
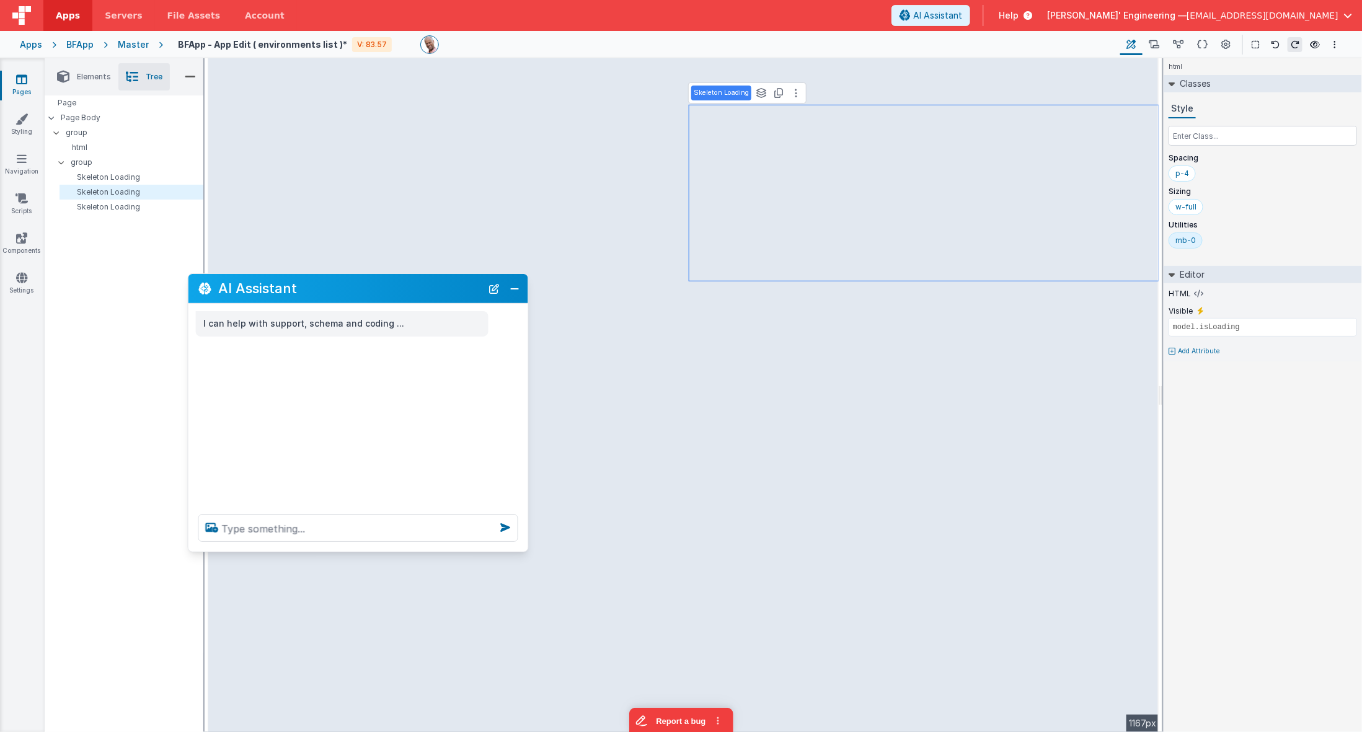
drag, startPoint x: 619, startPoint y: 127, endPoint x: 401, endPoint y: 286, distance: 269.4
click at [401, 286] on h2 "AI Assistant" at bounding box center [350, 288] width 264 height 15
click at [135, 47] on div "Master" at bounding box center [133, 44] width 31 height 12
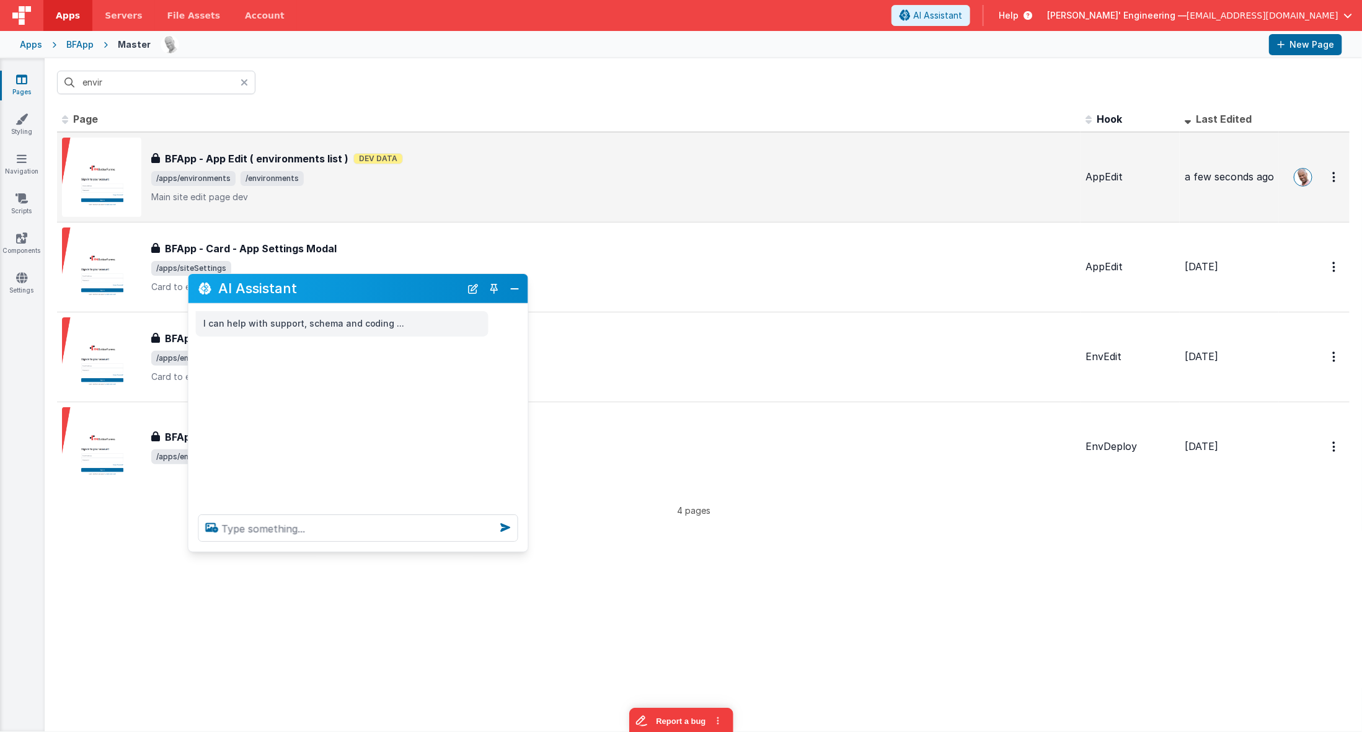
click at [541, 177] on span "/apps/environments /environments" at bounding box center [613, 178] width 925 height 15
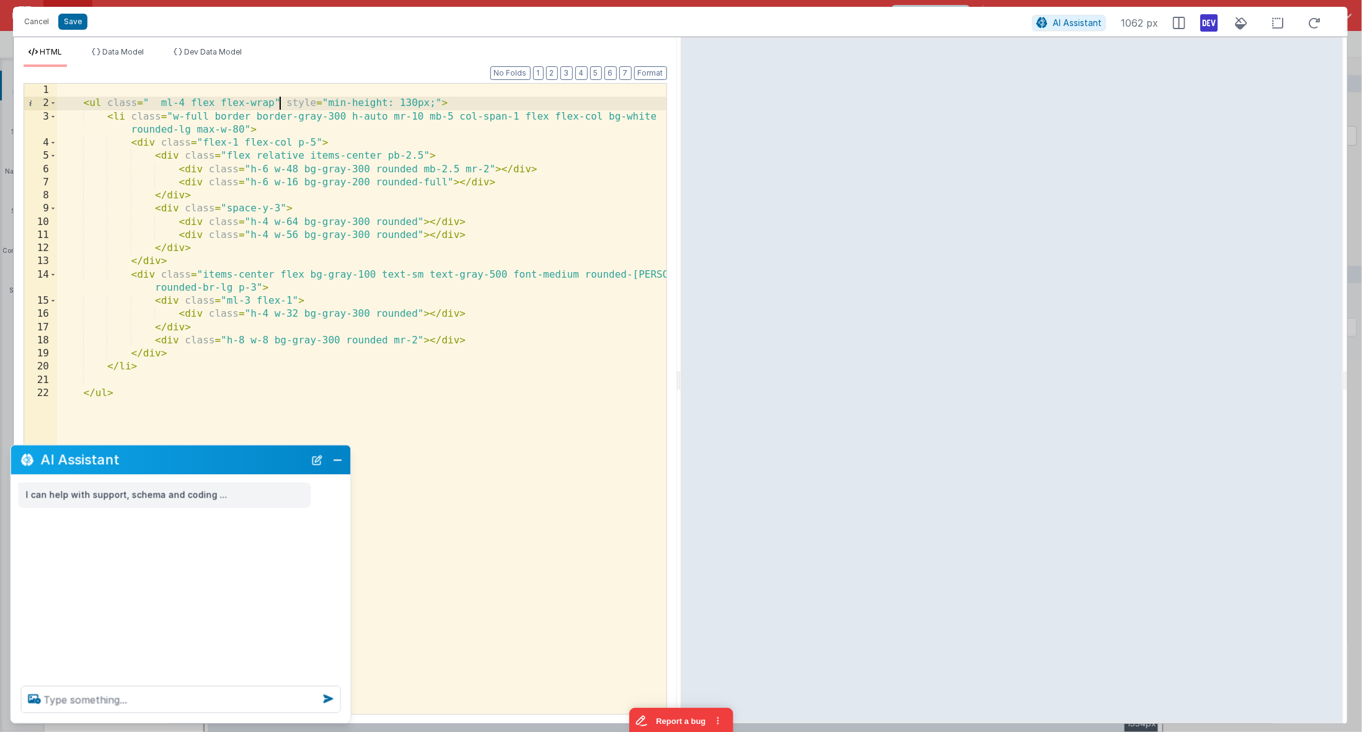
click at [279, 105] on div "< ul class = " ml-4 flex flex-wrap" style = "min-height: 130px;" > < li class =…" at bounding box center [362, 413] width 610 height 659
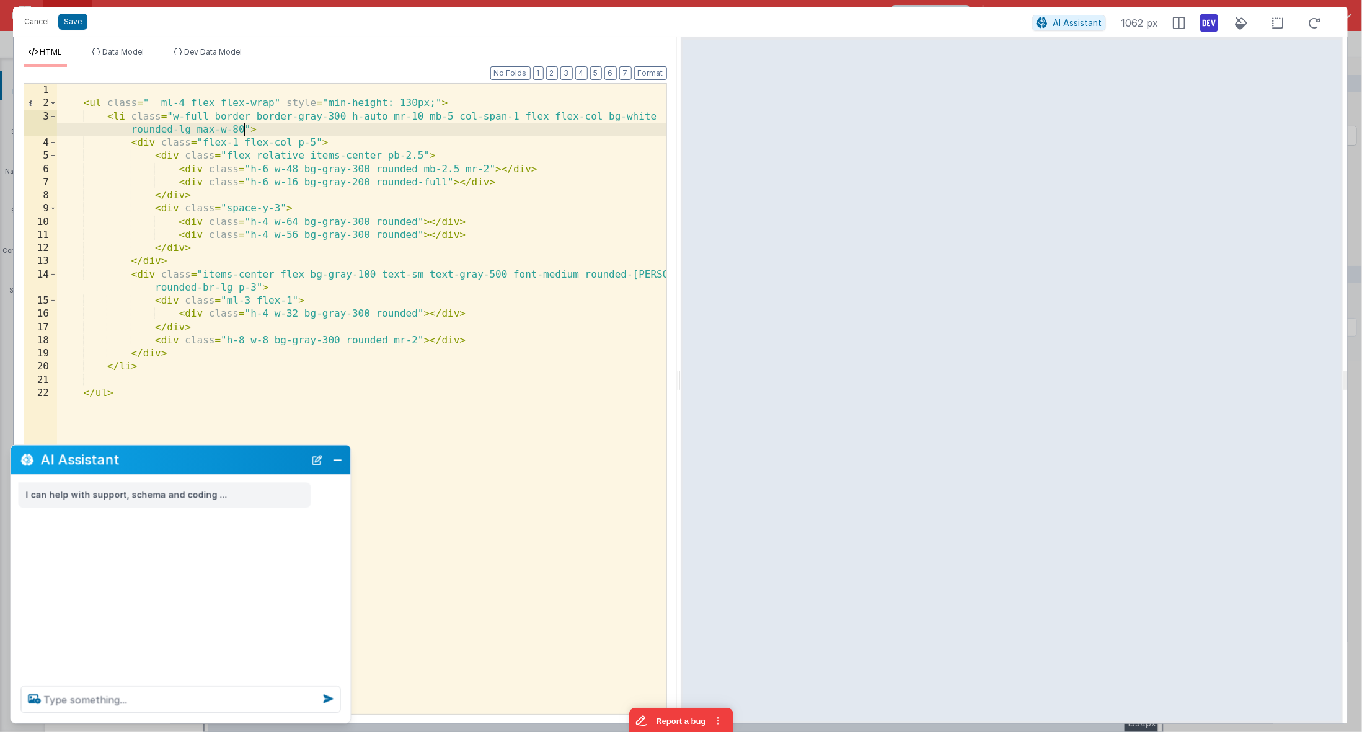
click at [244, 128] on div "< ul class = " ml-4 flex flex-wrap" style = "min-height: 130px;" > < li class =…" at bounding box center [362, 413] width 610 height 659
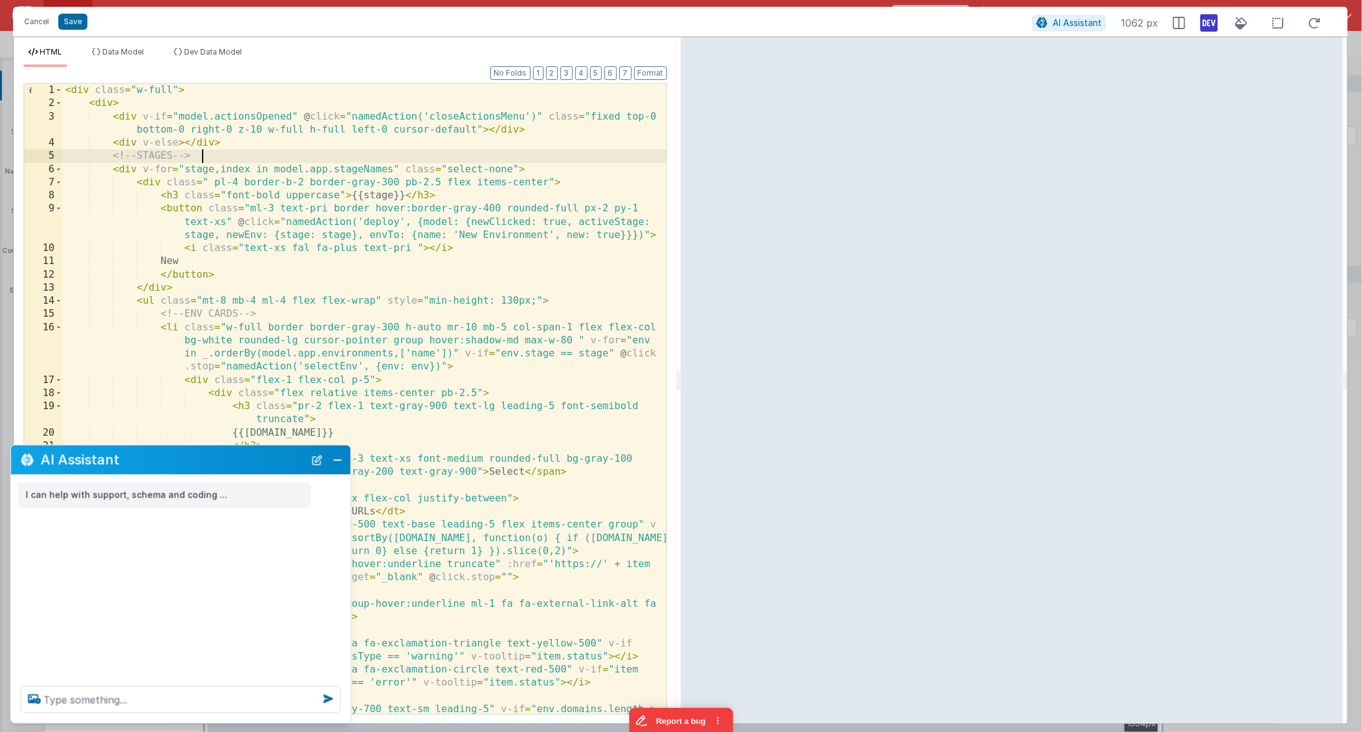
click at [265, 152] on div "< div class = "w-full" > < div > < div v-if = "model.actionsOpened" @ click = "…" at bounding box center [365, 433] width 605 height 698
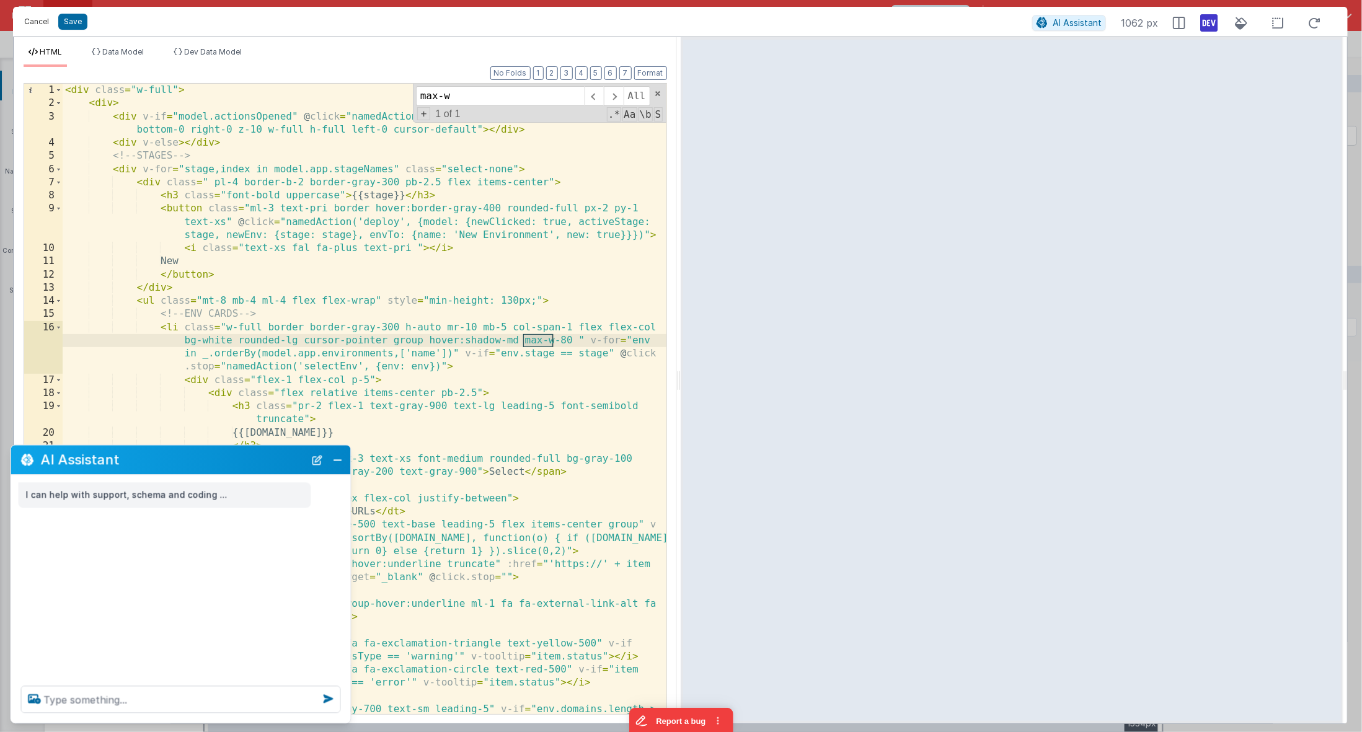
type input "max-w"
click at [28, 24] on button "Cancel" at bounding box center [36, 21] width 37 height 17
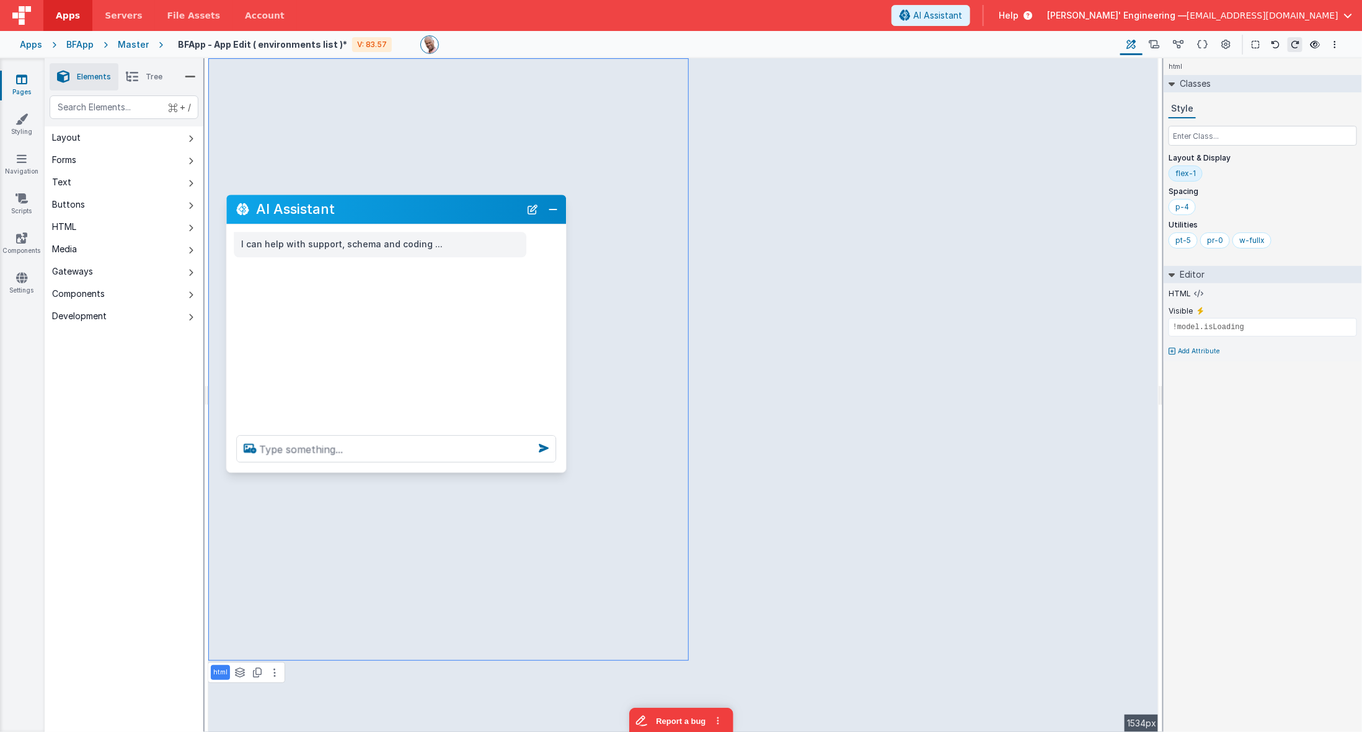
drag, startPoint x: 201, startPoint y: 456, endPoint x: 419, endPoint y: 205, distance: 331.9
click at [416, 205] on h2 "AI Assistant" at bounding box center [388, 209] width 264 height 15
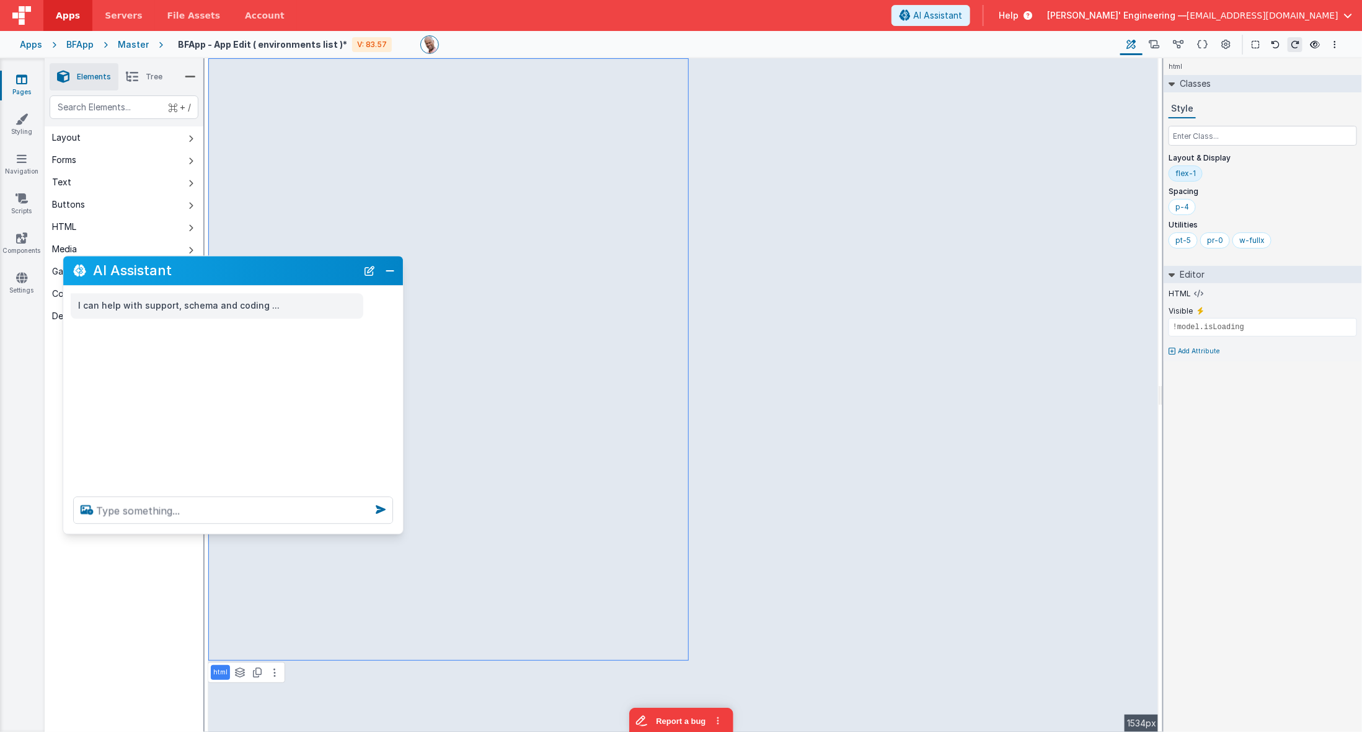
drag, startPoint x: 427, startPoint y: 202, endPoint x: 264, endPoint y: 263, distance: 174.3
click at [264, 264] on h2 "AI Assistant" at bounding box center [225, 271] width 264 height 15
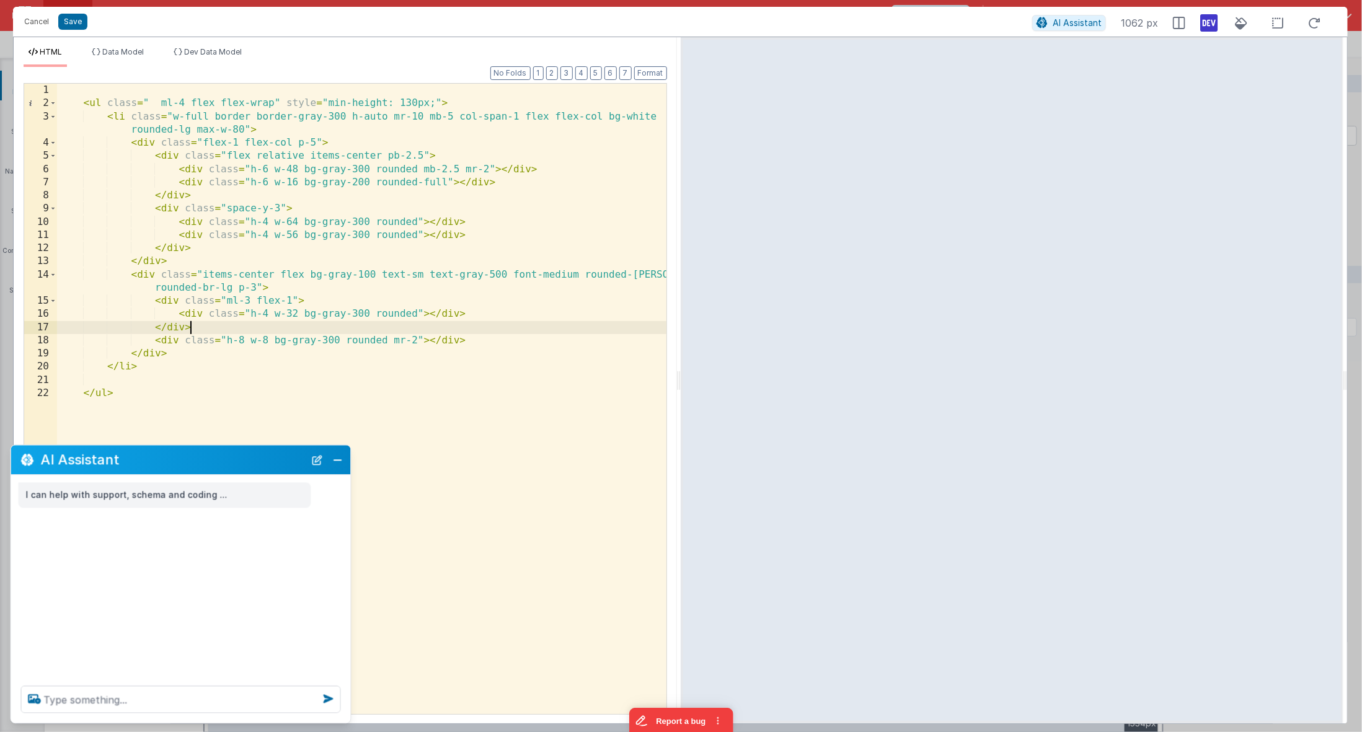
click at [285, 325] on div "< ul class = " ml-4 flex flex-wrap" style = "min-height: 130px;" > < li class =…" at bounding box center [362, 413] width 610 height 659
click at [1211, 25] on icon at bounding box center [1278, 24] width 26 height 16
click at [254, 288] on div "< ul class = " ml-4 flex flex-wrap" style = "min-height: 130px;" > < li class =…" at bounding box center [362, 413] width 610 height 659
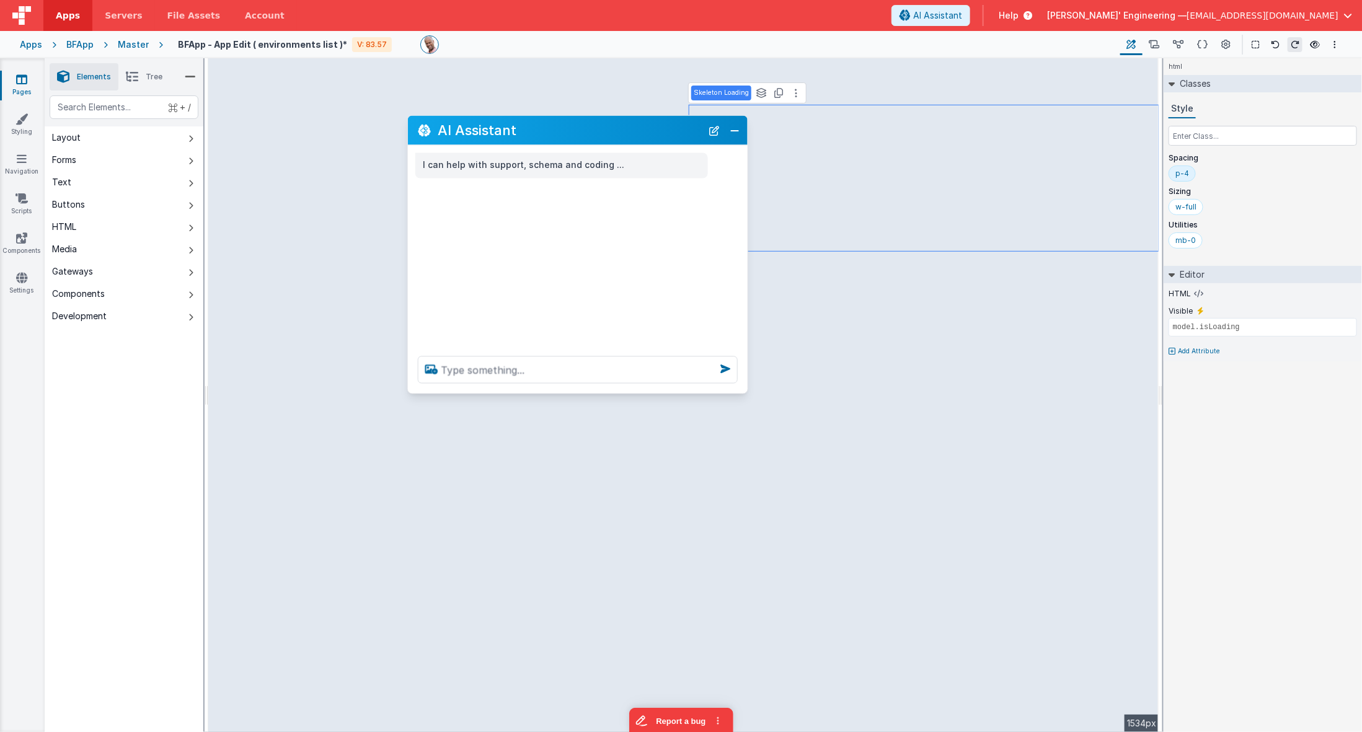
drag, startPoint x: 244, startPoint y: 458, endPoint x: 636, endPoint y: 131, distance: 509.8
click at [636, 131] on h2 "AI Assistant" at bounding box center [570, 130] width 264 height 15
click at [745, 151] on div "I can help with support, schema and coding ..." at bounding box center [578, 246] width 340 height 201
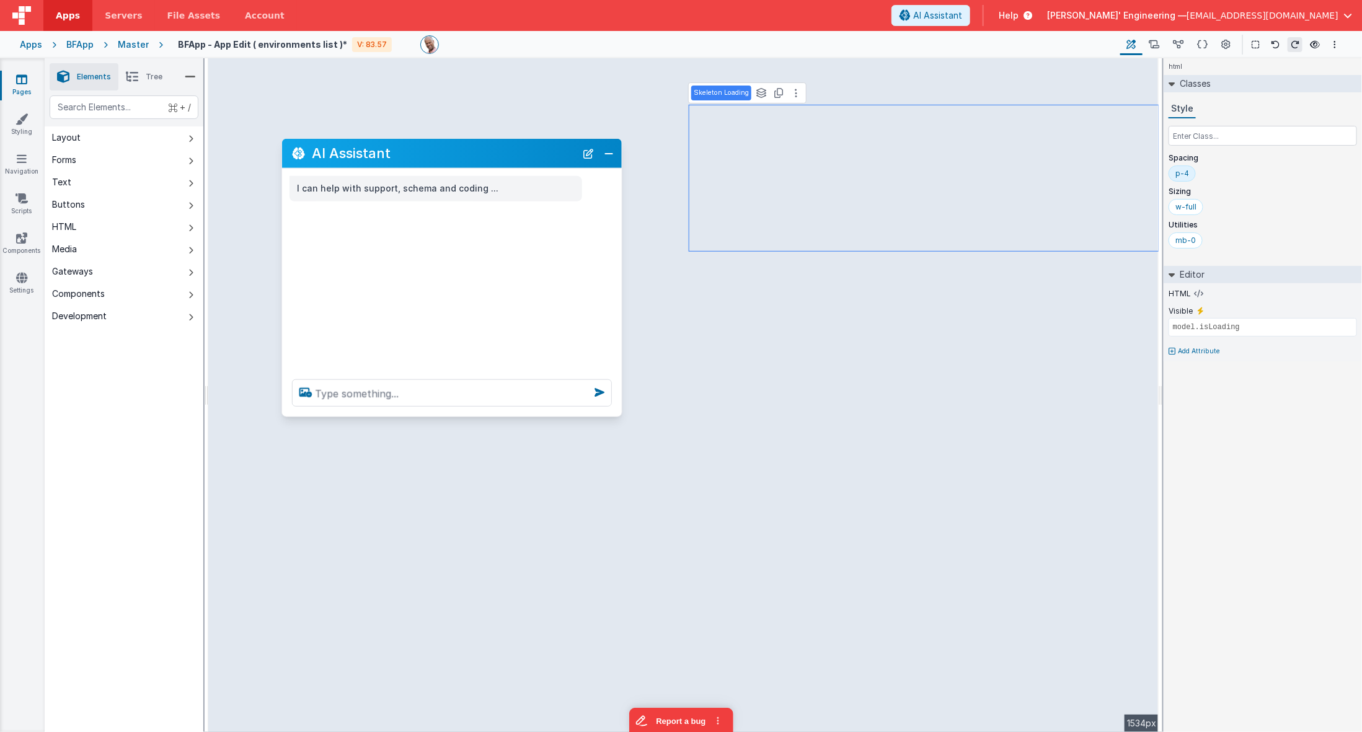
drag, startPoint x: 587, startPoint y: 127, endPoint x: 474, endPoint y: 170, distance: 121.5
click at [461, 149] on h2 "AI Assistant" at bounding box center [444, 153] width 264 height 15
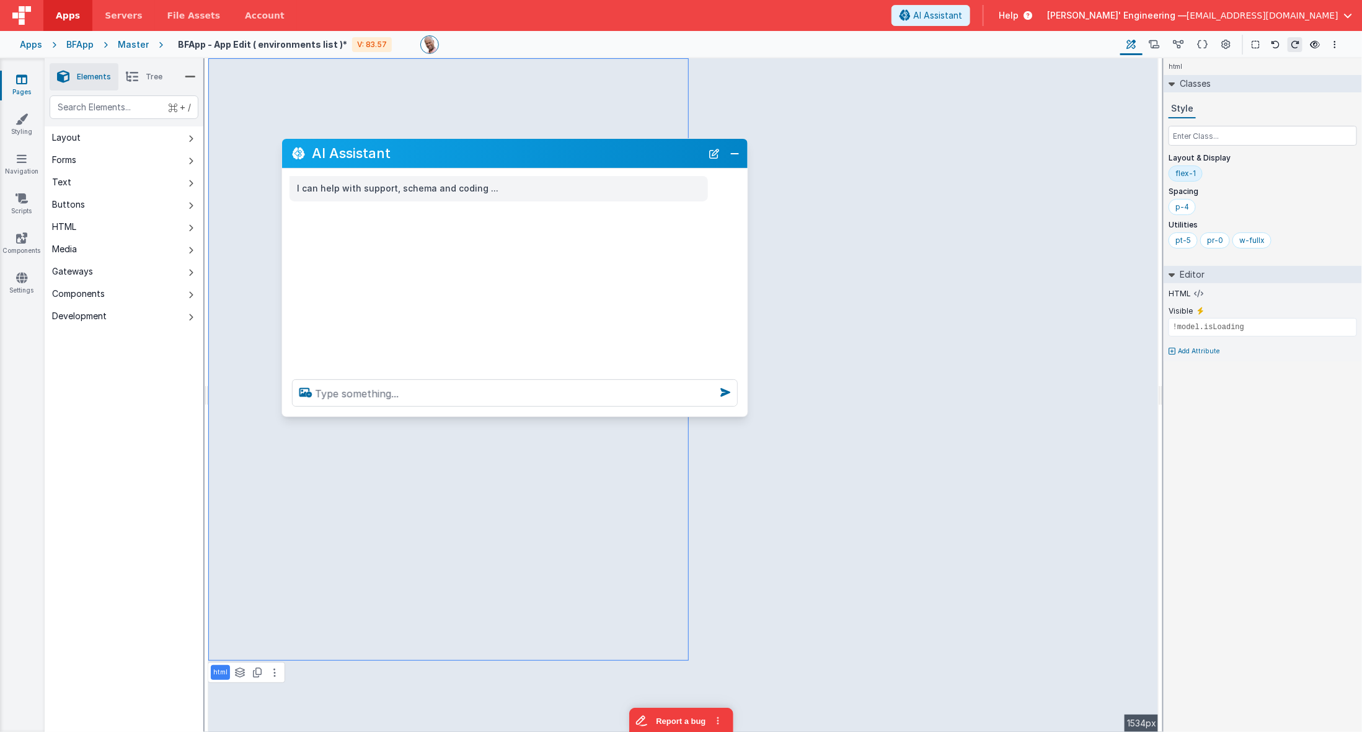
drag, startPoint x: 618, startPoint y: 239, endPoint x: 738, endPoint y: 269, distance: 123.9
click at [744, 273] on div "I can help with support, schema and coding ..." at bounding box center [515, 269] width 466 height 201
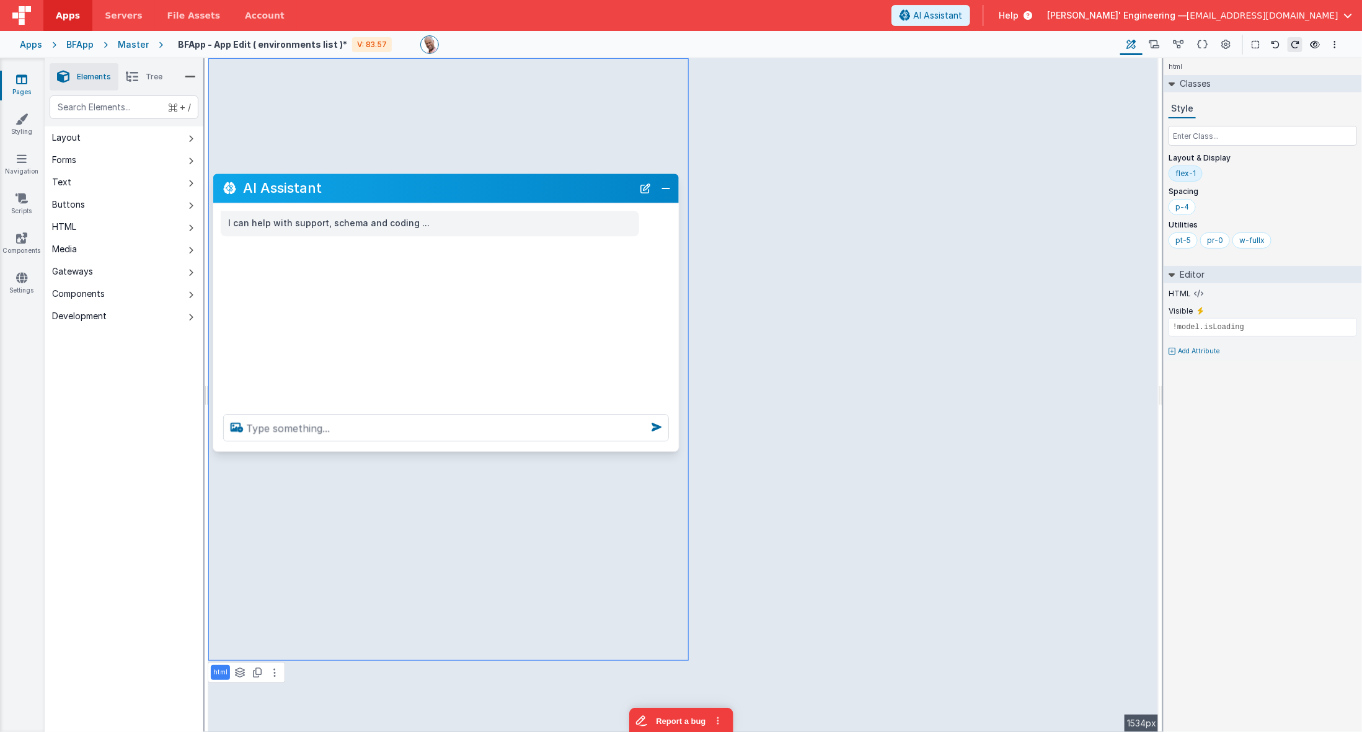
drag, startPoint x: 410, startPoint y: 153, endPoint x: 342, endPoint y: 188, distance: 76.0
click at [341, 188] on h2 "AI Assistant" at bounding box center [438, 188] width 390 height 15
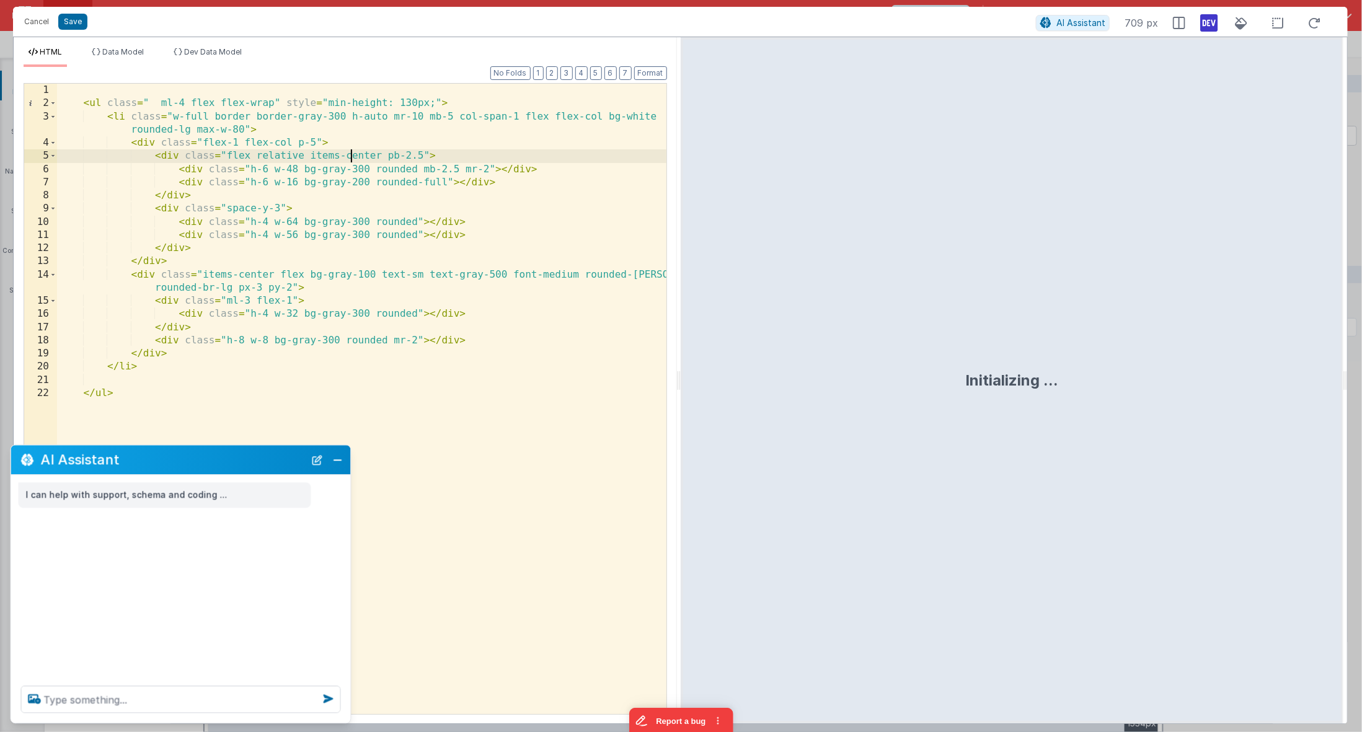
click at [352, 159] on div "< ul class = " ml-4 flex flex-wrap" style = "min-height: 130px;" > < li class =…" at bounding box center [362, 413] width 610 height 659
click at [381, 160] on div "< ul class = " ml-4 flex flex-wrap" style = "min-height: 130px;" > < li class =…" at bounding box center [362, 413] width 610 height 659
drag, startPoint x: 461, startPoint y: 172, endPoint x: 420, endPoint y: 171, distance: 40.3
click at [420, 171] on div "< ul class = " ml-4 flex flex-wrap" style = "min-height: 130px;" > < li class =…" at bounding box center [362, 413] width 610 height 659
click at [262, 168] on div "< ul class = " ml-4 flex flex-wrap" style = "min-height: 130px;" > < li class =…" at bounding box center [362, 413] width 610 height 659
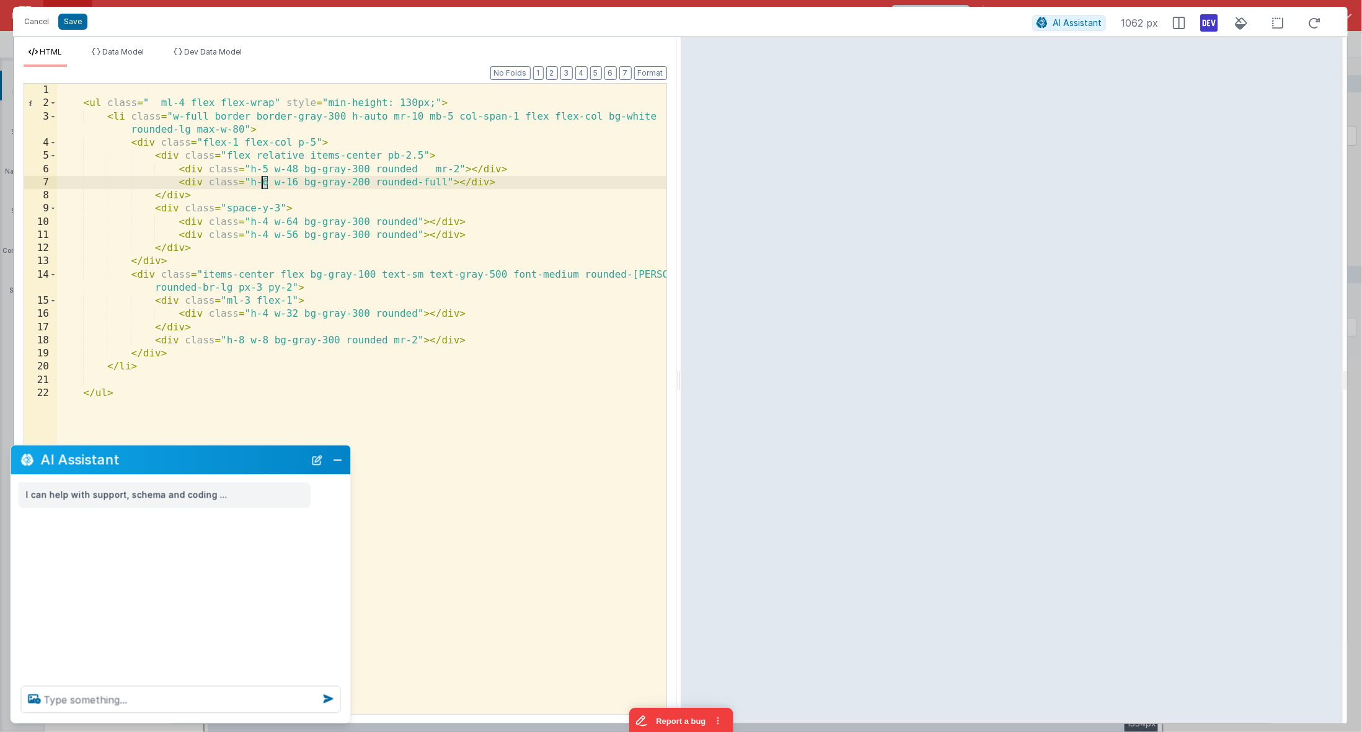
click at [263, 181] on div "< ul class = " ml-4 flex flex-wrap" style = "min-height: 130px;" > < li class =…" at bounding box center [362, 413] width 610 height 659
click at [262, 223] on div "< ul class = " ml-4 flex flex-wrap" style = "min-height: 130px;" > < li class =…" at bounding box center [362, 413] width 610 height 659
click at [262, 236] on div "< ul class = " ml-4 flex flex-wrap" style = "min-height: 130px;" > < li class =…" at bounding box center [362, 413] width 610 height 659
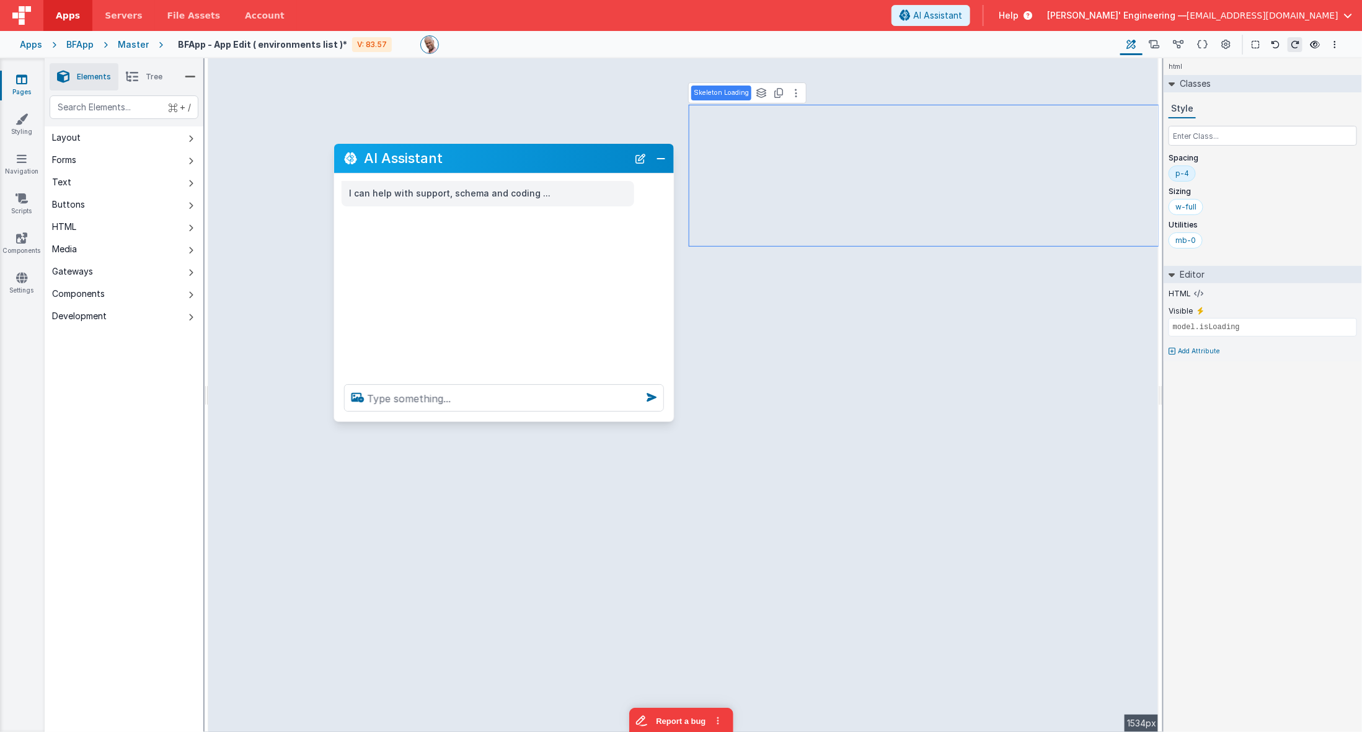
drag, startPoint x: 255, startPoint y: 459, endPoint x: 585, endPoint y: 169, distance: 438.9
click at [565, 166] on h2 "AI Assistant" at bounding box center [496, 158] width 264 height 15
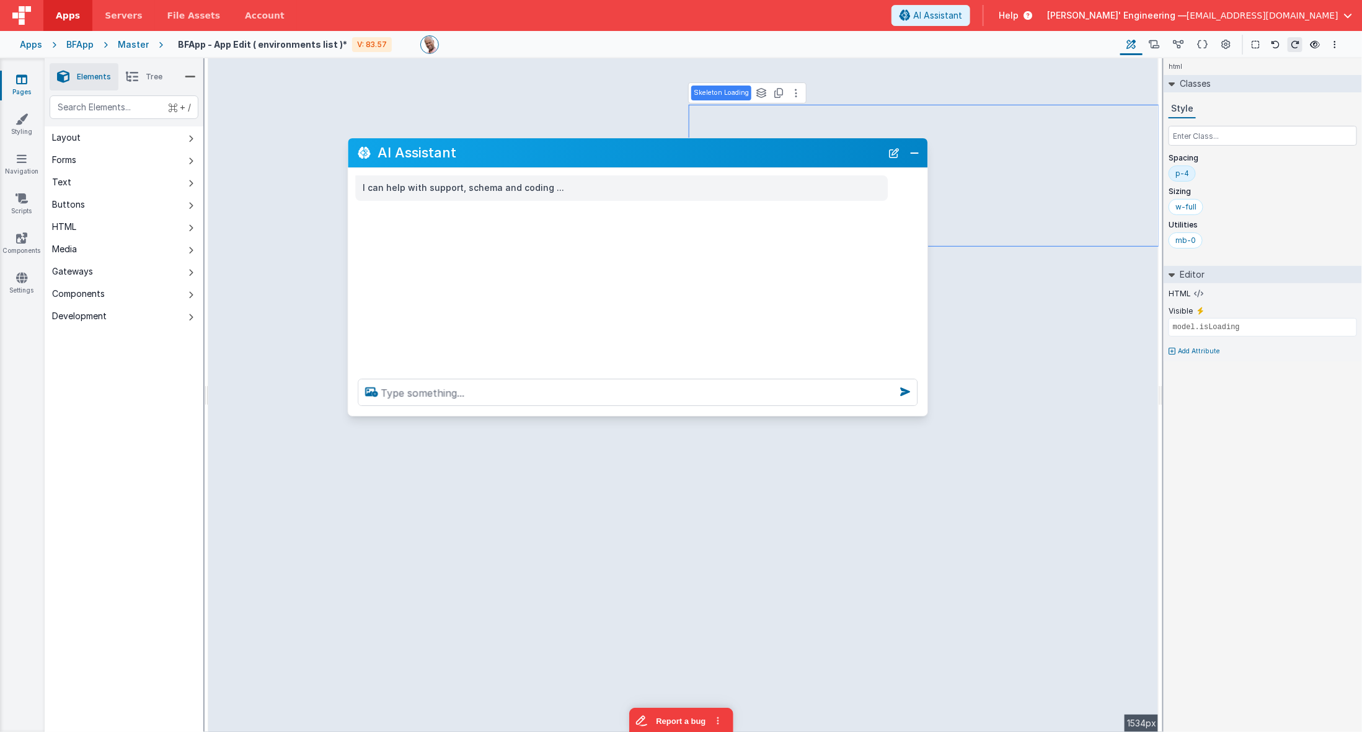
drag, startPoint x: 685, startPoint y: 180, endPoint x: 874, endPoint y: 178, distance: 189.8
click at [925, 185] on div "I can help with support, schema and coding ..." at bounding box center [638, 187] width 580 height 25
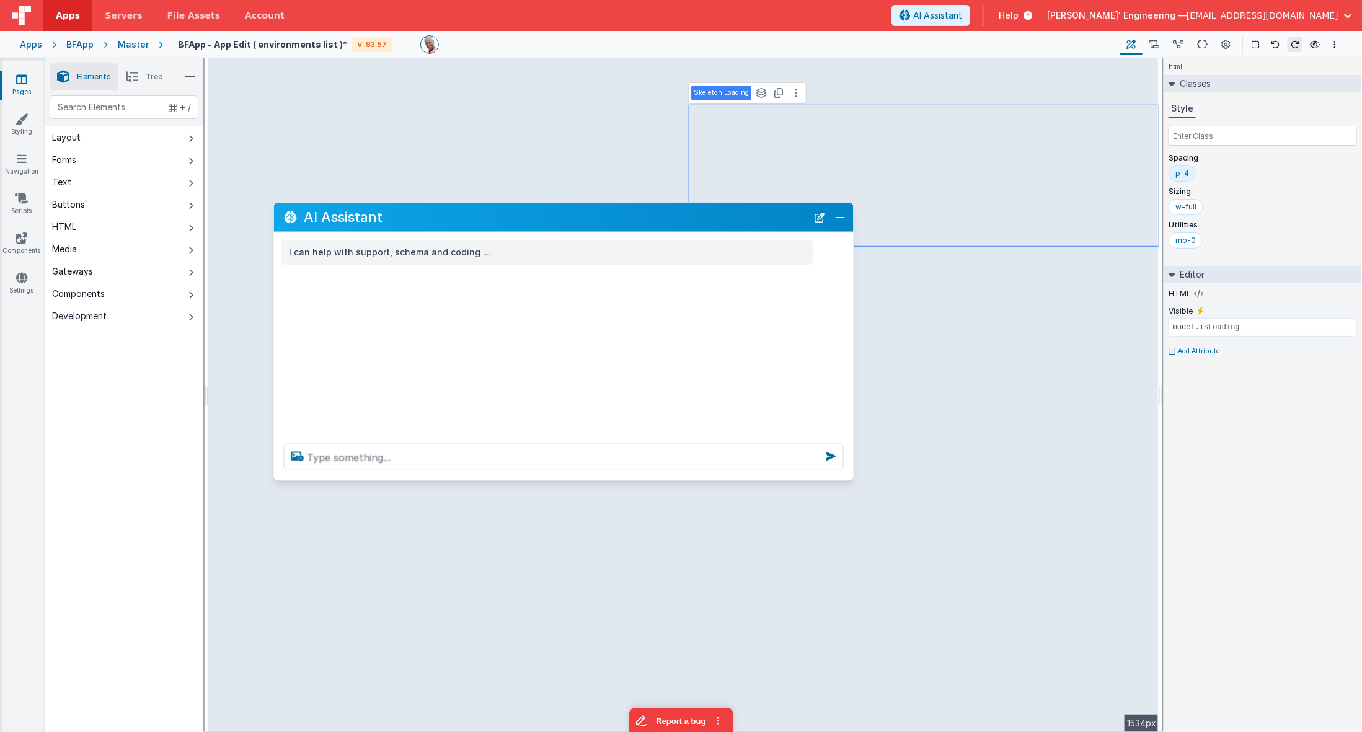
drag, startPoint x: 782, startPoint y: 147, endPoint x: 711, endPoint y: 214, distance: 97.8
click at [710, 213] on h2 "AI Assistant" at bounding box center [556, 217] width 504 height 15
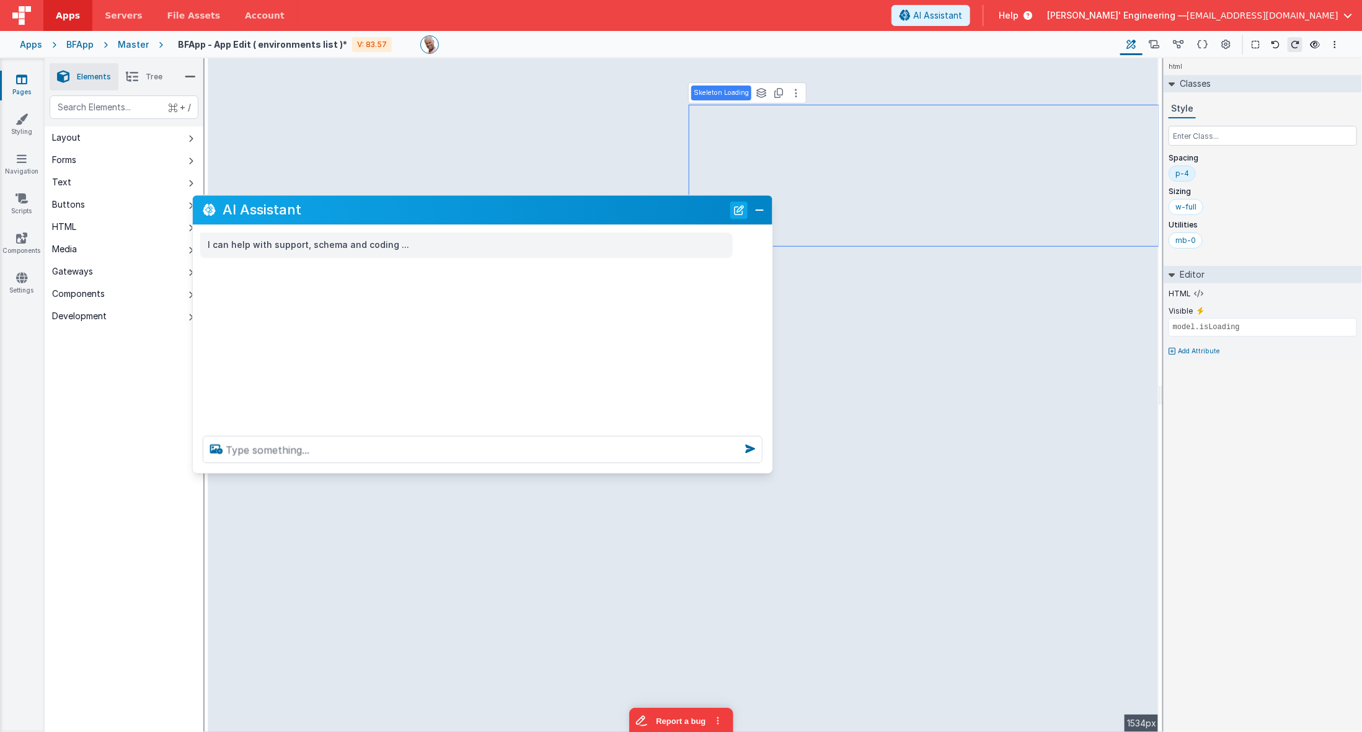
drag, startPoint x: 783, startPoint y: 215, endPoint x: 732, endPoint y: 203, distance: 51.6
click at [701, 208] on h2 "AI Assistant" at bounding box center [475, 210] width 504 height 15
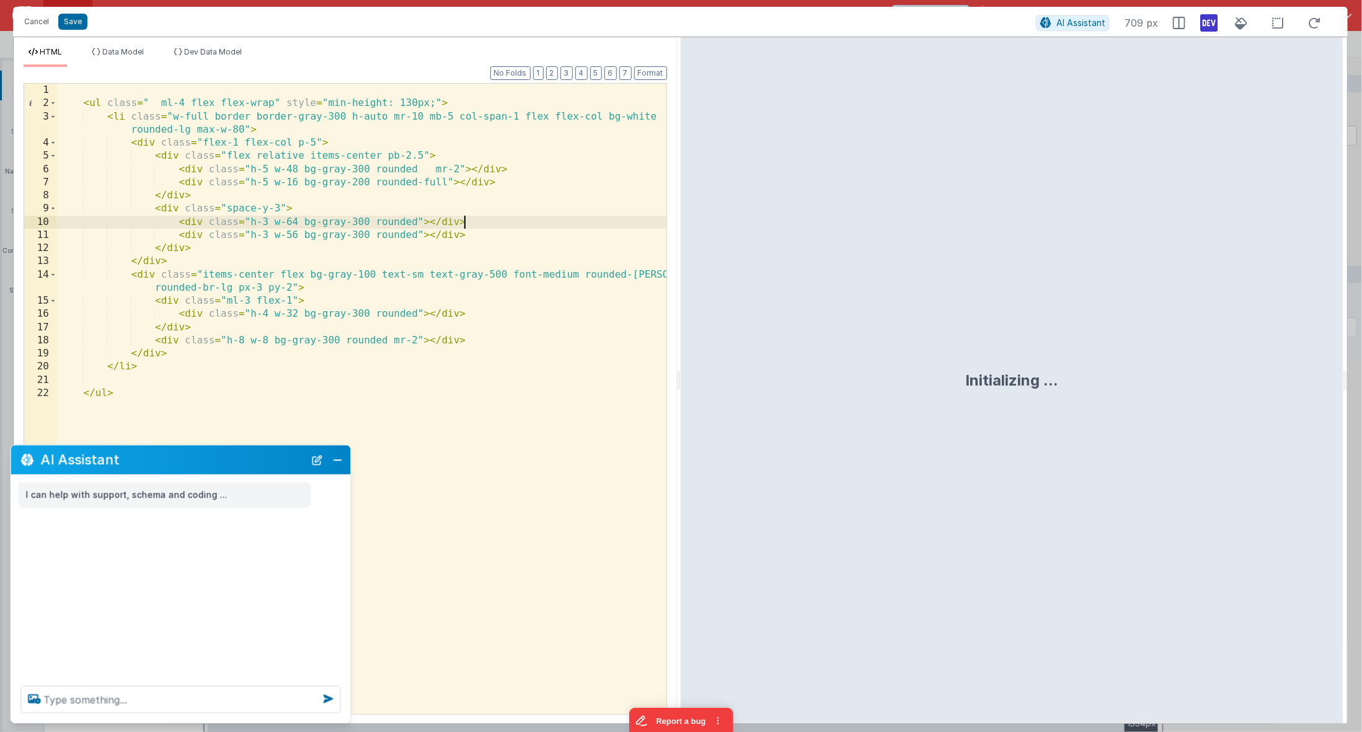
click at [497, 227] on div "< ul class = " ml-4 flex flex-wrap" style = "min-height: 130px;" > < li class =…" at bounding box center [362, 413] width 610 height 659
drag, startPoint x: 492, startPoint y: 235, endPoint x: 494, endPoint y: 226, distance: 9.5
click at [494, 225] on div "< ul class = " ml-4 flex flex-wrap" style = "min-height: 130px;" > < li class =…" at bounding box center [362, 413] width 610 height 659
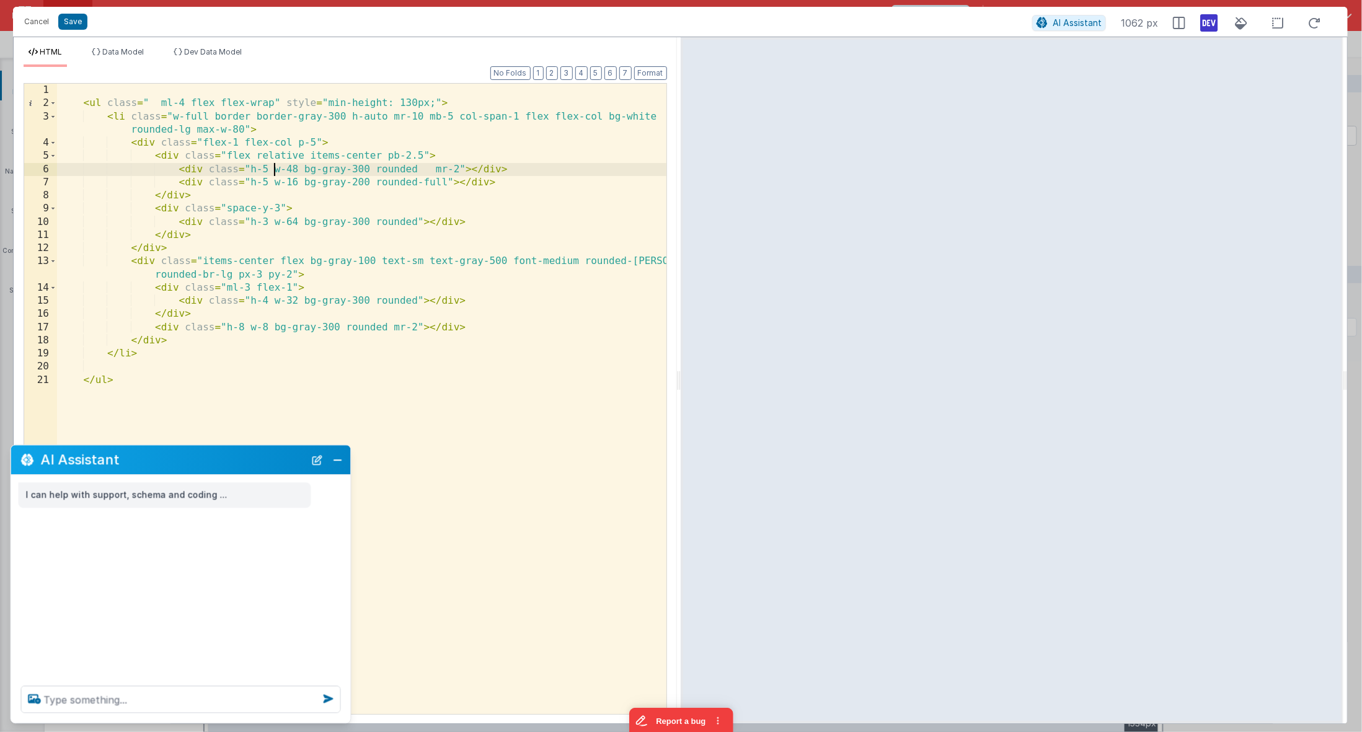
click at [271, 169] on div "< ul class = " ml-4 flex flex-wrap" style = "min-height: 130px;" > < li class =…" at bounding box center [362, 413] width 610 height 659
click at [267, 169] on div "< ul class = " ml-4 flex flex-wrap" style = "min-height: 130px;" > < li class =…" at bounding box center [362, 413] width 610 height 659
click at [263, 169] on div "< ul class = " ml-4 flex flex-wrap" style = "min-height: 130px;" > < li class =…" at bounding box center [362, 413] width 610 height 659
drag, startPoint x: 296, startPoint y: 171, endPoint x: 285, endPoint y: 171, distance: 10.5
click at [286, 171] on div "< ul class = " ml-4 flex flex-wrap" style = "min-height: 130px;" > < li class =…" at bounding box center [362, 413] width 610 height 659
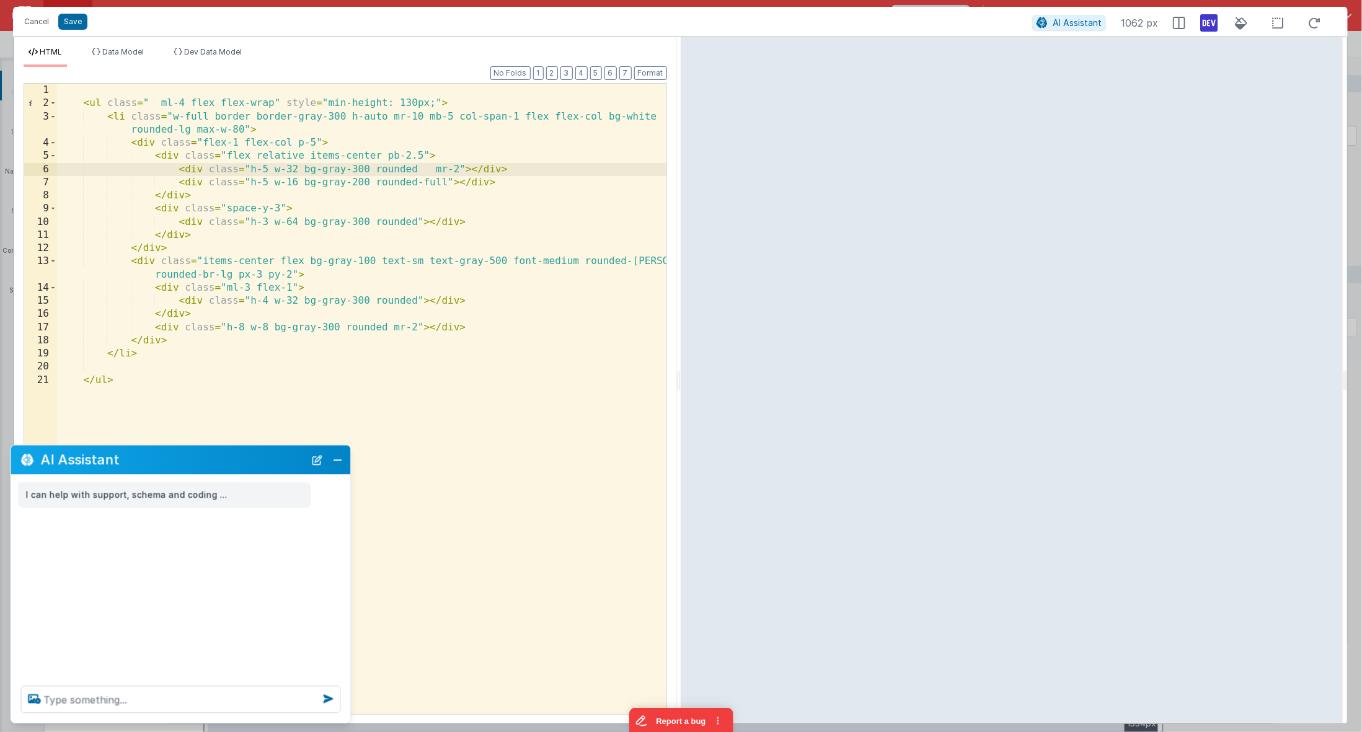
click at [379, 156] on div "< ul class = " ml-4 flex flex-wrap" style = "min-height: 130px;" > < li class =…" at bounding box center [362, 413] width 610 height 659
click at [310, 294] on div "< ul class = " ml-4 flex flex-wrap" style = "min-height: 130px;" > < li class =…" at bounding box center [362, 413] width 610 height 659
click at [253, 287] on div "< ul class = " ml-4 flex flex-wrap" style = "min-height: 130px;" > < li class =…" at bounding box center [362, 413] width 610 height 659
click at [289, 275] on div "< ul class = " ml-4 flex flex-wrap" style = "min-height: 130px;" > < li class =…" at bounding box center [362, 413] width 610 height 659
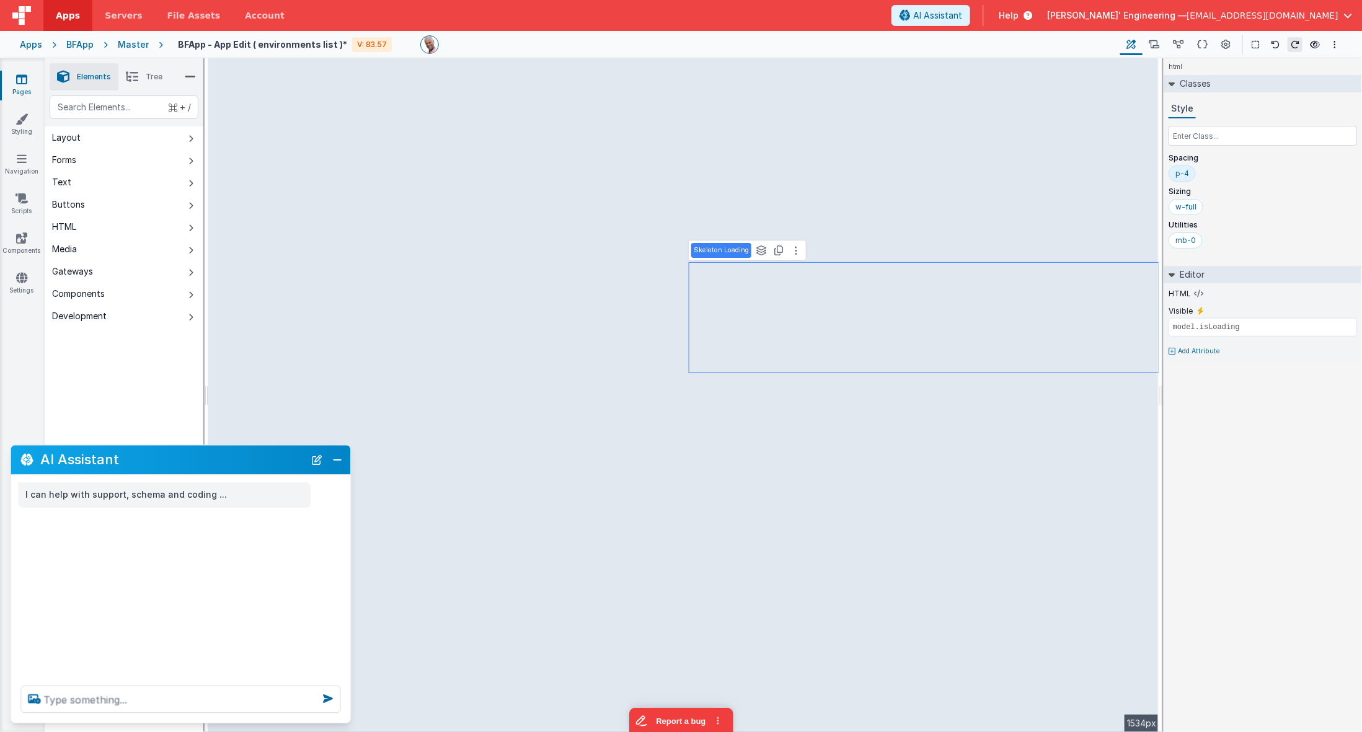
click at [1211, 414] on div "html Classes Style Spacing p-4 Sizing w-full Utilities mb-0 Editor HTML Visible…" at bounding box center [1263, 395] width 198 height 674
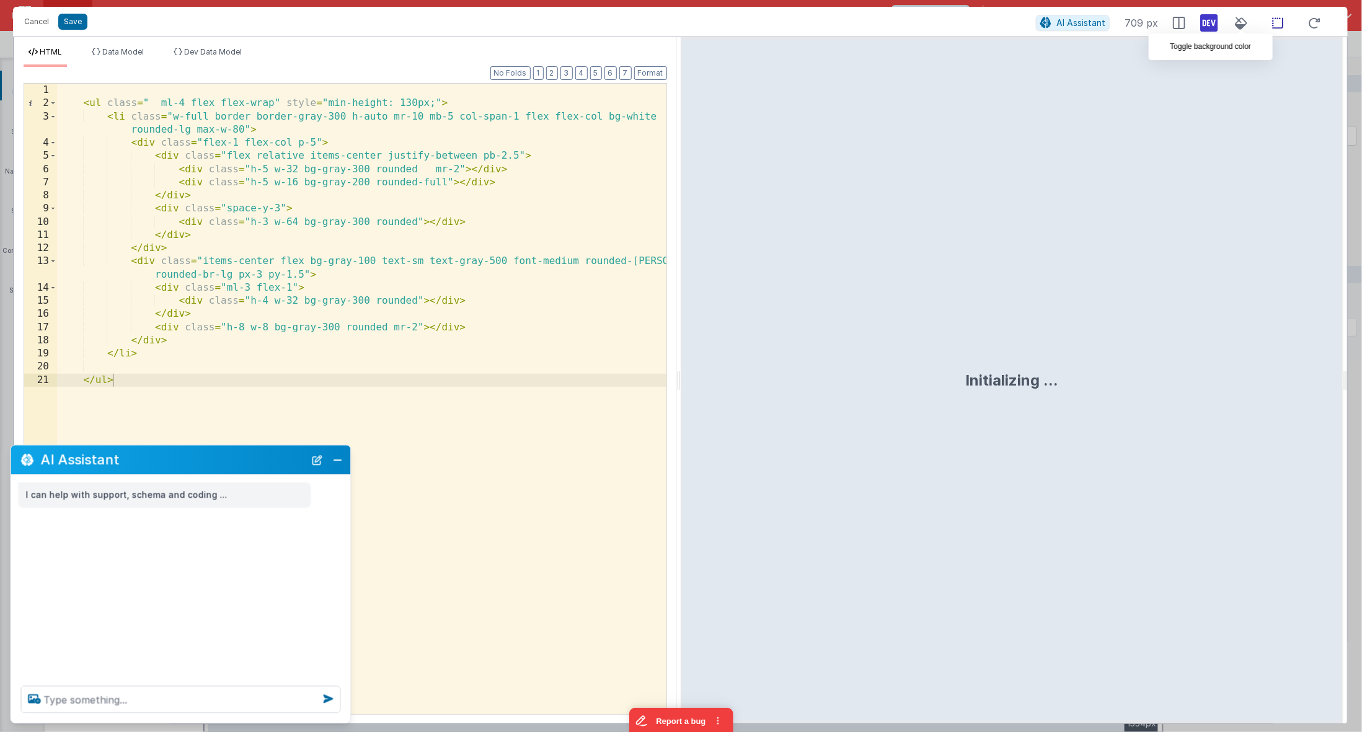
click at [1211, 25] on icon at bounding box center [1278, 24] width 26 height 16
click at [136, 96] on div "< ul class = " ml-4 flex flex-wrap" style = "min-height: 130px;" > < li class =…" at bounding box center [362, 413] width 610 height 659
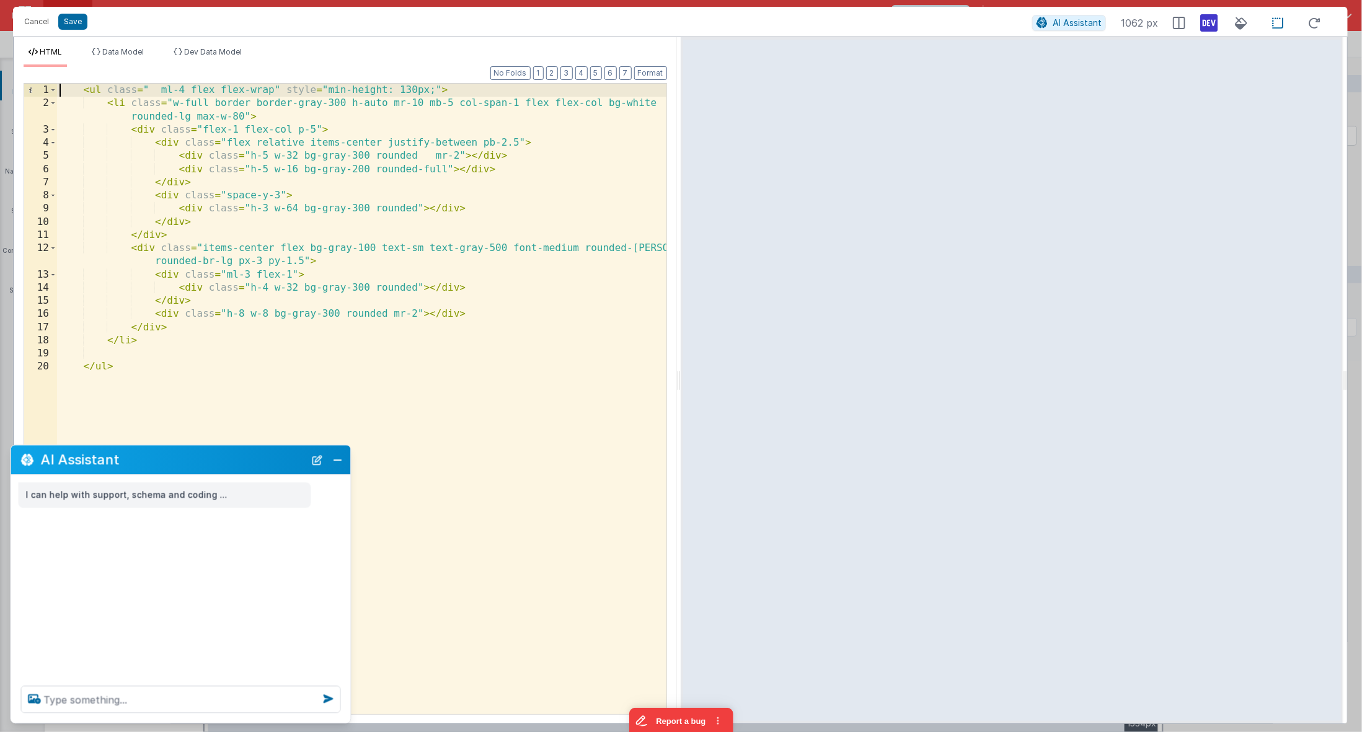
click at [423, 96] on div "< ul class = " ml-4 flex flex-wrap" style = "min-height: 130px;" > < li class =…" at bounding box center [362, 413] width 610 height 659
click at [411, 94] on div "< ul class = " ml-4 flex flex-wrap" style = "min-height: 130px;" > < li class =…" at bounding box center [362, 413] width 610 height 659
click at [417, 93] on div "< ul class = " ml-4 flex flex-wrap" style = "min-height: 130px;" > < li class =…" at bounding box center [362, 413] width 610 height 659
click at [413, 107] on div "< ul class = " ml-4 flex flex-wrap" > < li class = "w-full border border-gray-3…" at bounding box center [362, 413] width 610 height 659
click at [449, 106] on div "< ul class = " ml-4 flex flex-wrap" > < li class = "w-full border border-gray-3…" at bounding box center [362, 413] width 610 height 659
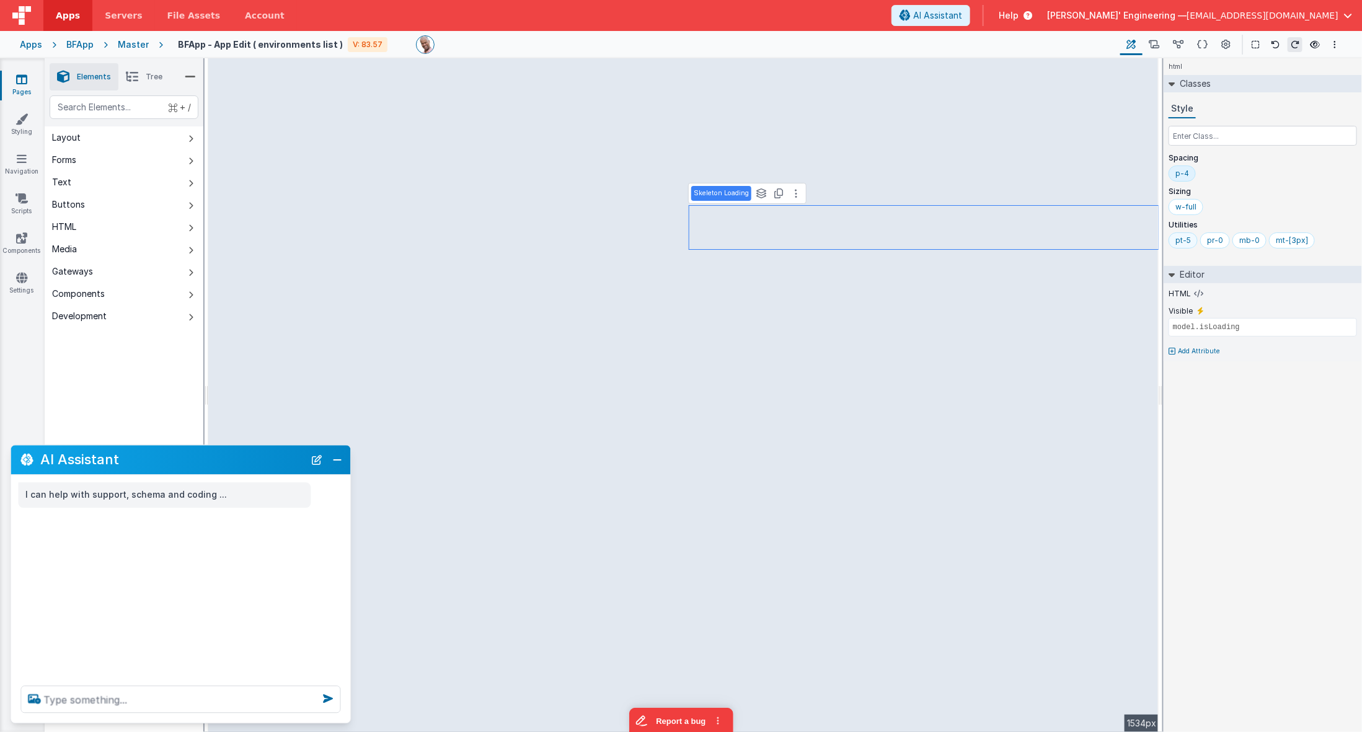
click at [1188, 242] on div "pt-5" at bounding box center [1184, 241] width 16 height 10
type input "pt-"
click at [1211, 241] on div "mt-[3px]" at bounding box center [1261, 241] width 32 height 10
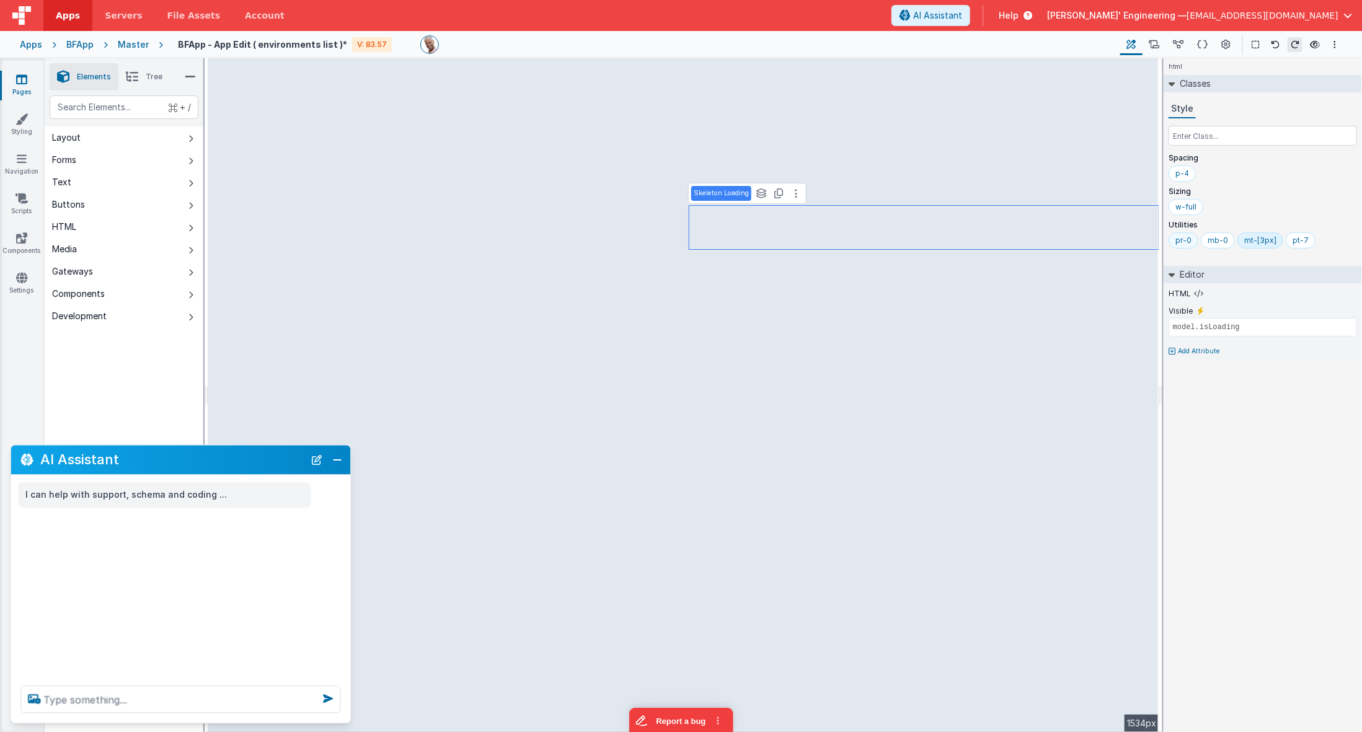
click at [1211, 241] on div "mt-[3px]" at bounding box center [1261, 241] width 32 height 10
type input "mt-[4.5px]"
click at [1211, 243] on div "pt-7" at bounding box center [1253, 241] width 16 height 10
click at [1211, 242] on div "mt-[4.5px]" at bounding box center [1264, 241] width 38 height 10
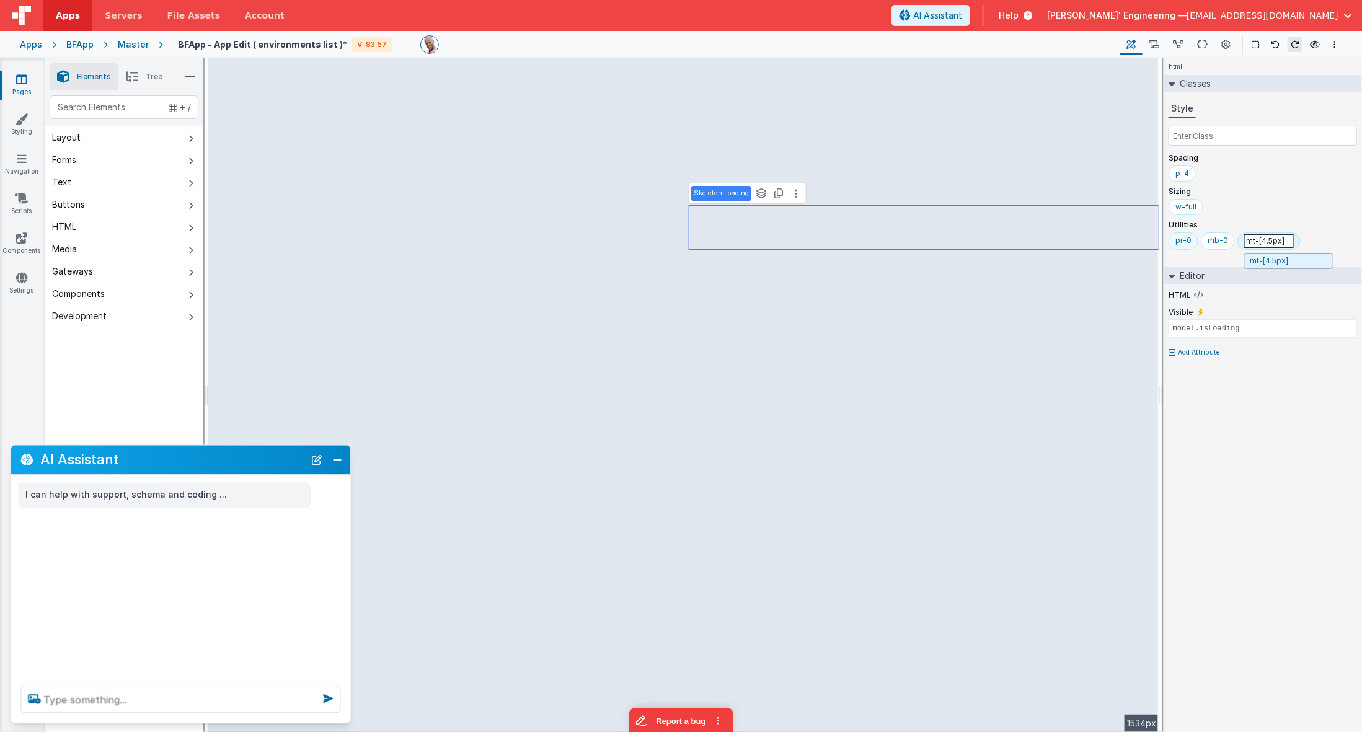
click at [1211, 242] on input "mt-[4.5px]" at bounding box center [1270, 241] width 50 height 14
type input "mt-[16.5px]"
click at [791, 120] on button at bounding box center [796, 116] width 15 height 15
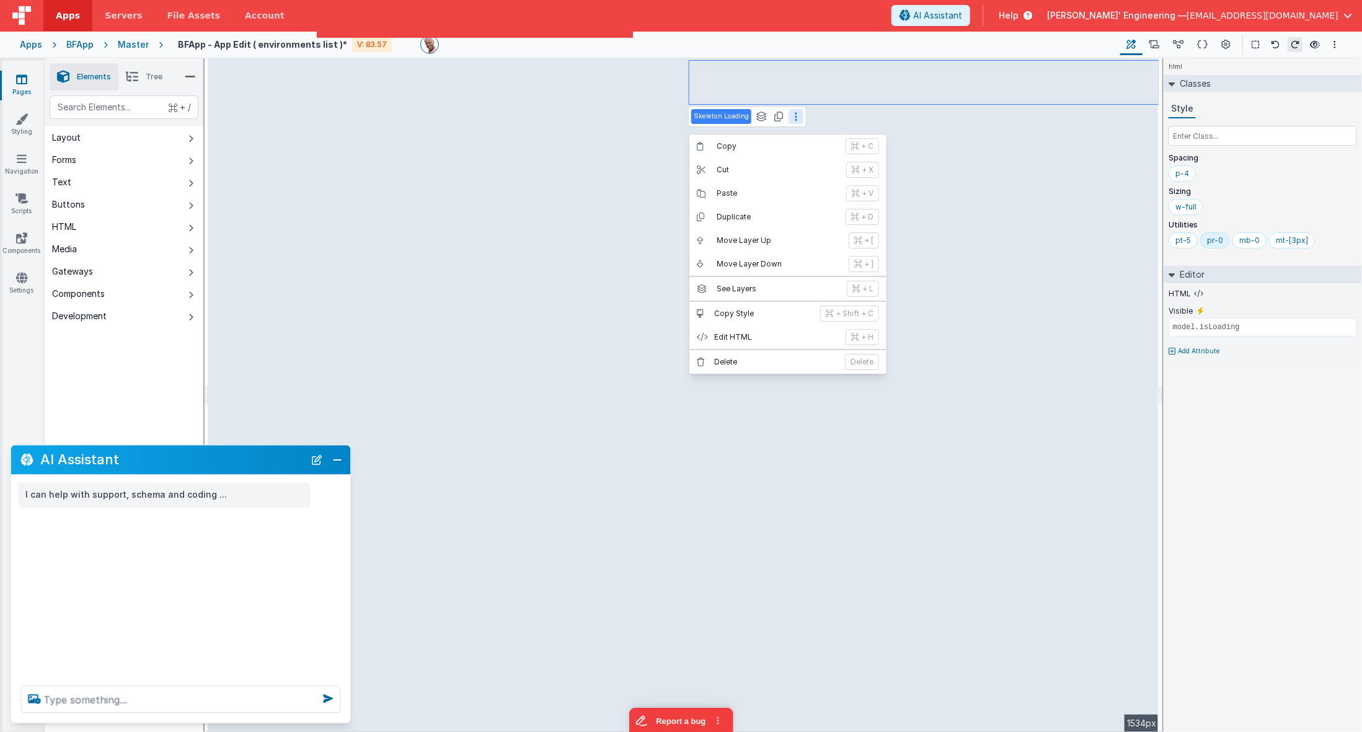
click at [817, 158] on div "Success! Page saved. Apps Servers File Assets Account Some FUTURE Slot AI Assis…" at bounding box center [681, 366] width 1362 height 732
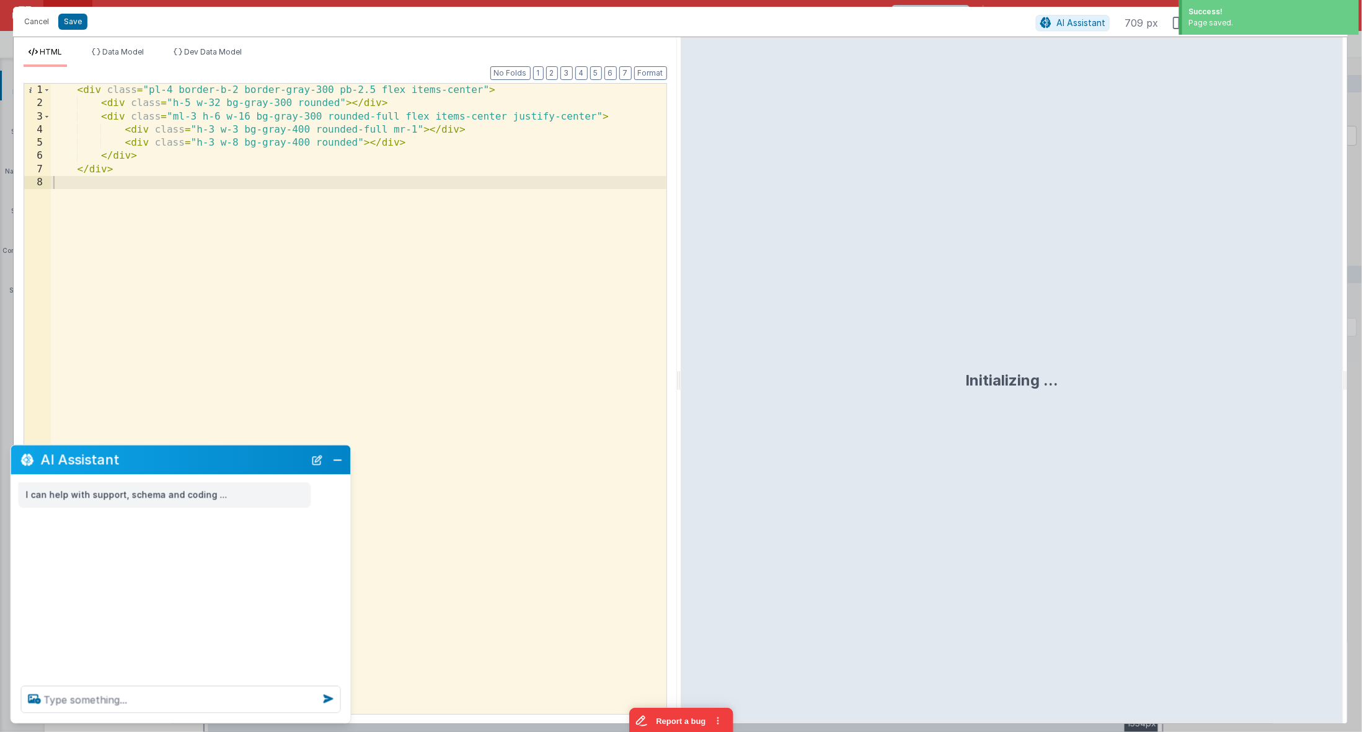
click at [423, 162] on div "< div class = "pl-4 border-b-2 border-gray-300 pb-2.5 flex items-center" > < di…" at bounding box center [359, 413] width 616 height 659
click at [414, 127] on div "< div class = "pl-4 border-b-2 border-gray-300 pb-2.5 flex items-center" > < di…" at bounding box center [359, 413] width 616 height 659
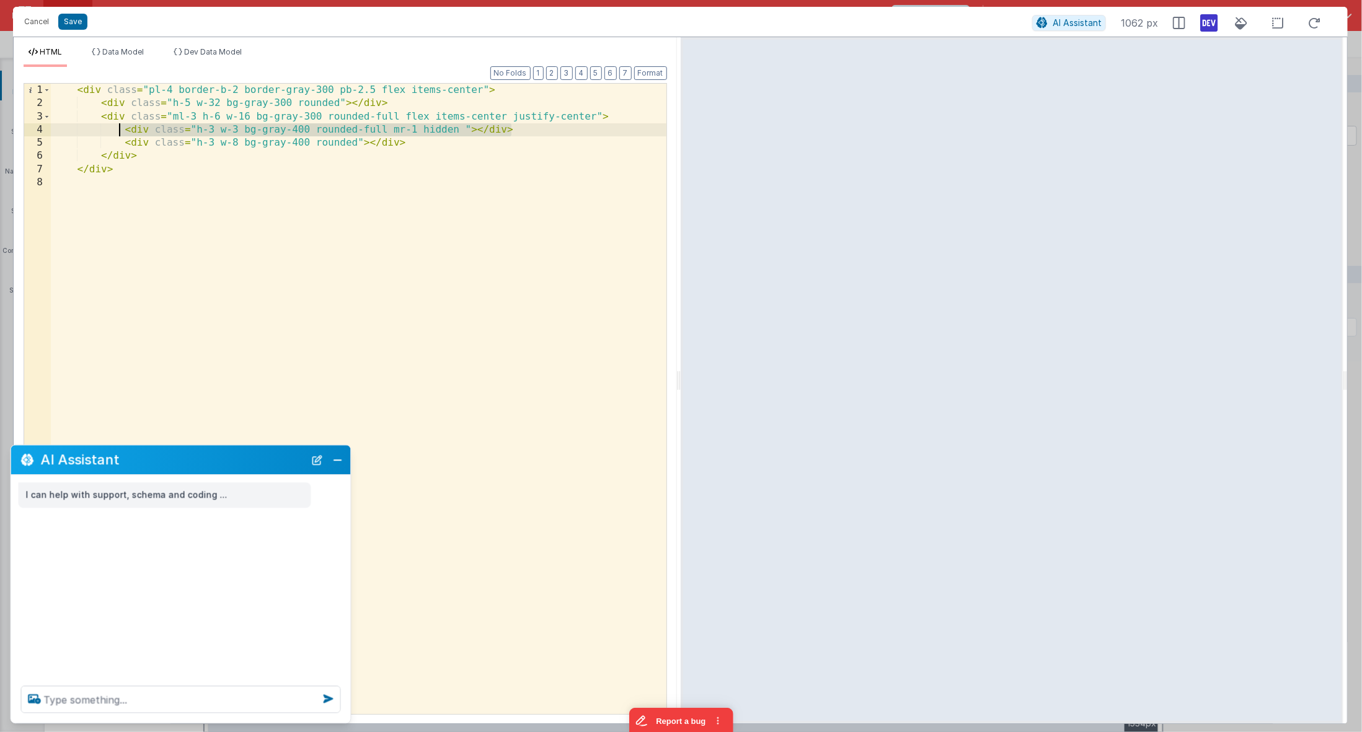
drag, startPoint x: 450, startPoint y: 134, endPoint x: 117, endPoint y: 127, distance: 332.5
click at [117, 127] on div "< div class = "pl-4 border-b-2 border-gray-300 pb-2.5 flex items-center" > < di…" at bounding box center [359, 413] width 616 height 659
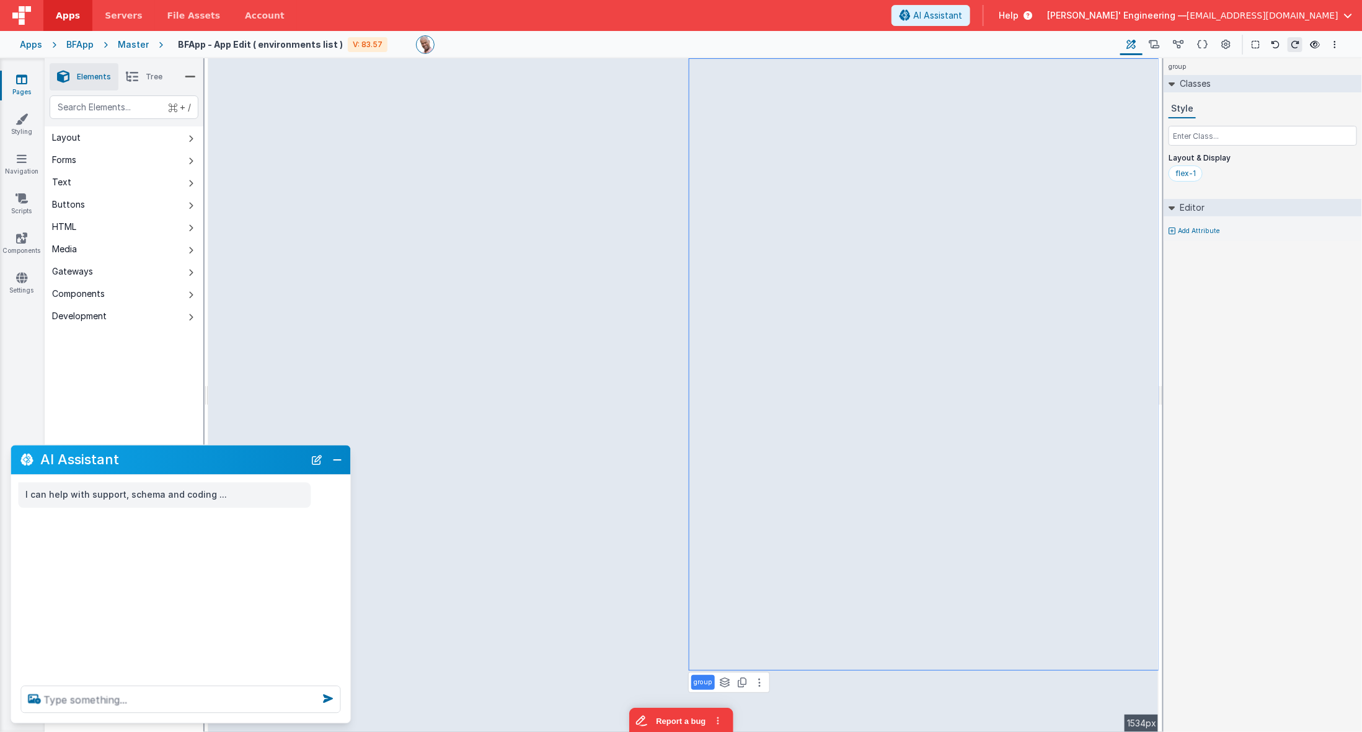
click at [1211, 43] on button "Options" at bounding box center [1335, 44] width 15 height 15
click at [1211, 318] on div "group Classes Style Layout & Display flex-1 Editor Add Attribute DEV: Focus DEV…" at bounding box center [1263, 395] width 198 height 674
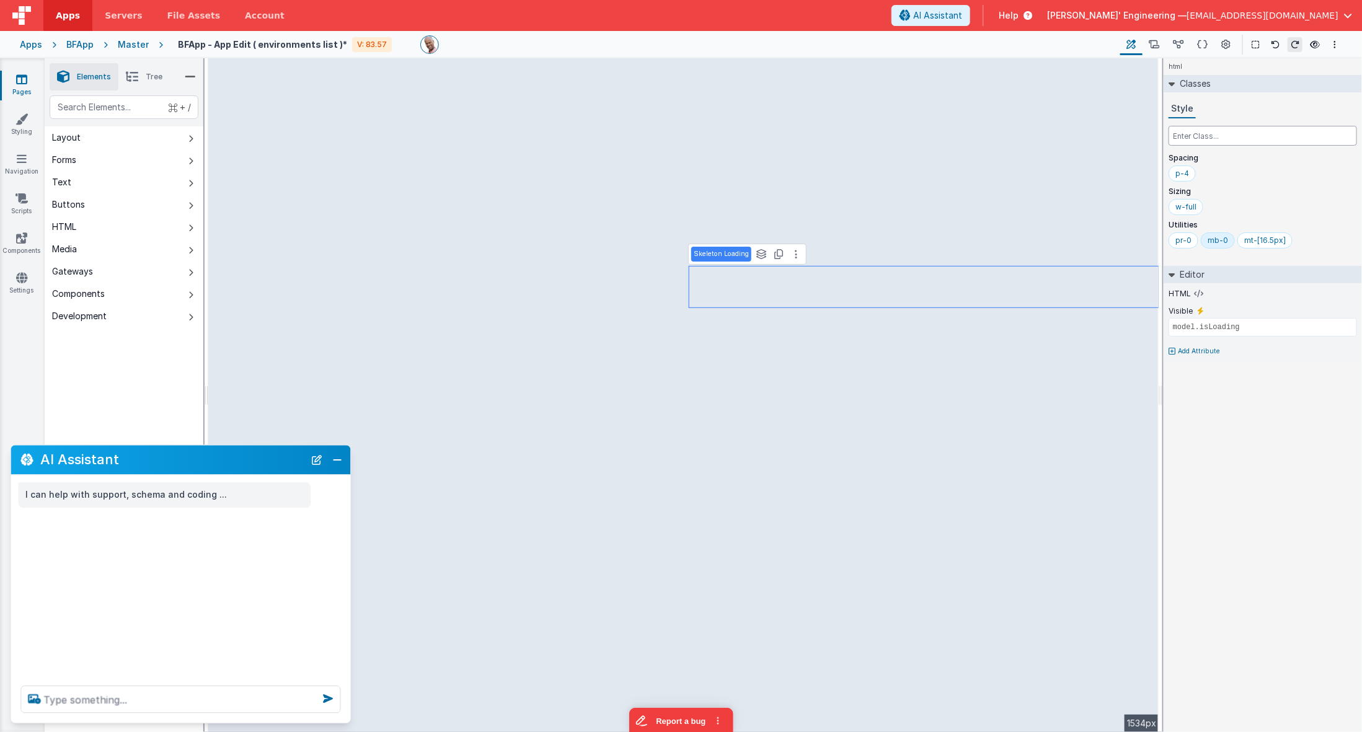
click at [1196, 135] on input "text" at bounding box center [1263, 136] width 189 height 20
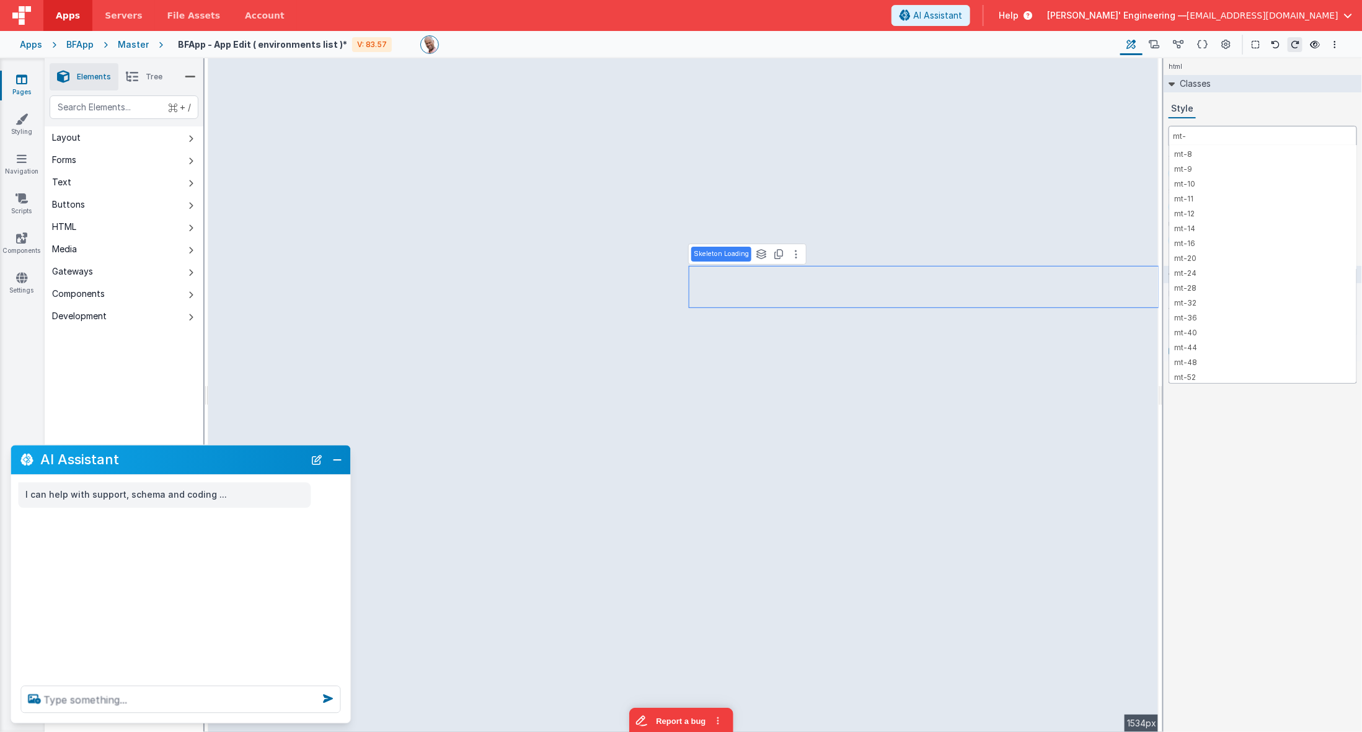
scroll to position [283, 0]
type input "mt-"
click at [1211, 452] on div "html Classes Style mt- mt-0 mt-px mt-0.5 mt-1 mt-1.5 mt-2 mt-2.5 mt-3 mt-3.5 mt…" at bounding box center [1263, 395] width 198 height 674
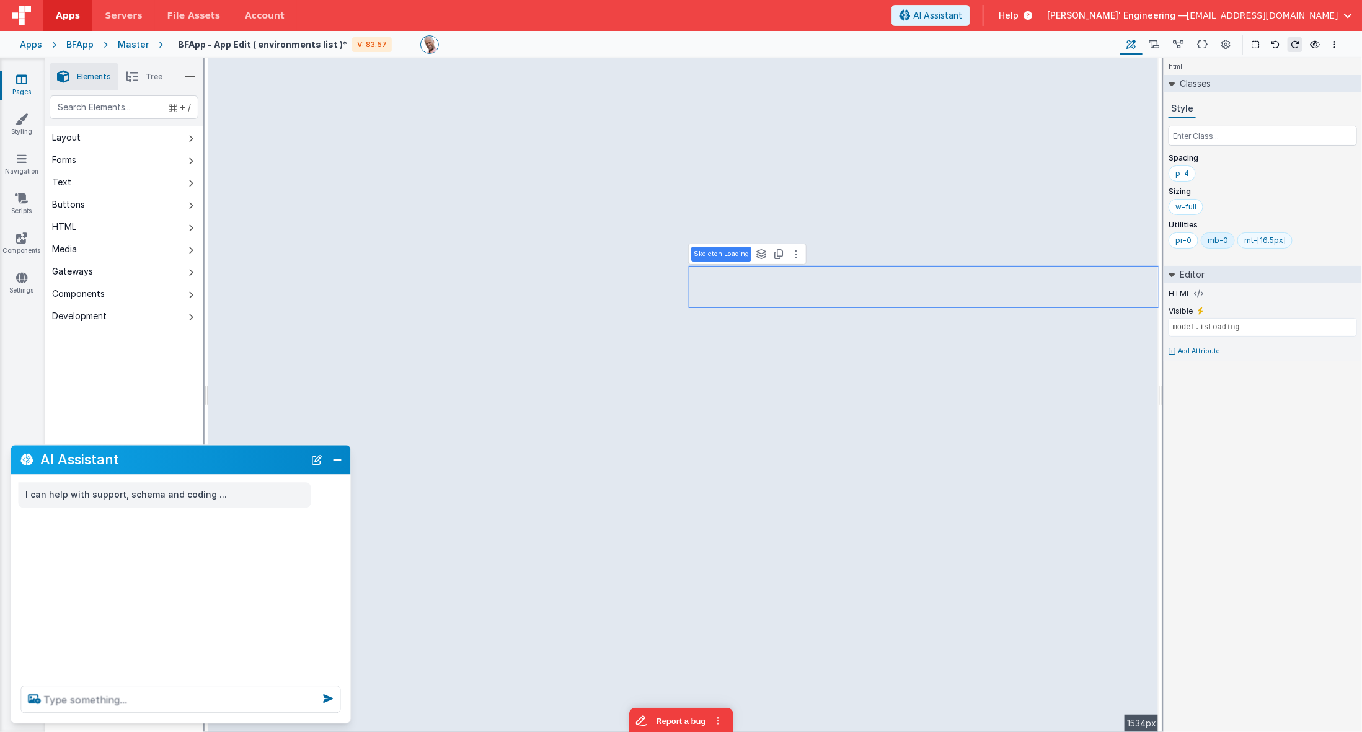
click at [1211, 238] on div "mt-[16.5px]" at bounding box center [1266, 241] width 42 height 10
click at [1211, 239] on input "mt-[16.5px]" at bounding box center [1270, 241] width 50 height 14
type input "mt-[149px]"
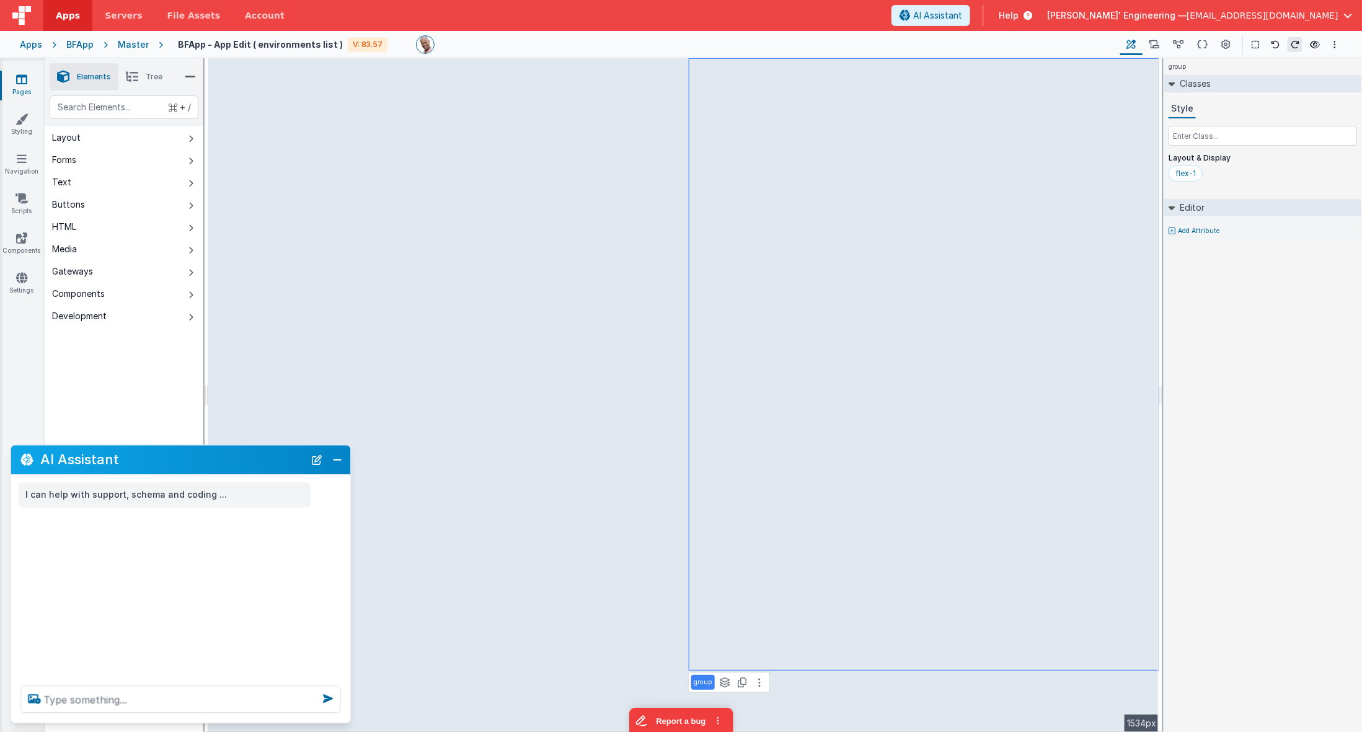
click at [136, 43] on div "Master" at bounding box center [133, 44] width 31 height 12
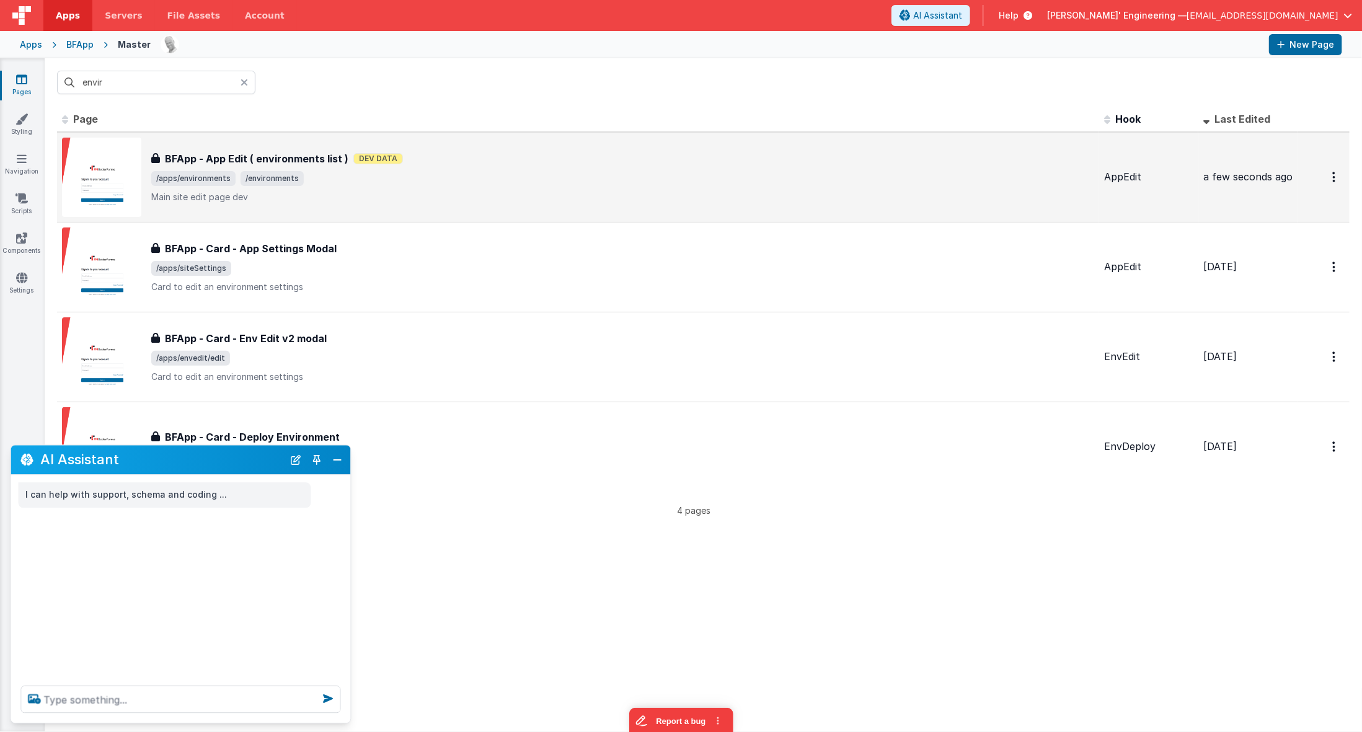
click at [275, 153] on h3 "BFApp - App Edit ( environments list )" at bounding box center [257, 158] width 184 height 15
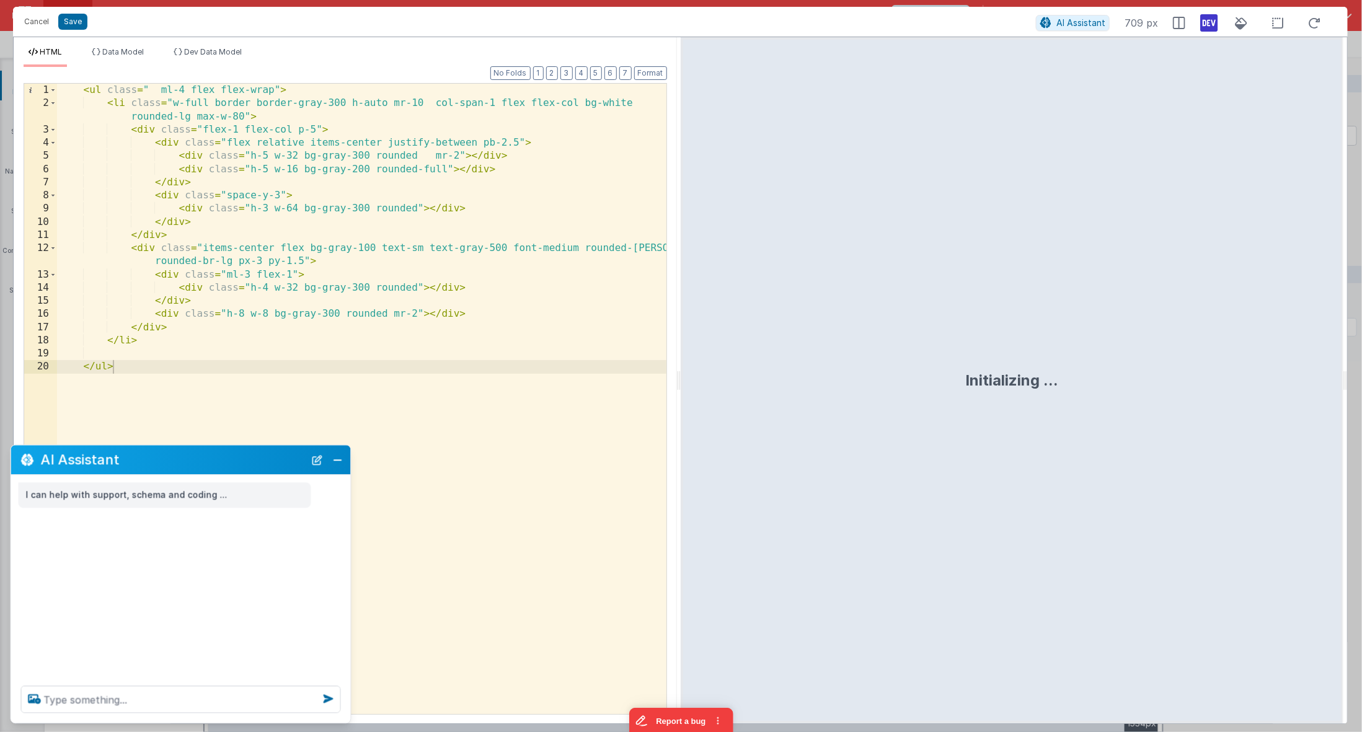
click at [266, 313] on div "< ul class = " ml-4 flex flex-wrap" > < li class = "w-full border border-gray-3…" at bounding box center [362, 413] width 610 height 659
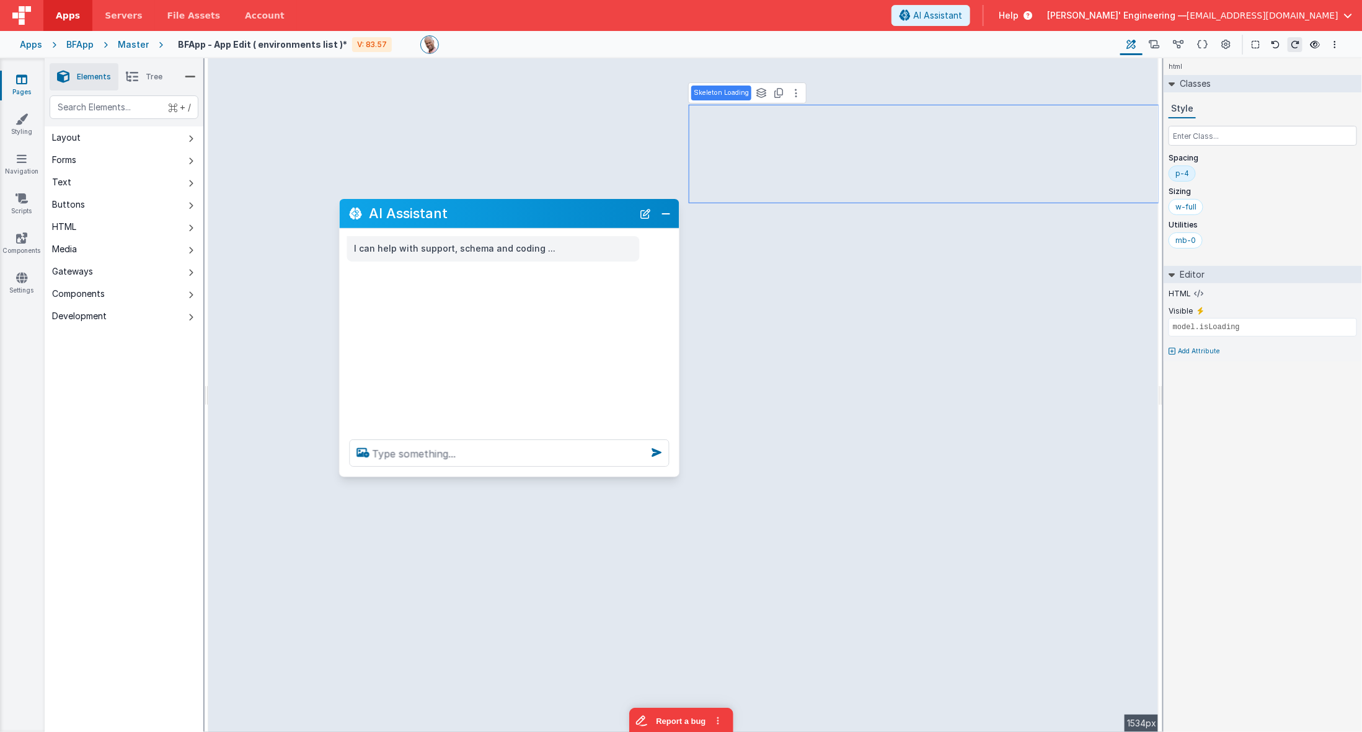
drag, startPoint x: 207, startPoint y: 461, endPoint x: 544, endPoint y: 215, distance: 416.8
click at [536, 214] on h2 "AI Assistant" at bounding box center [502, 213] width 264 height 15
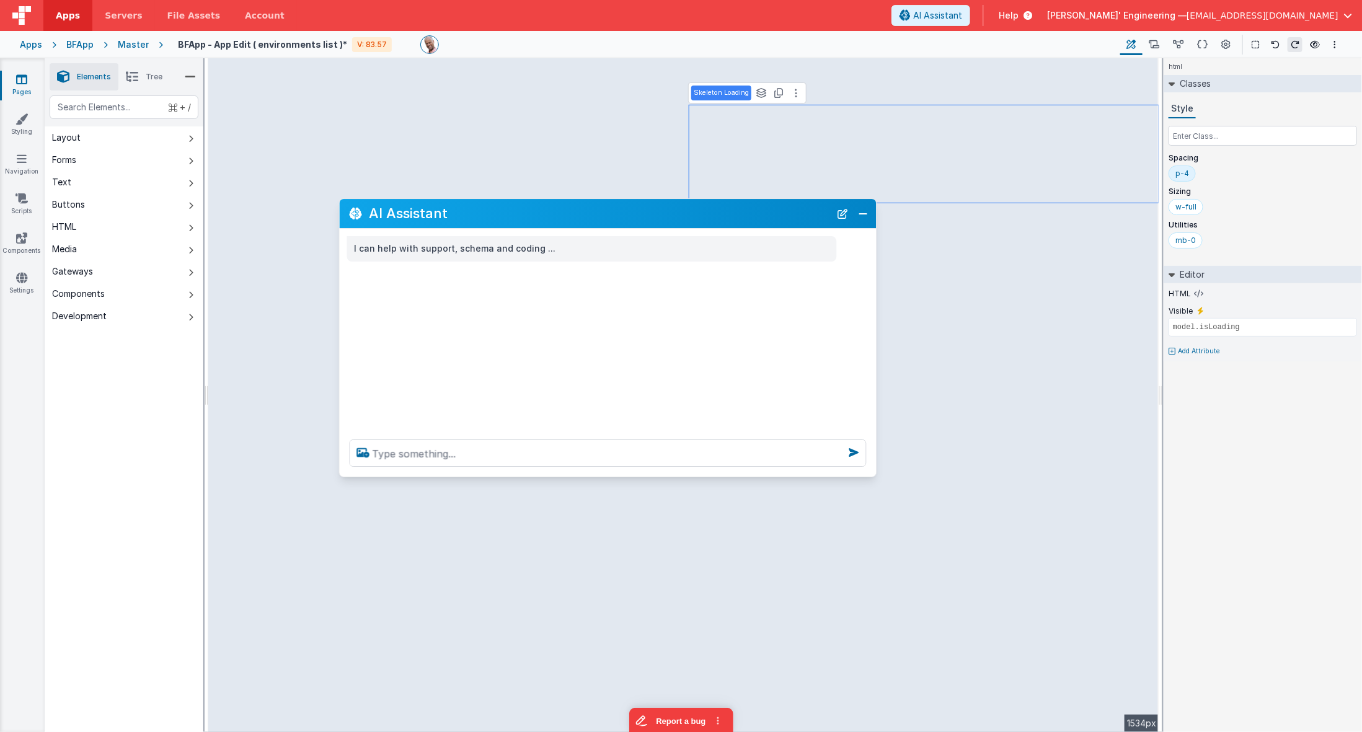
drag, startPoint x: 677, startPoint y: 222, endPoint x: 874, endPoint y: 225, distance: 197.8
click at [874, 225] on div "AI Assistant" at bounding box center [608, 213] width 537 height 29
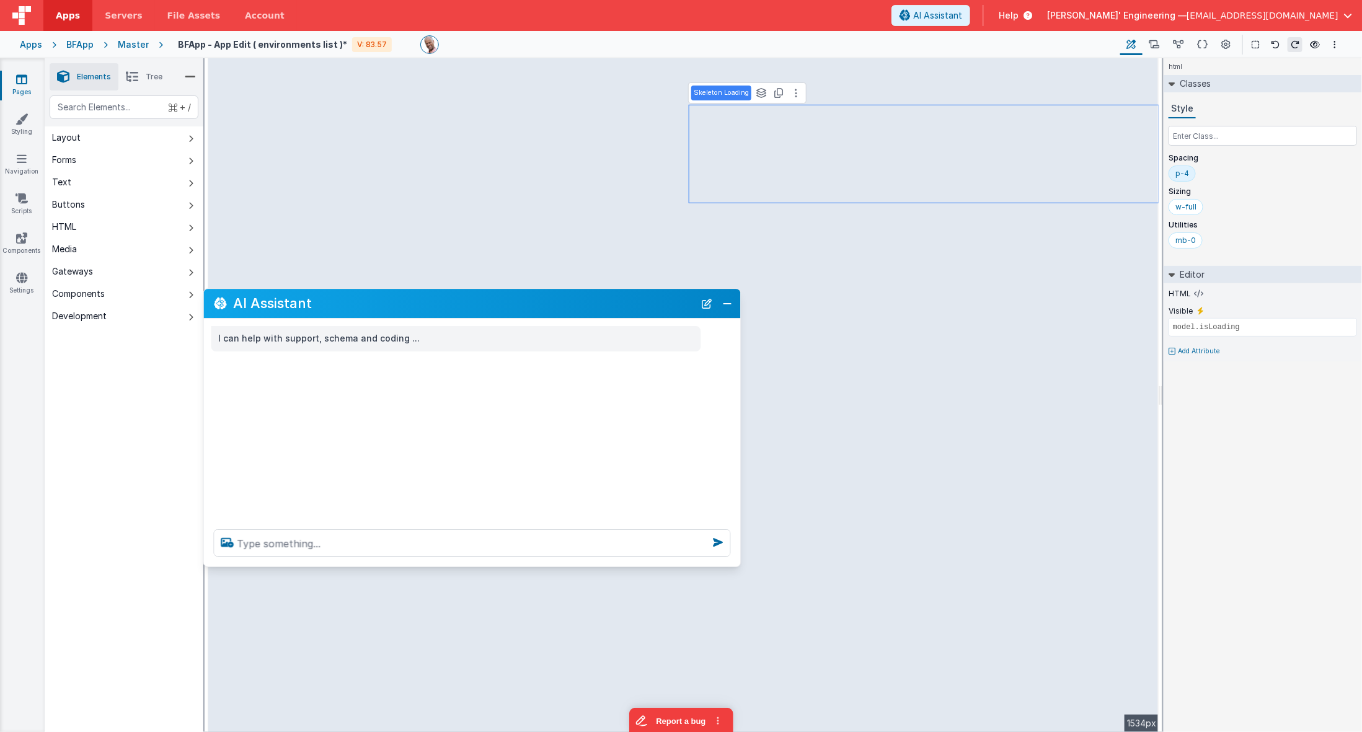
drag, startPoint x: 706, startPoint y: 212, endPoint x: 570, endPoint y: 302, distance: 162.9
click at [570, 302] on h2 "AI Assistant" at bounding box center [464, 303] width 461 height 15
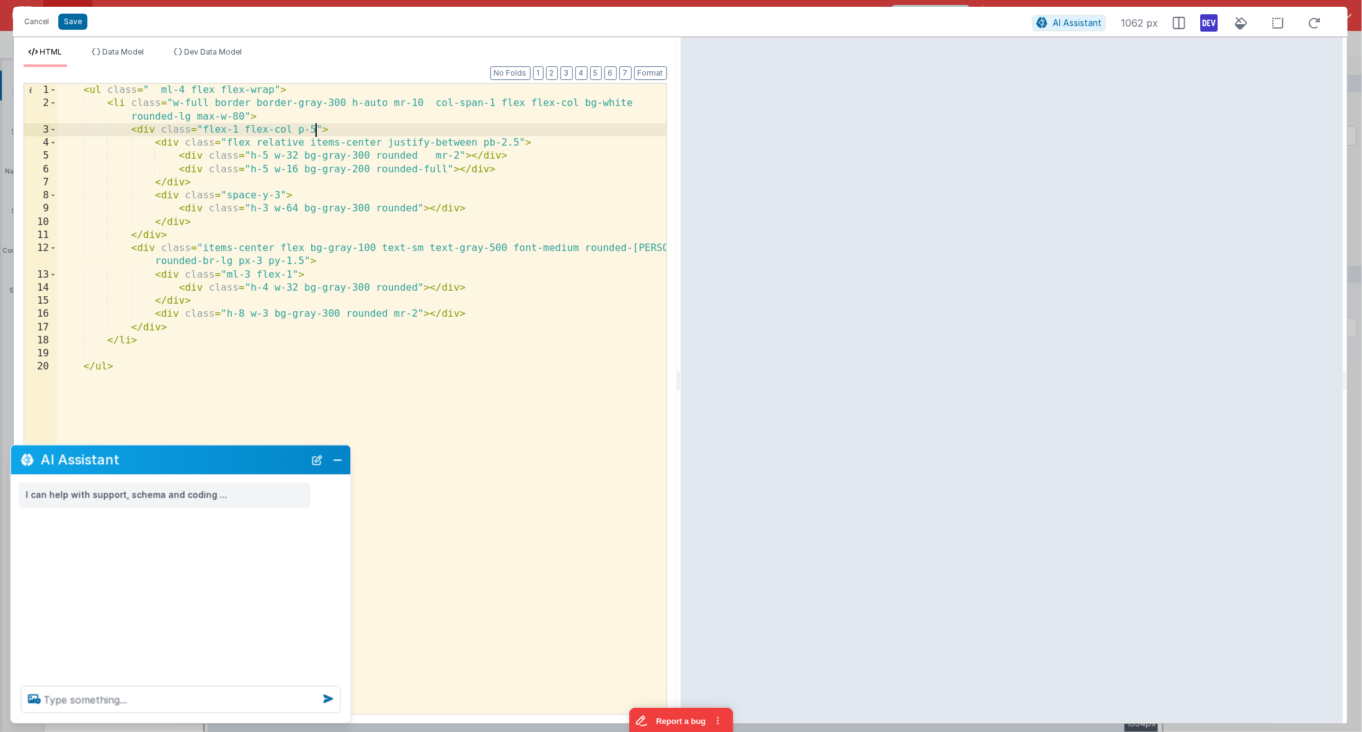
click at [317, 131] on div "< ul class = " ml-4 flex flex-wrap" > < li class = "w-full border border-gray-3…" at bounding box center [362, 413] width 610 height 659
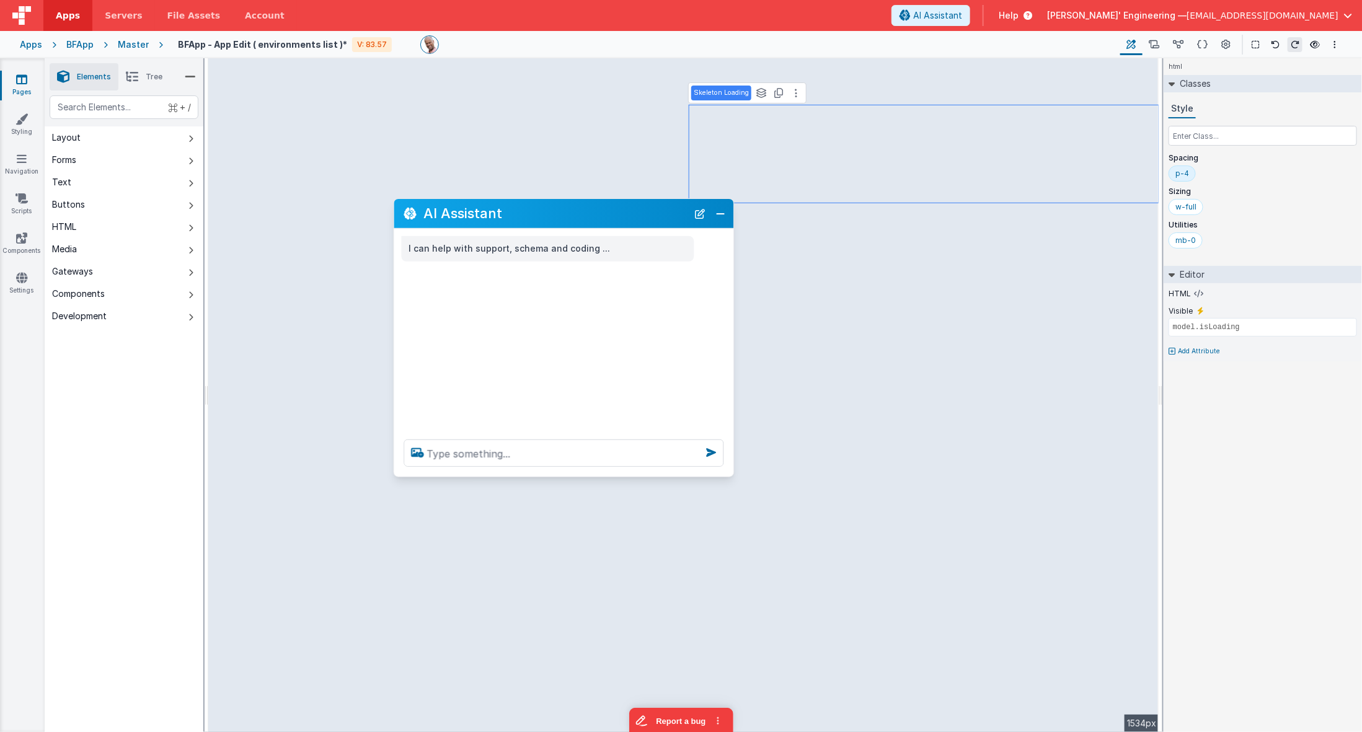
drag, startPoint x: 209, startPoint y: 463, endPoint x: 592, endPoint y: 216, distance: 455.8
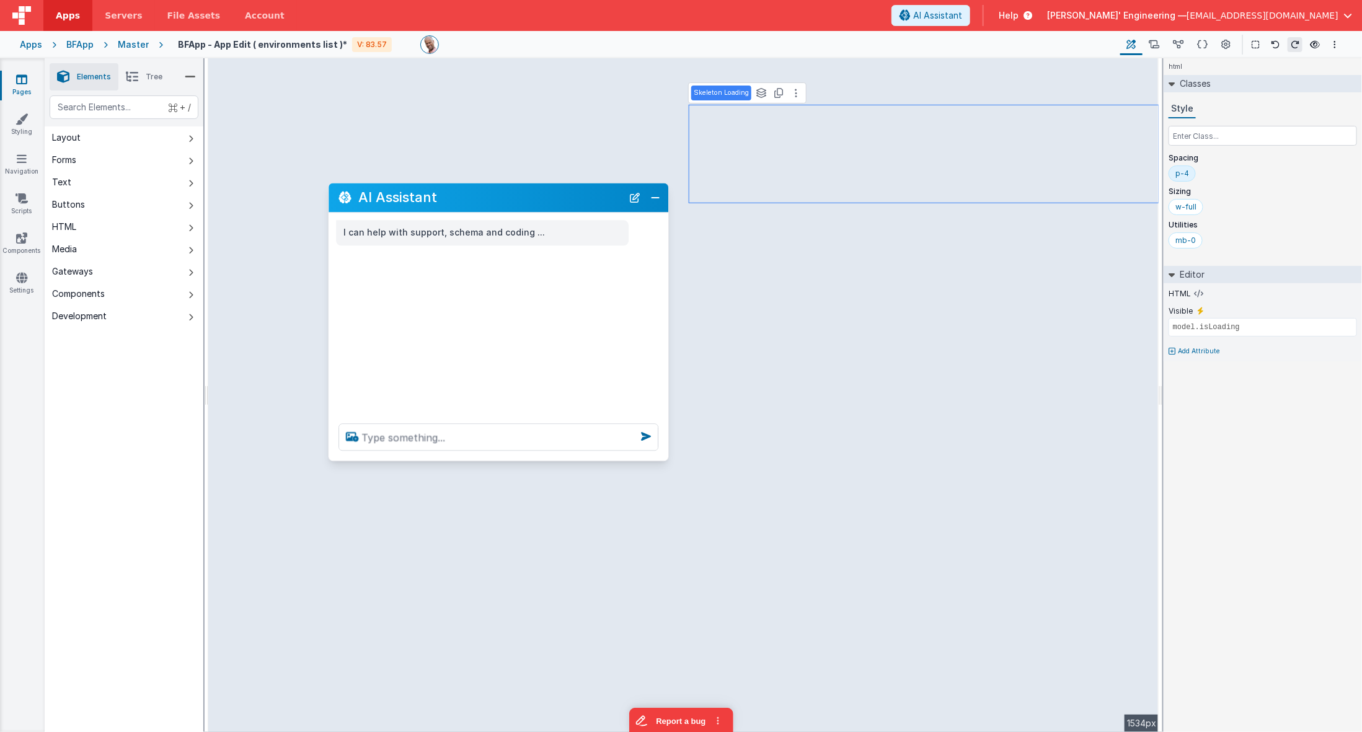
drag, startPoint x: 592, startPoint y: 216, endPoint x: 526, endPoint y: 200, distance: 67.7
click at [526, 200] on h2 "AI Assistant" at bounding box center [490, 197] width 264 height 15
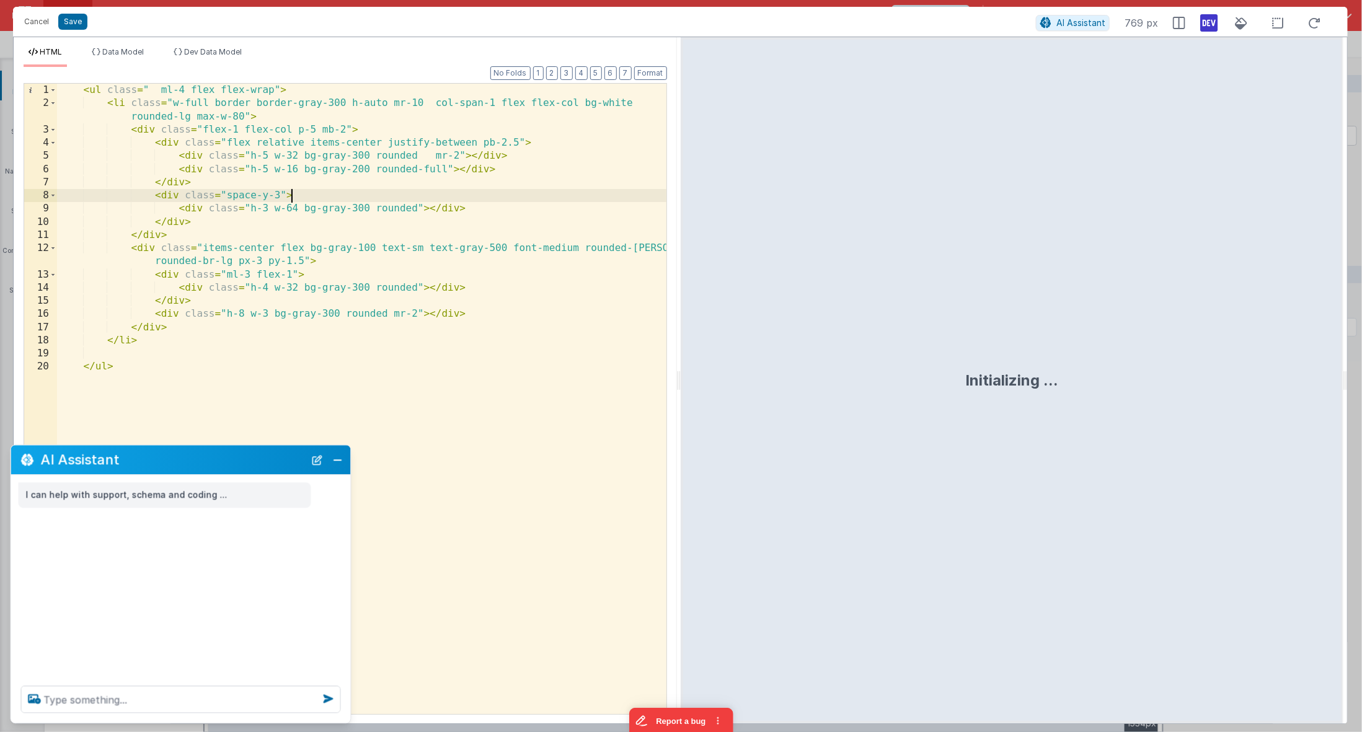
click at [592, 197] on div "< ul class = " ml-4 flex flex-wrap" > < li class = "w-full border border-gray-3…" at bounding box center [362, 413] width 610 height 659
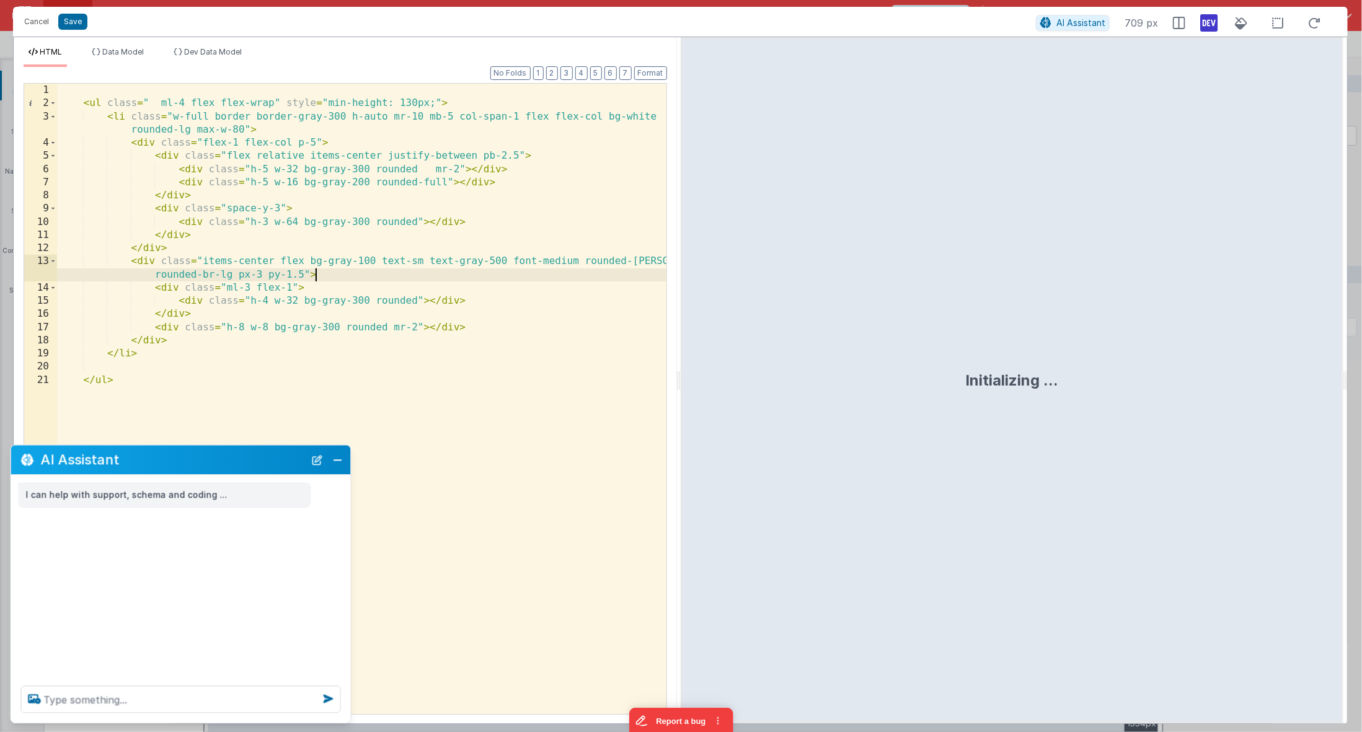
click at [527, 276] on div "< ul class = " ml-4 flex flex-wrap" style = "min-height: 130px;" > < li class =…" at bounding box center [362, 413] width 610 height 659
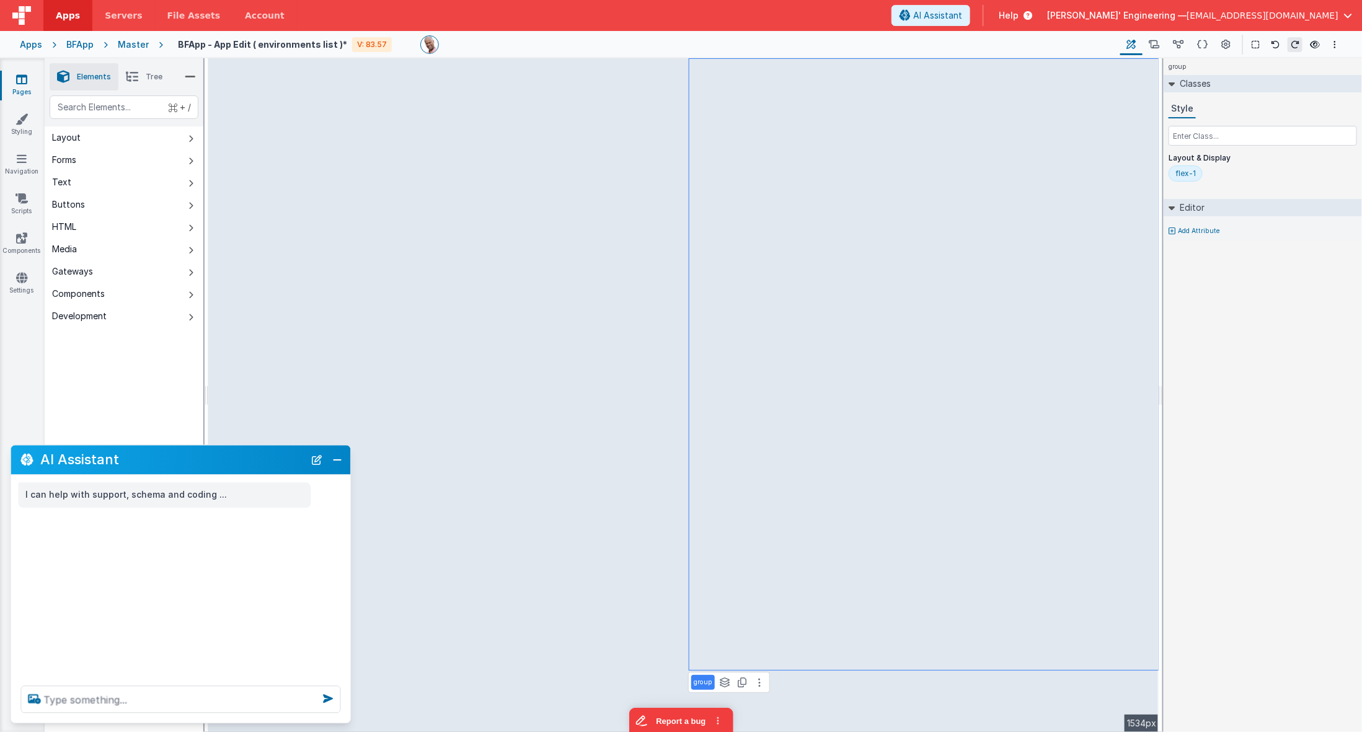
click at [1190, 172] on div "flex-1" at bounding box center [1186, 174] width 20 height 10
click at [1187, 174] on div "flex-1" at bounding box center [1186, 174] width 20 height 10
type input "div"
click at [1184, 175] on div "flex" at bounding box center [1183, 174] width 14 height 10
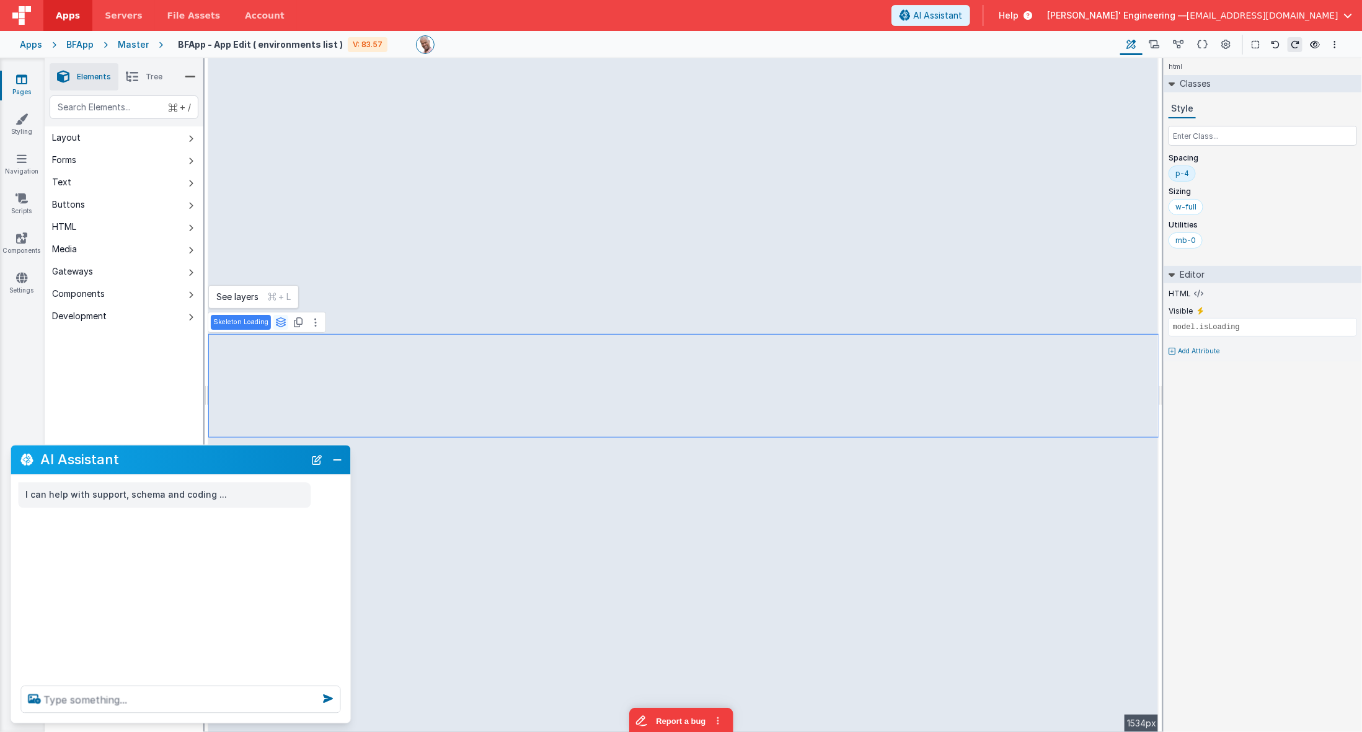
click at [279, 324] on icon at bounding box center [280, 323] width 11 height 10
click at [238, 297] on button "group" at bounding box center [236, 297] width 51 height 15
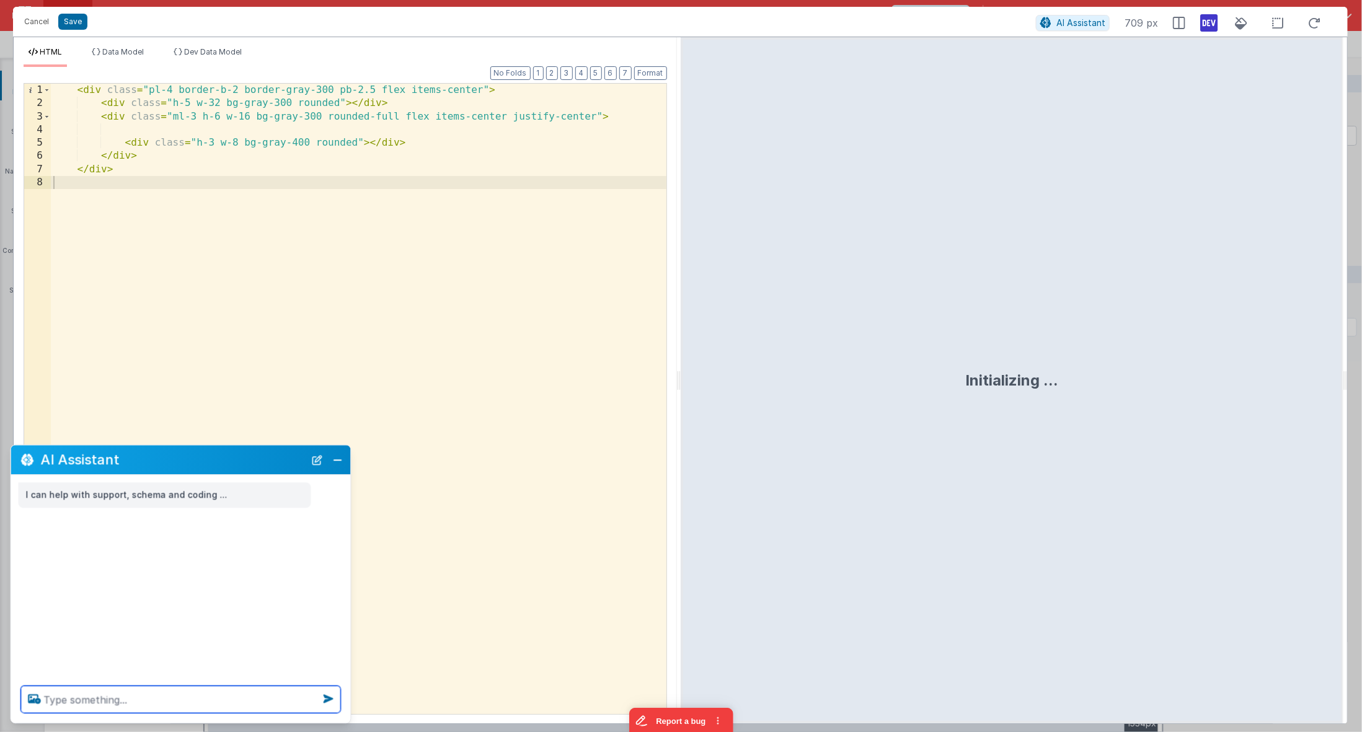
click at [229, 651] on textarea at bounding box center [181, 699] width 320 height 27
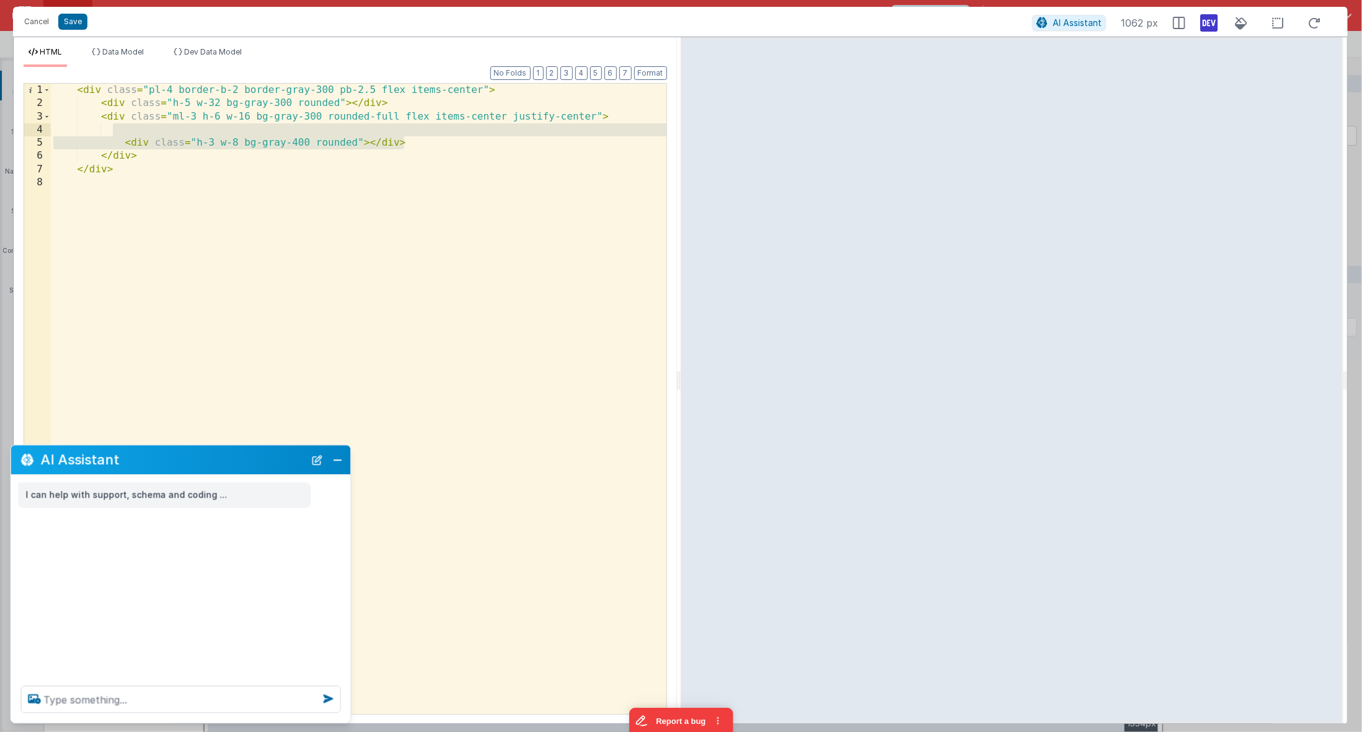
drag, startPoint x: 414, startPoint y: 140, endPoint x: 417, endPoint y: 131, distance: 9.2
click at [417, 131] on div "< div class = "pl-4 border-b-2 border-gray-300 pb-2.5 flex items-center" > < di…" at bounding box center [359, 413] width 616 height 659
click at [76, 24] on button "Save" at bounding box center [72, 22] width 29 height 16
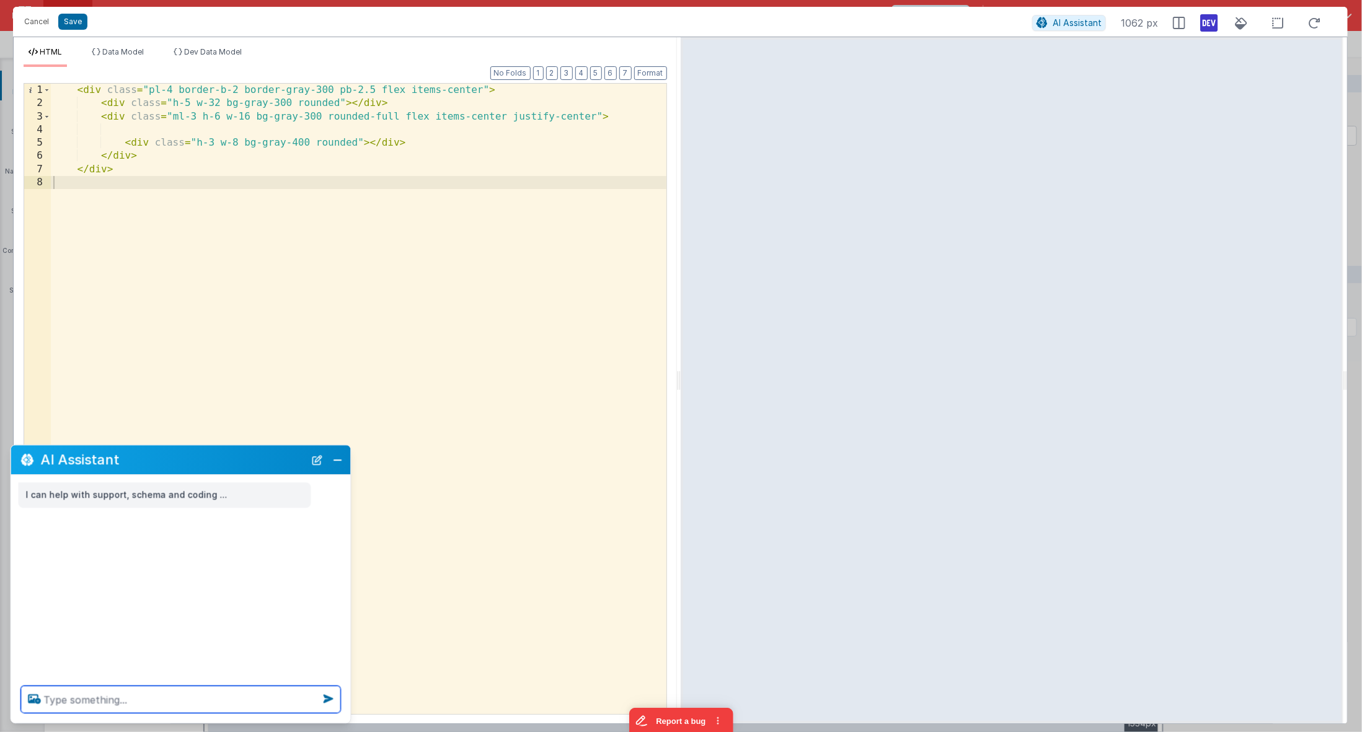
click at [207, 651] on textarea at bounding box center [181, 699] width 320 height 27
click at [209, 651] on textarea at bounding box center [181, 699] width 320 height 27
type textarea "create"
click at [287, 303] on div "< div class = "pl-4 border-b-2 border-gray-300 pb-2.5 flex items-center" > < di…" at bounding box center [359, 413] width 616 height 659
drag, startPoint x: 330, startPoint y: 87, endPoint x: 322, endPoint y: 92, distance: 9.2
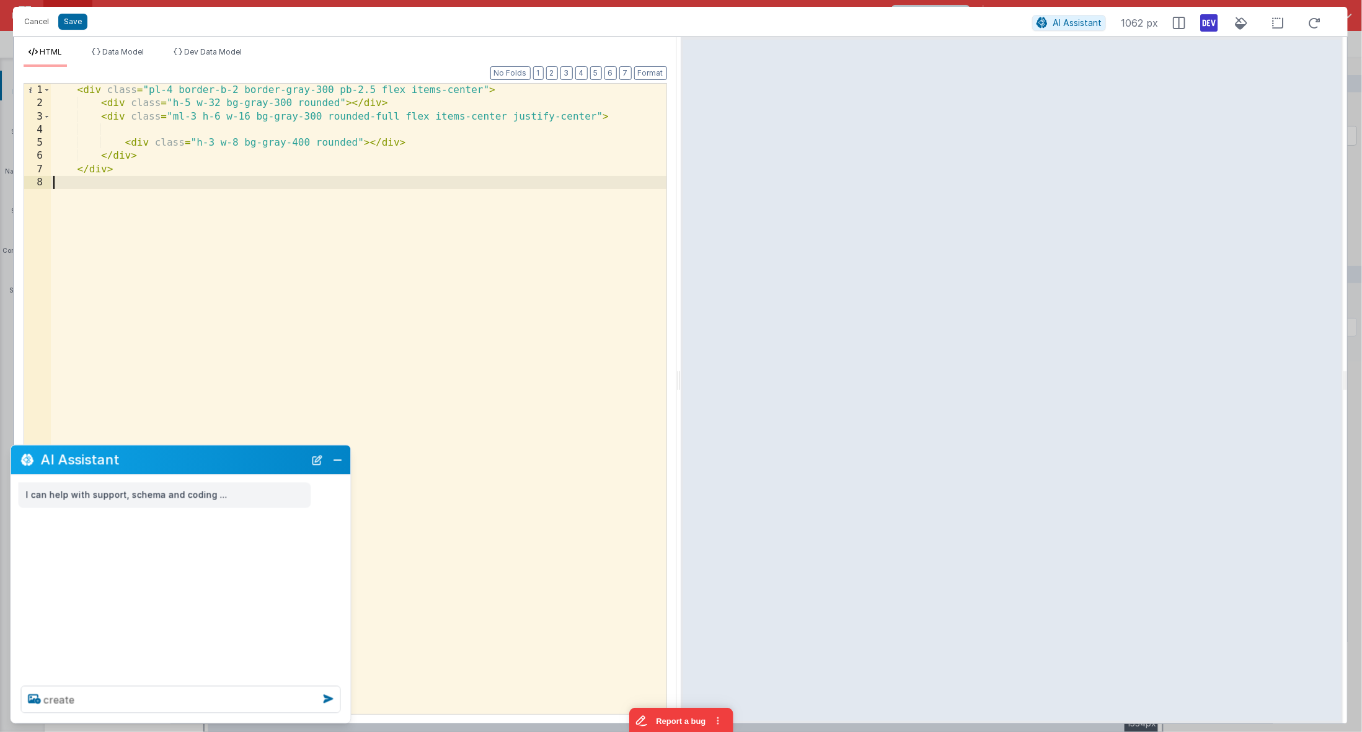
click at [330, 88] on div "< div class = "pl-4 border-b-2 border-gray-300 pb-2.5 flex items-center" > < di…" at bounding box center [359, 413] width 616 height 659
click at [272, 121] on div "< div class = "pl-4 border-b-2 bg-gray-100 pb-2.5 flex items-center" > < div cl…" at bounding box center [359, 413] width 616 height 659
drag, startPoint x: 423, startPoint y: 145, endPoint x: 366, endPoint y: 133, distance: 58.4
click at [366, 133] on div "< div class = "pl-4 border-b-2 bg-gray-100 pb-2.5 flex items-center" > < div cl…" at bounding box center [359, 413] width 616 height 659
click at [174, 89] on div "< div class = "pl-4 border-b-2 bg-gray-100 pb-2.5 flex items-center" > < div cl…" at bounding box center [359, 413] width 616 height 659
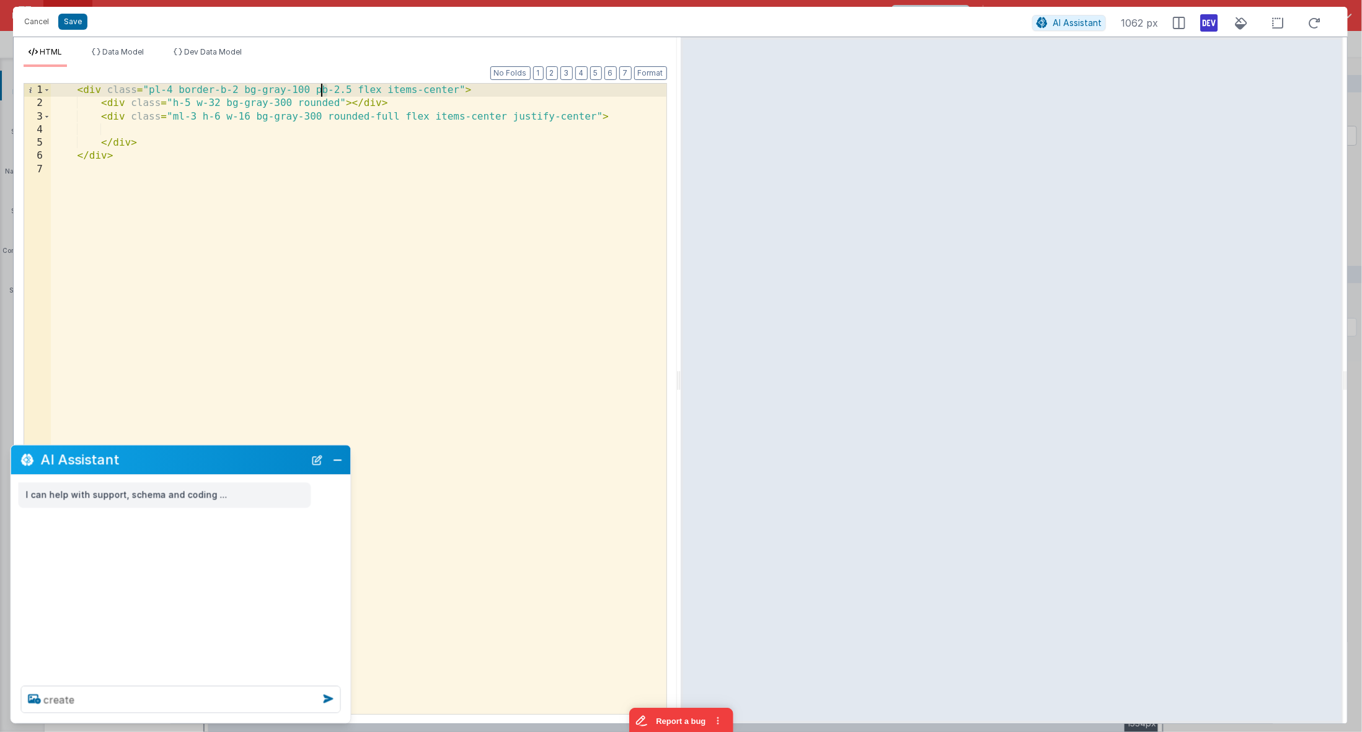
click at [322, 89] on div "< div class = "pl-4 border-b-2 bg-gray-100 pb-2.5 flex items-center" > < div cl…" at bounding box center [359, 413] width 616 height 659
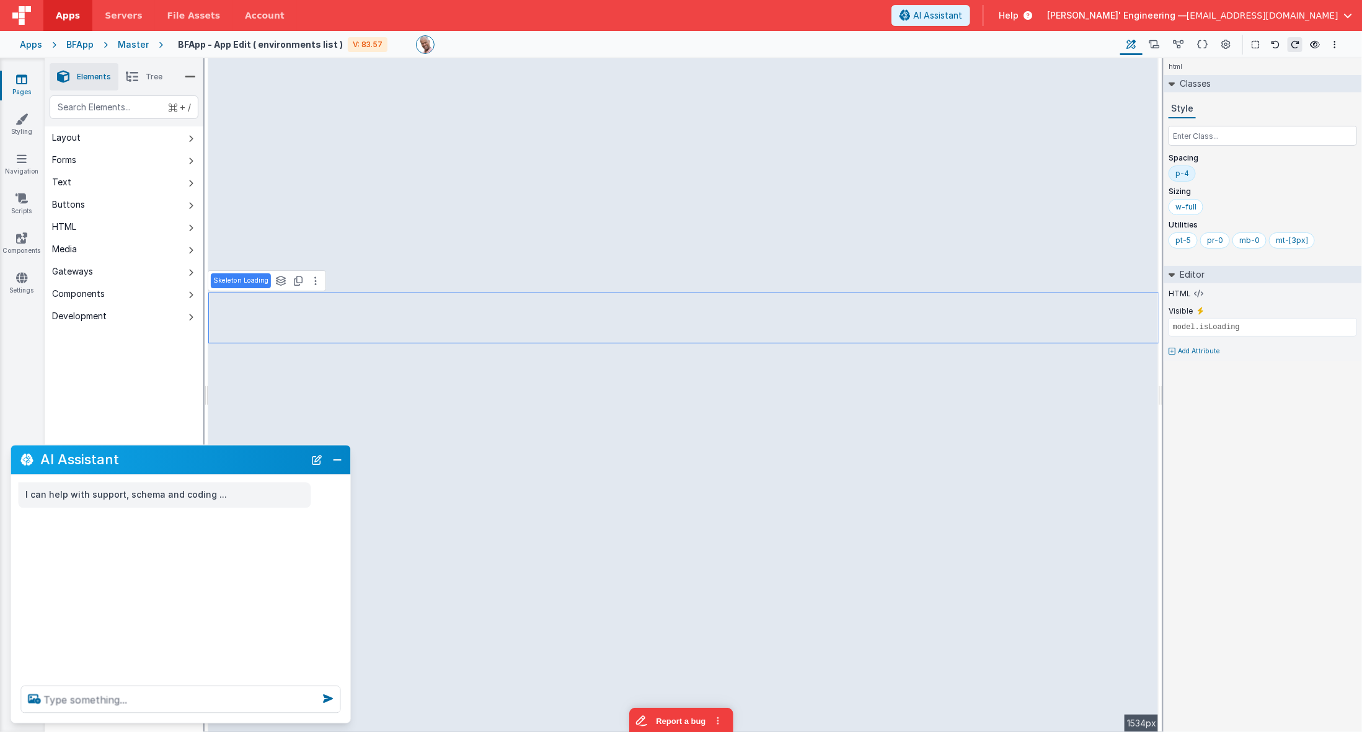
click at [1189, 172] on div "p-4" at bounding box center [1182, 174] width 27 height 16
click at [1189, 203] on div "pt-5" at bounding box center [1184, 207] width 16 height 10
click at [1211, 206] on div "mt-[3px]" at bounding box center [1261, 207] width 32 height 10
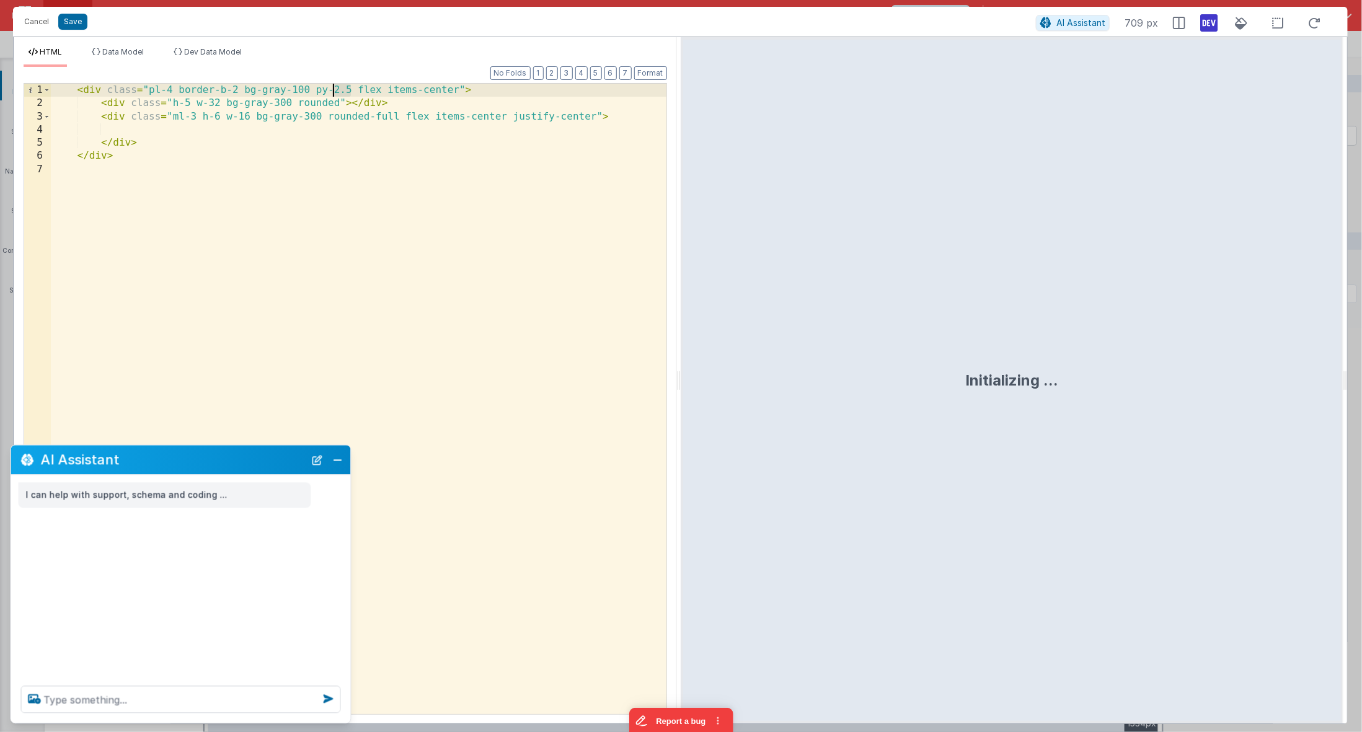
drag, startPoint x: 350, startPoint y: 92, endPoint x: 331, endPoint y: 91, distance: 19.3
click at [331, 91] on div "< div class = "pl-4 border-b-2 bg-gray-100 py-2.5 flex items-center" > < div cl…" at bounding box center [359, 413] width 616 height 659
click at [342, 91] on div "< div class = "pl-4 border-b-2 bg-gray-100 py-4 flex items-center" > < div clas…" at bounding box center [359, 413] width 616 height 659
click at [337, 91] on div "< div class = "pl-4 border-b-2 bg-gray-100 py-4 flex items-center" > < div clas…" at bounding box center [359, 413] width 616 height 659
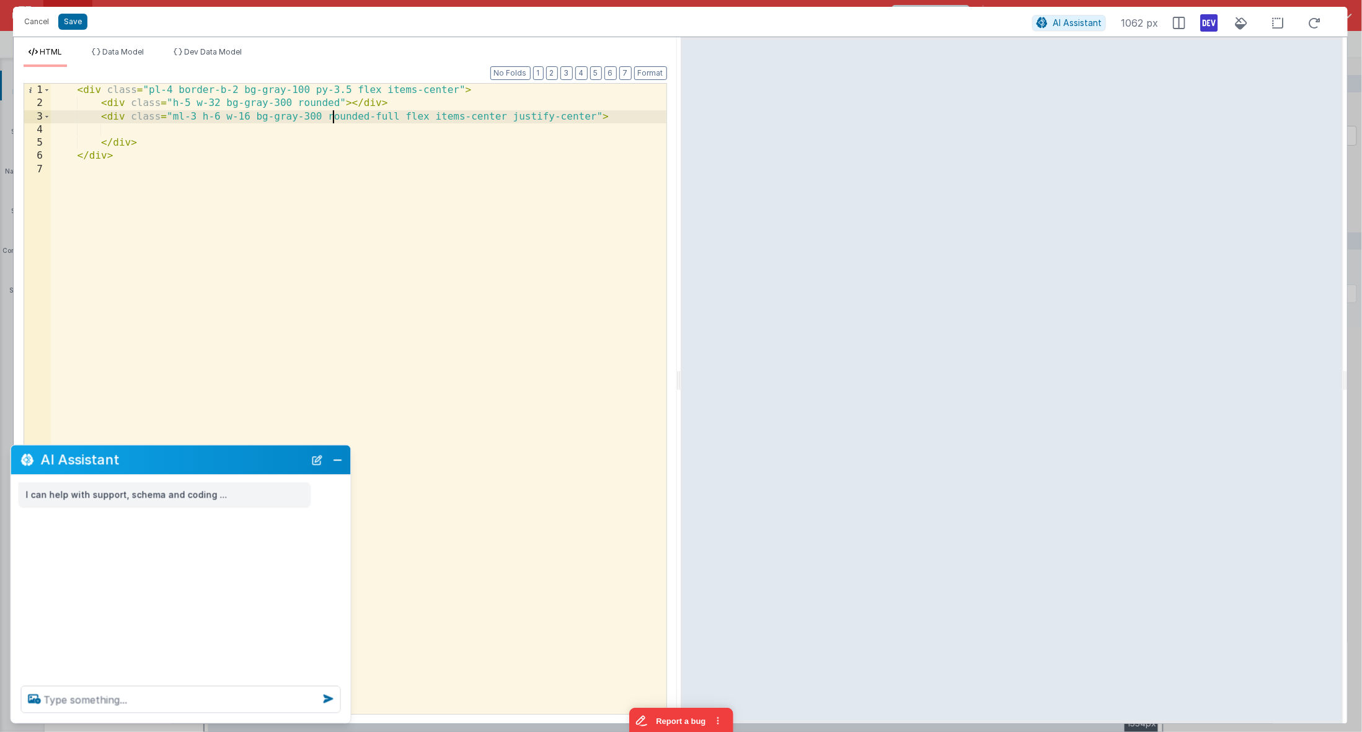
drag, startPoint x: 335, startPoint y: 120, endPoint x: 329, endPoint y: 118, distance: 6.3
click at [334, 120] on div "< div class = "pl-4 border-b-2 bg-gray-100 py-3.5 flex items-center" > < div cl…" at bounding box center [359, 413] width 616 height 659
drag, startPoint x: 326, startPoint y: 117, endPoint x: 399, endPoint y: 118, distance: 72.6
click at [399, 118] on div "< div class = "pl-4 border-b-2 bg-gray-100 py-3.5 flex items-center" > < div cl…" at bounding box center [359, 413] width 616 height 659
drag, startPoint x: 423, startPoint y: 106, endPoint x: 543, endPoint y: 88, distance: 121.0
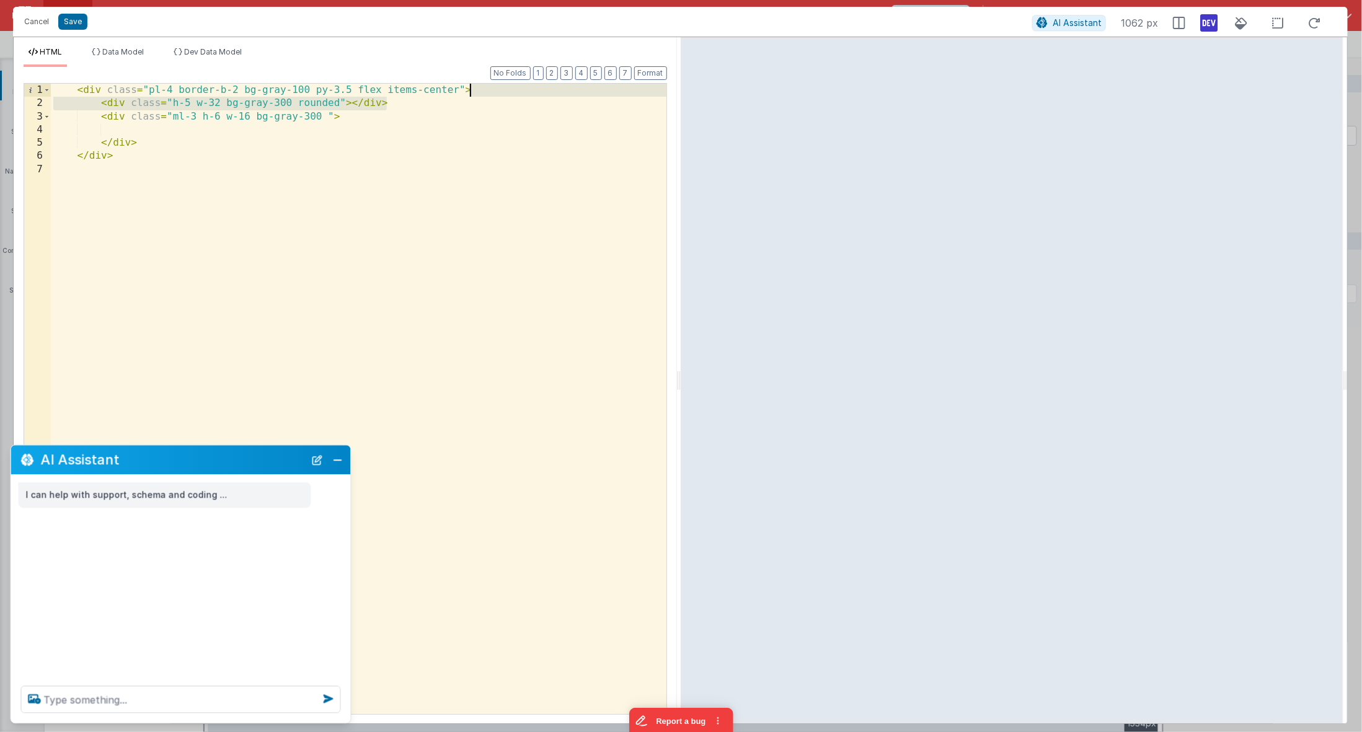
click at [543, 88] on div "< div class = "pl-4 border-b-2 bg-gray-100 py-3.5 flex items-center" > < div cl…" at bounding box center [359, 413] width 616 height 659
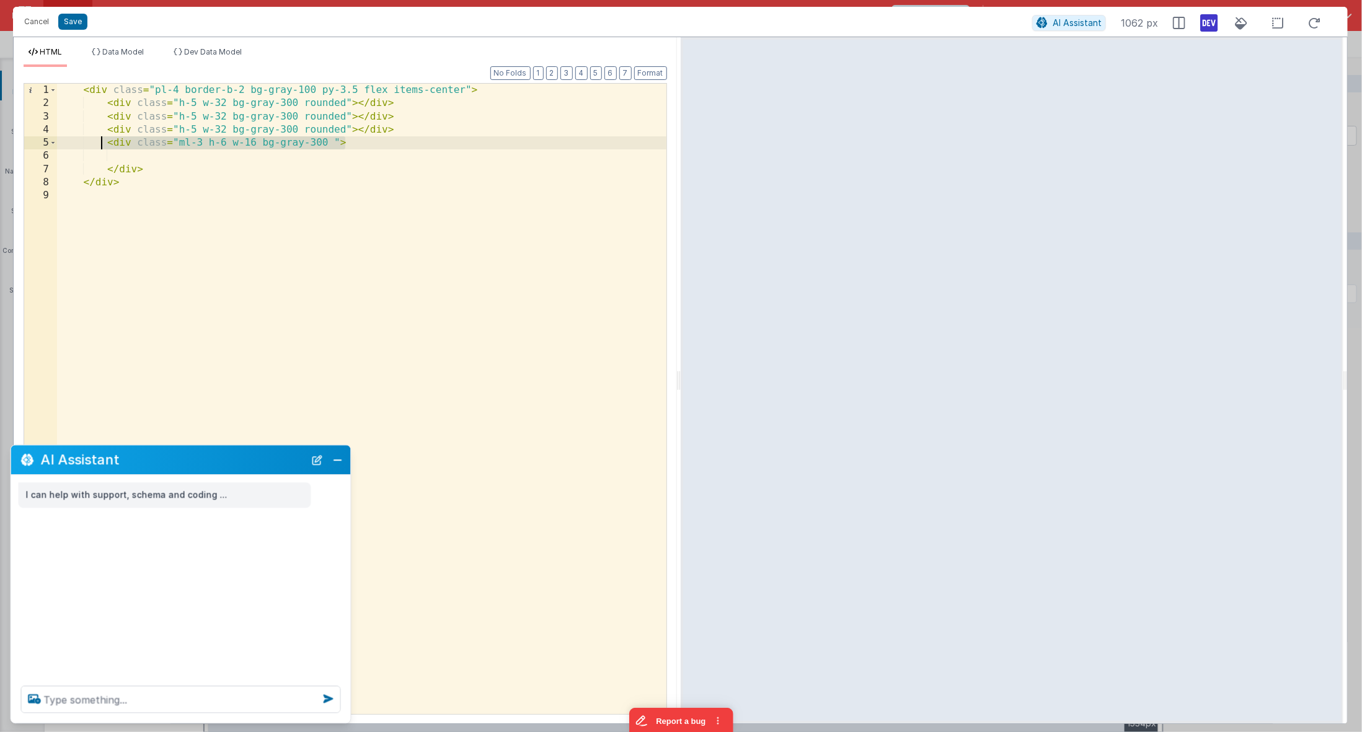
drag, startPoint x: 269, startPoint y: 143, endPoint x: 99, endPoint y: 136, distance: 169.4
click at [99, 136] on div "< div class = "pl-4 border-b-2 bg-gray-100 py-3.5 flex items-center" > < div cl…" at bounding box center [362, 413] width 610 height 659
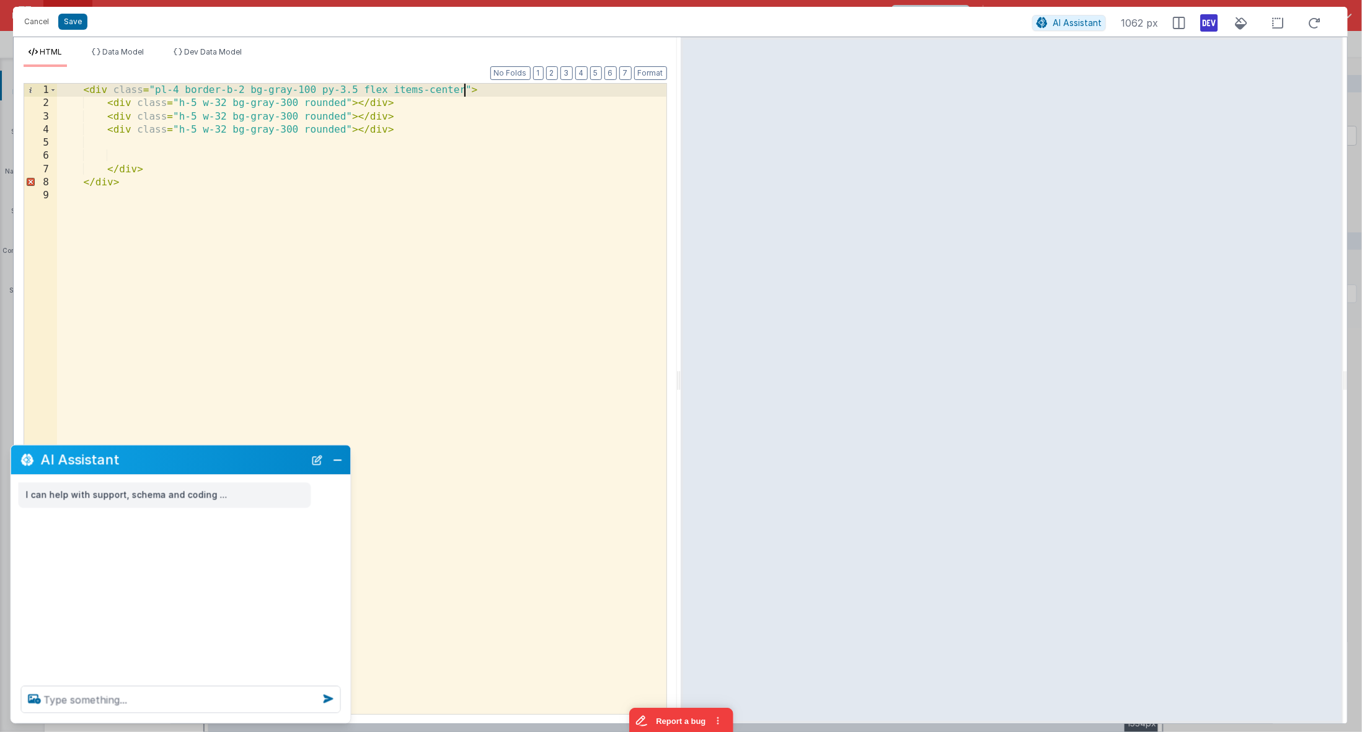
click at [465, 89] on div "< div class = "pl-4 border-b-2 bg-gray-100 py-3.5 flex items-center" > < div cl…" at bounding box center [362, 413] width 610 height 659
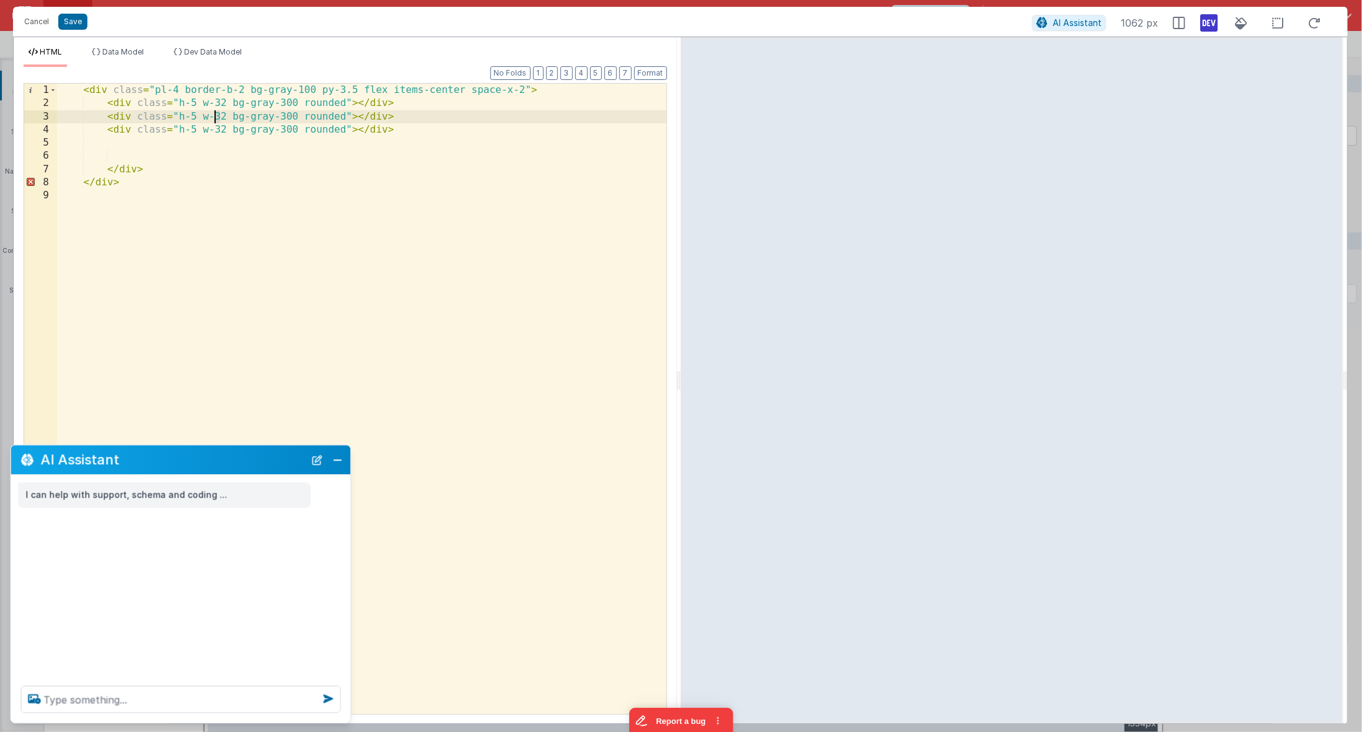
click at [217, 120] on div "< div class = "pl-4 border-b-2 bg-gray-100 py-3.5 flex items-center space-x-2" …" at bounding box center [362, 413] width 610 height 659
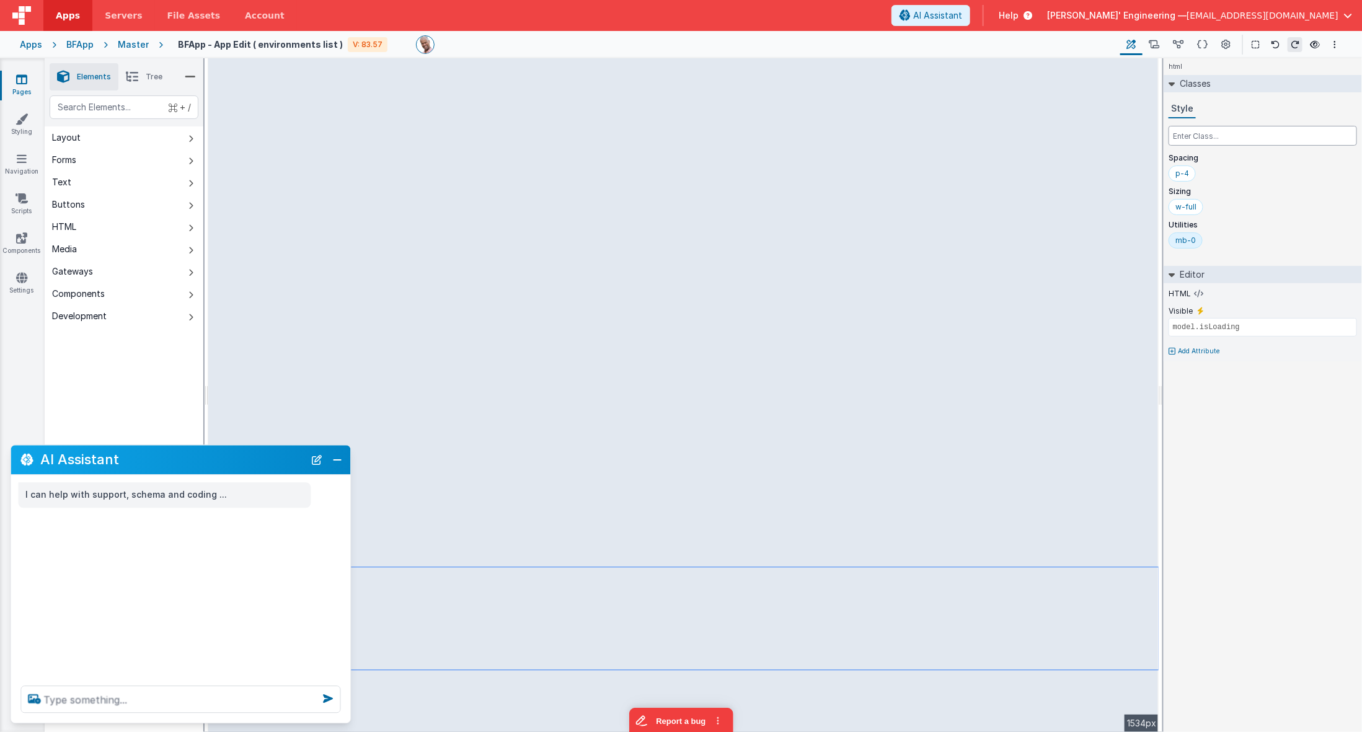
click at [1196, 131] on input "text" at bounding box center [1263, 136] width 189 height 20
type input "hidden"
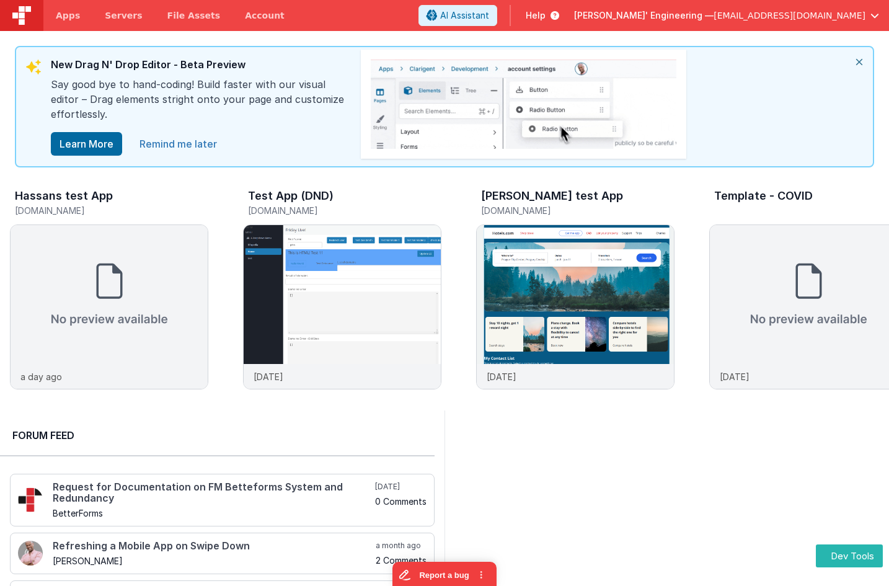
click at [177, 142] on link "Remind me later" at bounding box center [178, 143] width 92 height 25
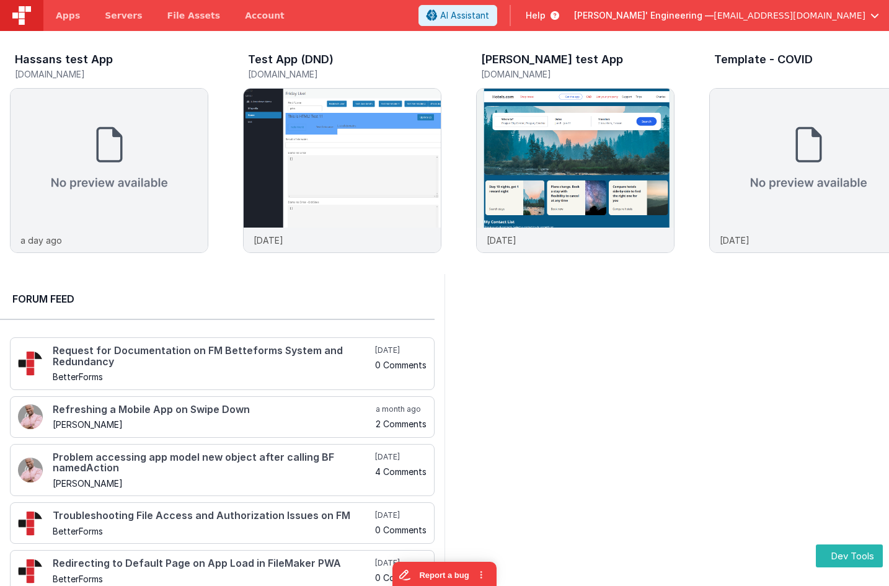
click at [510, 311] on div at bounding box center [667, 437] width 445 height 327
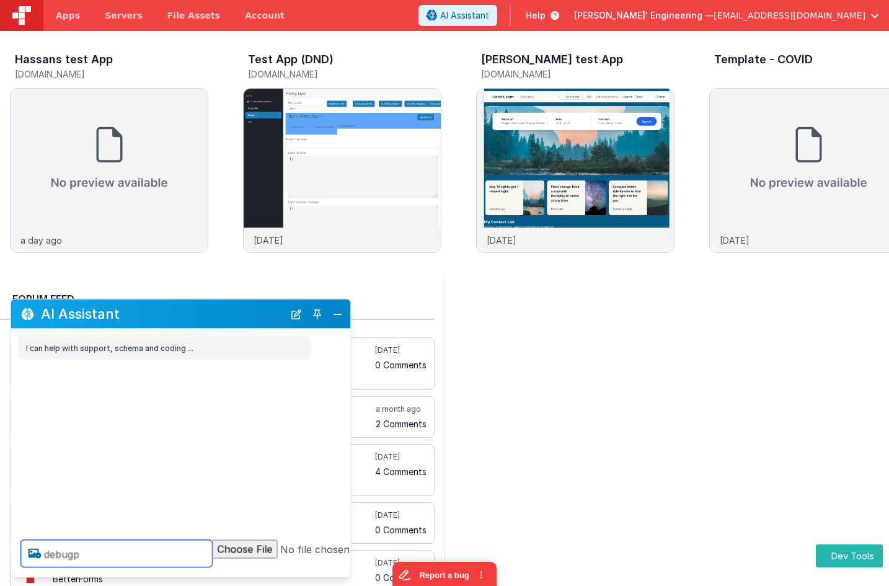
type textarea "de bugp"
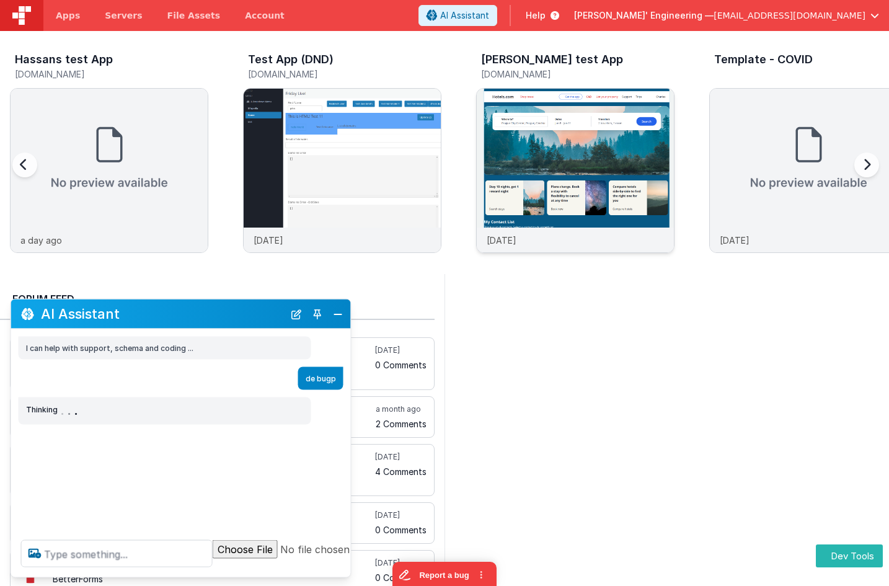
click at [590, 166] on img at bounding box center [575, 187] width 197 height 197
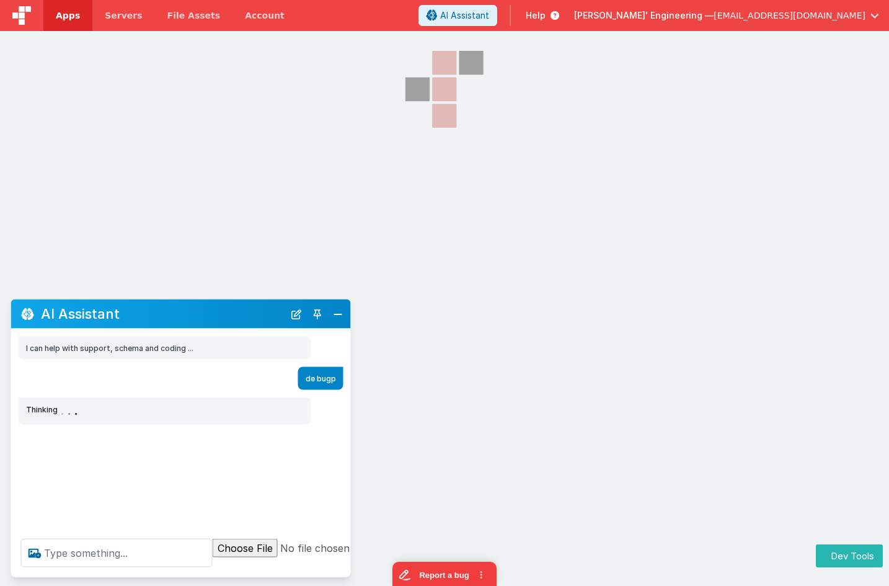
click at [334, 346] on div "I can help with support, schema and coding ..." at bounding box center [181, 348] width 340 height 23
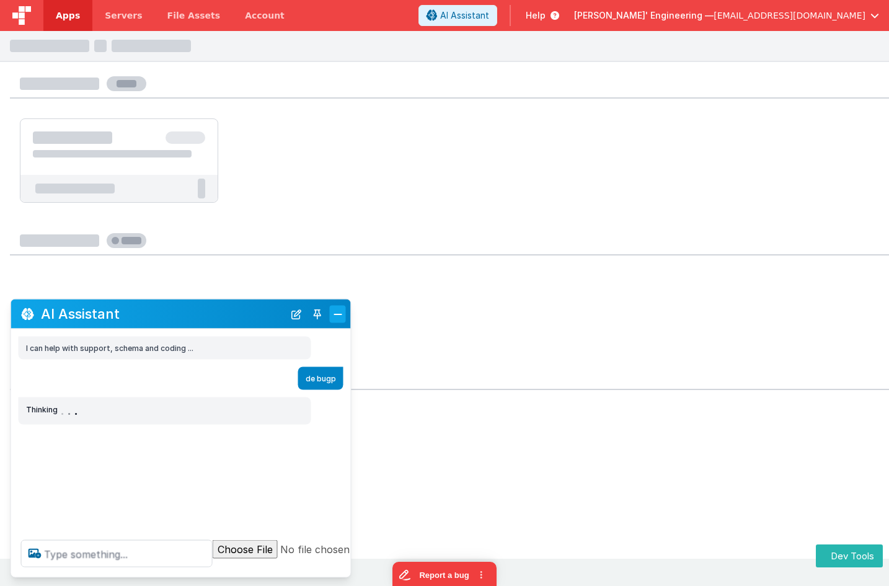
click at [342, 317] on button "Close" at bounding box center [338, 313] width 16 height 17
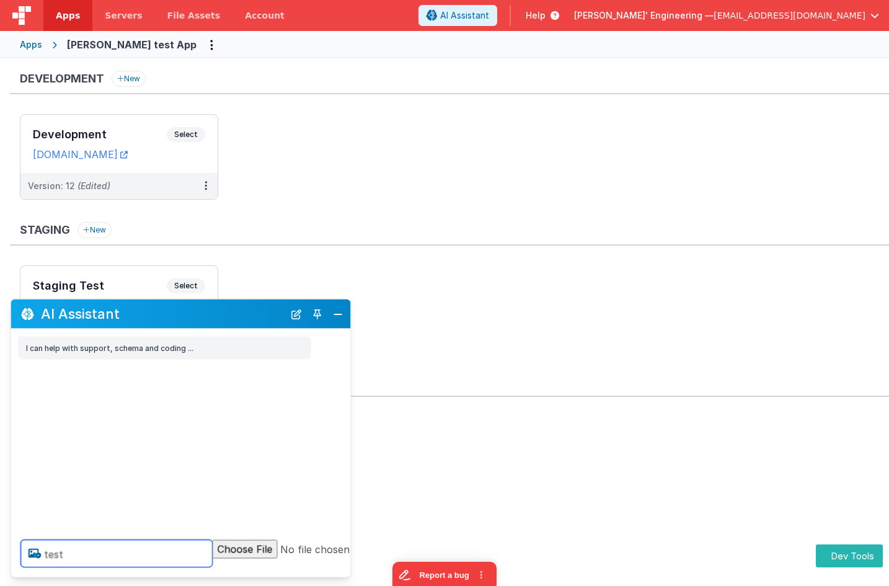
type textarea "test"
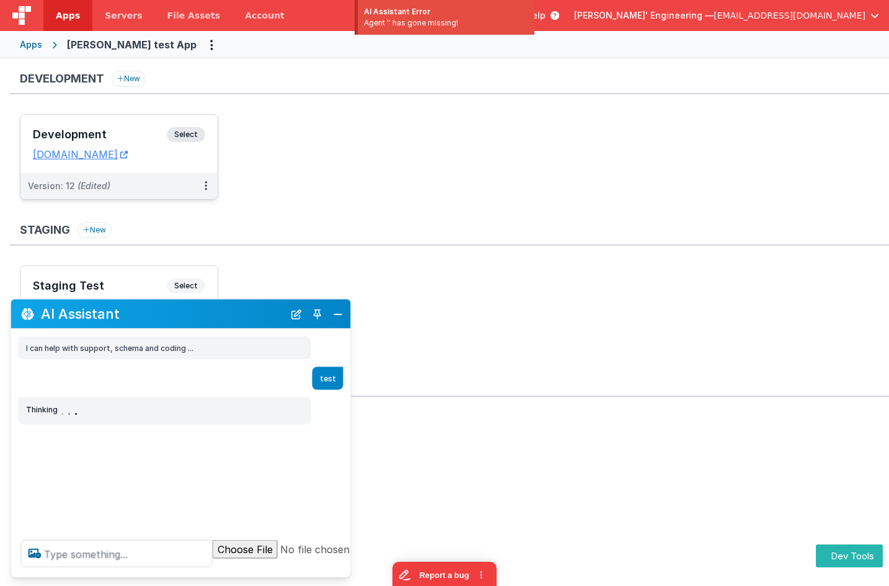
click at [183, 133] on span "Select" at bounding box center [186, 134] width 38 height 15
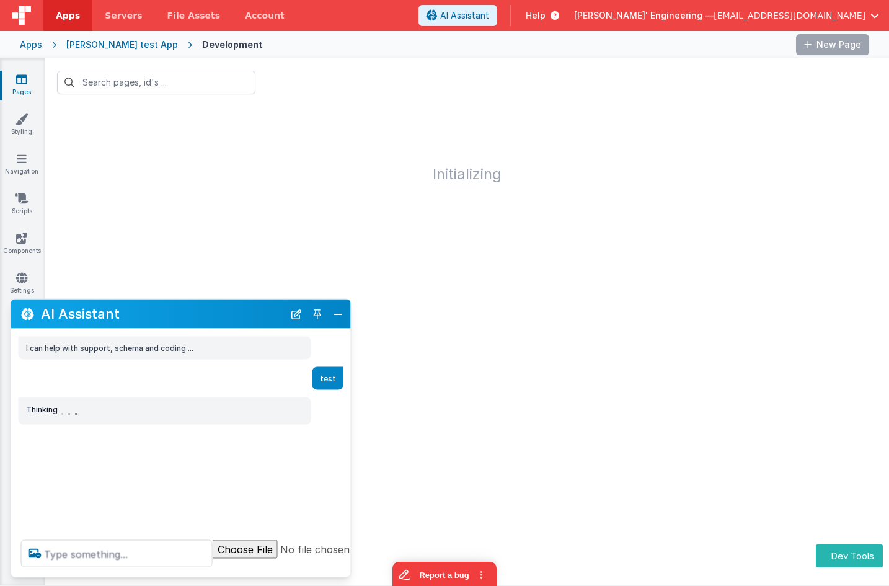
click at [342, 307] on button "Close" at bounding box center [338, 313] width 16 height 17
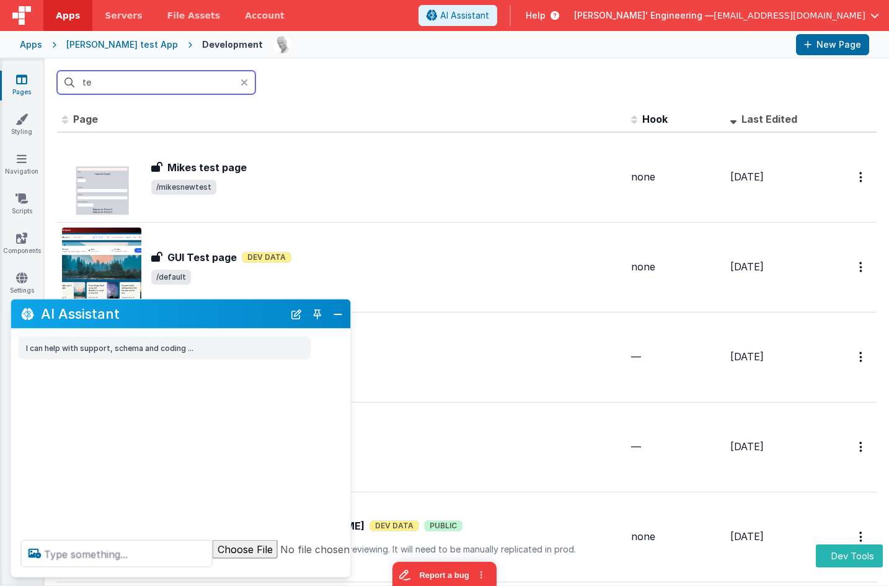
type input "te"
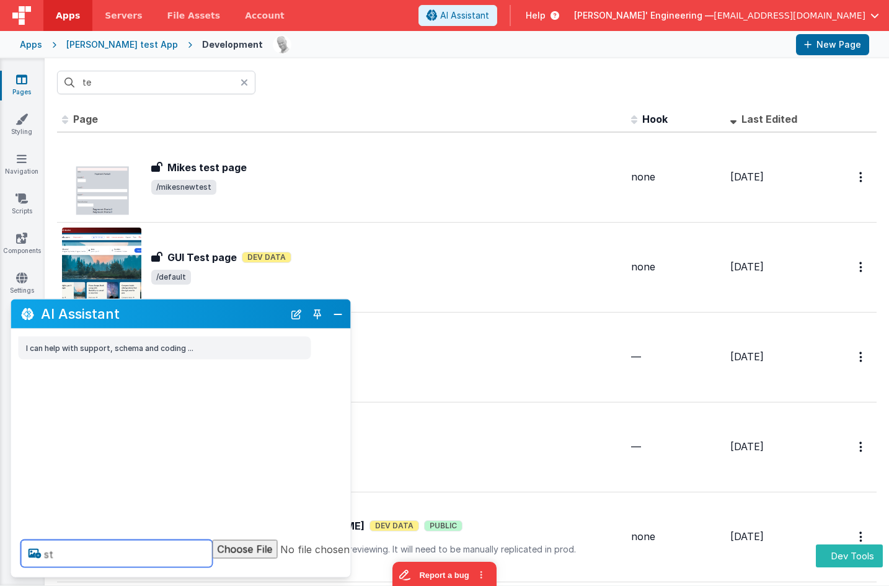
type textarea "s"
type textarea "test"
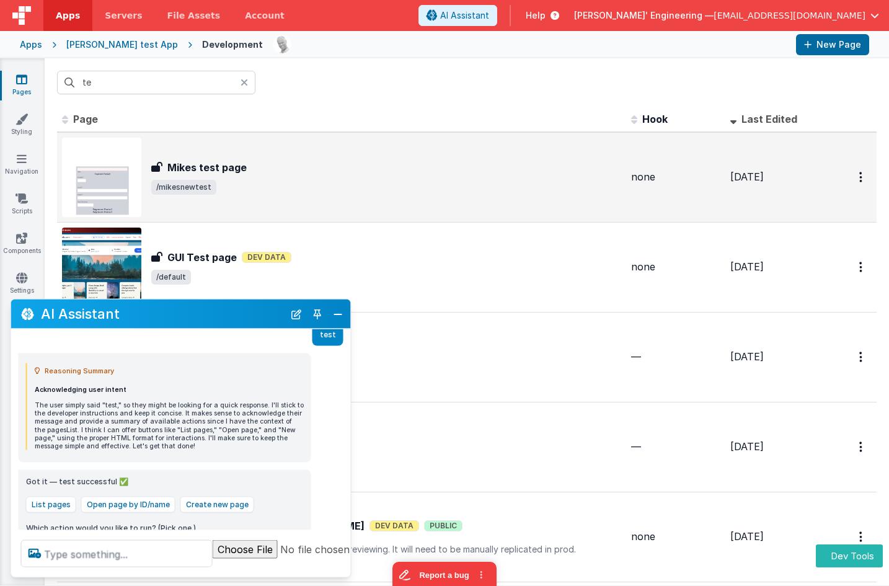
scroll to position [91, 0]
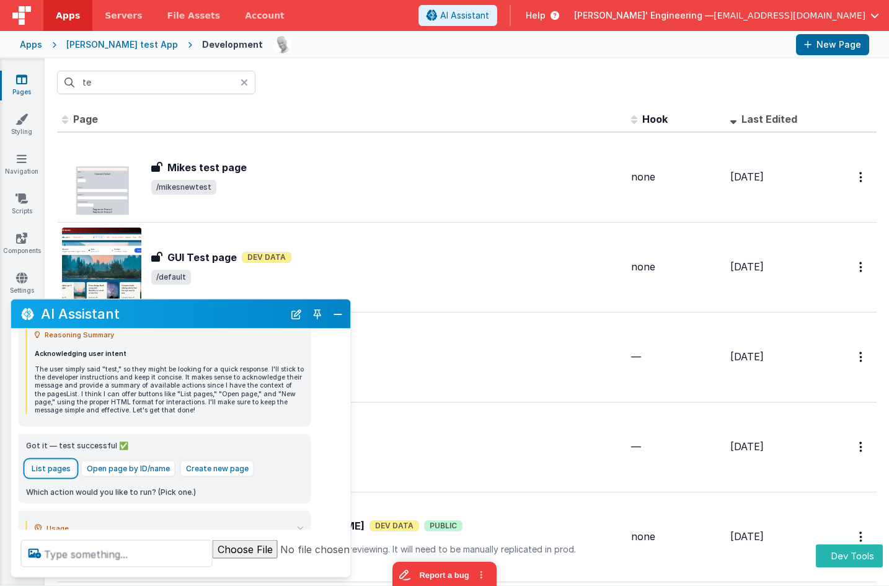
click at [61, 460] on button "List pages" at bounding box center [51, 468] width 50 height 16
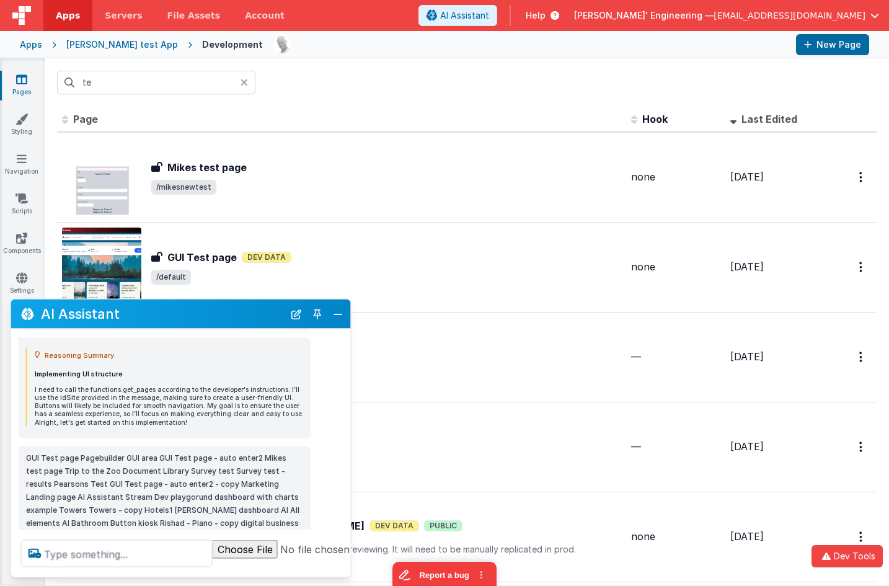
scroll to position [350, 0]
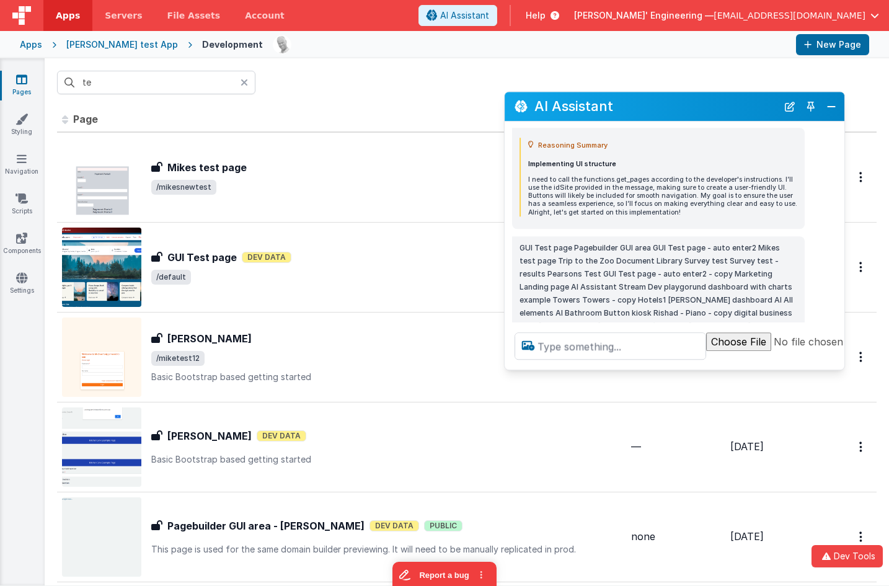
drag, startPoint x: 174, startPoint y: 319, endPoint x: 667, endPoint y: 111, distance: 535.6
click at [668, 111] on h2 "AI Assistant" at bounding box center [656, 106] width 243 height 15
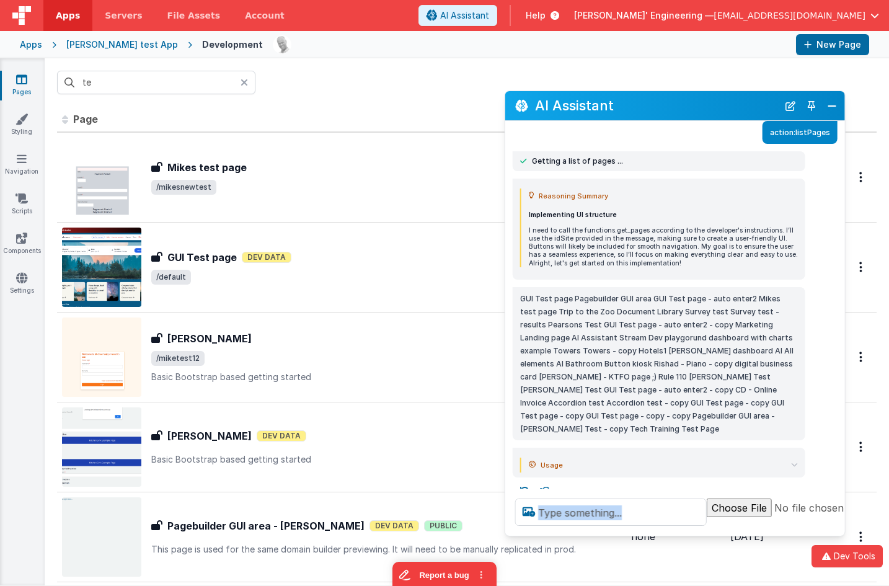
drag, startPoint x: 700, startPoint y: 467, endPoint x: 708, endPoint y: 505, distance: 38.8
click at [703, 534] on div at bounding box center [716, 512] width 422 height 47
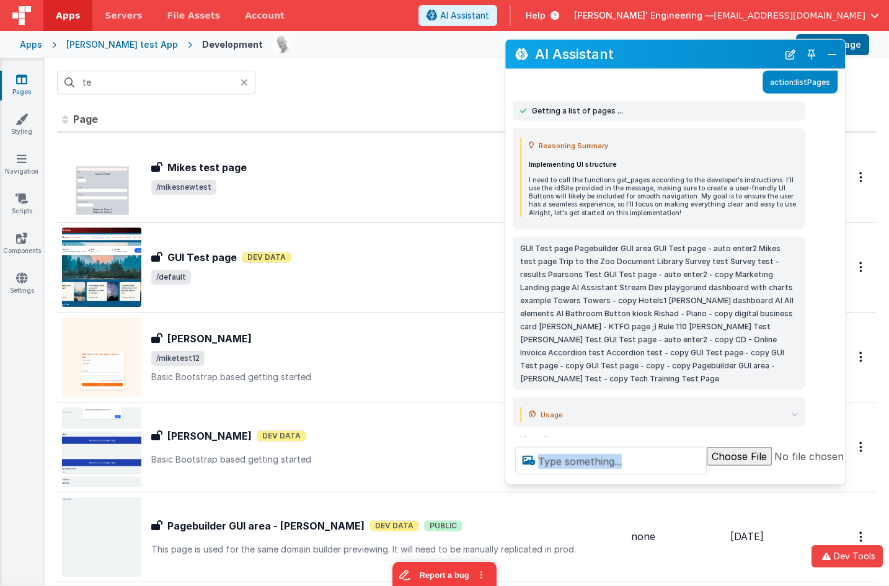
drag, startPoint x: 635, startPoint y: 103, endPoint x: 642, endPoint y: 47, distance: 56.9
click at [641, 47] on h2 "AI Assistant" at bounding box center [656, 54] width 243 height 15
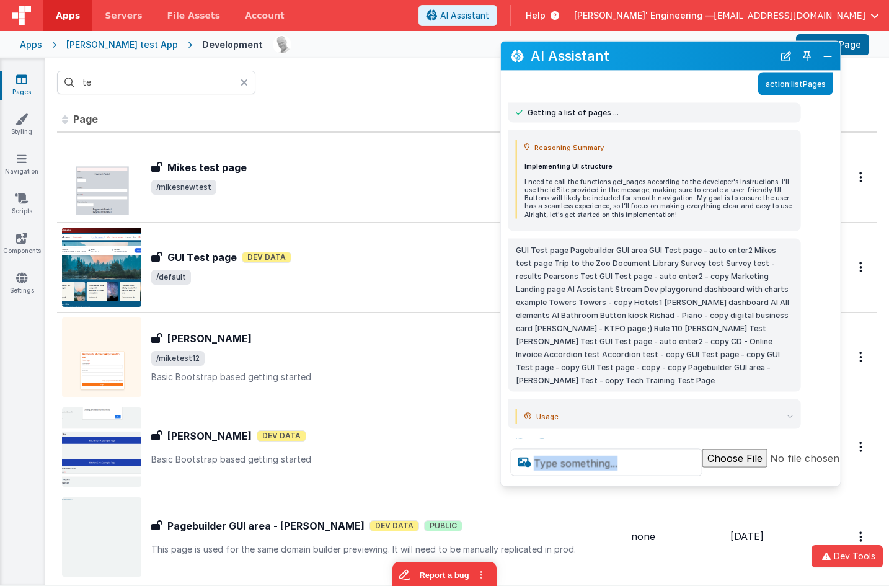
drag, startPoint x: 659, startPoint y: 49, endPoint x: 649, endPoint y: 61, distance: 15.4
click at [649, 61] on h2 "AI Assistant" at bounding box center [652, 55] width 243 height 15
click at [783, 61] on button "New Chat" at bounding box center [786, 55] width 17 height 17
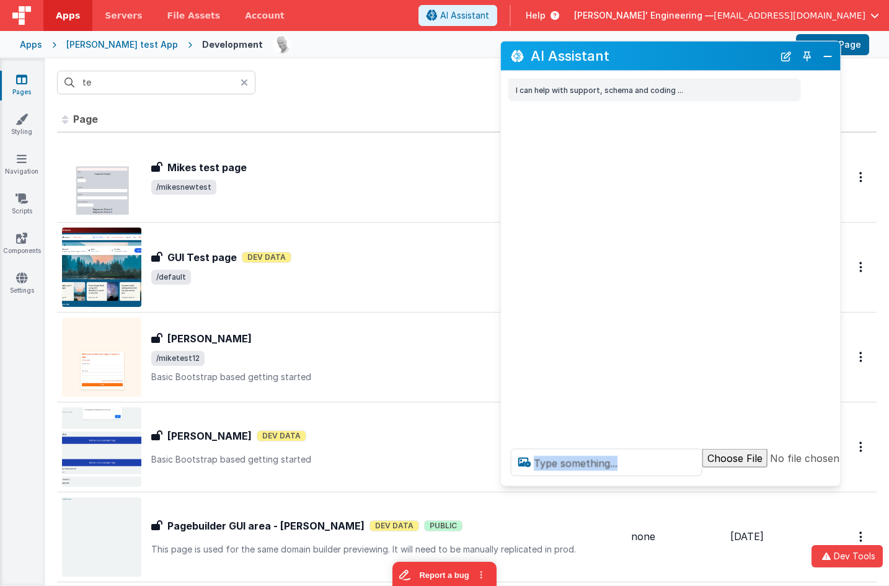
scroll to position [0, 0]
click at [559, 456] on textarea at bounding box center [607, 462] width 192 height 27
type textarea "what can I do here"
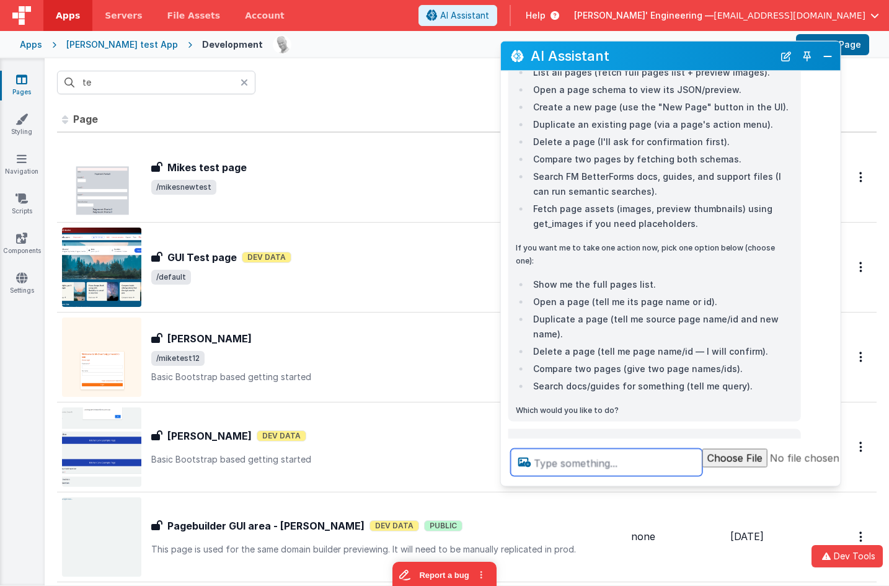
scroll to position [262, 0]
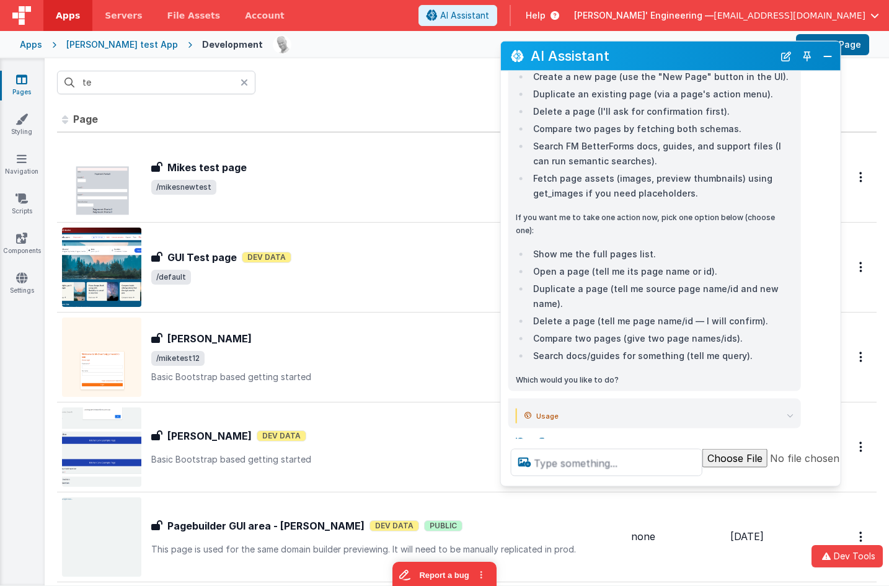
click at [789, 412] on icon at bounding box center [790, 415] width 7 height 7
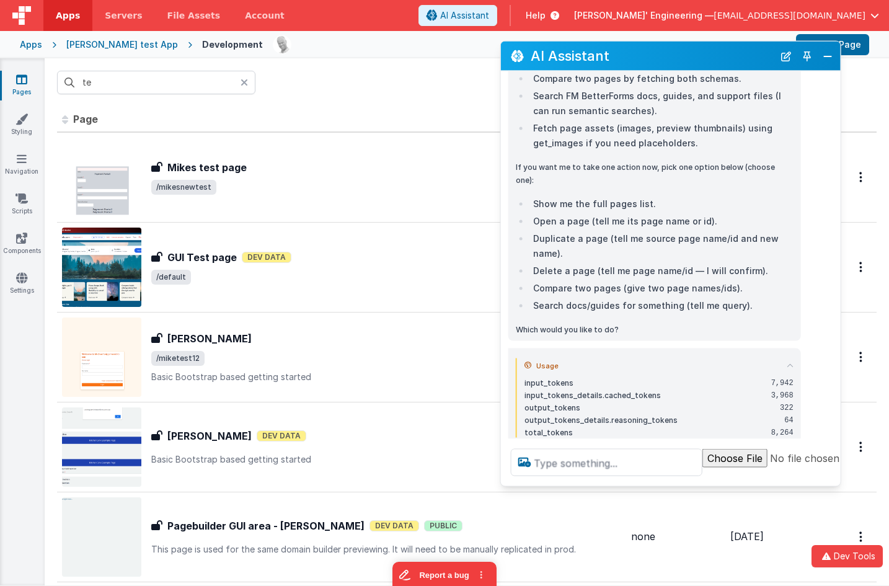
scroll to position [327, 0]
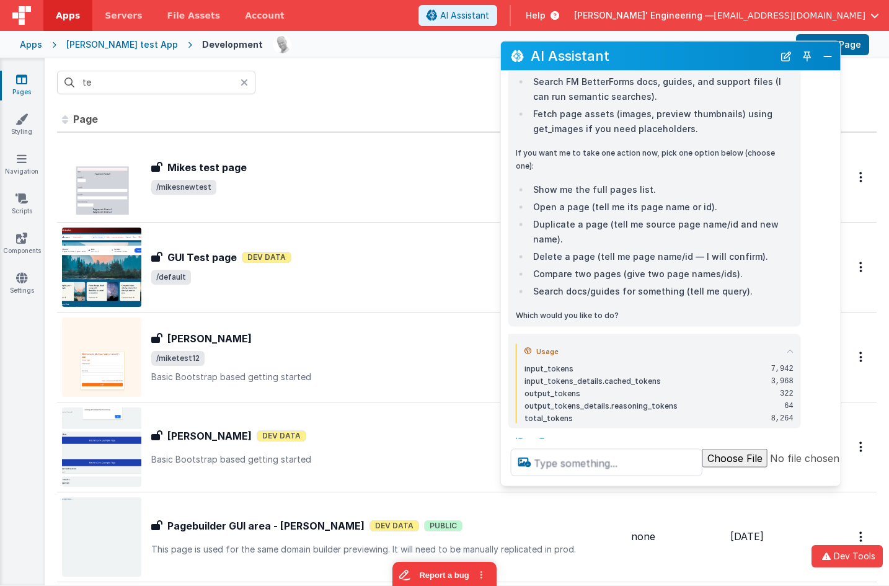
click at [790, 348] on icon at bounding box center [790, 351] width 7 height 7
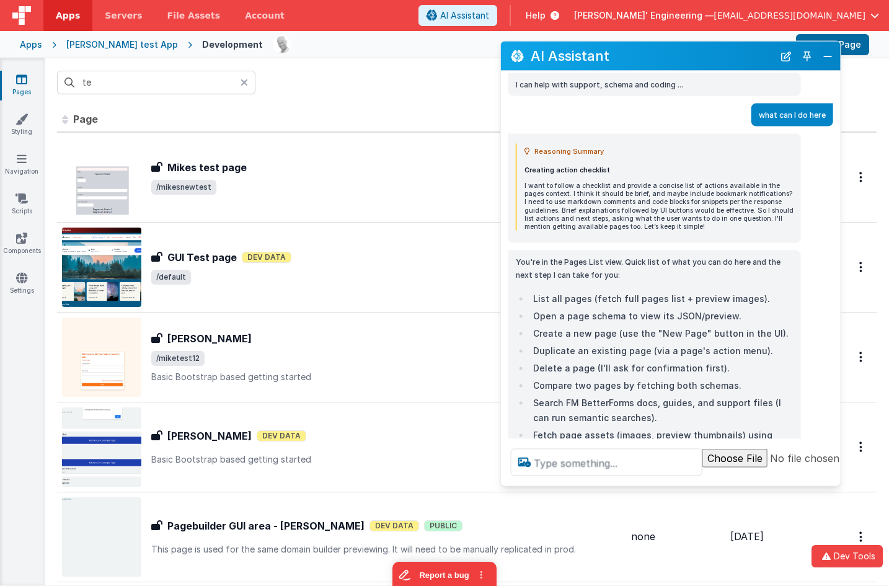
scroll to position [0, 0]
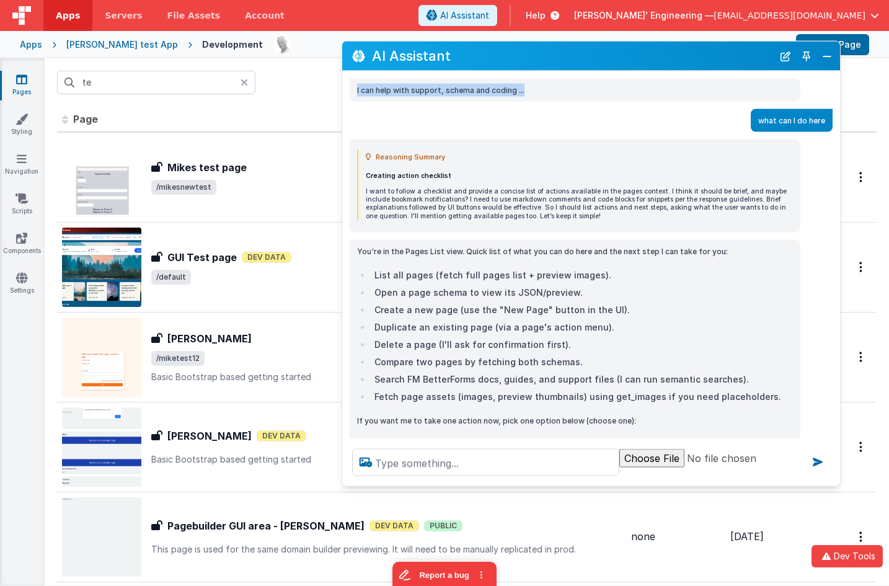
drag, startPoint x: 440, startPoint y: 97, endPoint x: 492, endPoint y: 166, distance: 86.4
click at [344, 97] on div "I can help with support, schema and coding ..." at bounding box center [591, 90] width 498 height 23
click at [651, 166] on div "Reasoning Summary Creating action checklist I want to follow a checklist and pr…" at bounding box center [575, 184] width 437 height 71
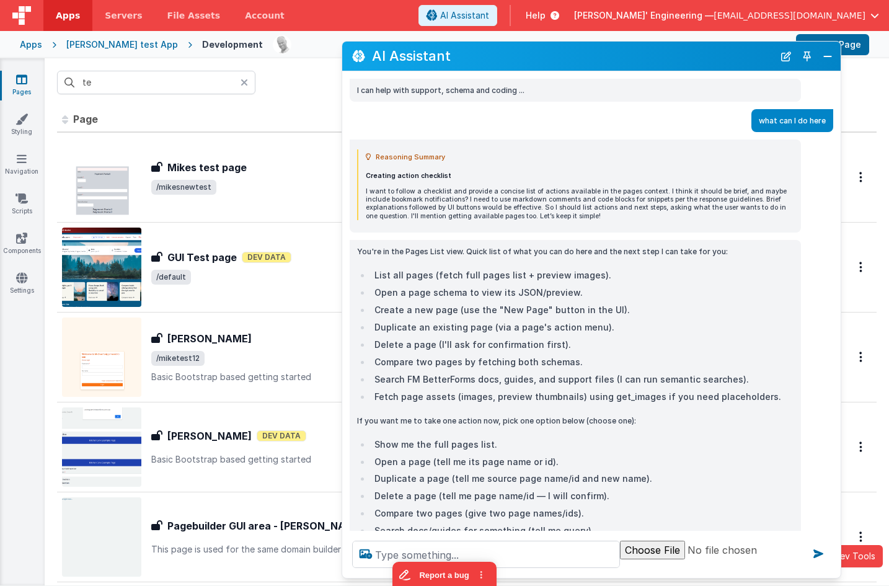
drag, startPoint x: 673, startPoint y: 483, endPoint x: 657, endPoint y: 499, distance: 22.4
click at [673, 575] on div at bounding box center [591, 554] width 499 height 47
click at [789, 54] on button "New Chat" at bounding box center [786, 56] width 17 height 17
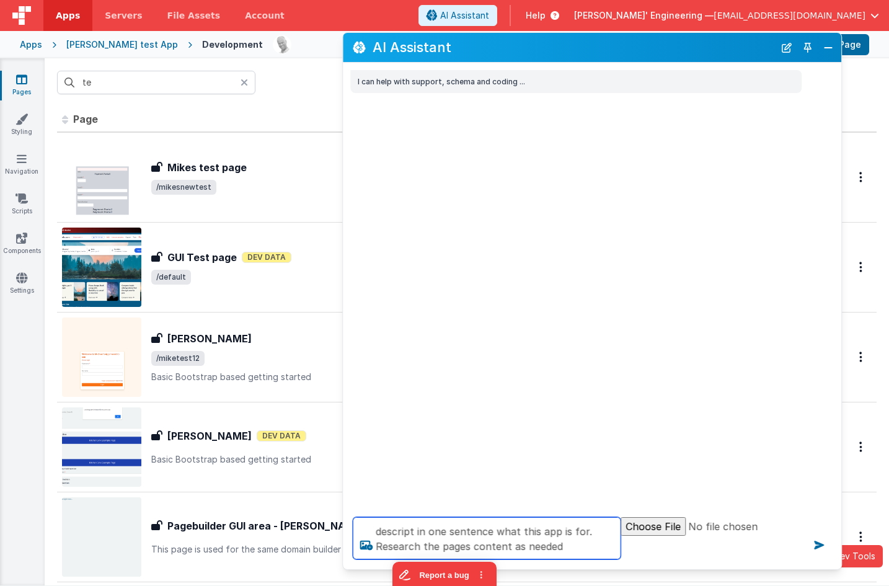
type textarea "descript in one sentence what this app is for. Research the pages content as ne…"
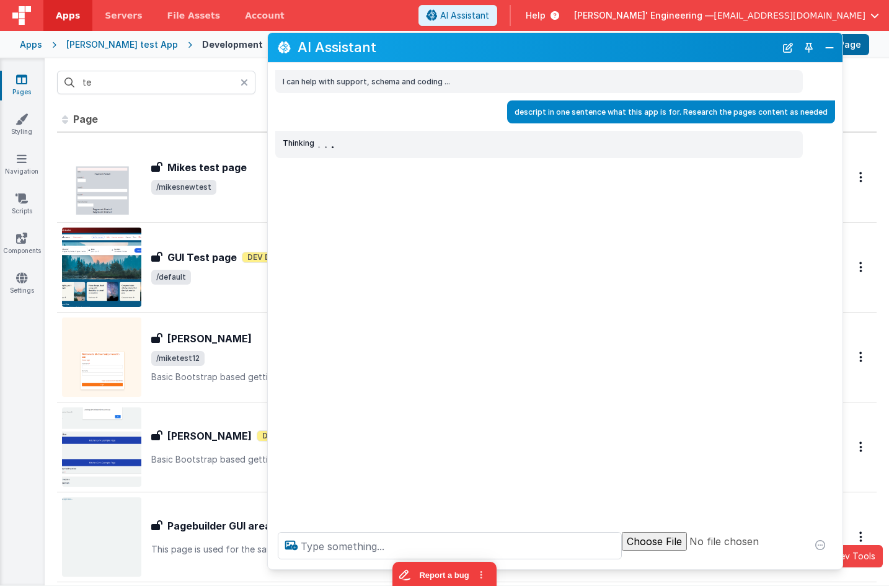
drag, startPoint x: 310, startPoint y: 91, endPoint x: 298, endPoint y: 96, distance: 13.4
click at [269, 89] on div "I can help with support, schema and coding ..." at bounding box center [555, 81] width 575 height 23
click at [321, 111] on div "descript in one sentence what this app is for. Research the pages content as ne…" at bounding box center [552, 111] width 566 height 23
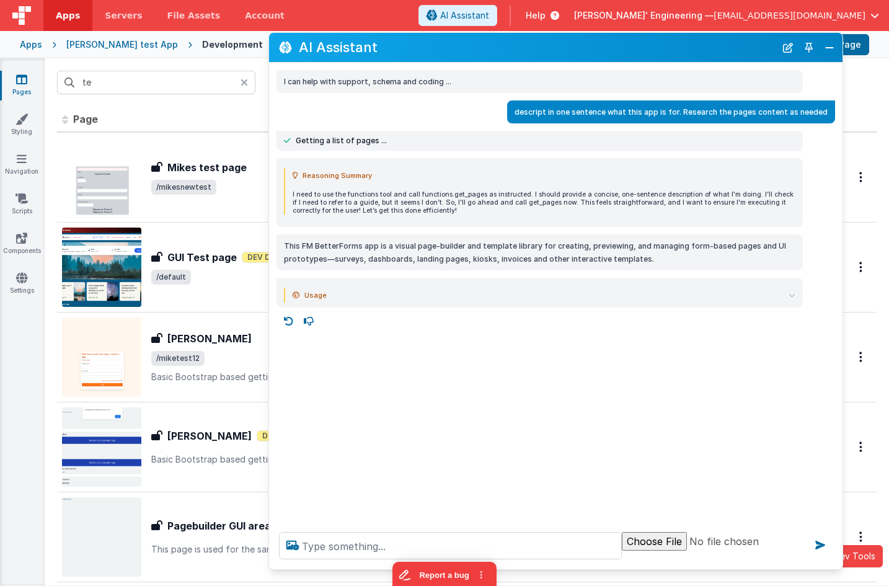
click at [789, 295] on icon at bounding box center [792, 295] width 7 height 7
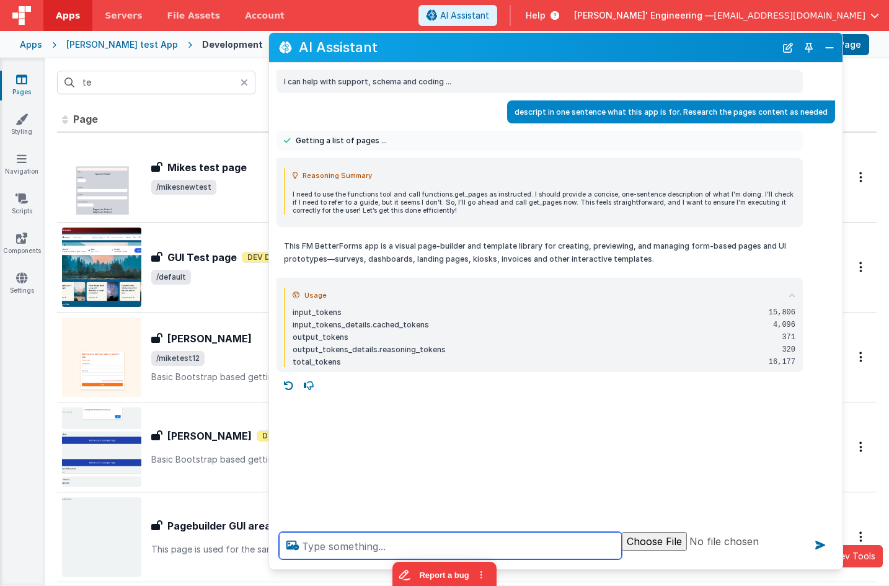
click at [351, 540] on textarea at bounding box center [450, 545] width 343 height 27
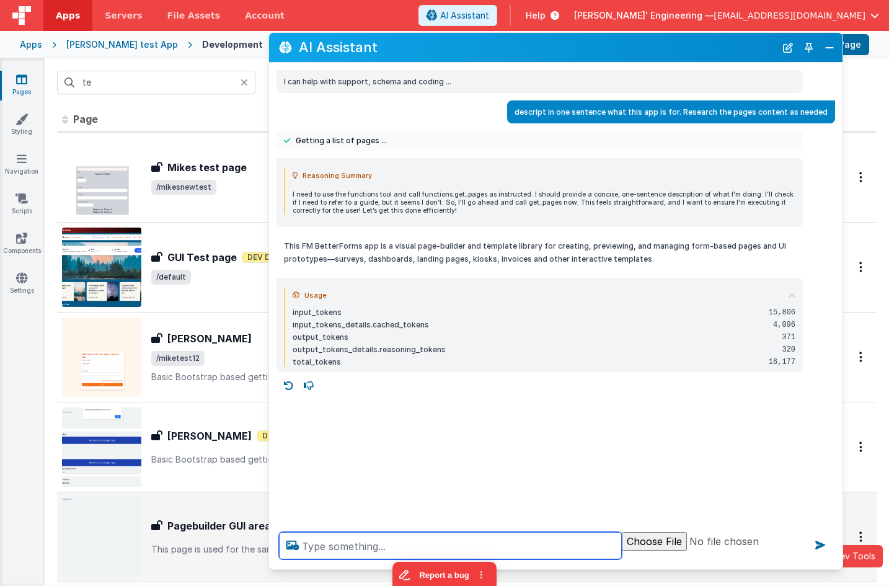
scroll to position [1, 0]
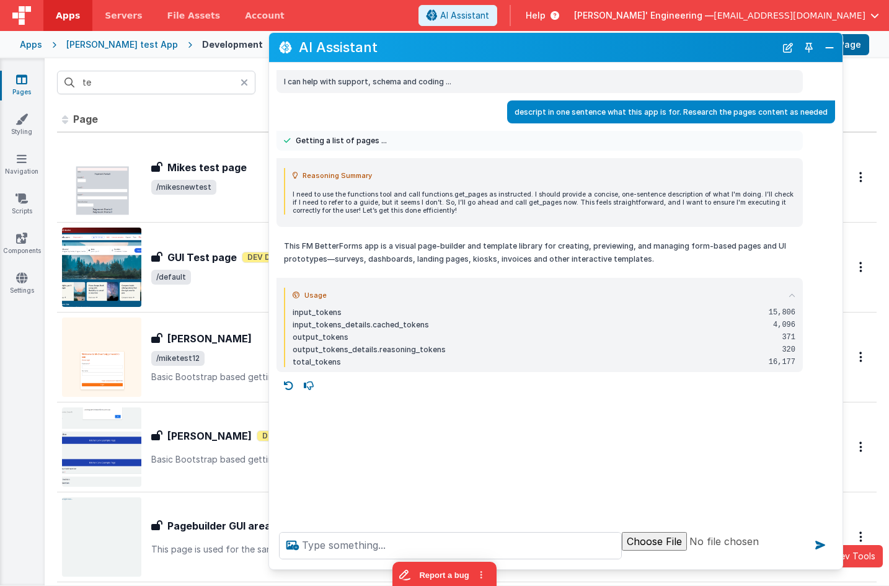
click at [319, 294] on span "Usage" at bounding box center [315, 295] width 22 height 15
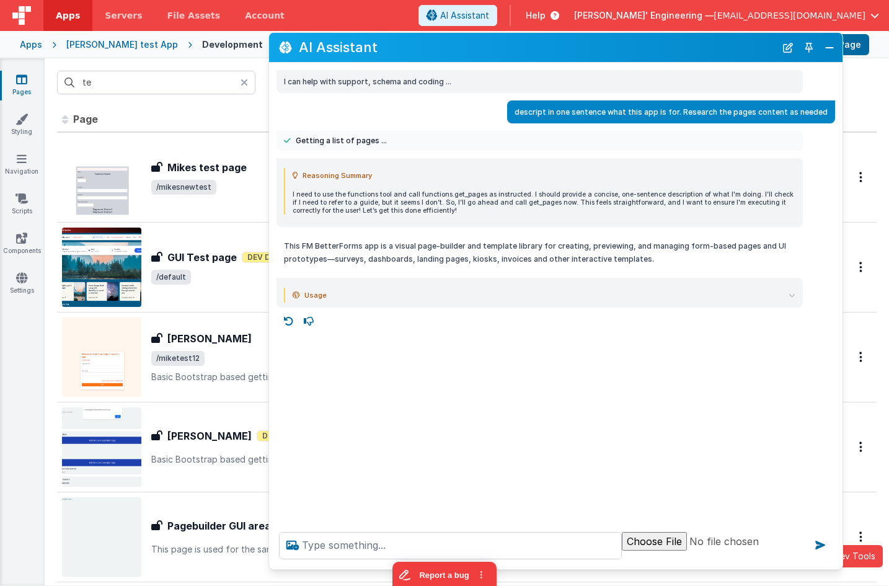
click at [319, 294] on span "Usage" at bounding box center [315, 295] width 22 height 15
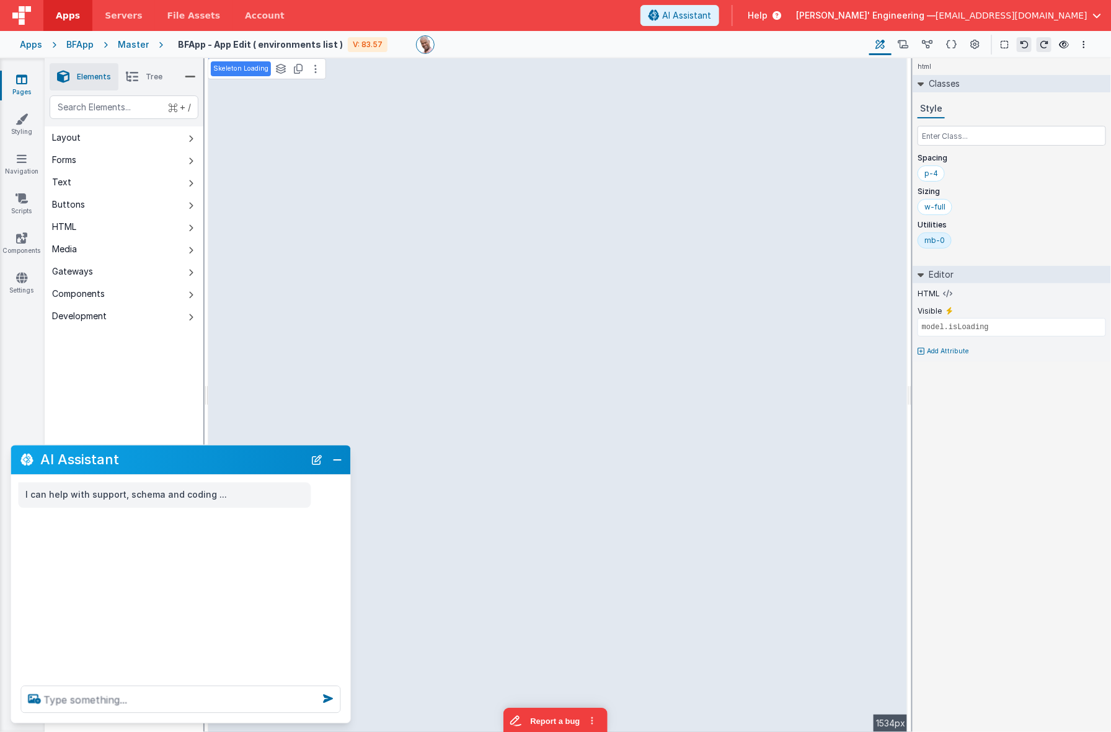
click at [22, 76] on icon at bounding box center [21, 79] width 11 height 12
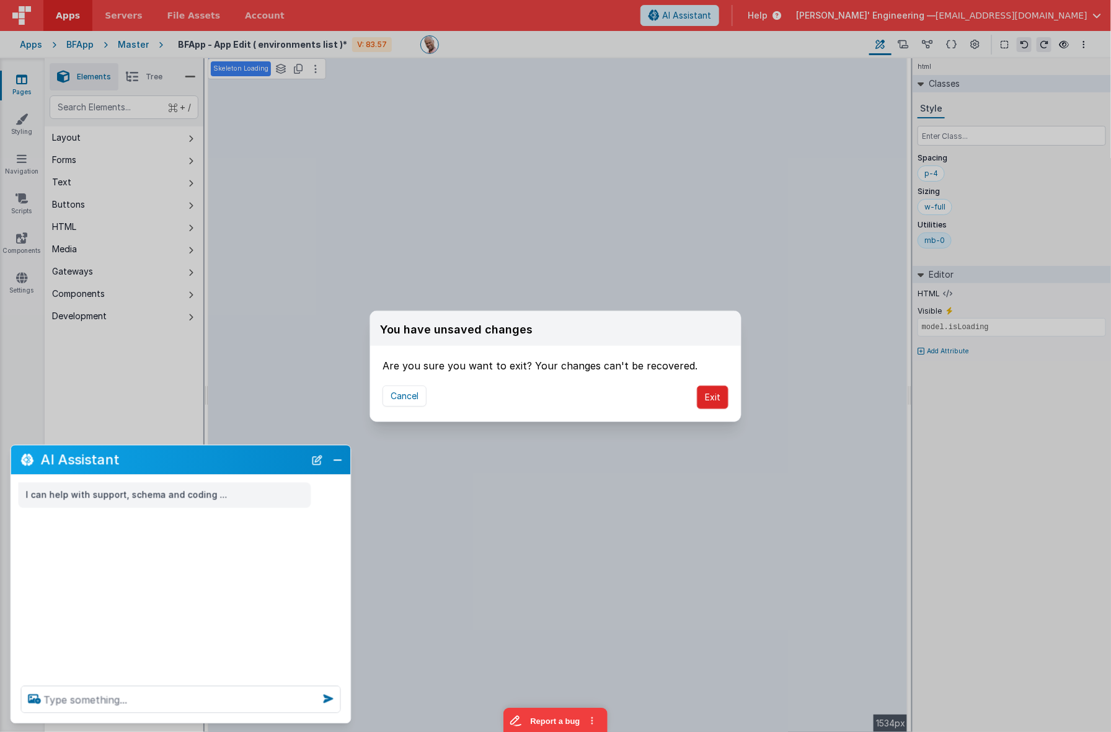
click at [711, 398] on button "Exit" at bounding box center [713, 398] width 32 height 24
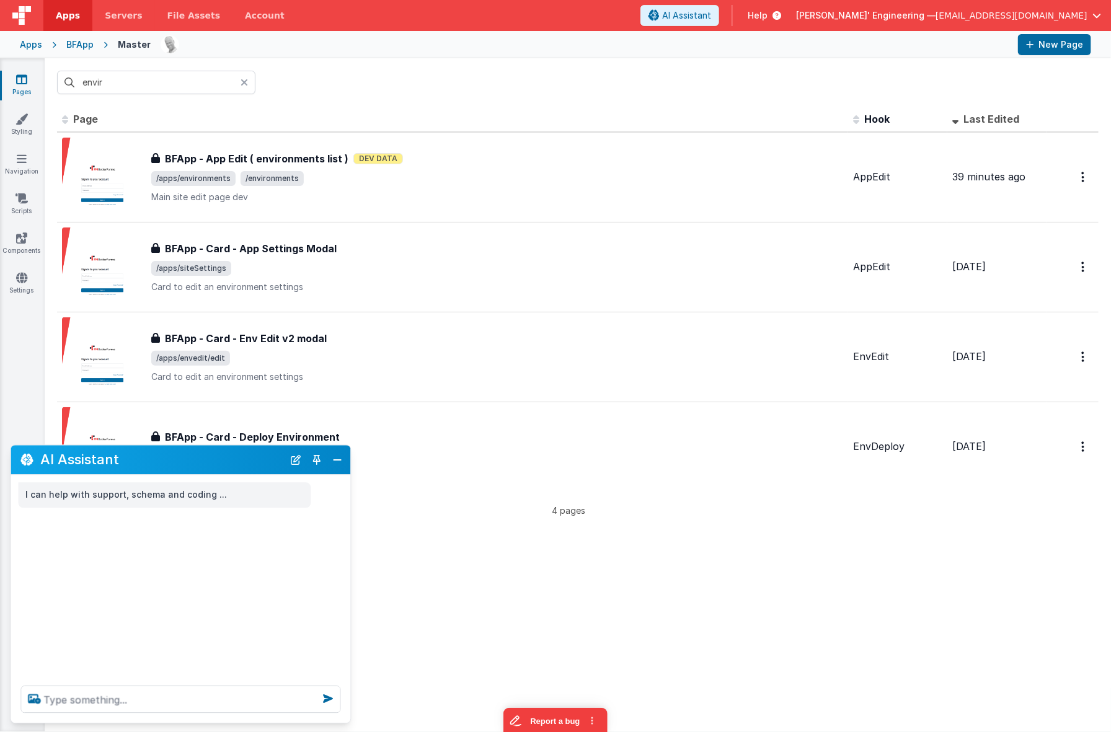
click at [248, 80] on div at bounding box center [248, 83] width 15 height 24
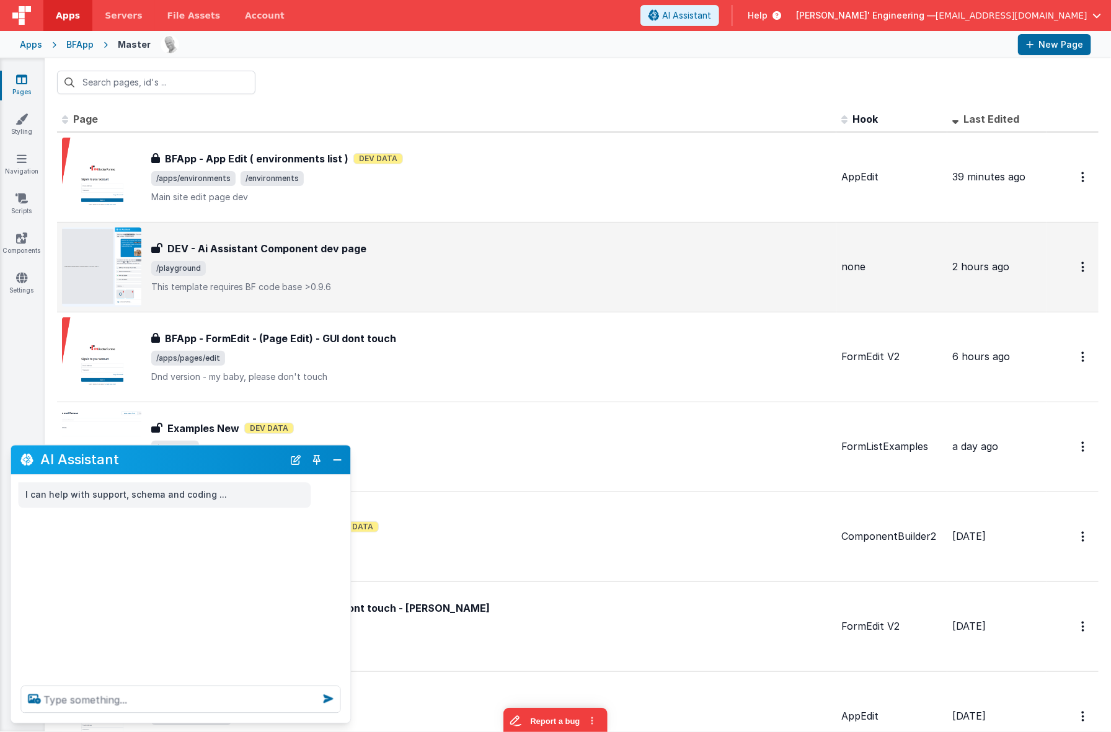
click at [448, 228] on div "DEV - Ai Assistant Component dev page DEV - Ai Assistant Component dev page /pl…" at bounding box center [447, 267] width 770 height 79
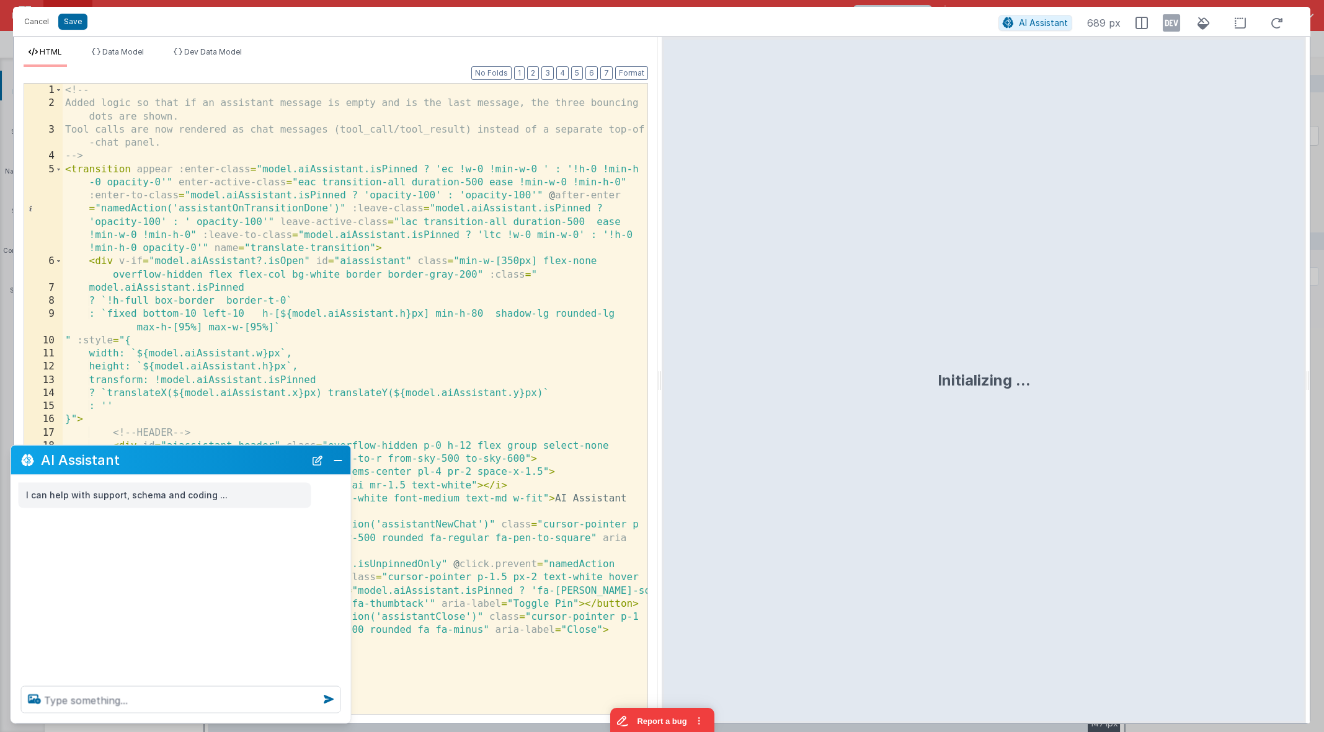
click at [331, 254] on div "<!-- Added logic so that if an assistant message is empty and is the last messa…" at bounding box center [355, 426] width 585 height 685
type input "reas"
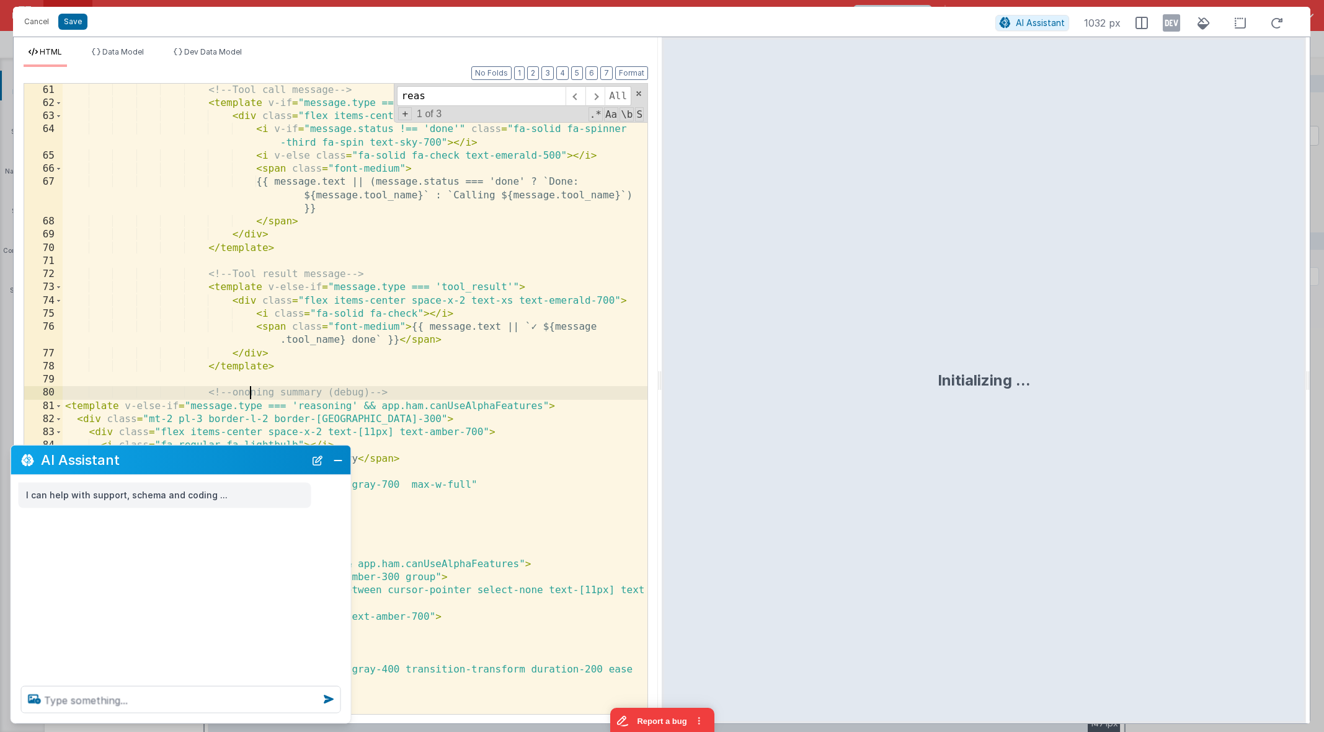
scroll to position [1252, 0]
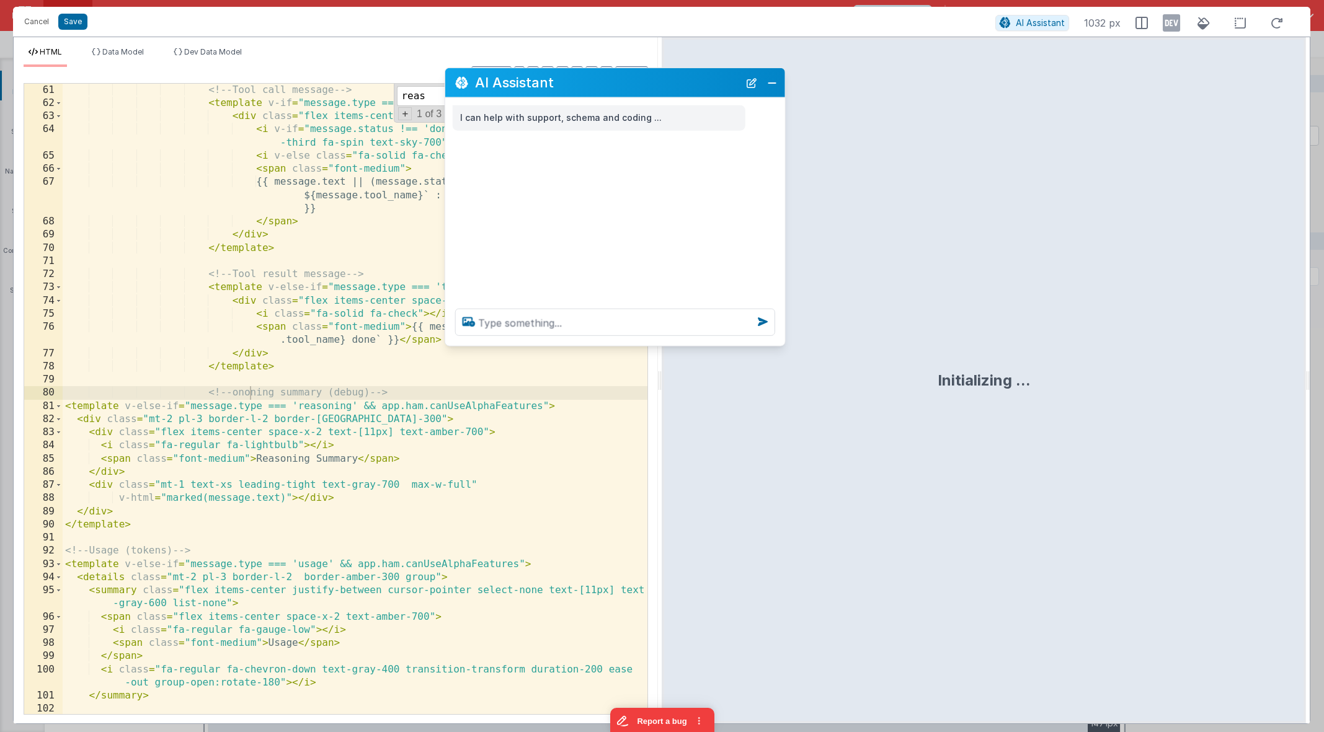
drag, startPoint x: 229, startPoint y: 453, endPoint x: 663, endPoint y: 76, distance: 575.0
click at [663, 76] on h2 "AI Assistant" at bounding box center [607, 82] width 264 height 15
click at [169, 420] on div "<!-- Tool call message --> < template v-if = "message.type === 'tool_call'" > <…" at bounding box center [355, 413] width 585 height 659
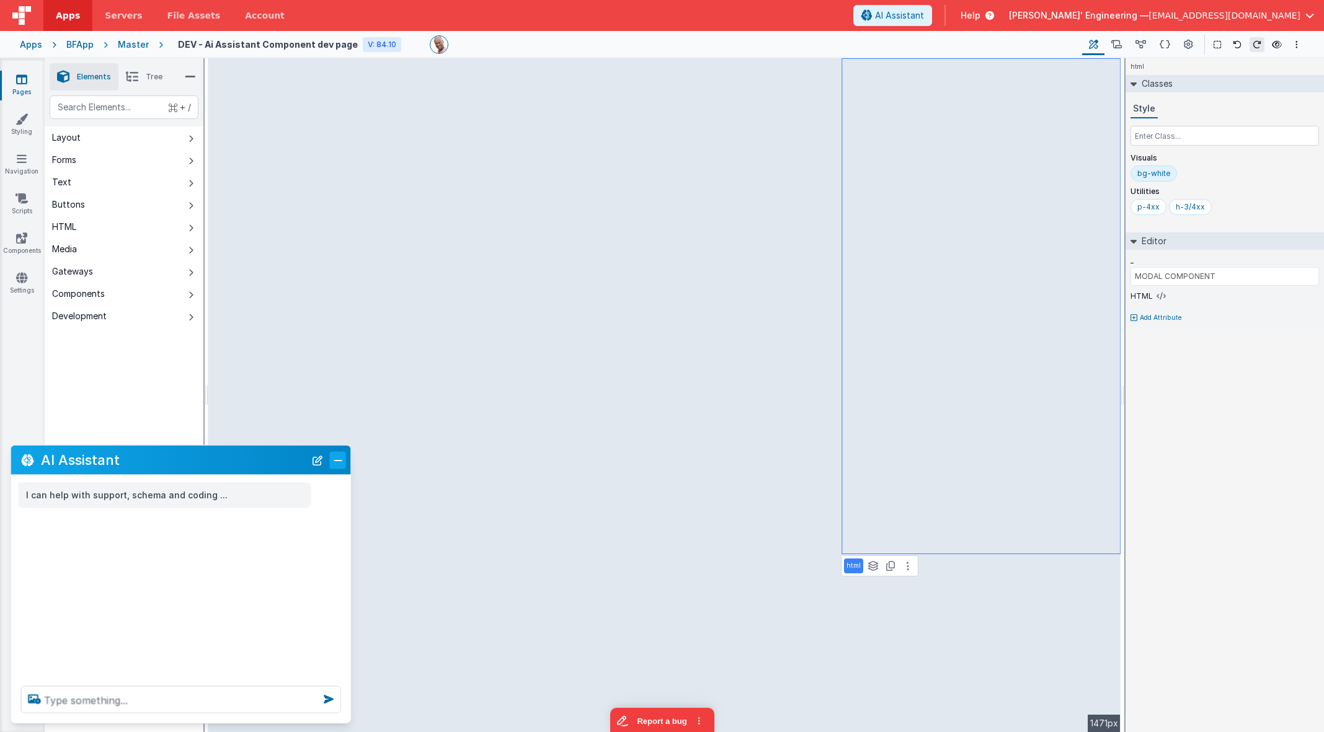
click at [339, 461] on button "Close" at bounding box center [338, 459] width 16 height 17
